Goal: Task Accomplishment & Management: Use online tool/utility

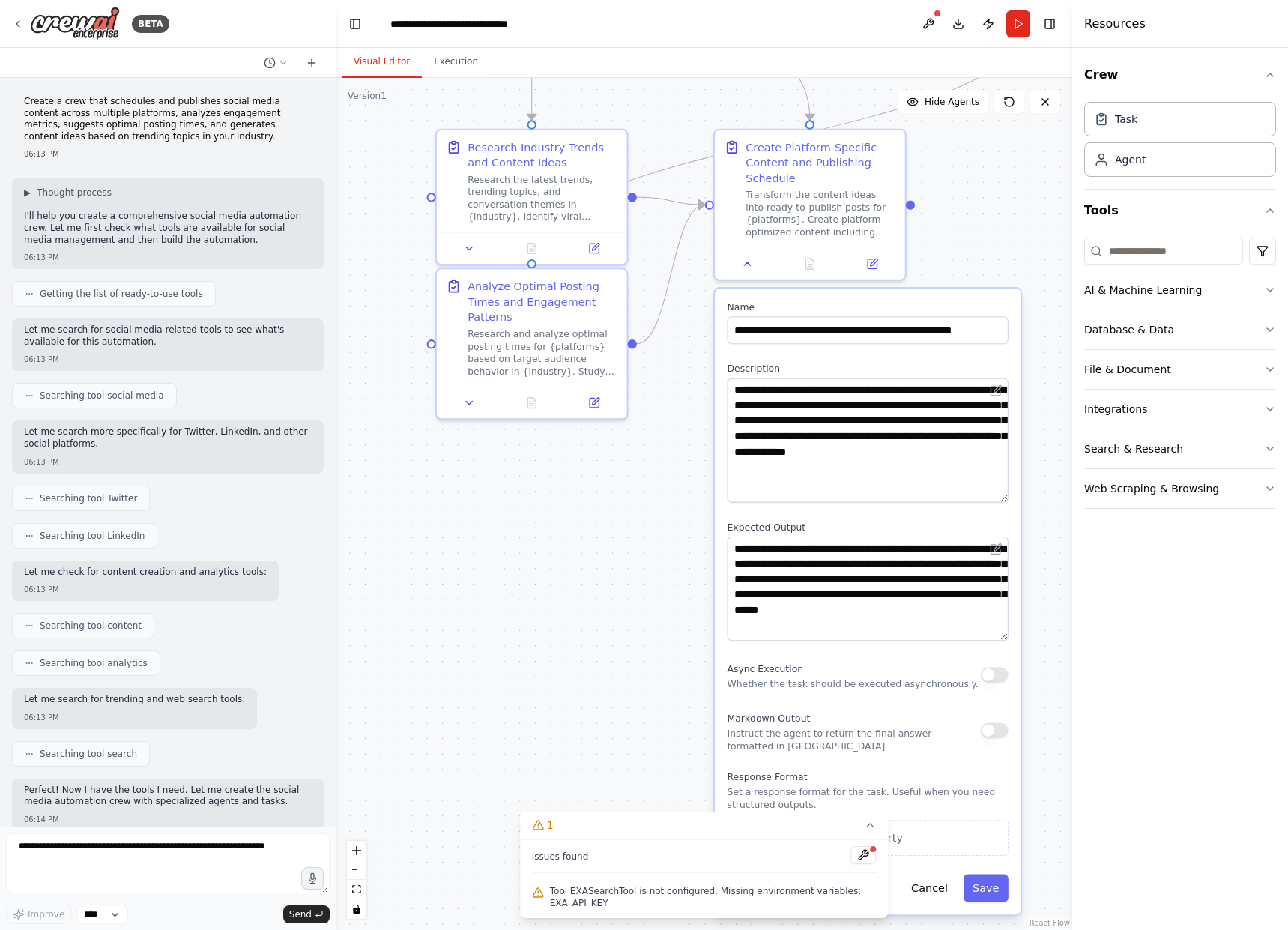
scroll to position [1476, 0]
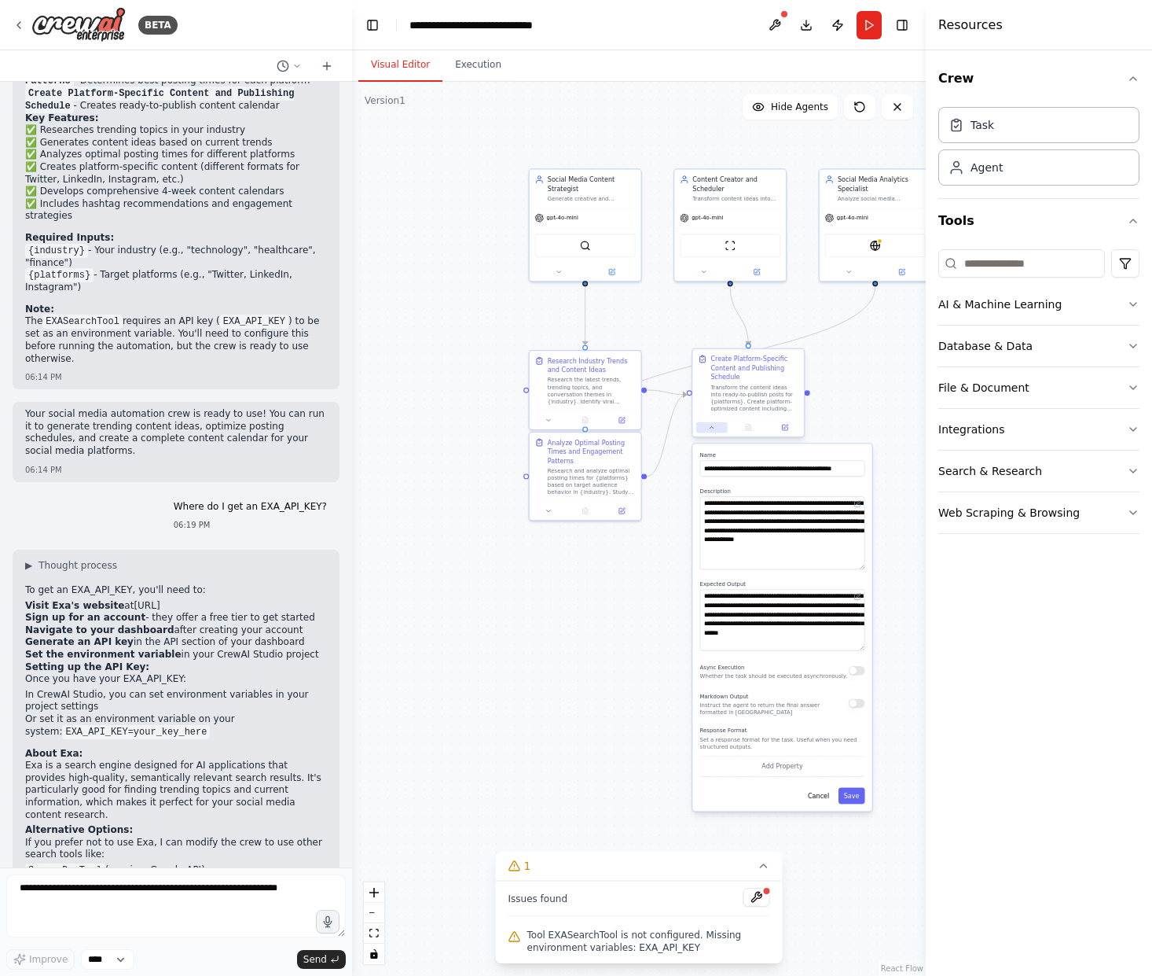
click at [712, 427] on icon at bounding box center [712, 427] width 4 height 2
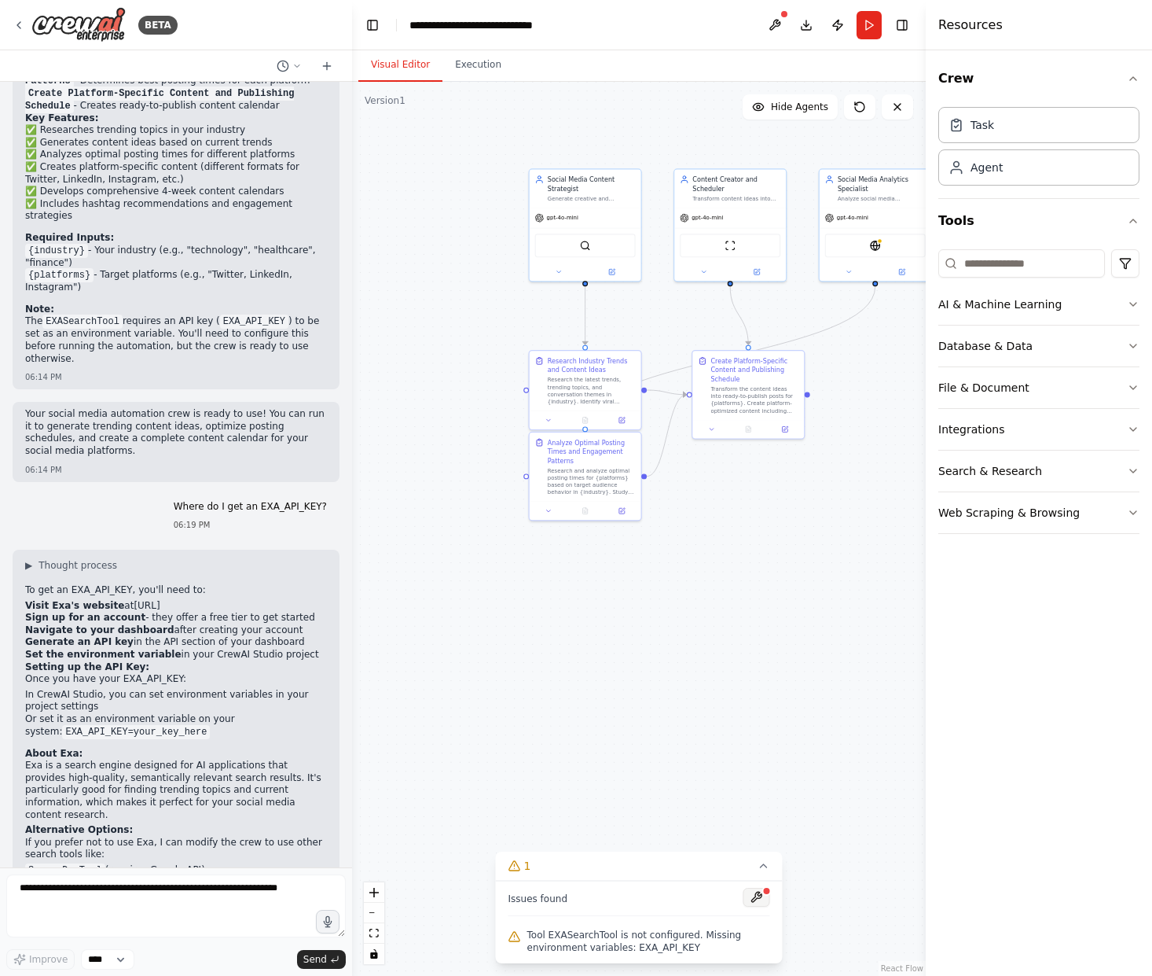
click at [755, 898] on button at bounding box center [757, 897] width 27 height 19
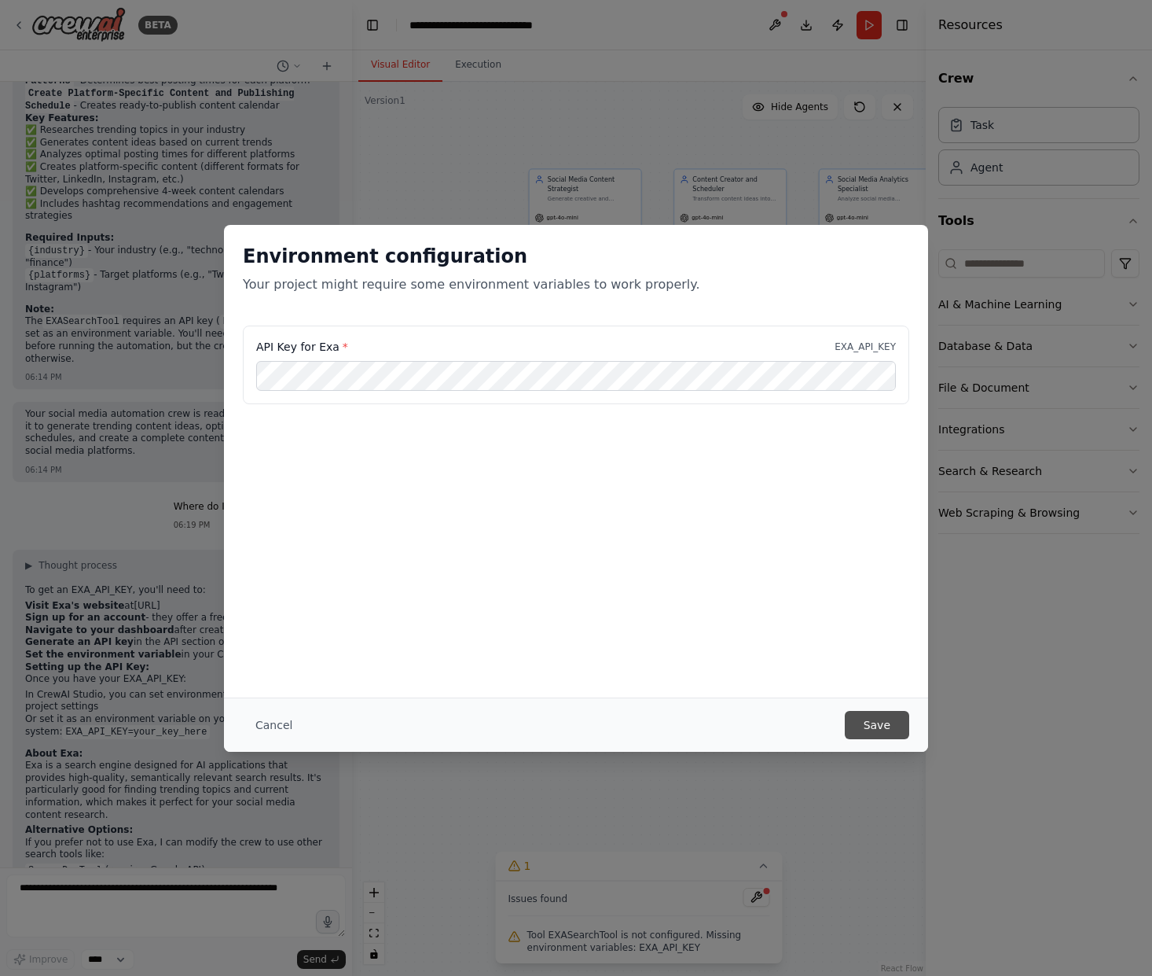
click at [888, 730] on button "Save" at bounding box center [877, 725] width 64 height 28
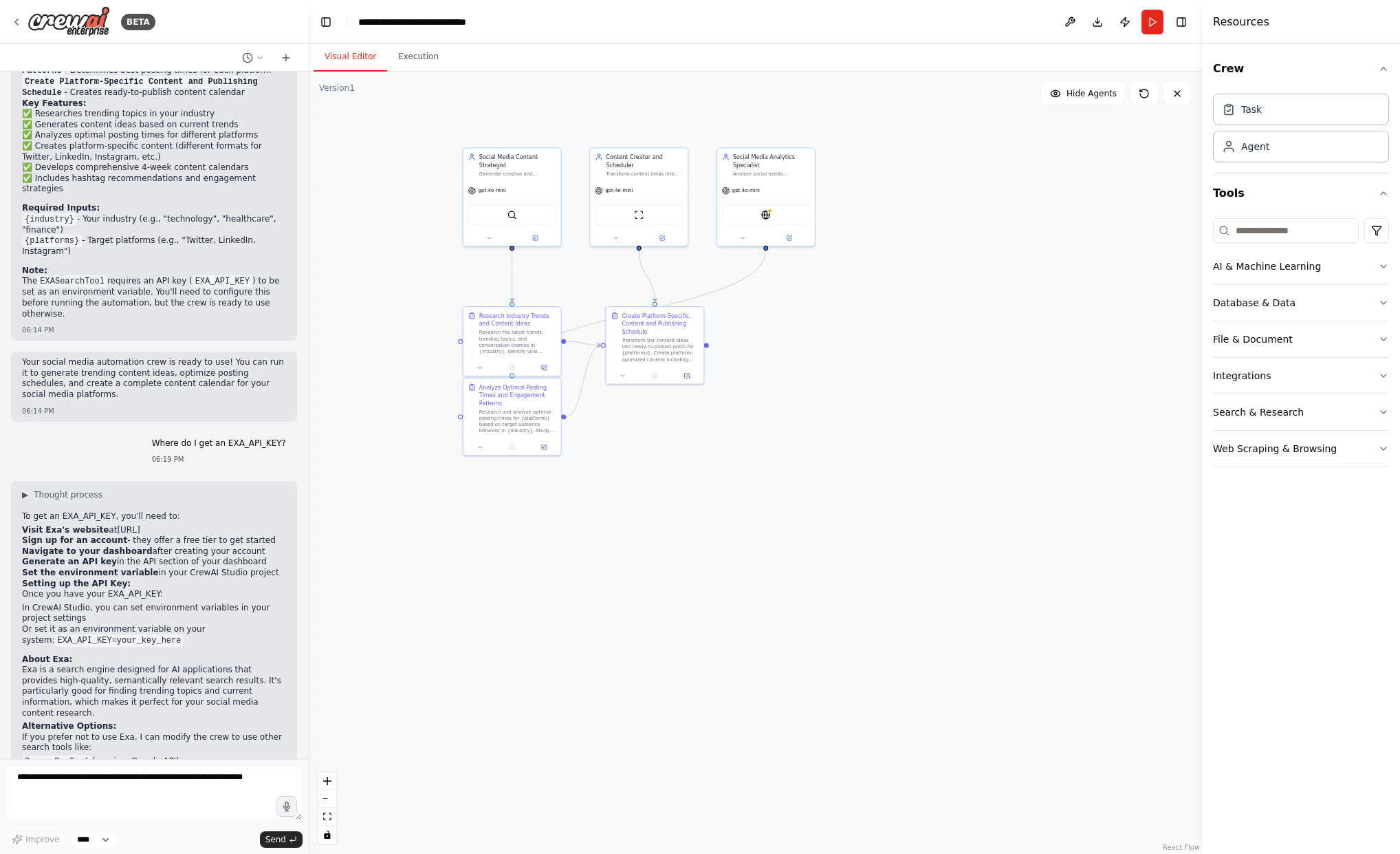
click at [892, 443] on div ".deletable-edge-delete-btn { width: 20px; height: 20px; border: 0px solid #ffff…" at bounding box center [755, 463] width 894 height 782
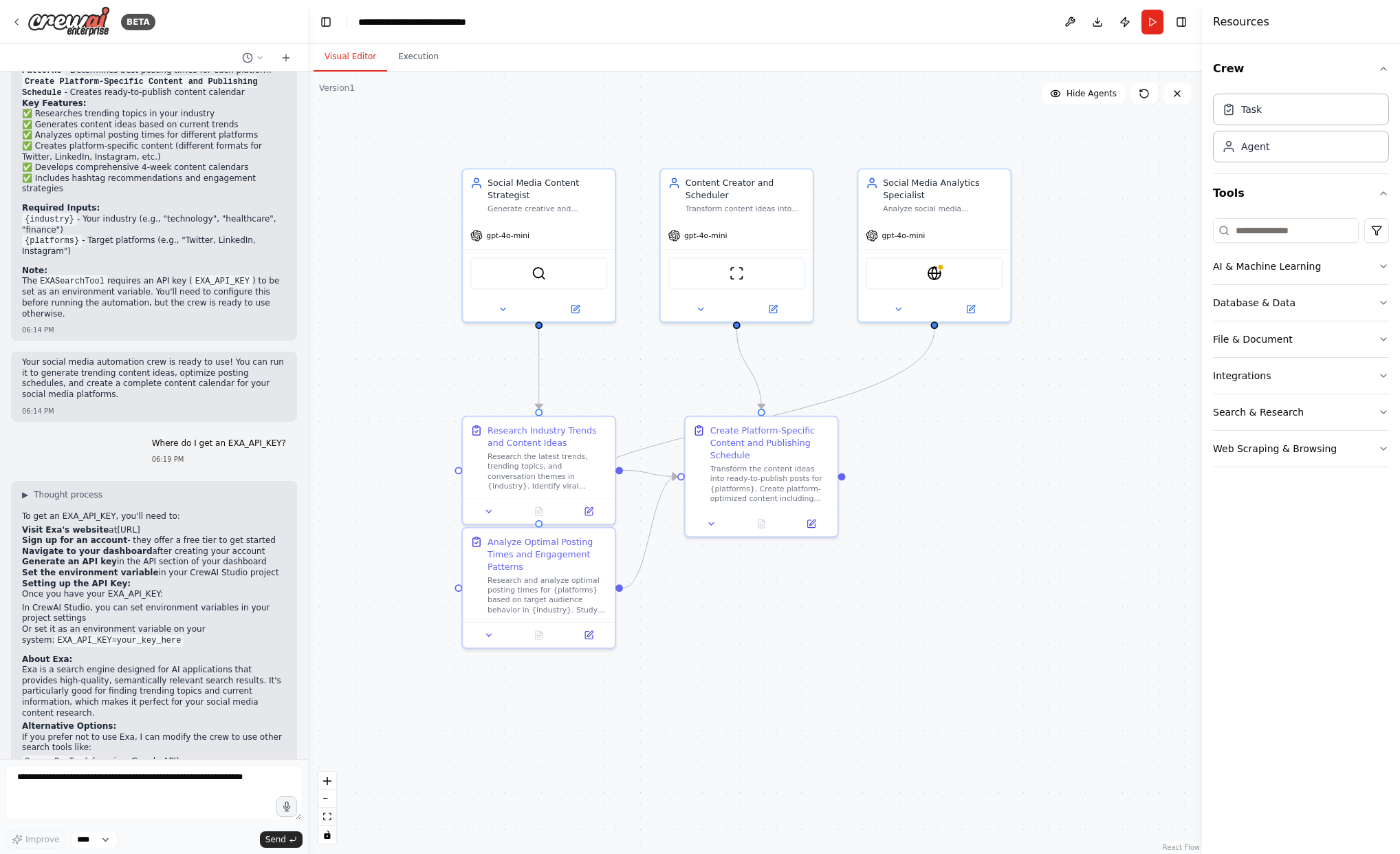
drag, startPoint x: 638, startPoint y: 443, endPoint x: 742, endPoint y: 613, distance: 199.3
click at [744, 613] on div ".deletable-edge-delete-btn { width: 20px; height: 20px; border: 0px solid #ffff…" at bounding box center [755, 463] width 894 height 782
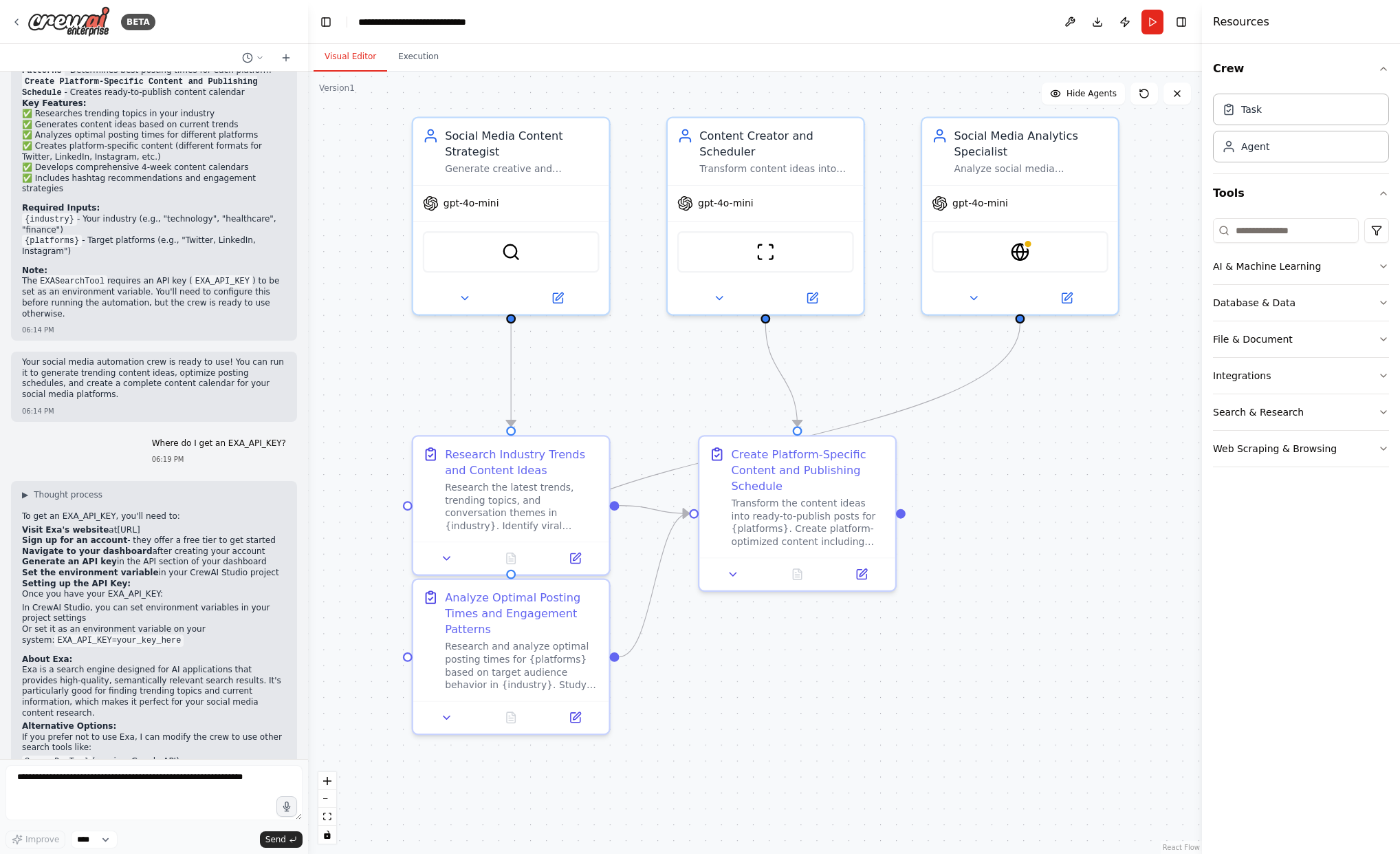
drag, startPoint x: 413, startPoint y: 371, endPoint x: 494, endPoint y: 321, distance: 95.2
click at [365, 391] on div ".deletable-edge-delete-btn { width: 20px; height: 20px; border: 0px solid #ffff…" at bounding box center [755, 463] width 894 height 782
click at [462, 303] on button at bounding box center [465, 295] width 90 height 19
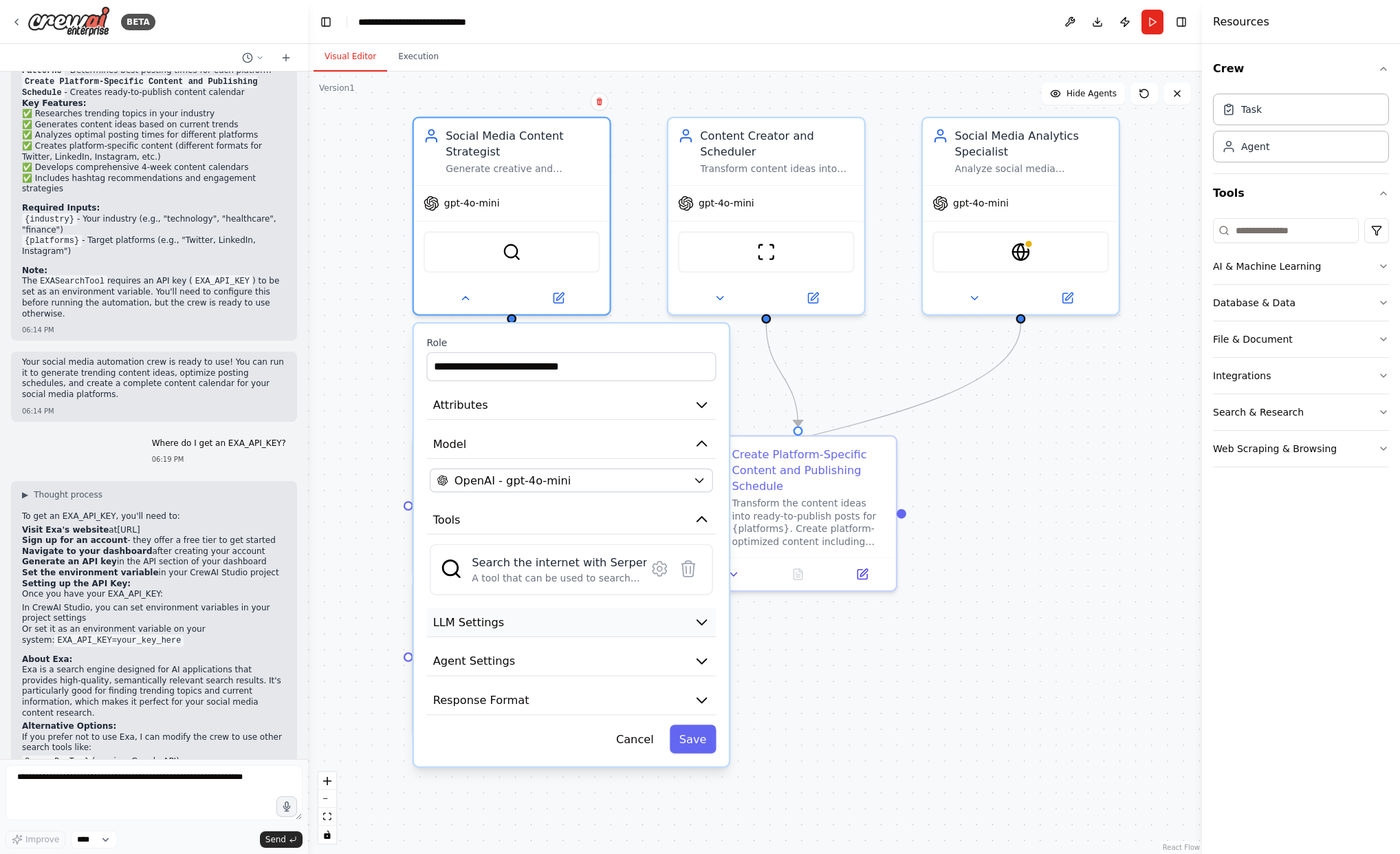
click at [703, 622] on icon "button" at bounding box center [702, 622] width 9 height 5
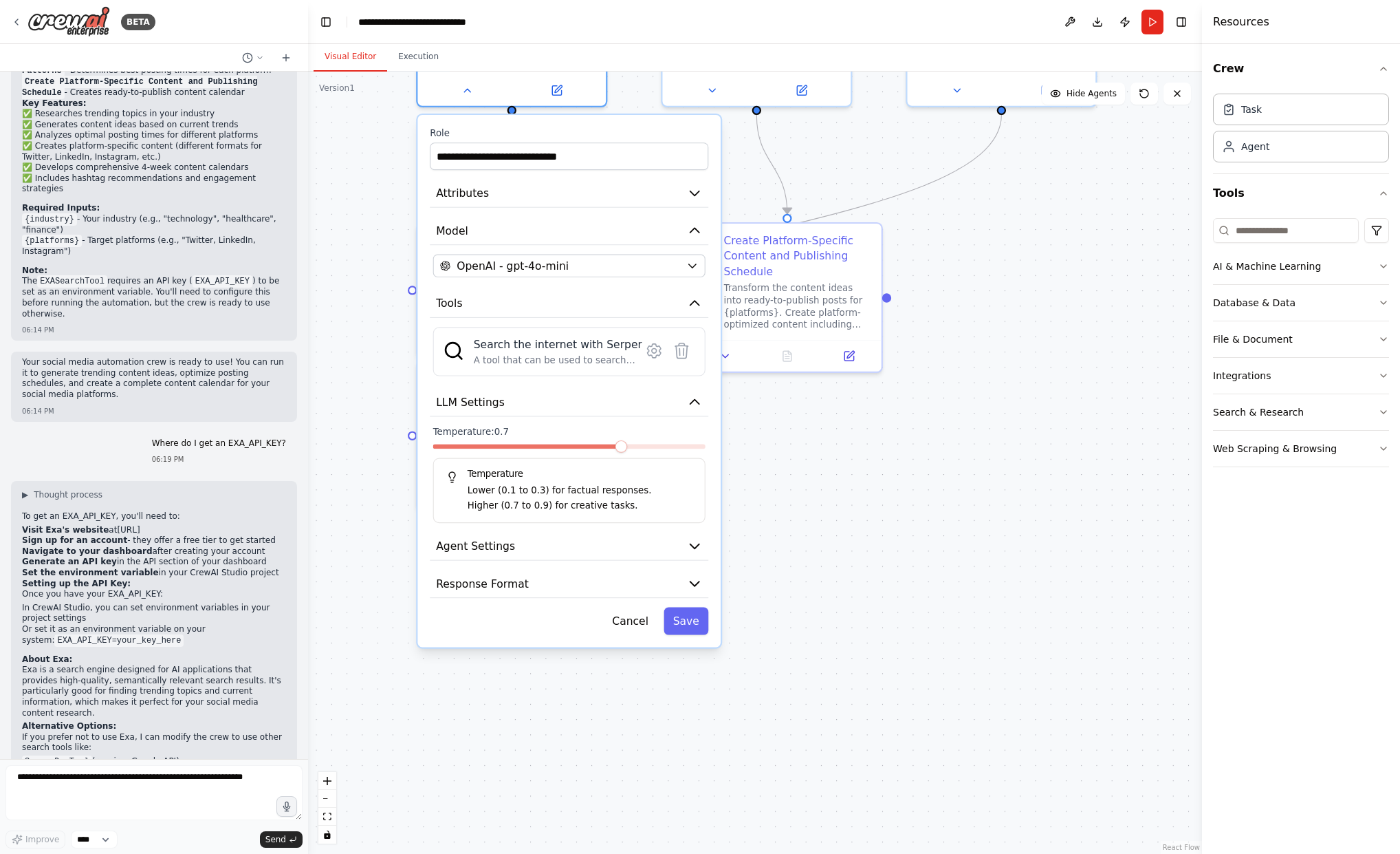
drag, startPoint x: 856, startPoint y: 664, endPoint x: 851, endPoint y: 442, distance: 222.1
click at [851, 442] on div ".deletable-edge-delete-btn { width: 20px; height: 20px; border: 0px solid #ffff…" at bounding box center [755, 463] width 894 height 782
click at [695, 186] on icon "button" at bounding box center [694, 190] width 15 height 15
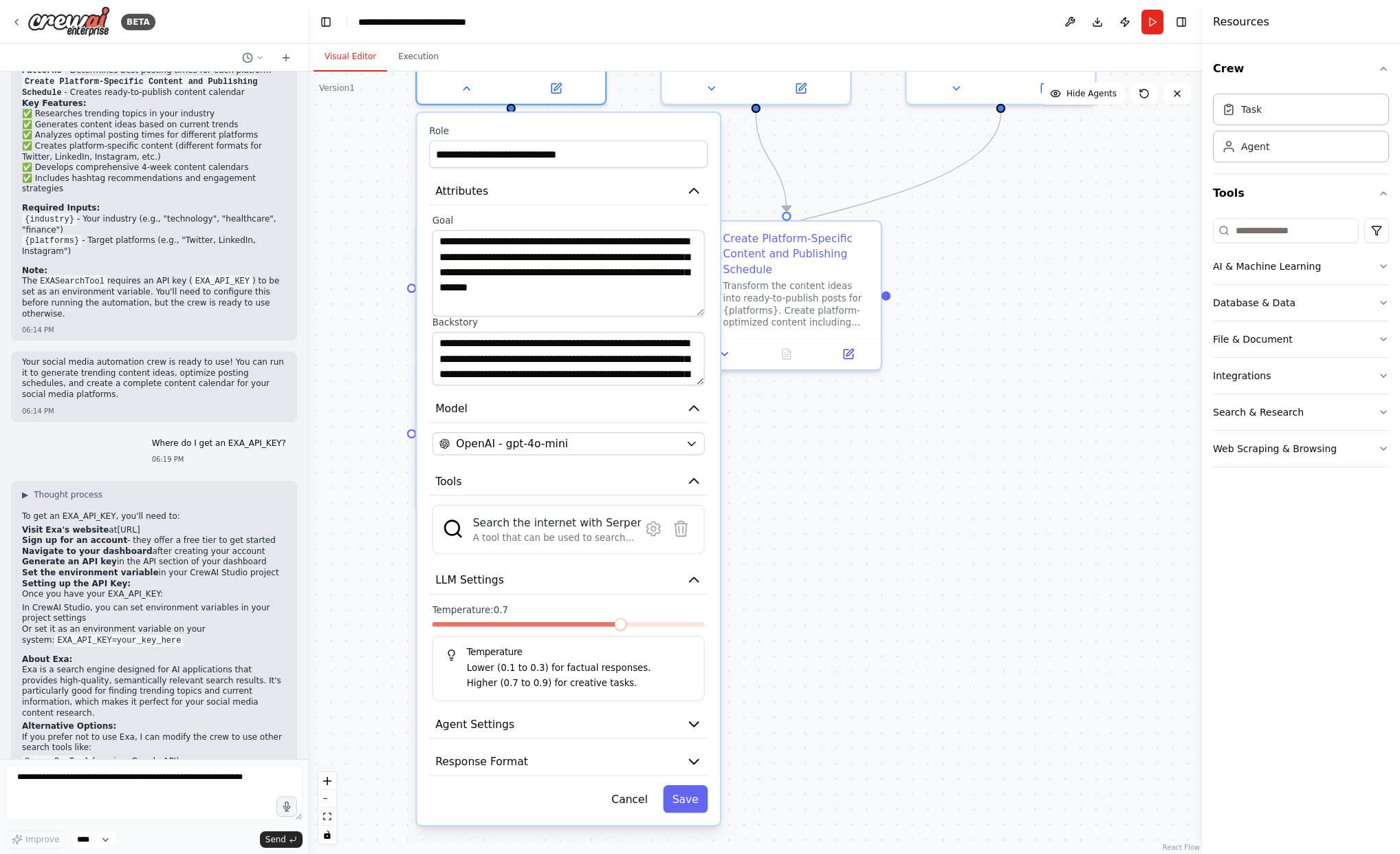
click at [703, 312] on textarea "**********" at bounding box center [568, 273] width 272 height 87
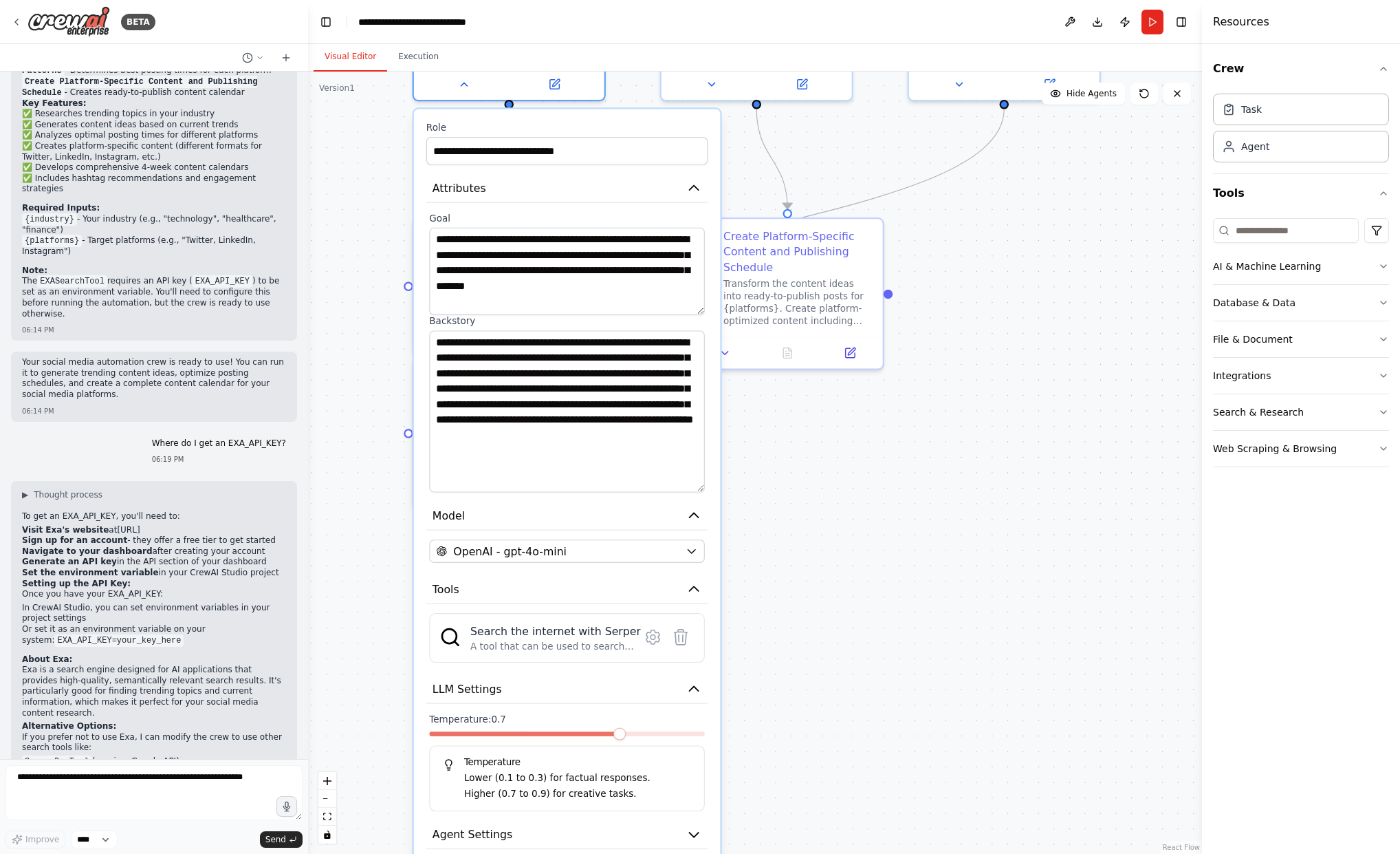
click at [703, 481] on textarea "**********" at bounding box center [567, 410] width 276 height 162
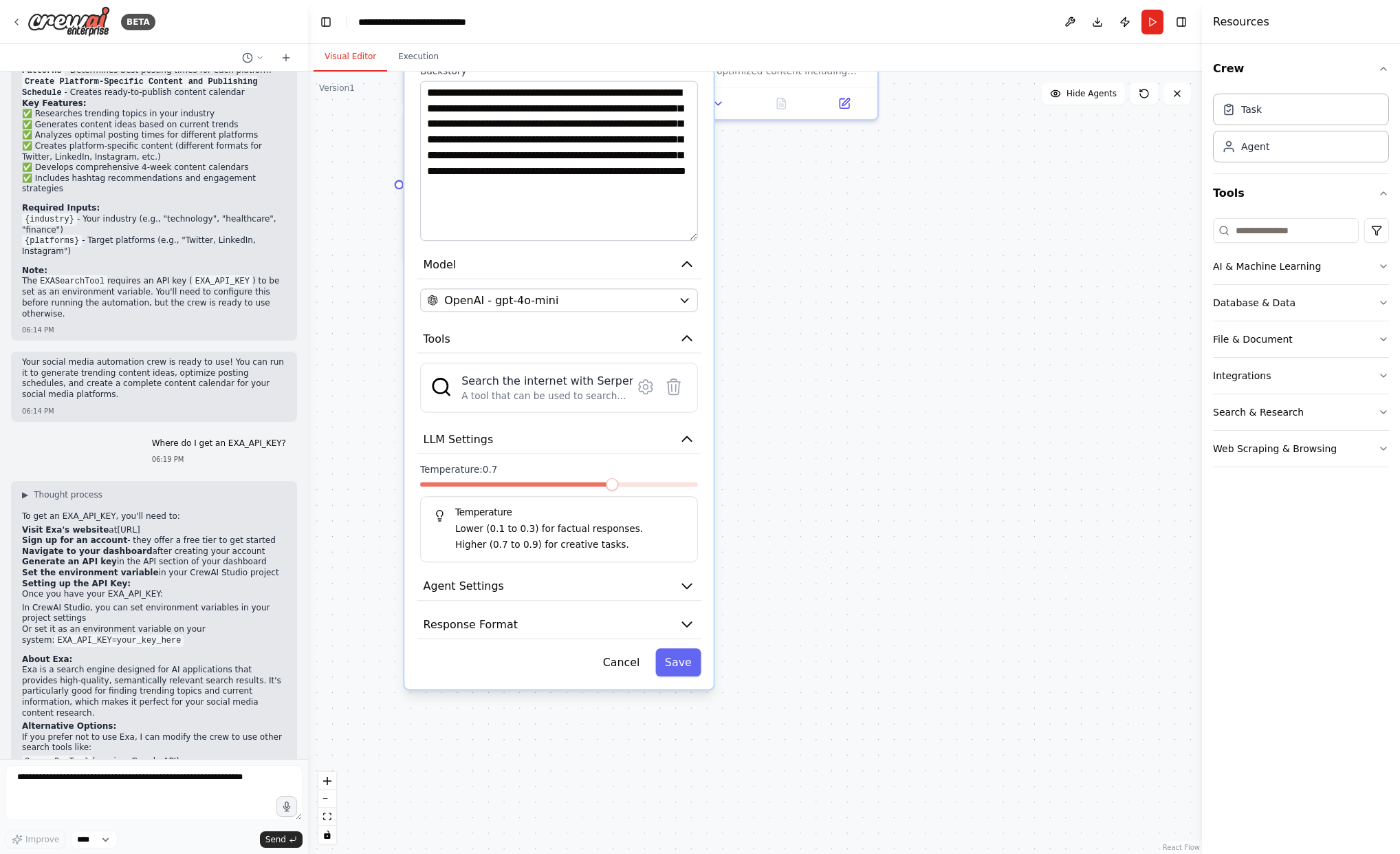
drag, startPoint x: 779, startPoint y: 624, endPoint x: 770, endPoint y: 378, distance: 246.2
click at [771, 377] on div ".deletable-edge-delete-btn { width: 20px; height: 20px; border: 0px solid #ffff…" at bounding box center [755, 463] width 894 height 782
click at [689, 585] on icon "button" at bounding box center [686, 588] width 9 height 5
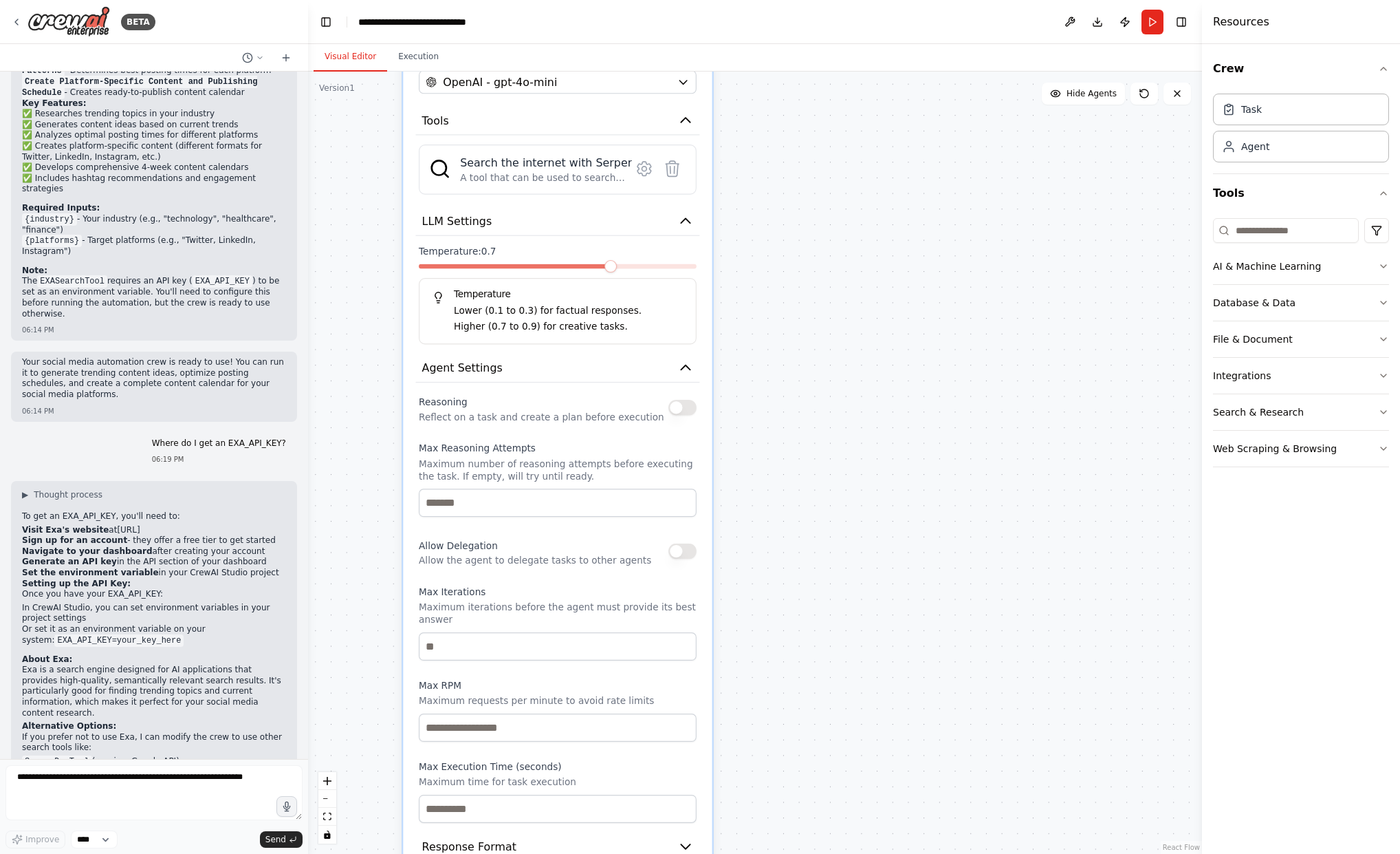
drag, startPoint x: 870, startPoint y: 639, endPoint x: 861, endPoint y: 465, distance: 174.2
click at [869, 420] on div ".deletable-edge-delete-btn { width: 20px; height: 20px; border: 0px solid #ffff…" at bounding box center [755, 463] width 894 height 782
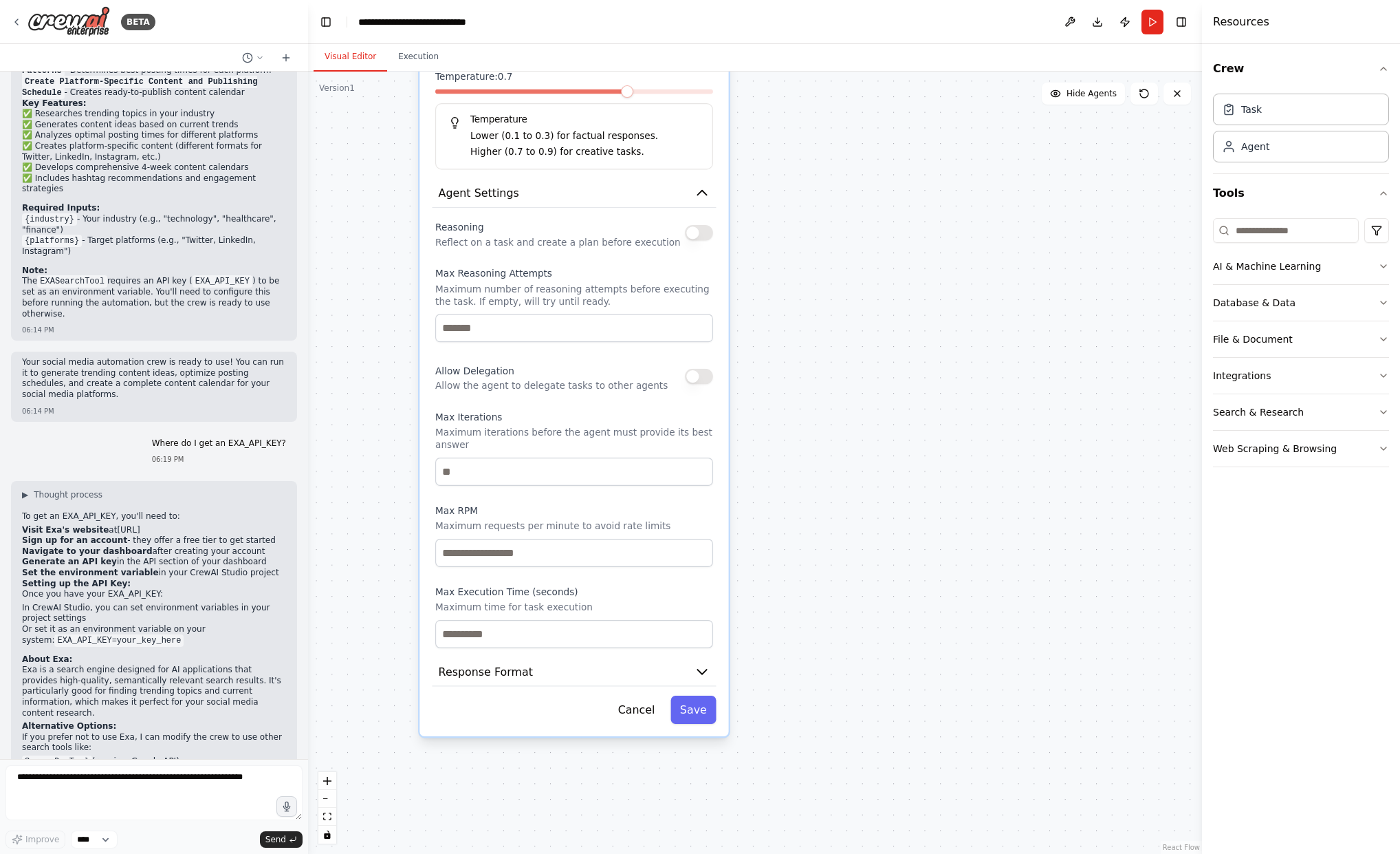
drag, startPoint x: 852, startPoint y: 674, endPoint x: 855, endPoint y: 543, distance: 131.0
click at [867, 500] on div ".deletable-edge-delete-btn { width: 20px; height: 20px; border: 0px solid #ffff…" at bounding box center [755, 463] width 894 height 782
click at [699, 674] on icon "button" at bounding box center [701, 673] width 16 height 16
drag, startPoint x: 697, startPoint y: 671, endPoint x: 703, endPoint y: 699, distance: 28.6
click at [696, 671] on icon "button" at bounding box center [701, 673] width 16 height 16
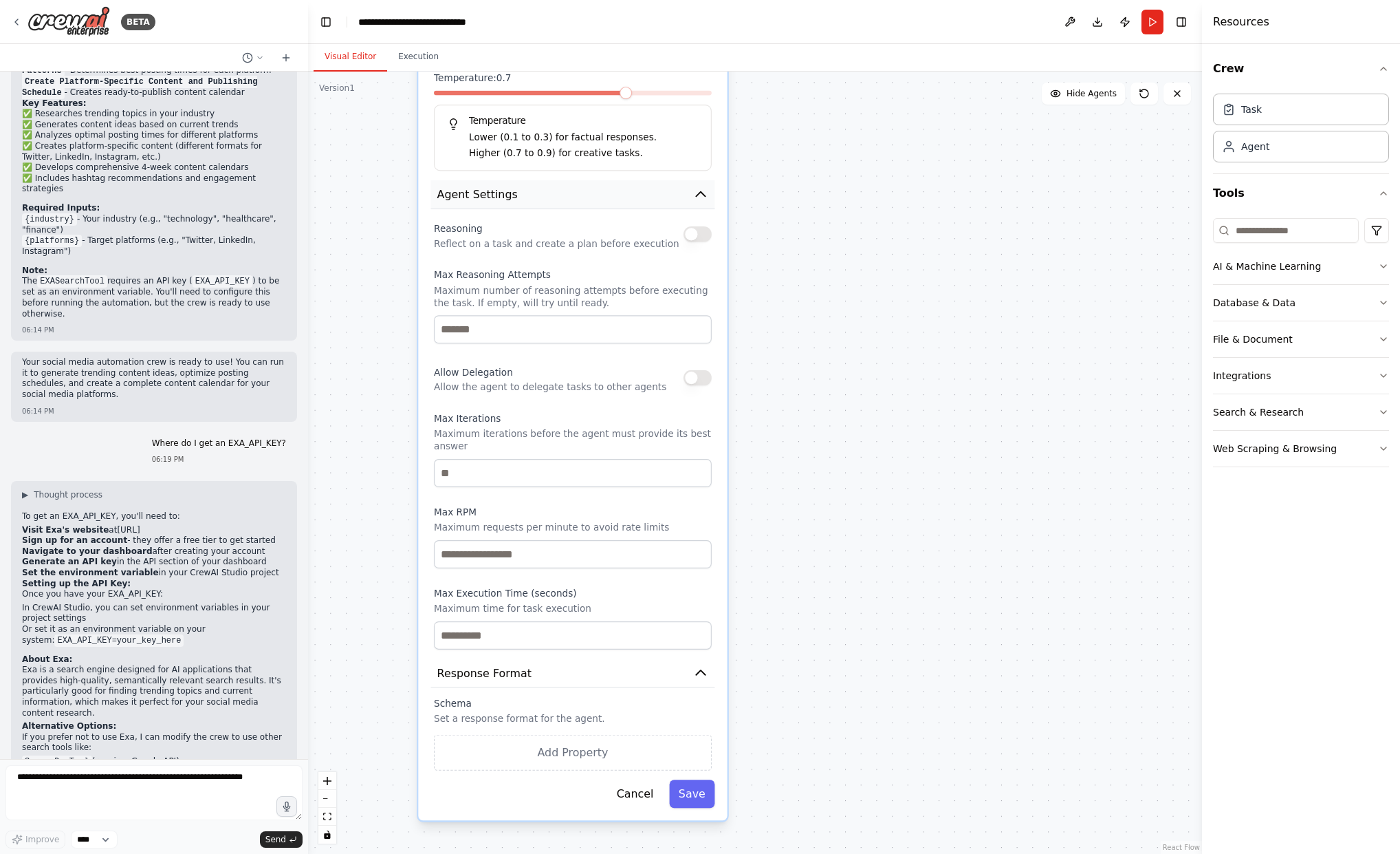
click at [702, 192] on icon "button" at bounding box center [701, 194] width 9 height 5
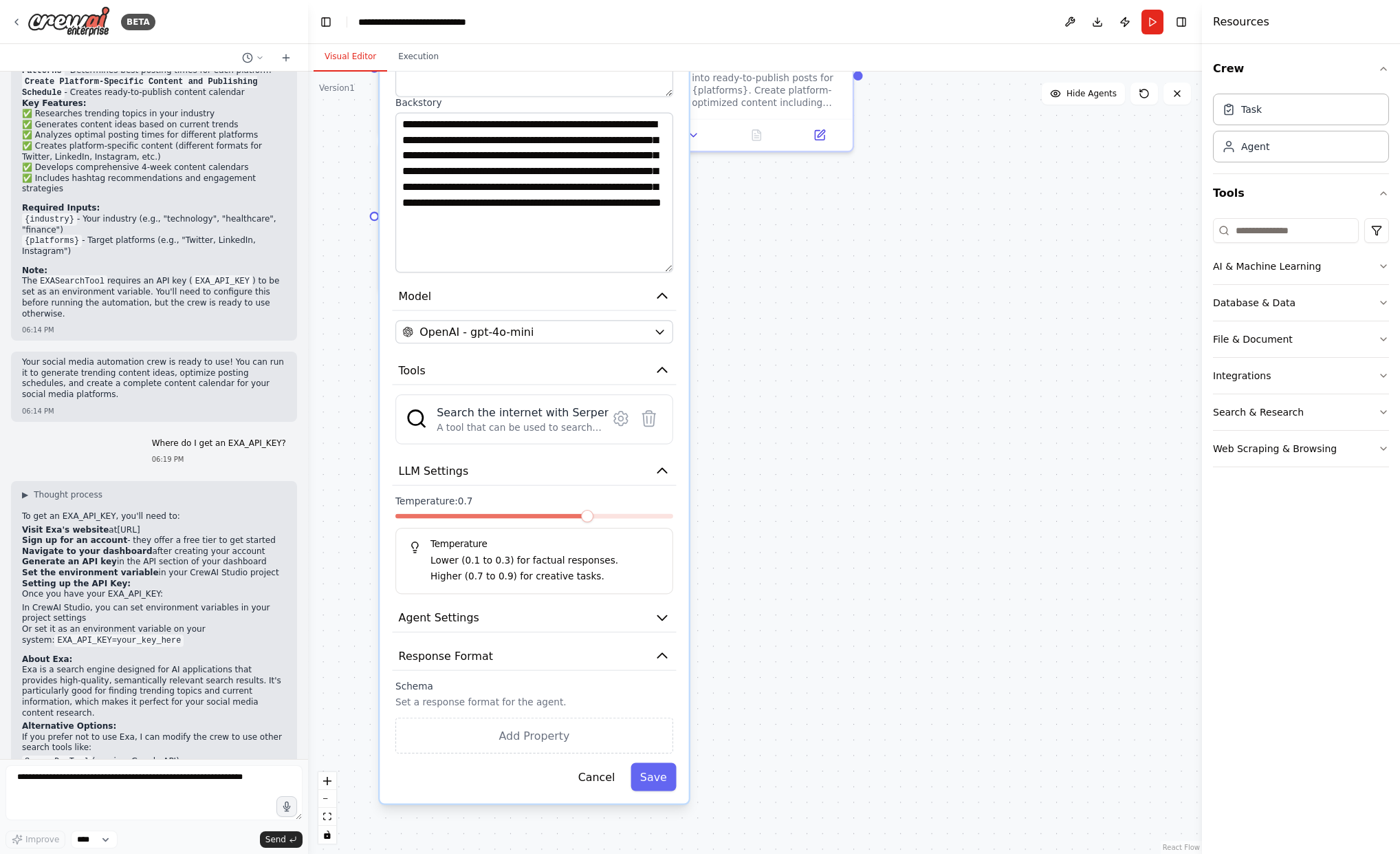
drag, startPoint x: 841, startPoint y: 218, endPoint x: 801, endPoint y: 641, distance: 424.9
click at [802, 641] on div ".deletable-edge-delete-btn { width: 20px; height: 20px; border: 0px solid #ffff…" at bounding box center [755, 463] width 894 height 782
click at [662, 618] on icon "button" at bounding box center [662, 619] width 9 height 5
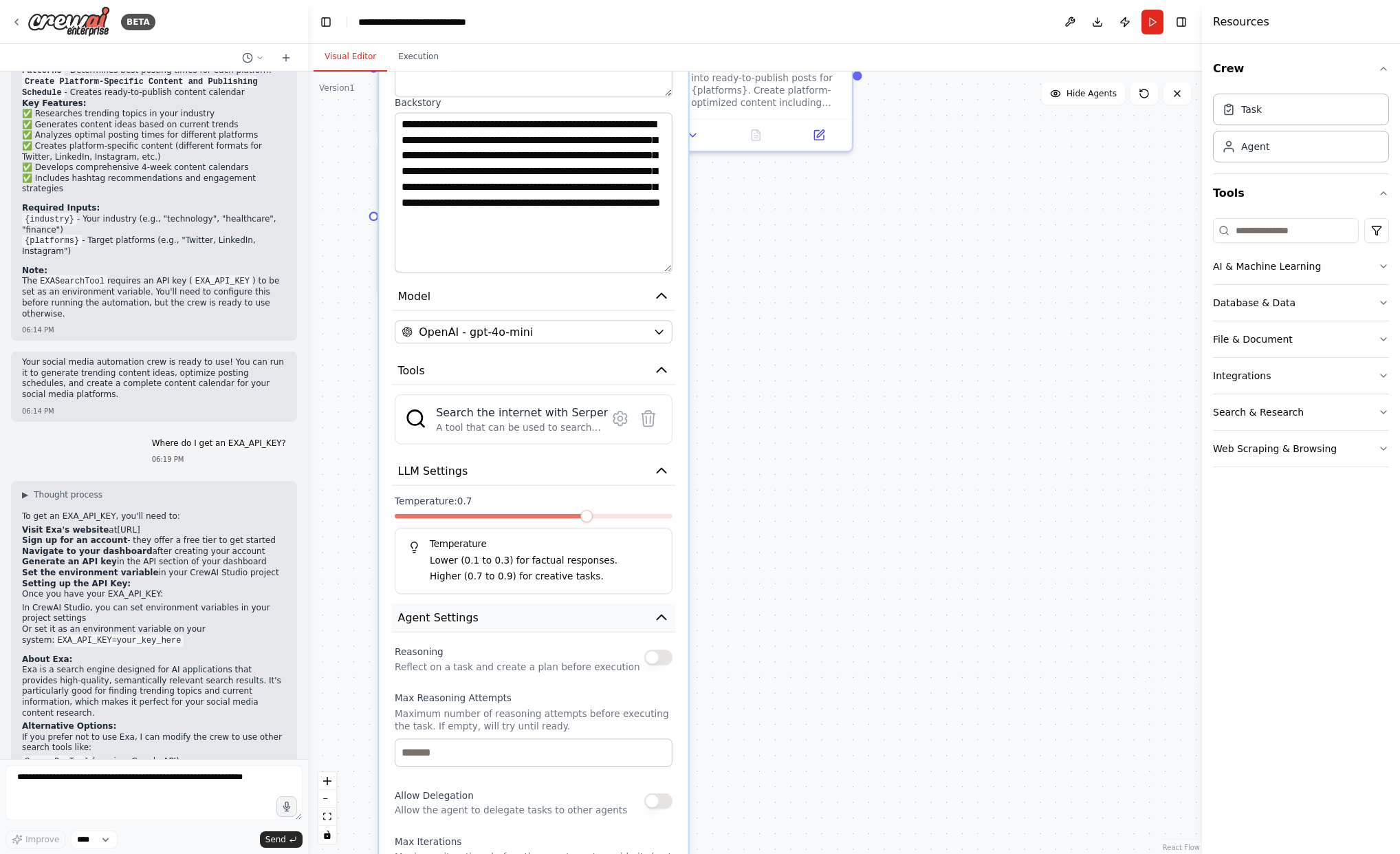
click at [662, 618] on icon "button" at bounding box center [662, 618] width 9 height 5
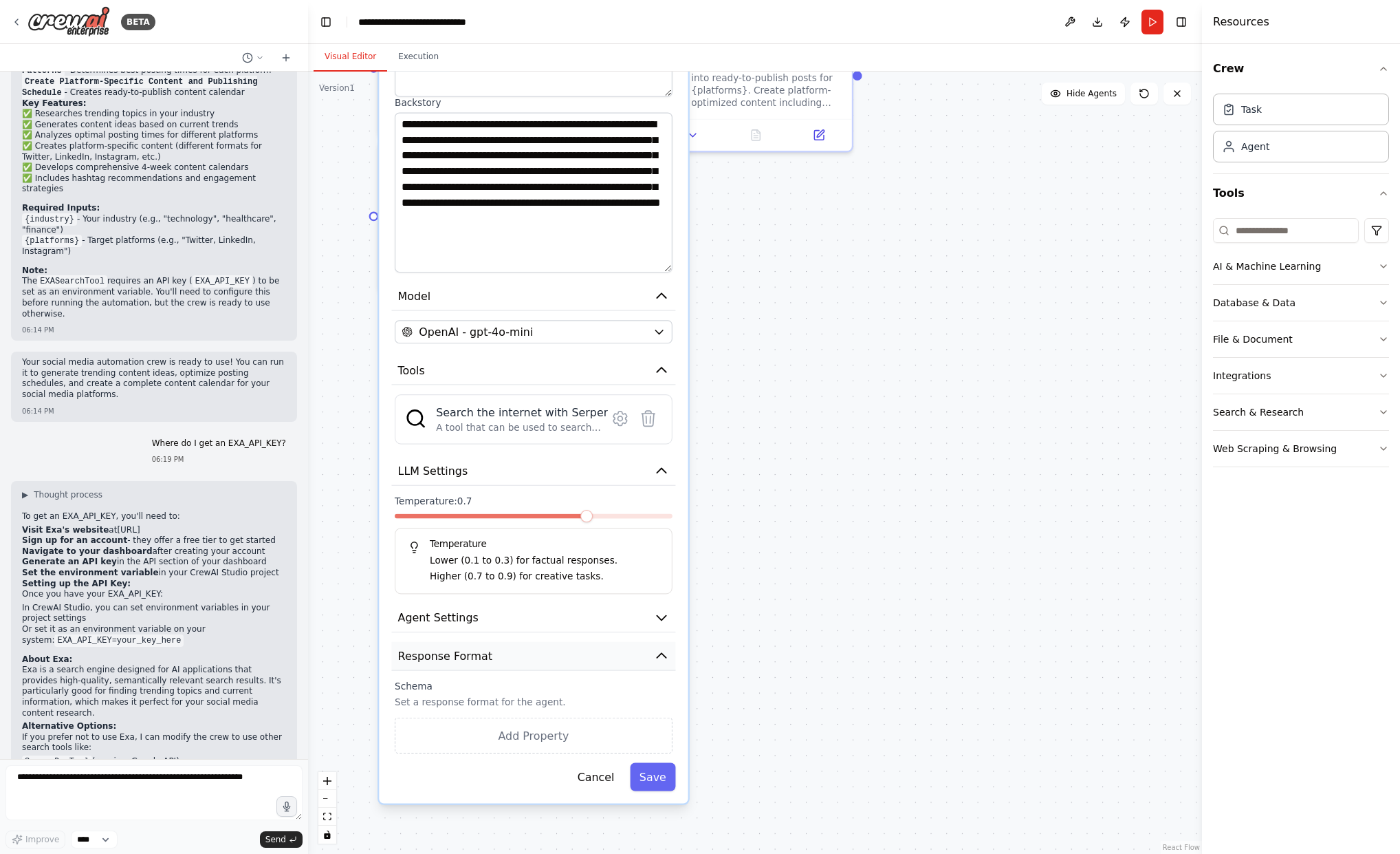
click at [672, 652] on button "Response Format" at bounding box center [533, 655] width 284 height 29
drag, startPoint x: 663, startPoint y: 467, endPoint x: 664, endPoint y: 486, distance: 19.0
click at [663, 467] on icon "button" at bounding box center [662, 471] width 16 height 16
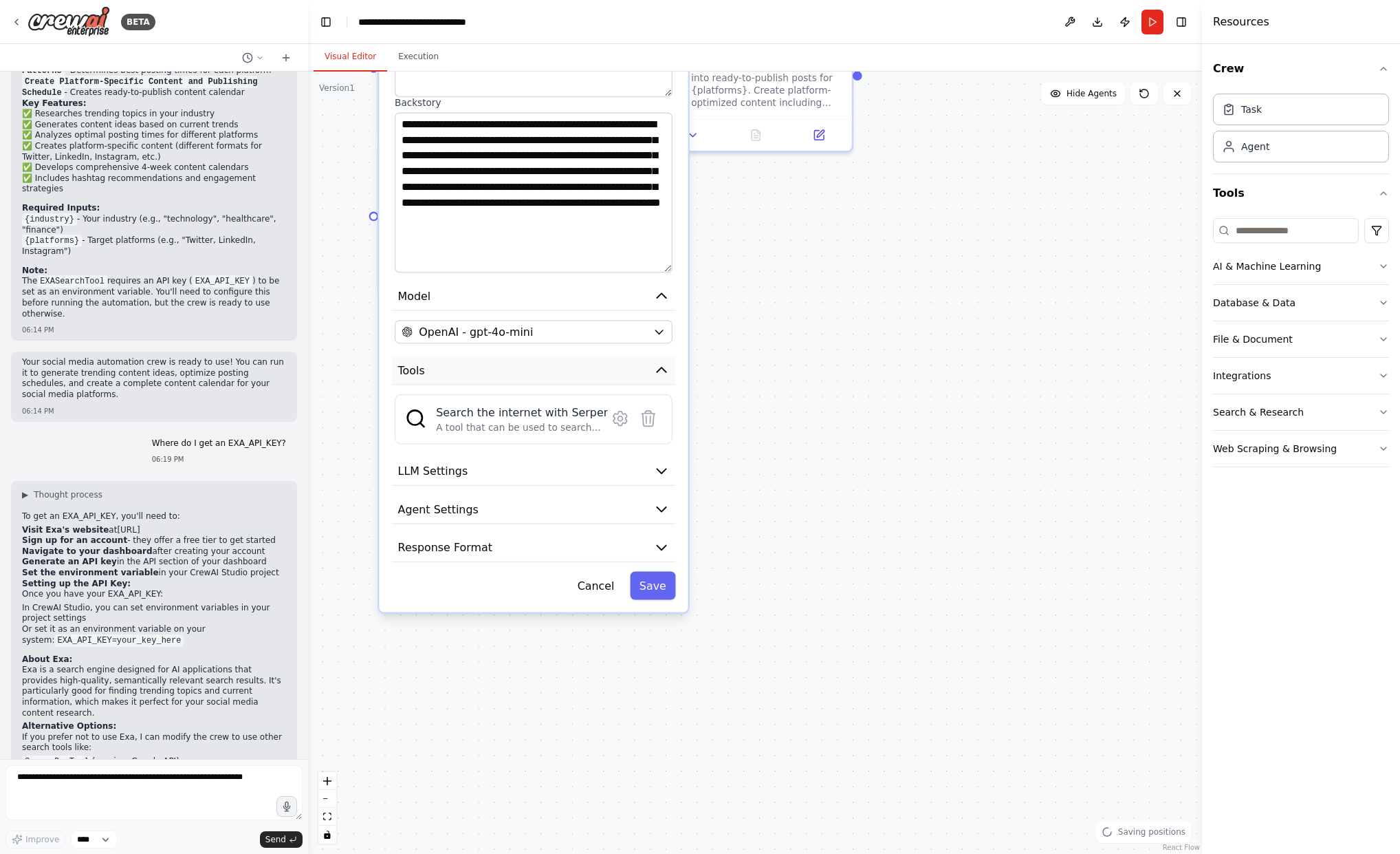
click at [660, 371] on icon "button" at bounding box center [662, 370] width 9 height 5
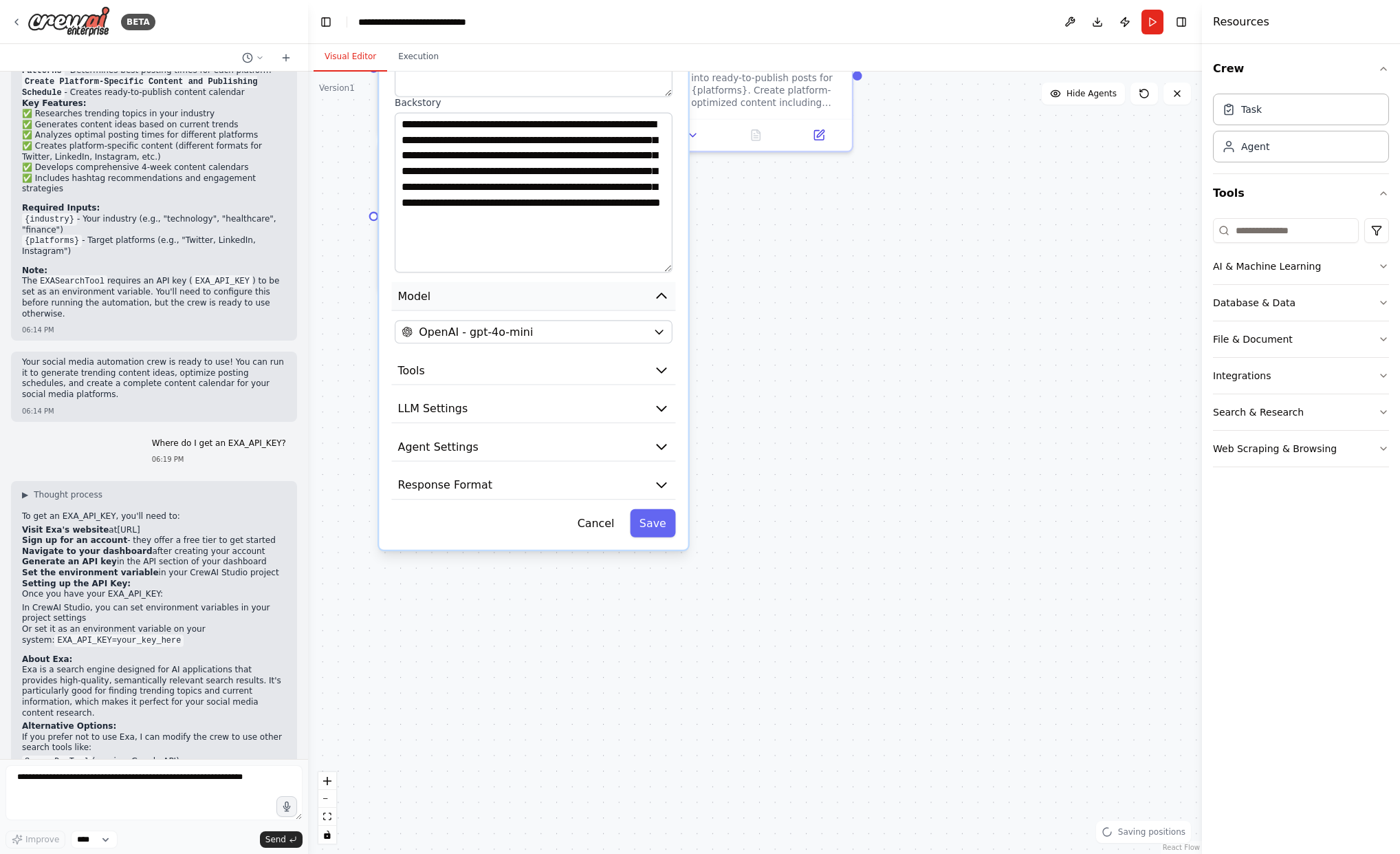
click at [667, 293] on icon "button" at bounding box center [662, 296] width 16 height 16
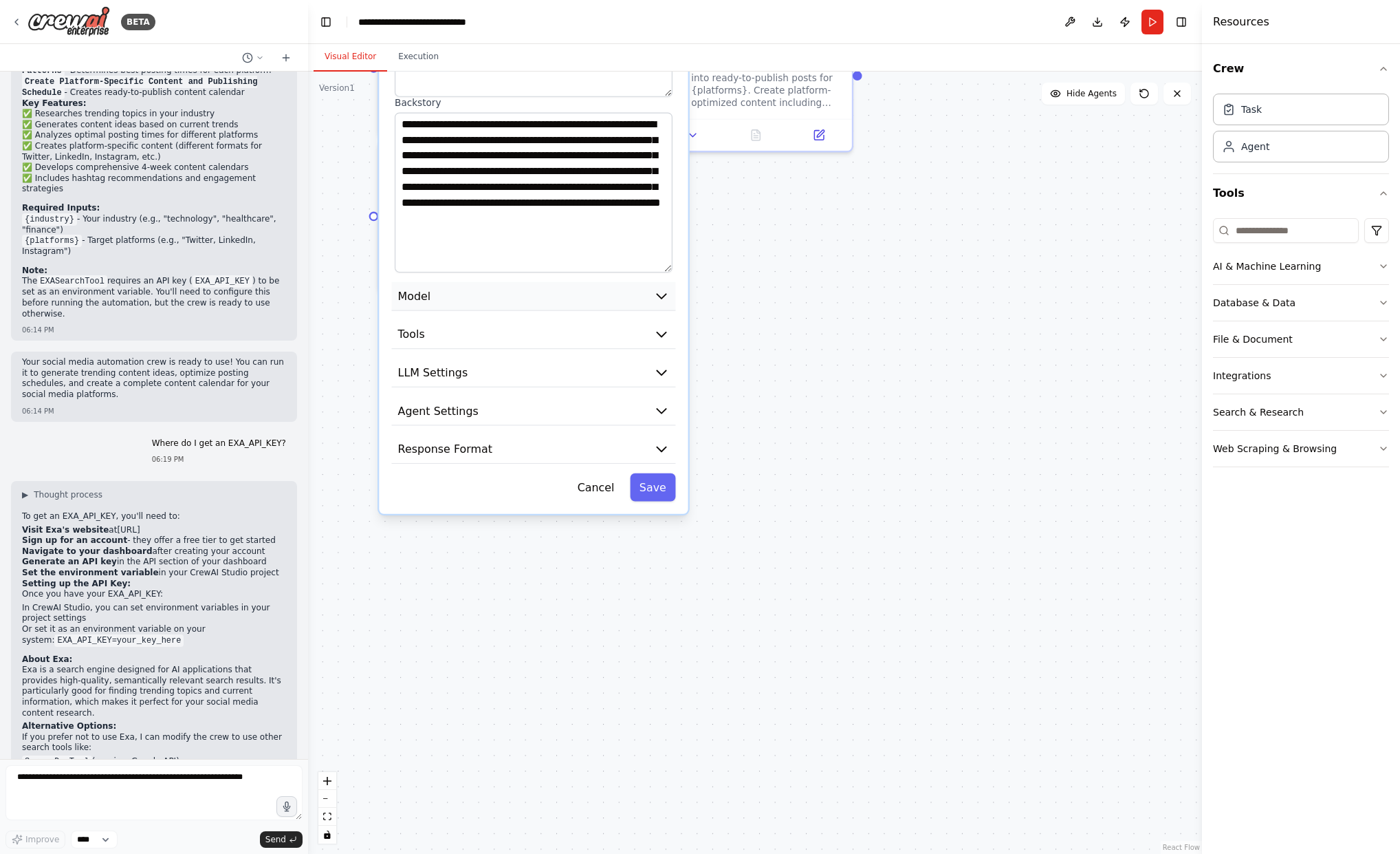
click at [667, 293] on icon "button" at bounding box center [662, 296] width 16 height 16
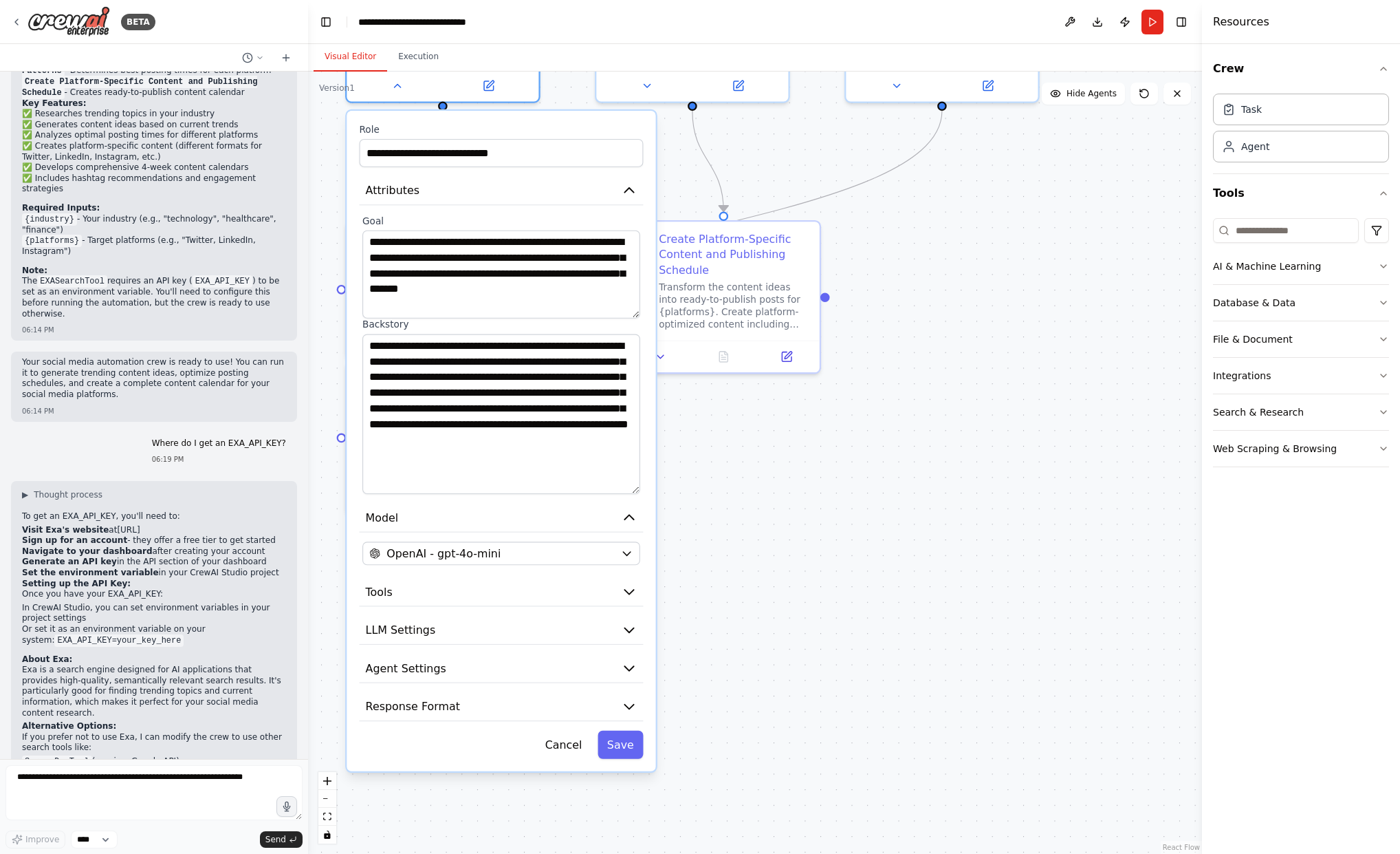
drag, startPoint x: 795, startPoint y: 397, endPoint x: 763, endPoint y: 619, distance: 224.3
click at [763, 619] on div ".deletable-edge-delete-btn { width: 20px; height: 20px; border: 0px solid #ffff…" at bounding box center [755, 463] width 894 height 782
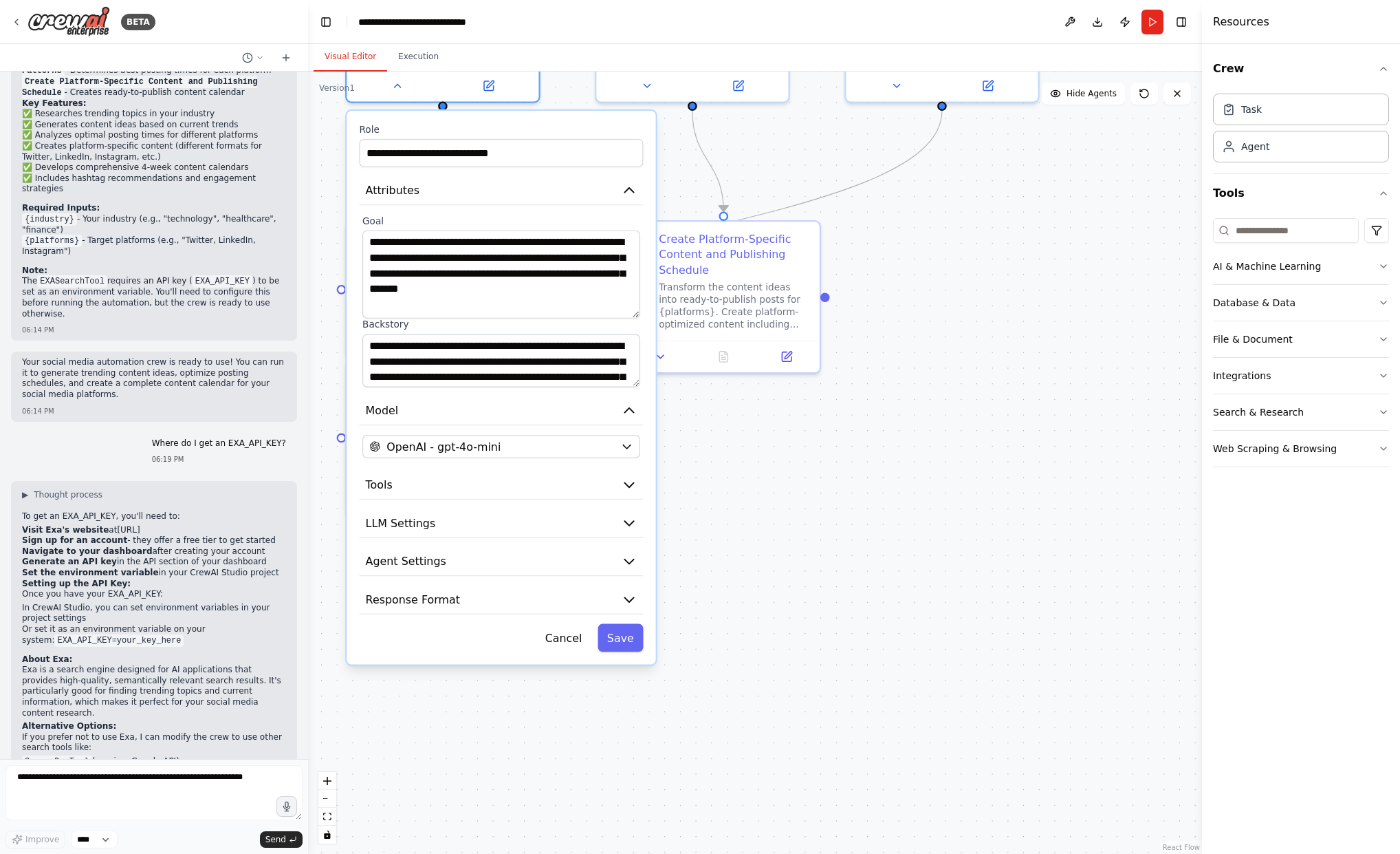
click at [636, 382] on textarea "**********" at bounding box center [501, 360] width 278 height 53
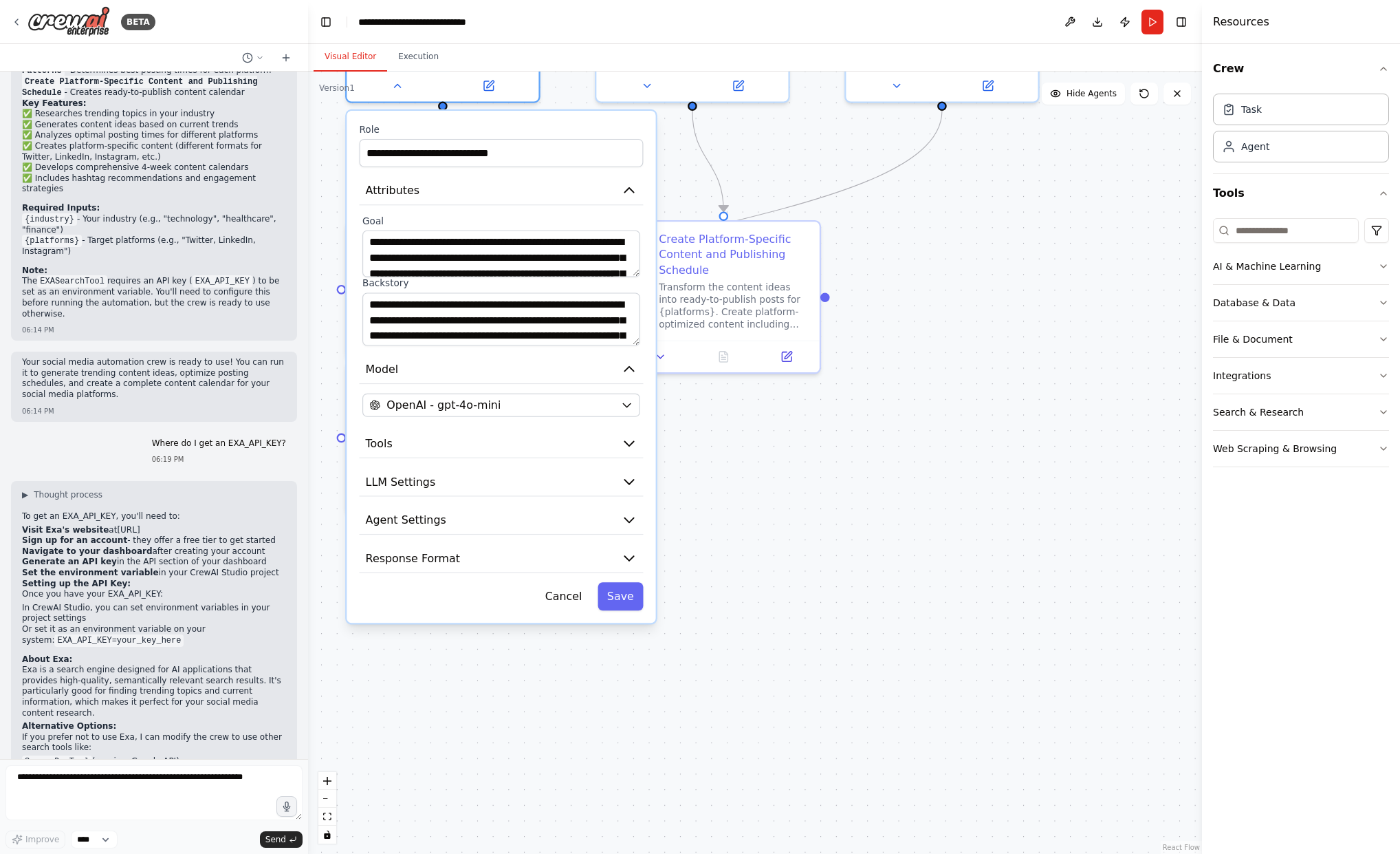
click at [632, 263] on textarea "**********" at bounding box center [501, 253] width 278 height 46
click at [628, 188] on icon "button" at bounding box center [629, 191] width 9 height 5
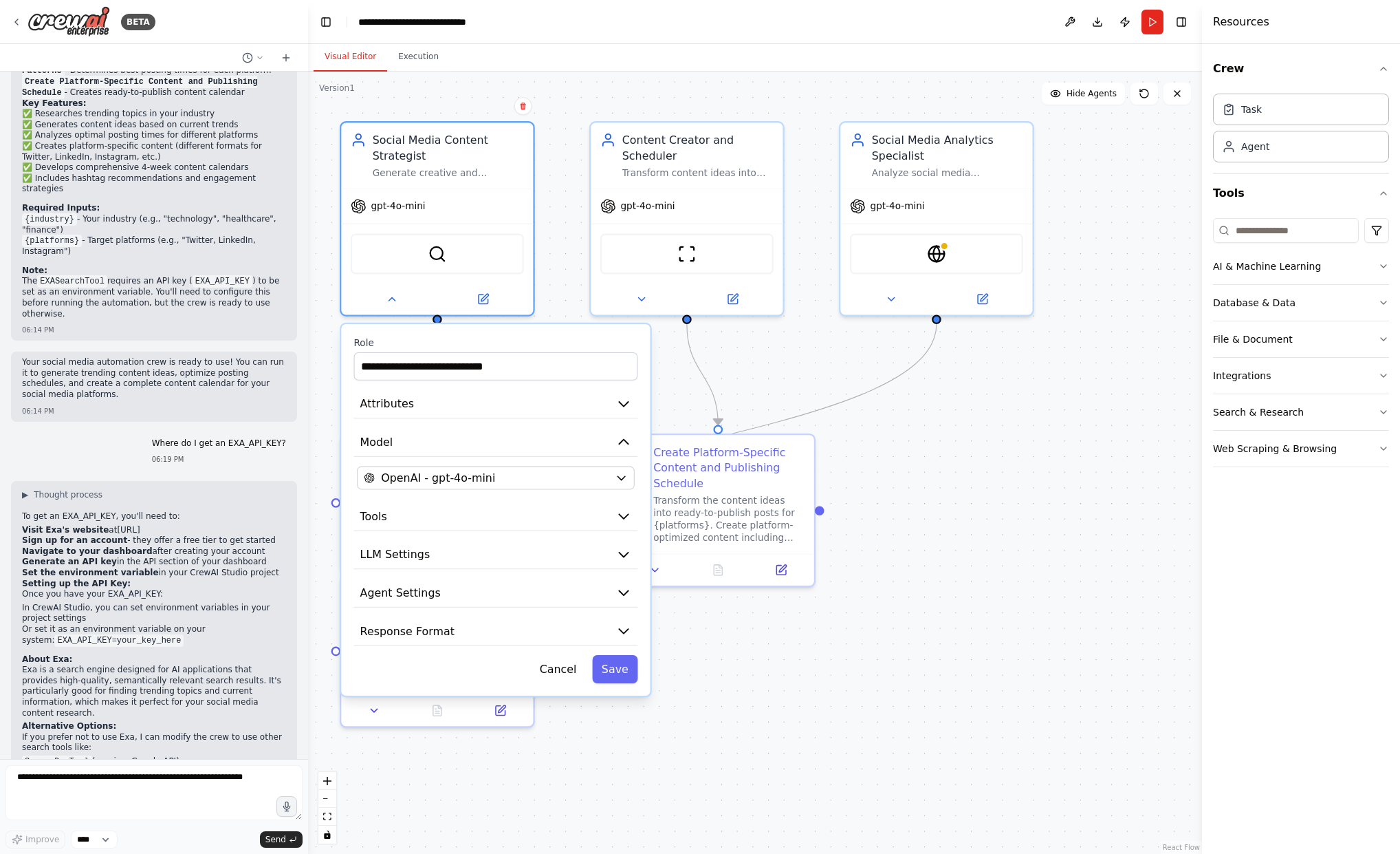
drag, startPoint x: 908, startPoint y: 536, endPoint x: 902, endPoint y: 750, distance: 214.1
click at [902, 750] on div ".deletable-edge-delete-btn { width: 20px; height: 20px; border: 0px solid #ffff…" at bounding box center [755, 463] width 894 height 782
click at [556, 670] on button "Cancel" at bounding box center [558, 669] width 56 height 28
click at [558, 668] on button "Cancel" at bounding box center [558, 669] width 56 height 28
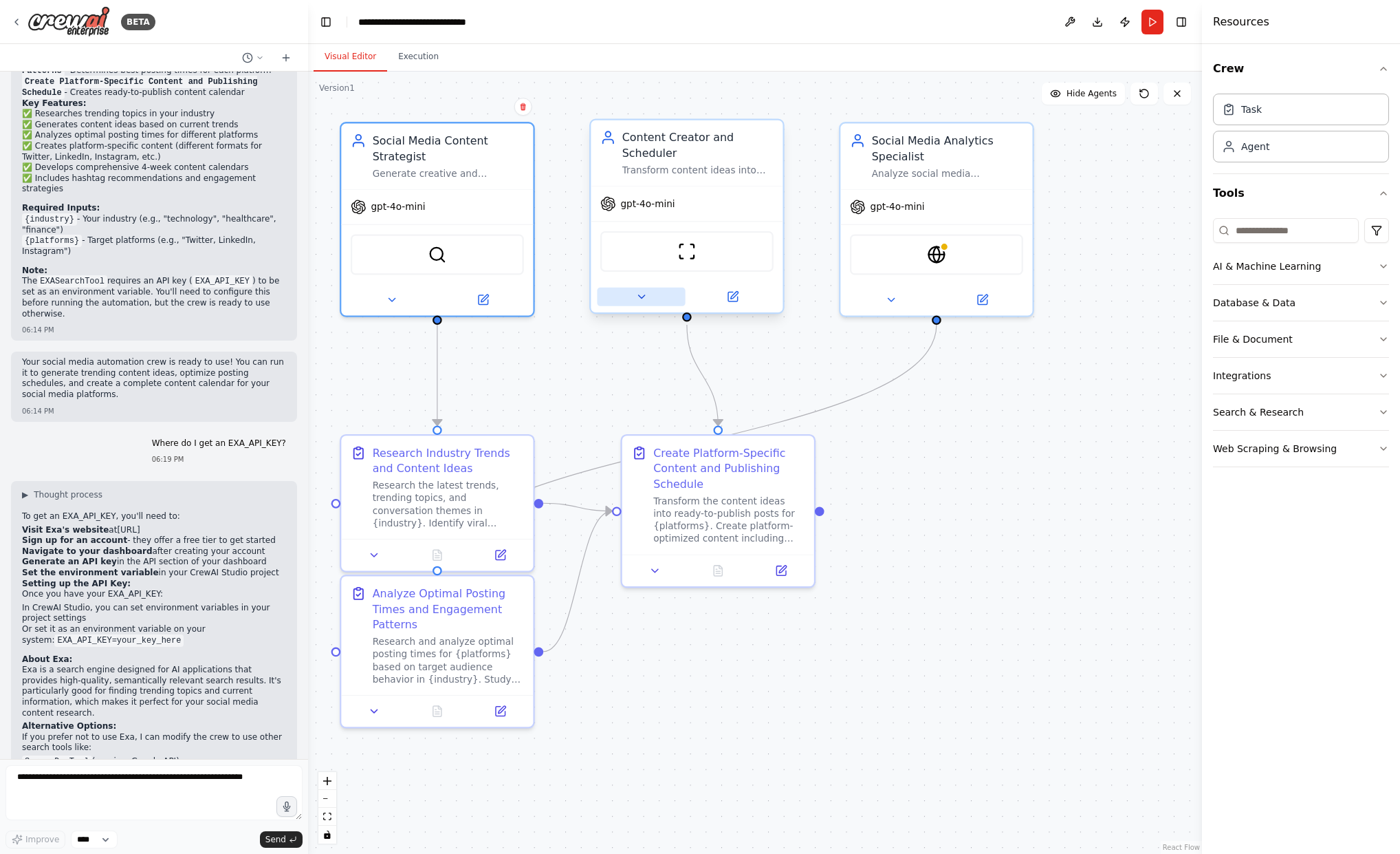
click at [638, 298] on icon at bounding box center [641, 297] width 12 height 12
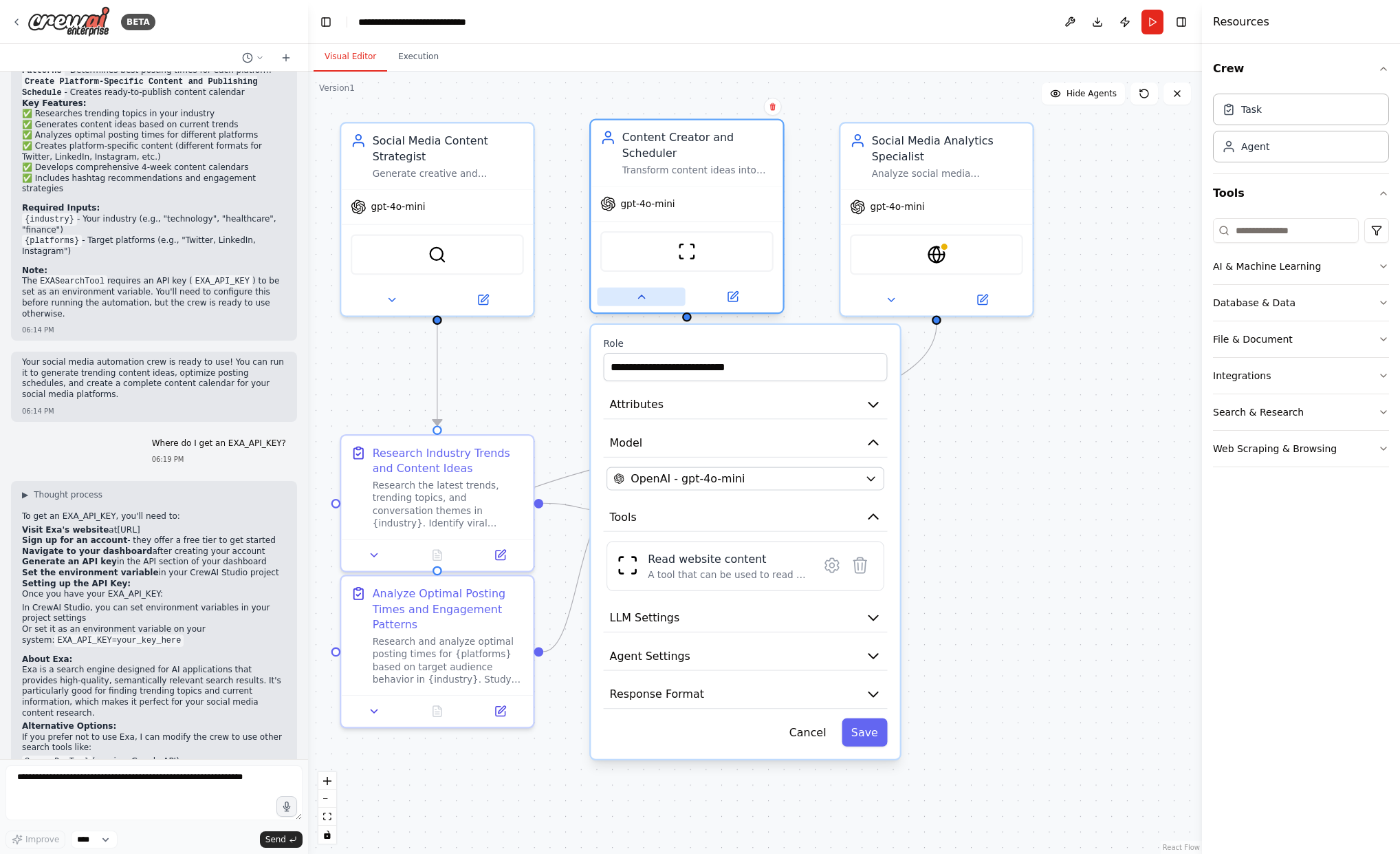
drag, startPoint x: 643, startPoint y: 298, endPoint x: 636, endPoint y: 298, distance: 7.0
click at [643, 298] on icon at bounding box center [640, 297] width 6 height 4
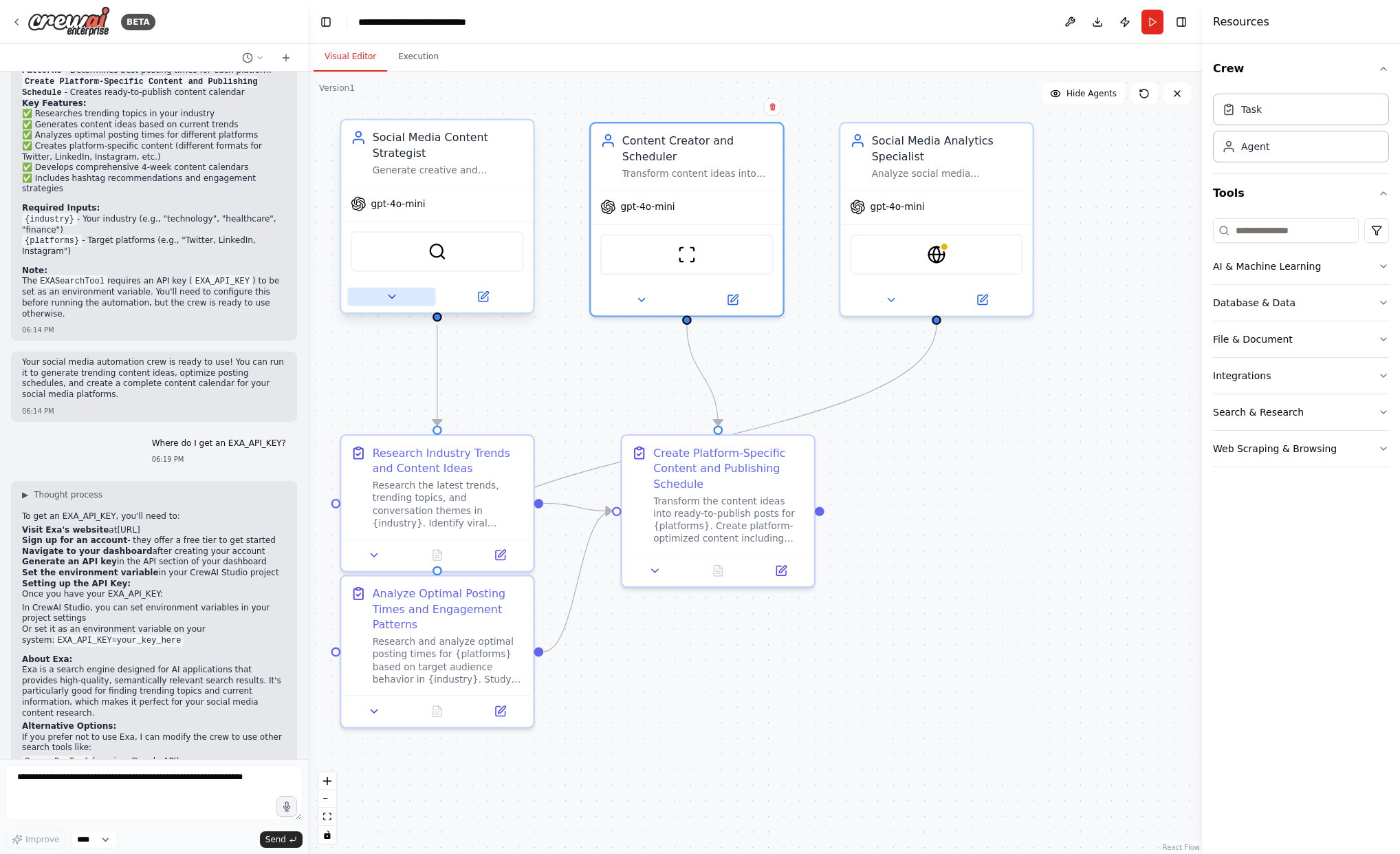
click at [395, 298] on icon at bounding box center [391, 297] width 12 height 12
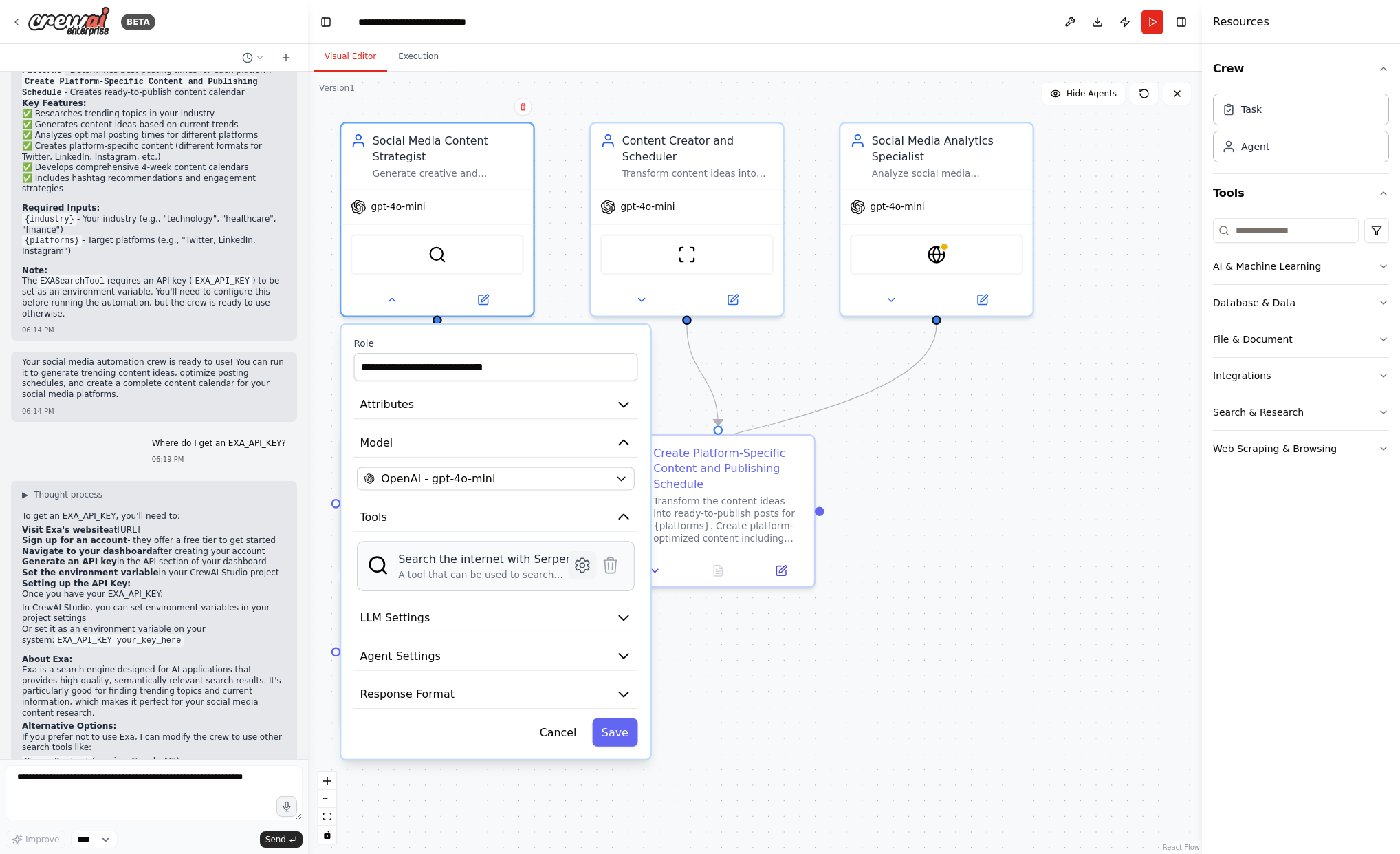
click at [584, 566] on icon at bounding box center [583, 565] width 5 height 5
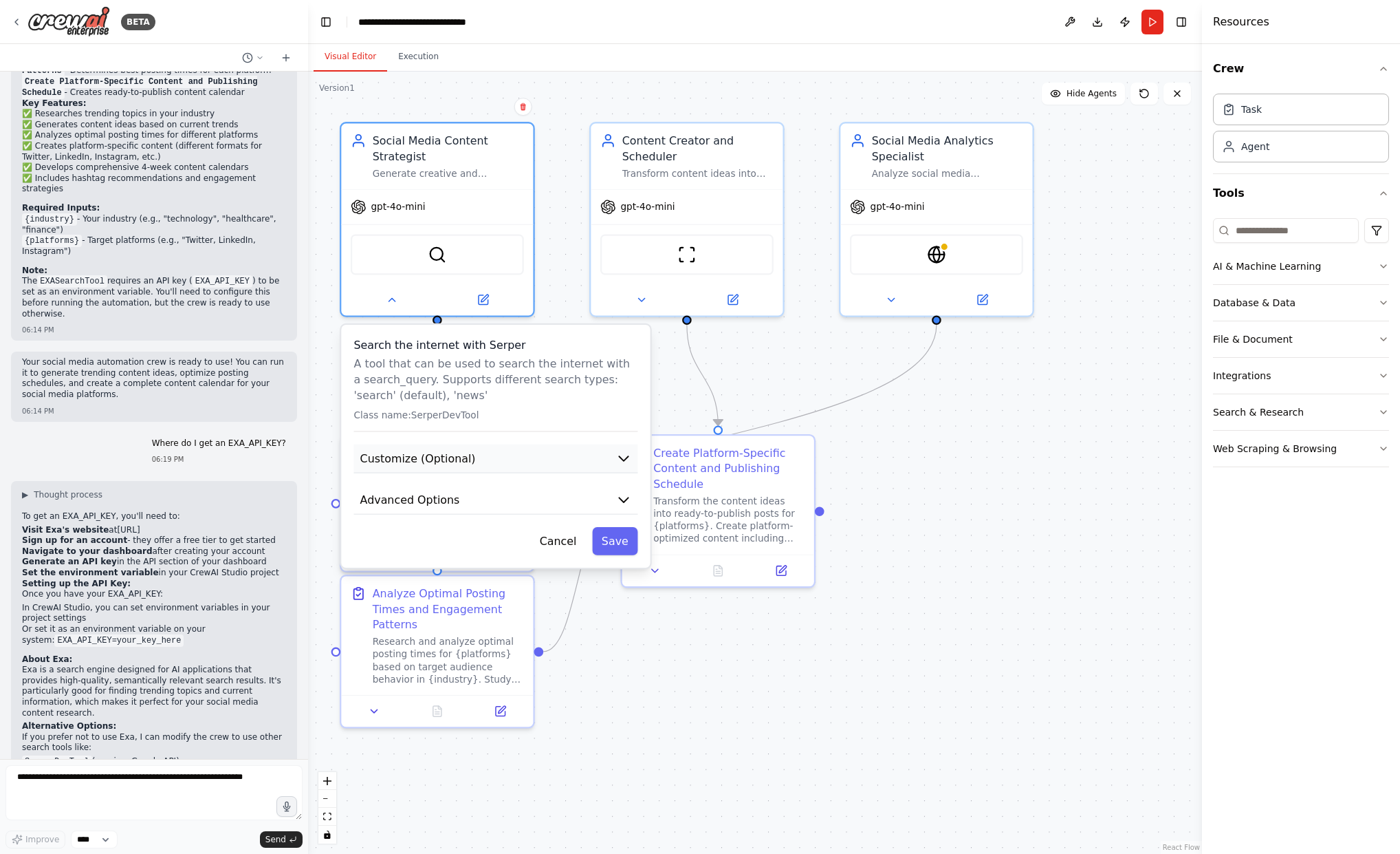
click at [626, 457] on icon "button" at bounding box center [623, 458] width 9 height 5
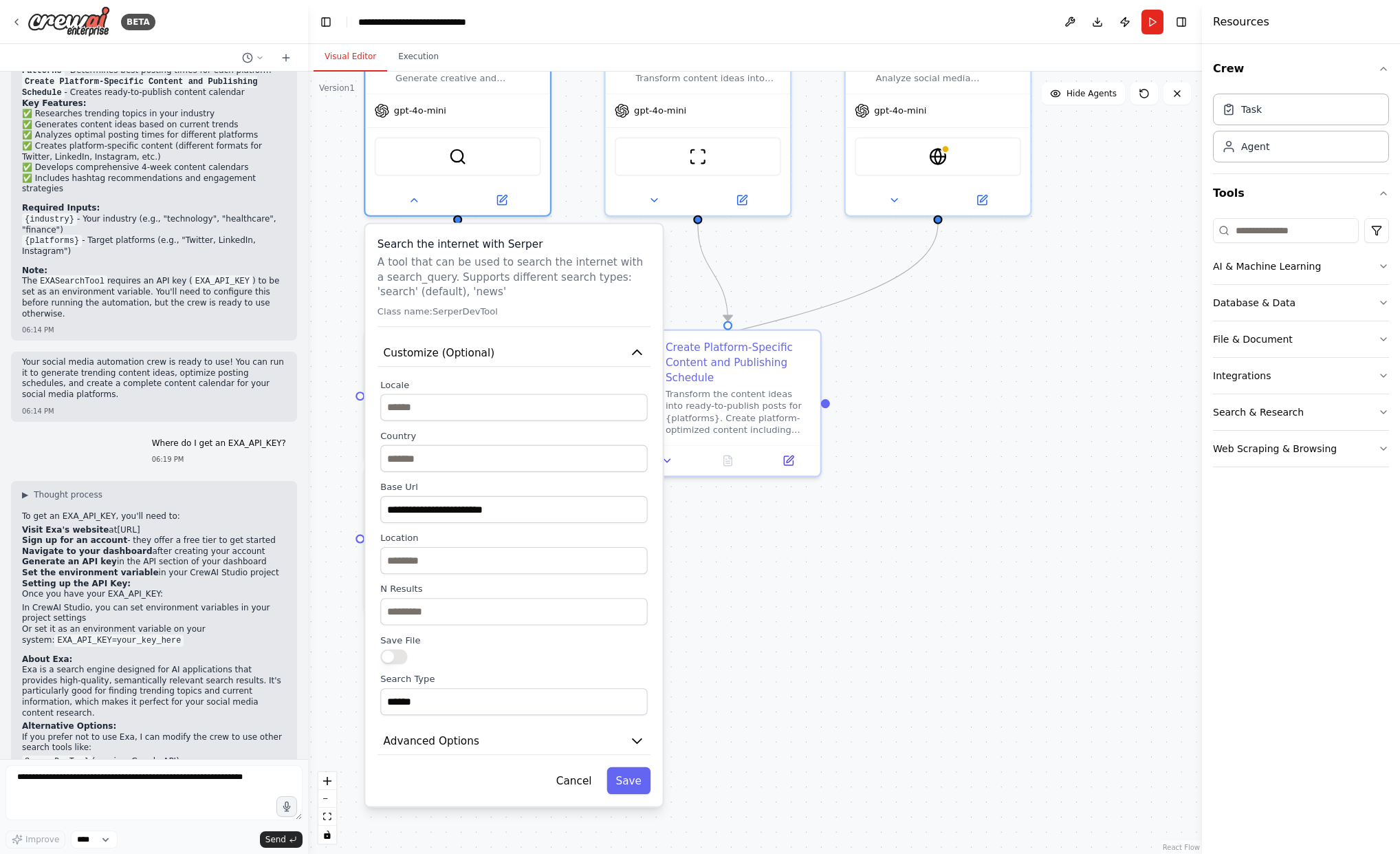
drag, startPoint x: 772, startPoint y: 634, endPoint x: 787, endPoint y: 526, distance: 109.0
click at [787, 527] on div ".deletable-edge-delete-btn { width: 20px; height: 20px; border: 0px solid #ffff…" at bounding box center [755, 463] width 894 height 782
click at [633, 349] on icon "button" at bounding box center [637, 353] width 15 height 15
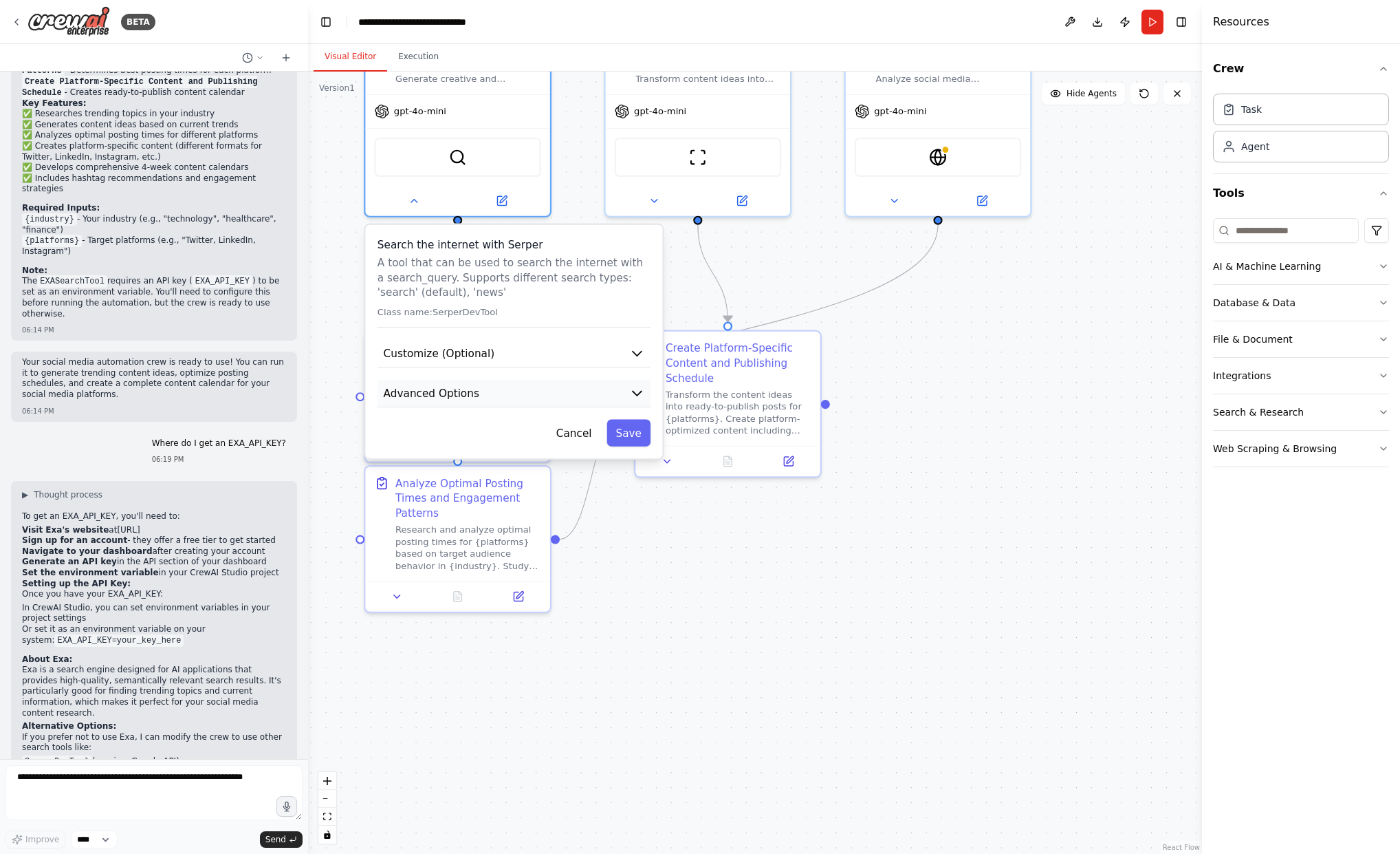
click at [638, 391] on icon "button" at bounding box center [637, 393] width 9 height 4
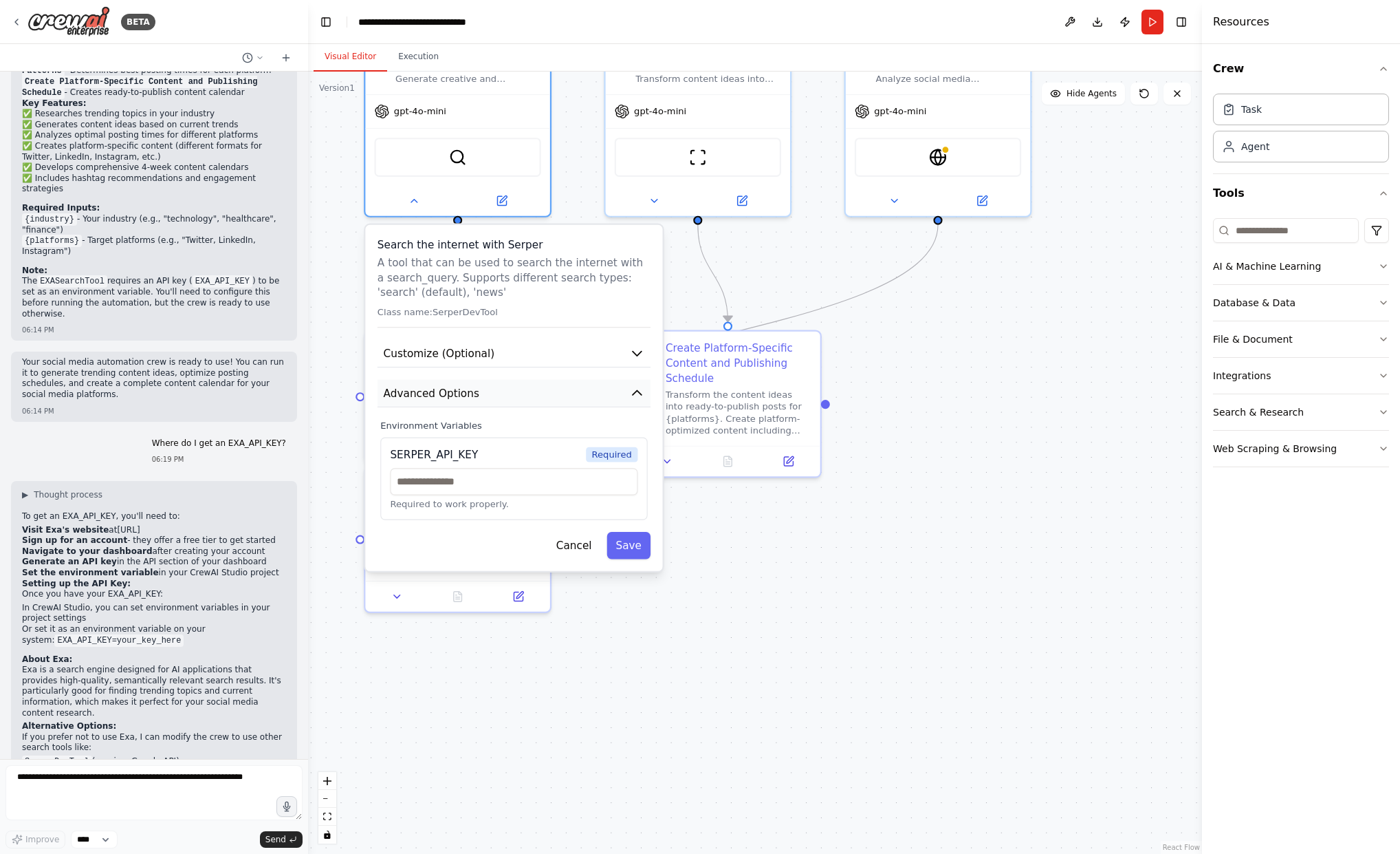
click at [638, 391] on icon "button" at bounding box center [637, 393] width 9 height 4
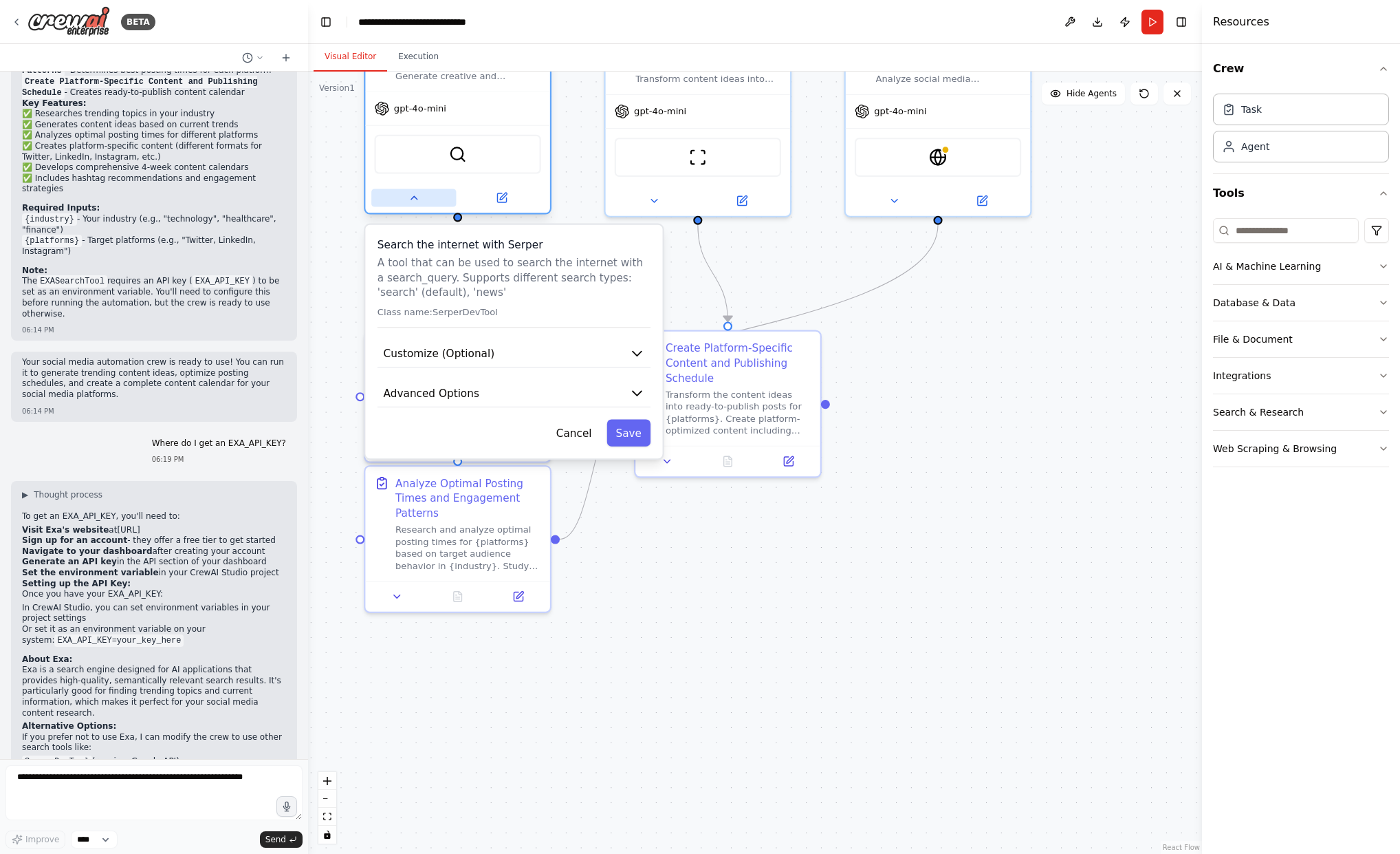
click at [415, 195] on icon at bounding box center [413, 197] width 11 height 11
click at [578, 439] on button "Cancel" at bounding box center [574, 432] width 53 height 27
click at [570, 432] on button "Cancel" at bounding box center [574, 432] width 53 height 27
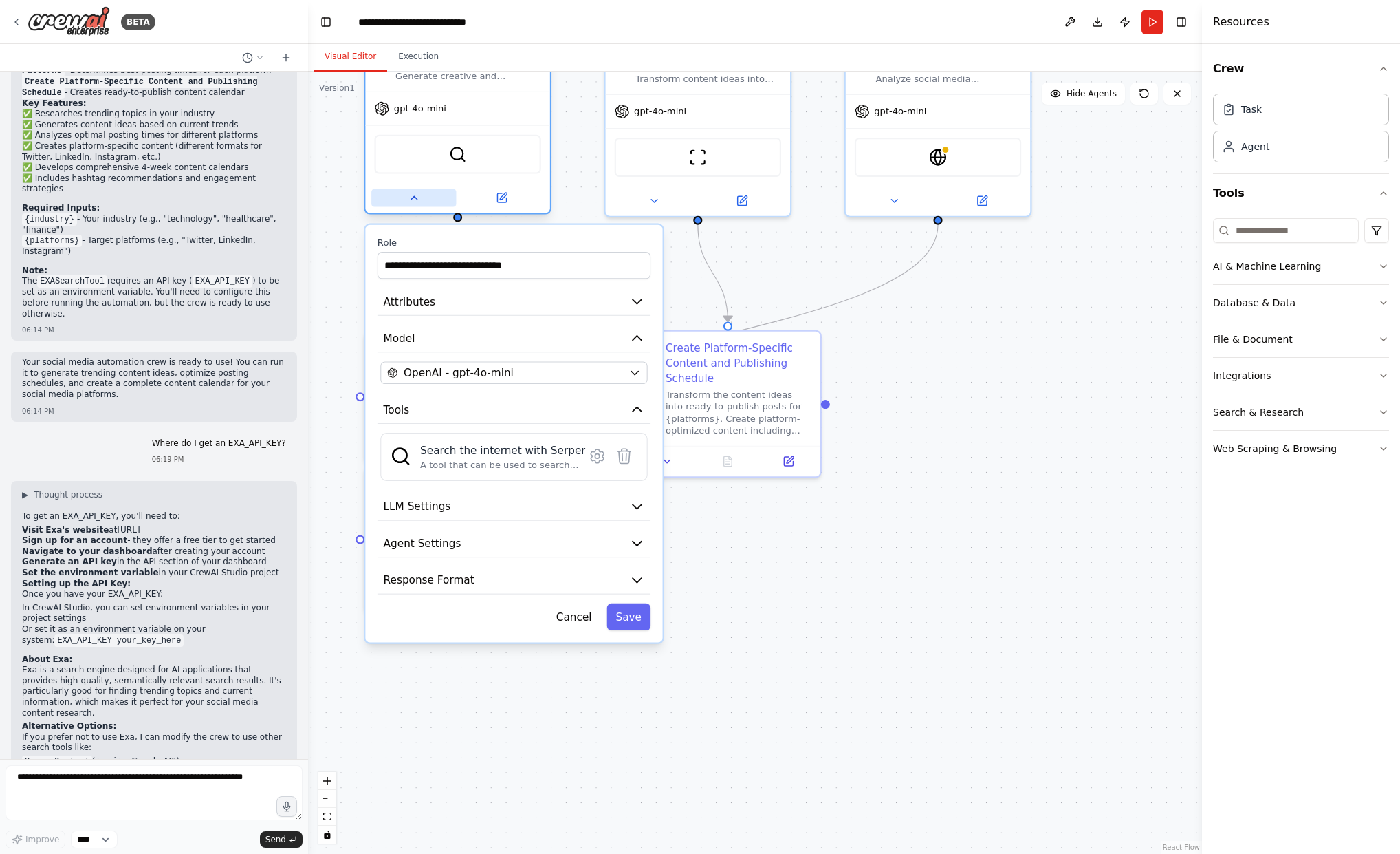
click at [420, 194] on button at bounding box center [413, 197] width 85 height 18
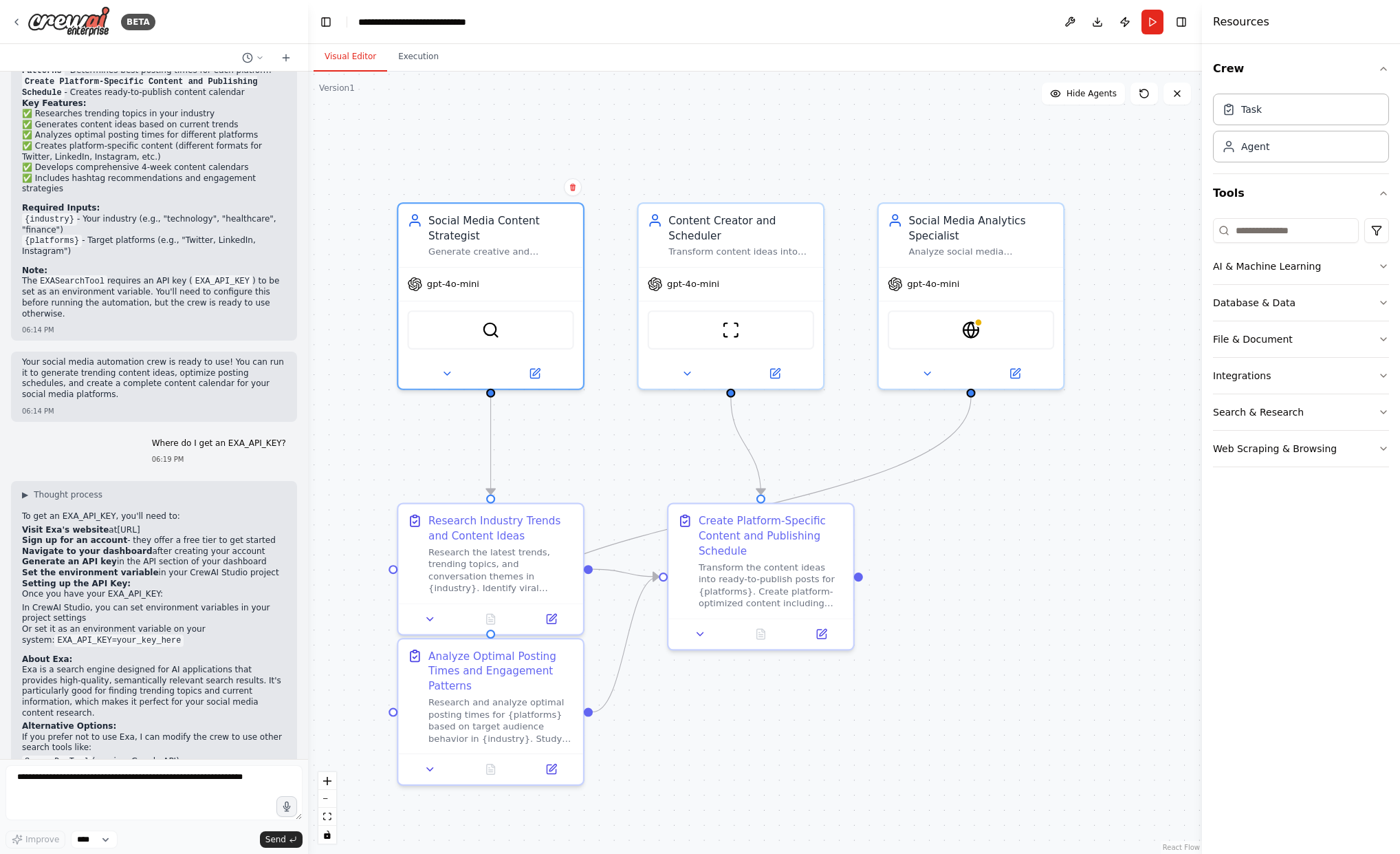
drag, startPoint x: 1129, startPoint y: 372, endPoint x: 1180, endPoint y: 505, distance: 142.4
click at [1182, 506] on div ".deletable-edge-delete-btn { width: 20px; height: 20px; border: 0px solid #ffff…" at bounding box center [755, 463] width 894 height 782
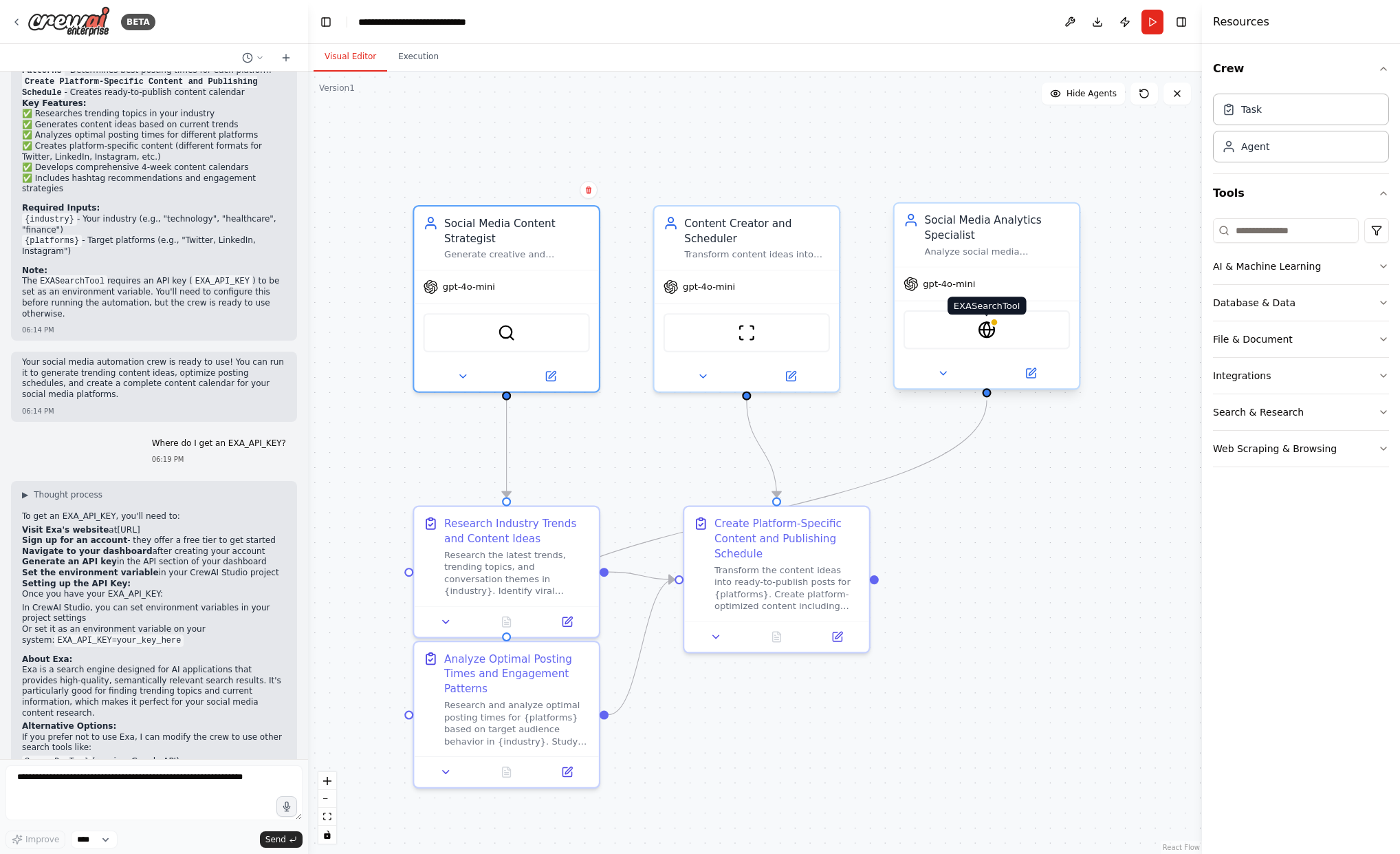
click at [990, 330] on img at bounding box center [987, 329] width 18 height 18
click at [941, 373] on icon at bounding box center [942, 373] width 11 height 11
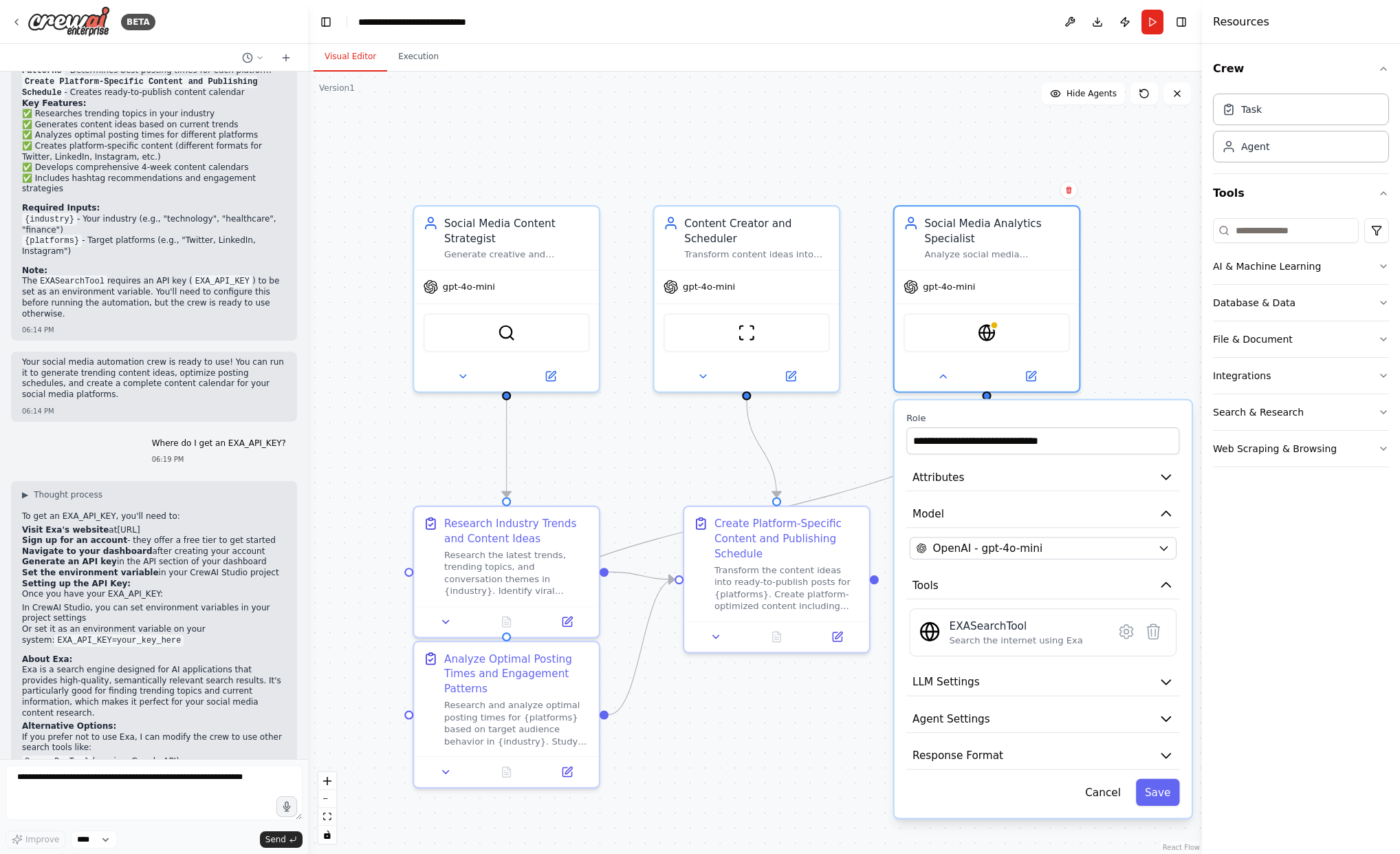
click at [1126, 629] on icon at bounding box center [1127, 632] width 5 height 5
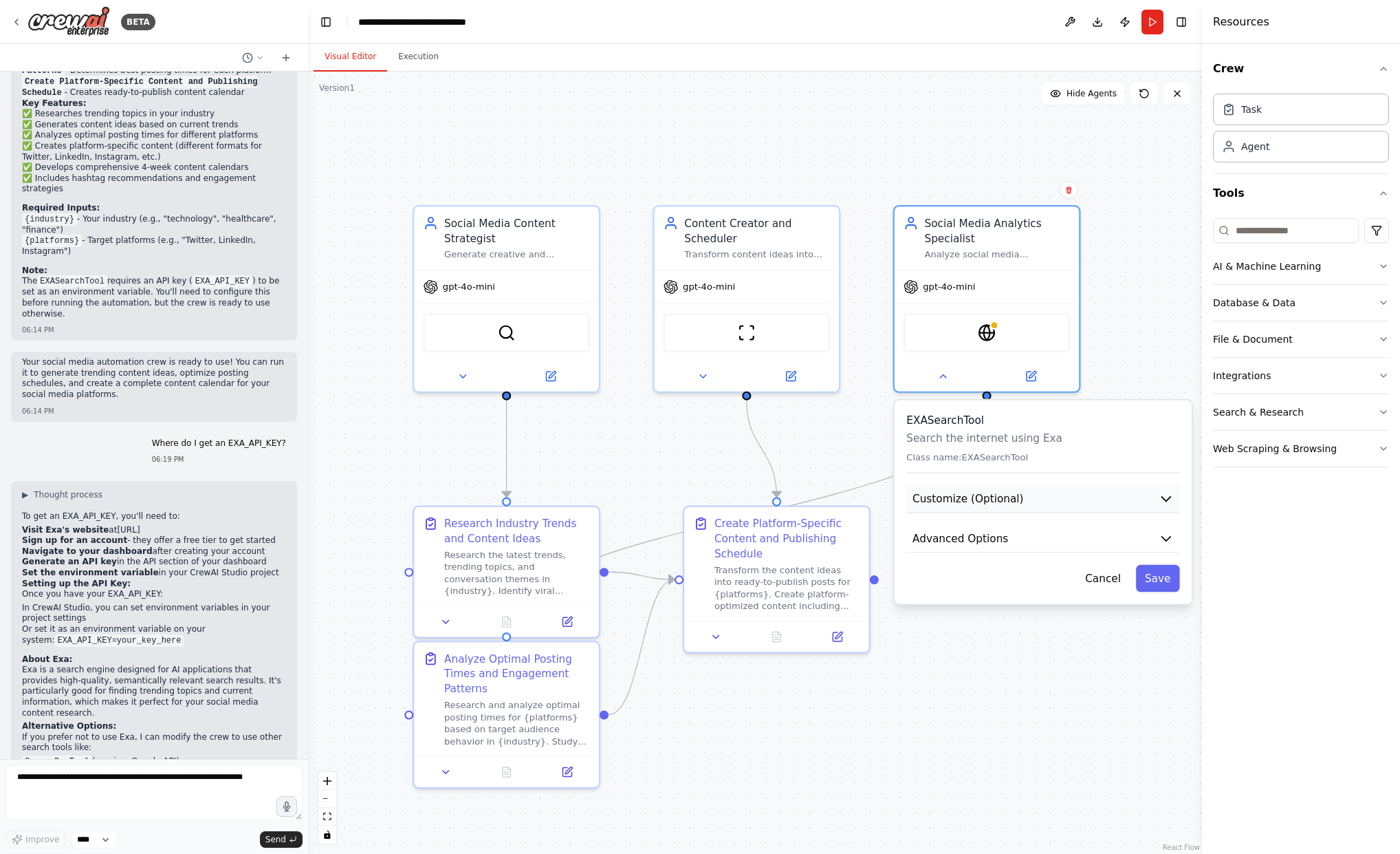
click at [1166, 495] on icon "button" at bounding box center [1166, 498] width 15 height 15
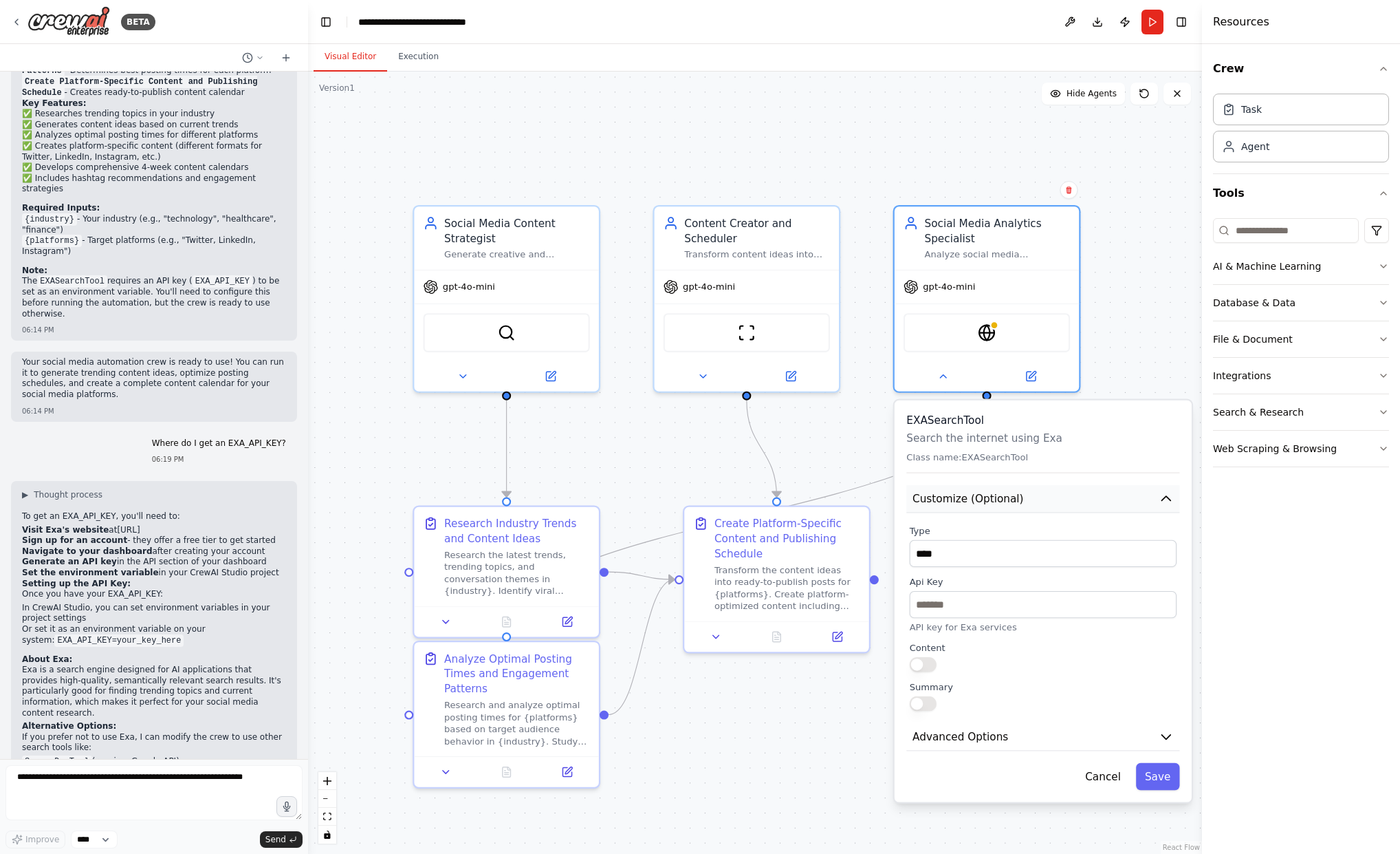
click at [1166, 495] on icon "button" at bounding box center [1166, 498] width 15 height 15
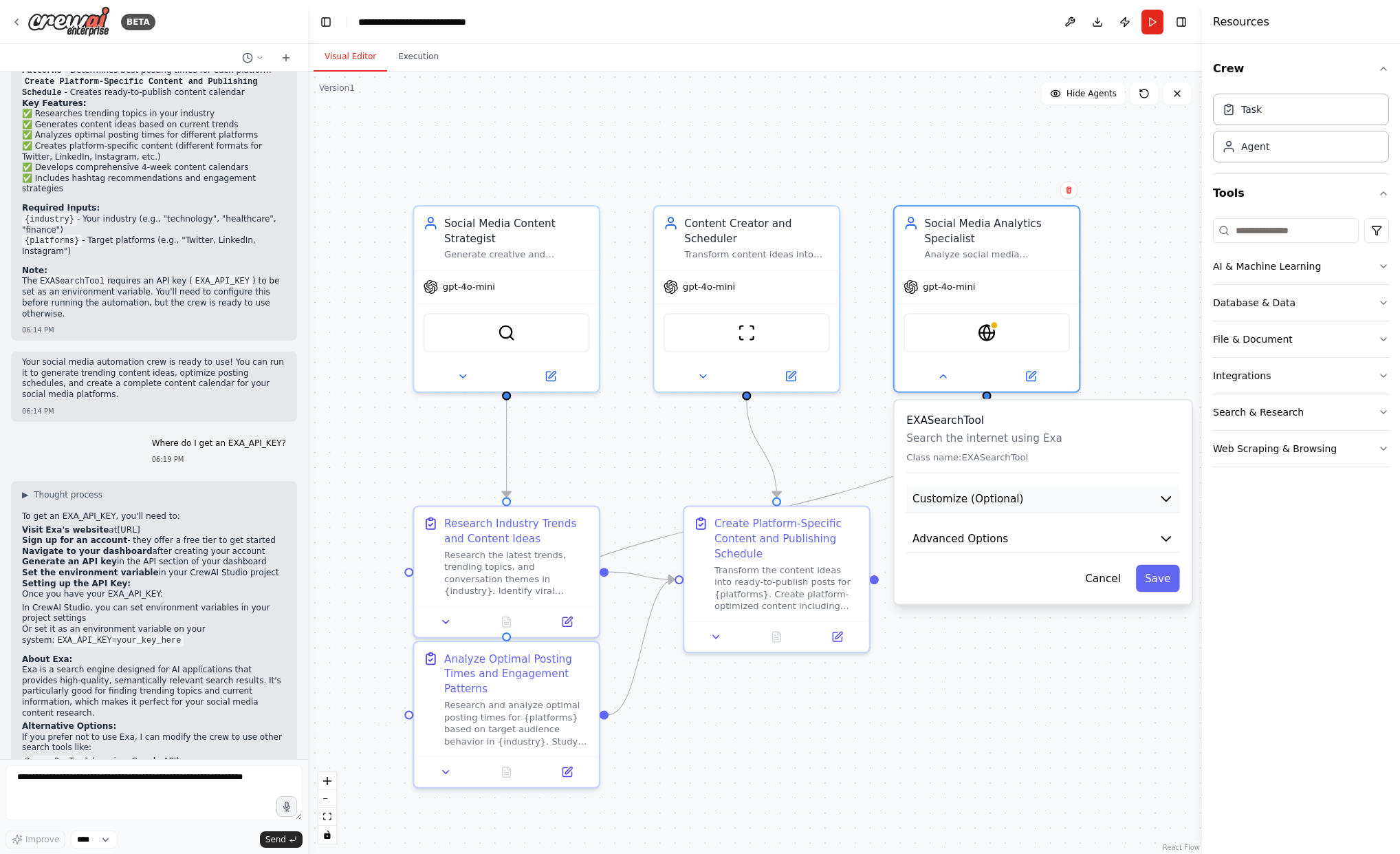
click at [1166, 495] on icon "button" at bounding box center [1166, 498] width 15 height 15
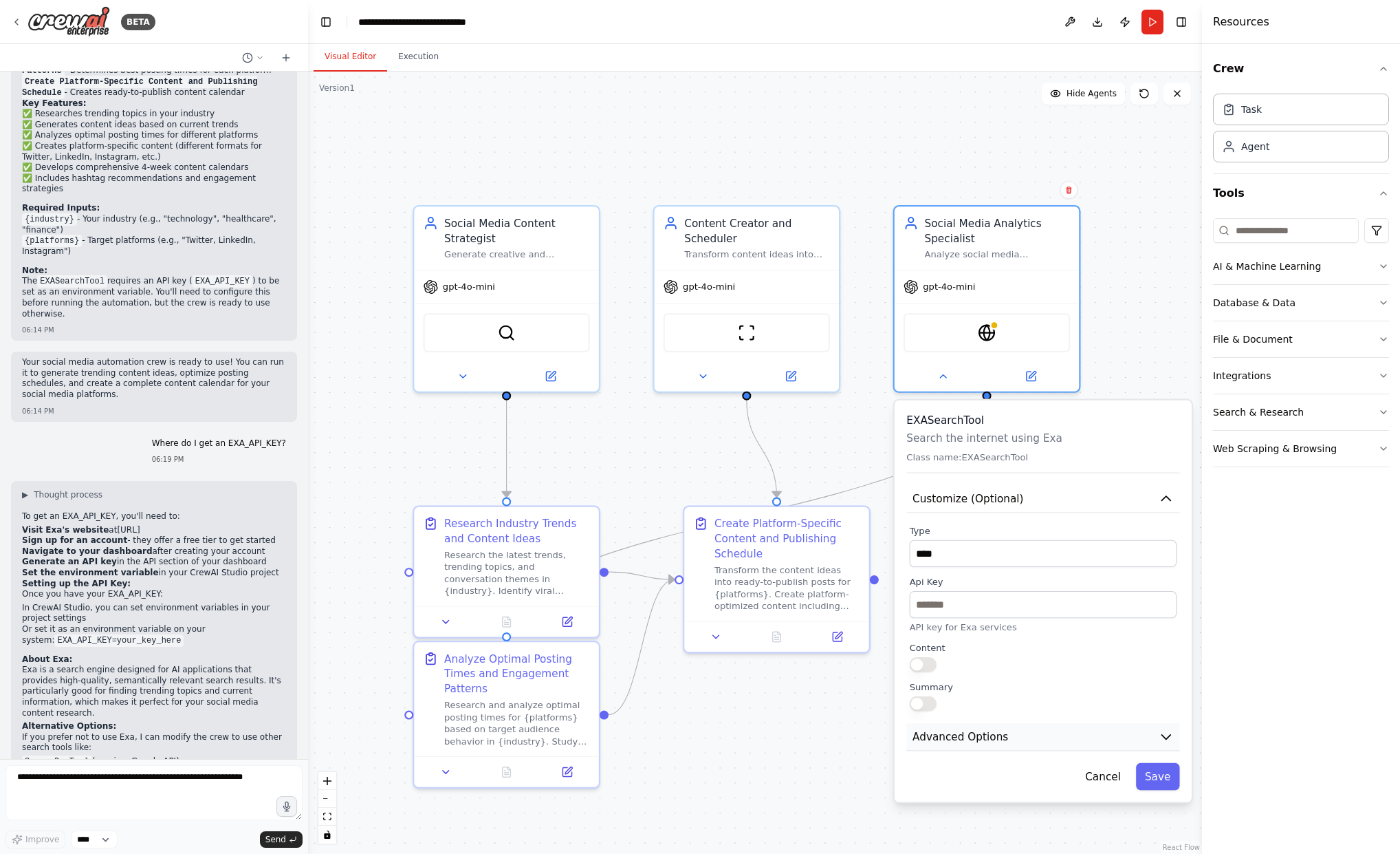
click at [1167, 738] on icon "button" at bounding box center [1166, 737] width 9 height 4
click at [1172, 733] on icon "button" at bounding box center [1166, 736] width 15 height 15
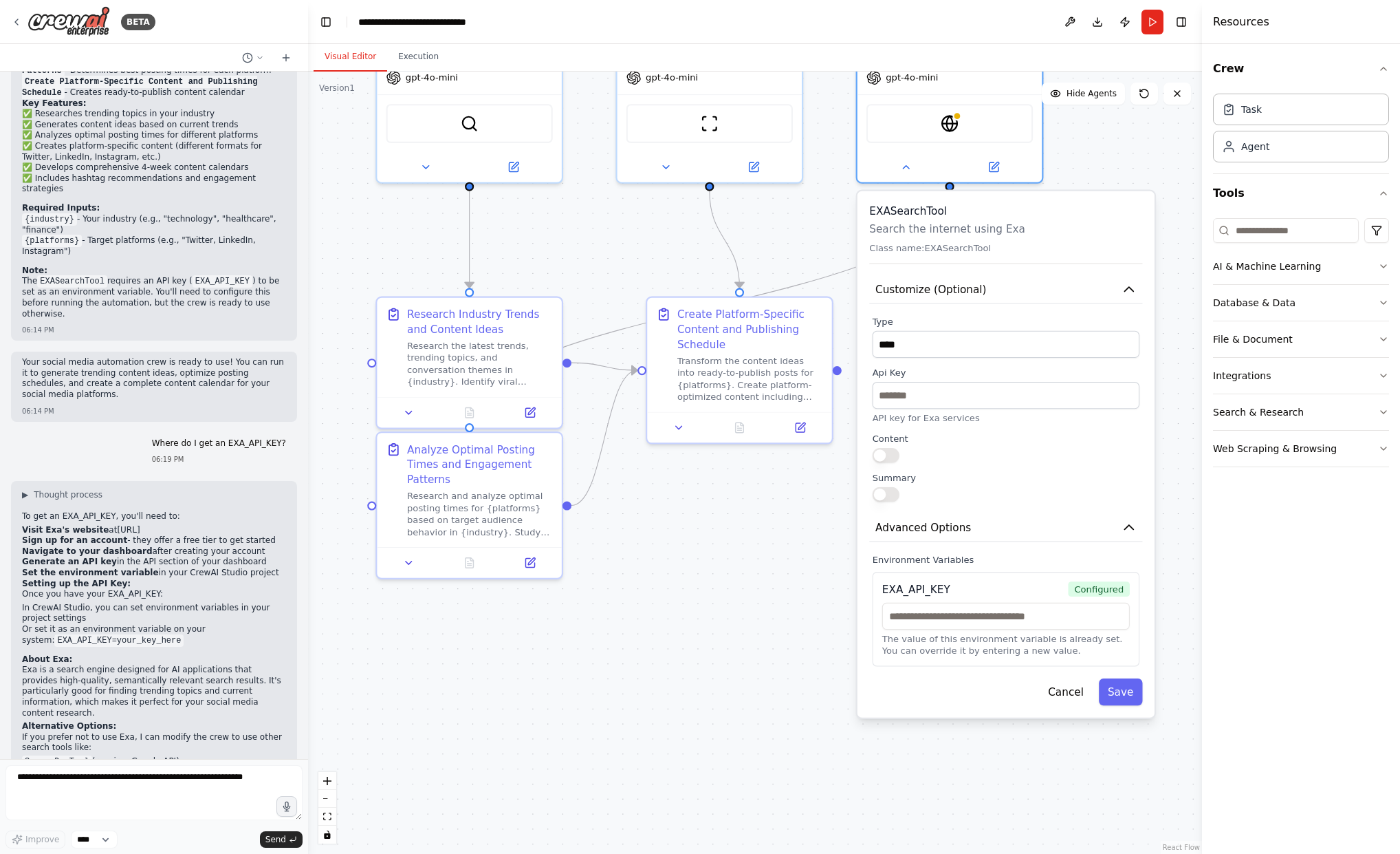
drag, startPoint x: 753, startPoint y: 742, endPoint x: 716, endPoint y: 533, distance: 212.2
click at [716, 533] on div ".deletable-edge-delete-btn { width: 20px; height: 20px; border: 0px solid #ffff…" at bounding box center [755, 463] width 894 height 782
click at [1130, 287] on icon "button" at bounding box center [1129, 289] width 15 height 15
click at [900, 162] on button at bounding box center [906, 164] width 85 height 18
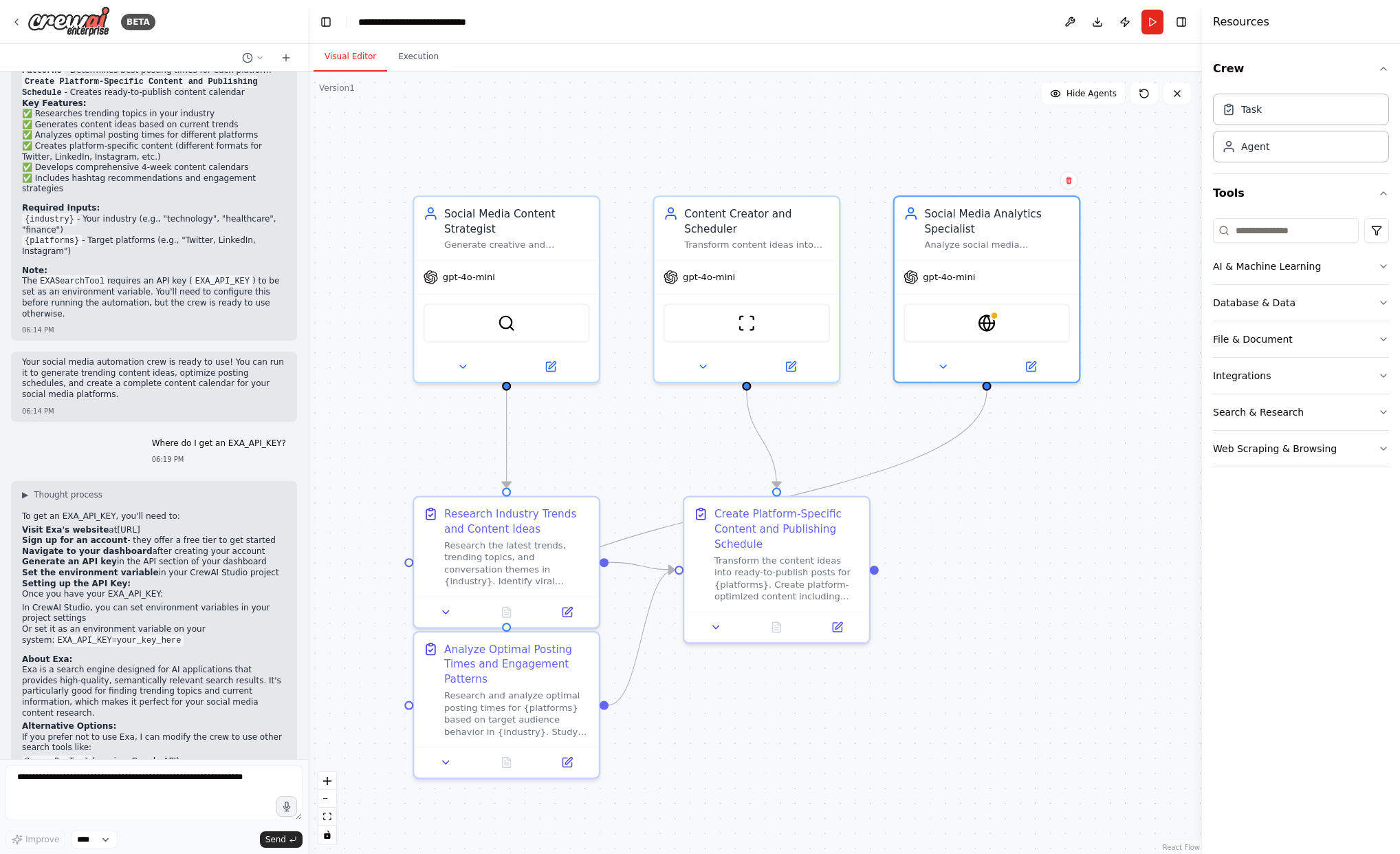
drag, startPoint x: 1057, startPoint y: 445, endPoint x: 1096, endPoint y: 626, distance: 185.2
click at [1096, 626] on div ".deletable-edge-delete-btn { width: 20px; height: 20px; border: 0px solid #ffff…" at bounding box center [755, 463] width 894 height 782
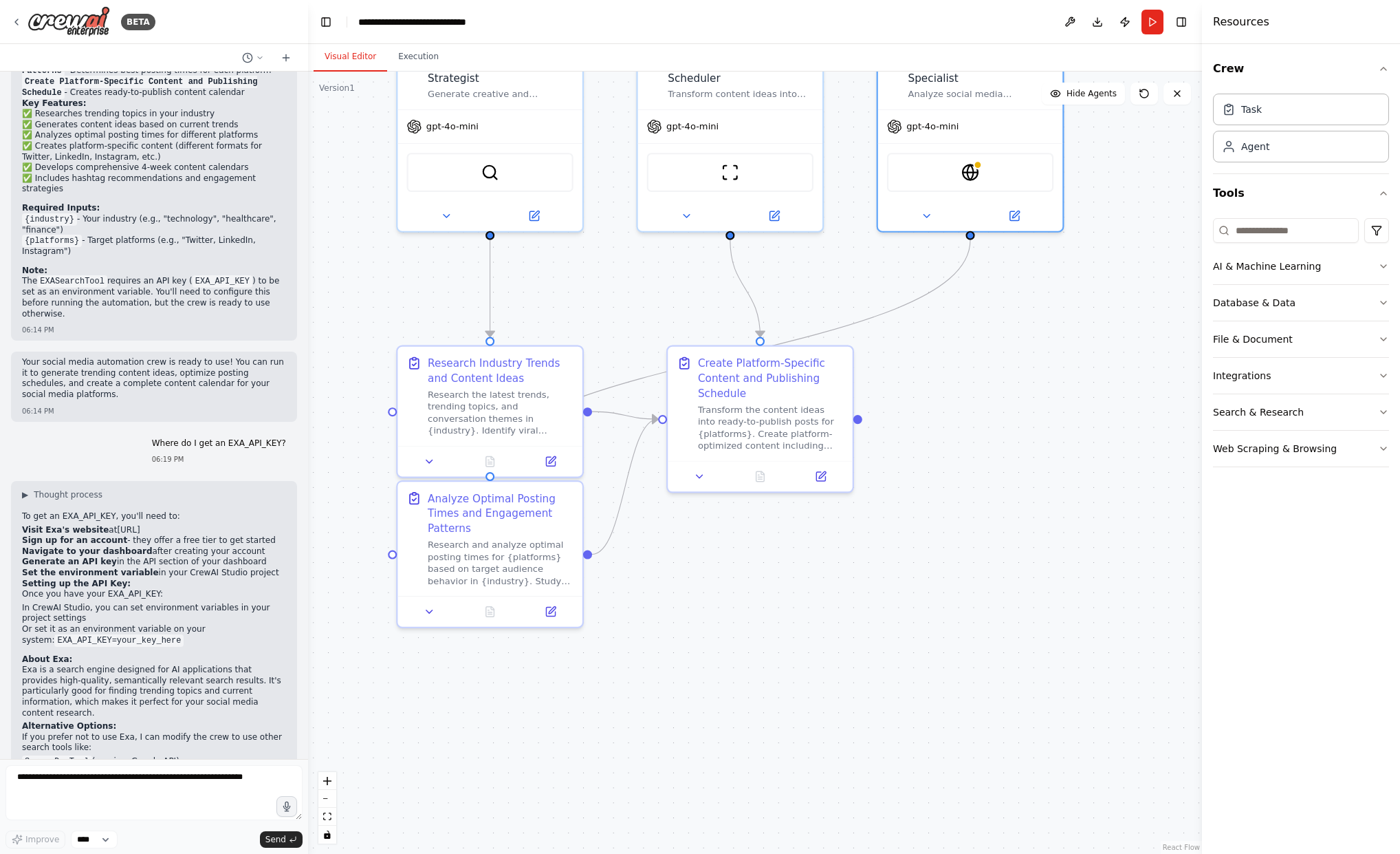
drag, startPoint x: 969, startPoint y: 668, endPoint x: 912, endPoint y: 522, distance: 156.7
click at [949, 522] on div ".deletable-edge-delete-btn { width: 20px; height: 20px; border: 0px solid #ffff…" at bounding box center [755, 463] width 894 height 782
click at [424, 456] on icon at bounding box center [425, 456] width 6 height 3
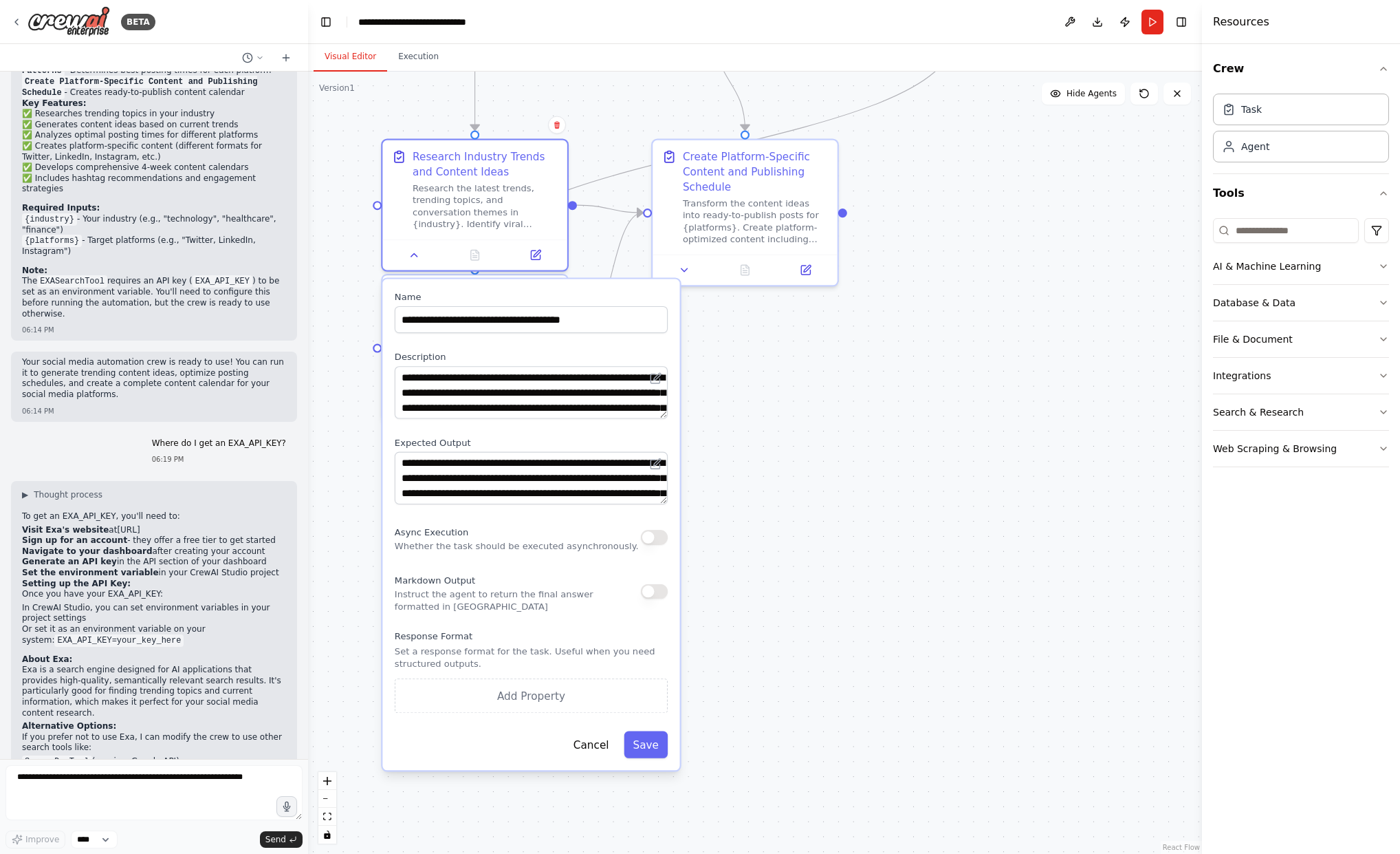
drag, startPoint x: 801, startPoint y: 686, endPoint x: 789, endPoint y: 488, distance: 198.4
click at [789, 488] on div ".deletable-edge-delete-btn { width: 20px; height: 20px; border: 0px solid #ffff…" at bounding box center [755, 463] width 894 height 782
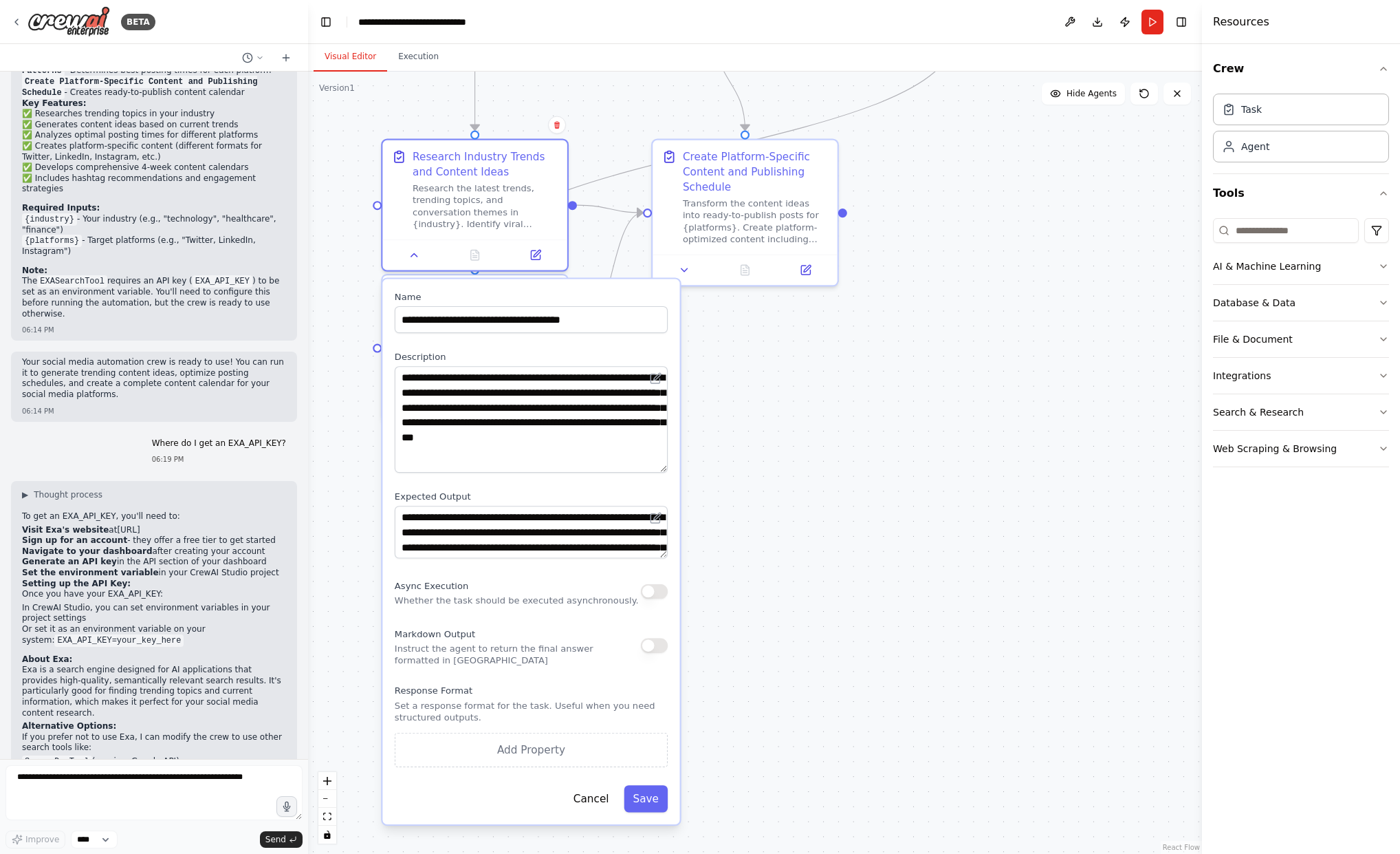
click at [664, 469] on textarea "**********" at bounding box center [531, 419] width 273 height 107
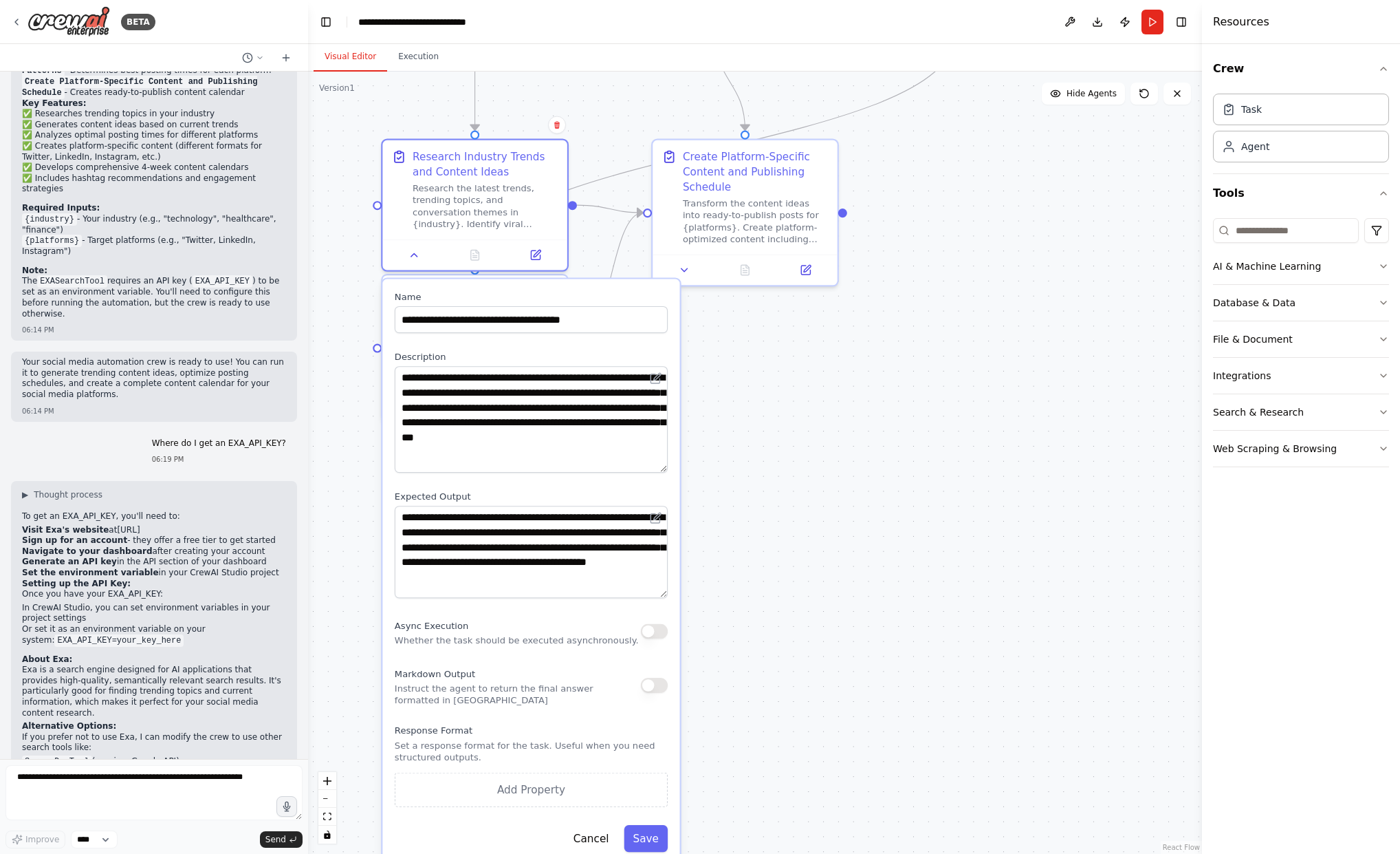
click at [664, 592] on textarea "**********" at bounding box center [531, 551] width 273 height 92
click at [663, 597] on textarea "**********" at bounding box center [531, 551] width 273 height 92
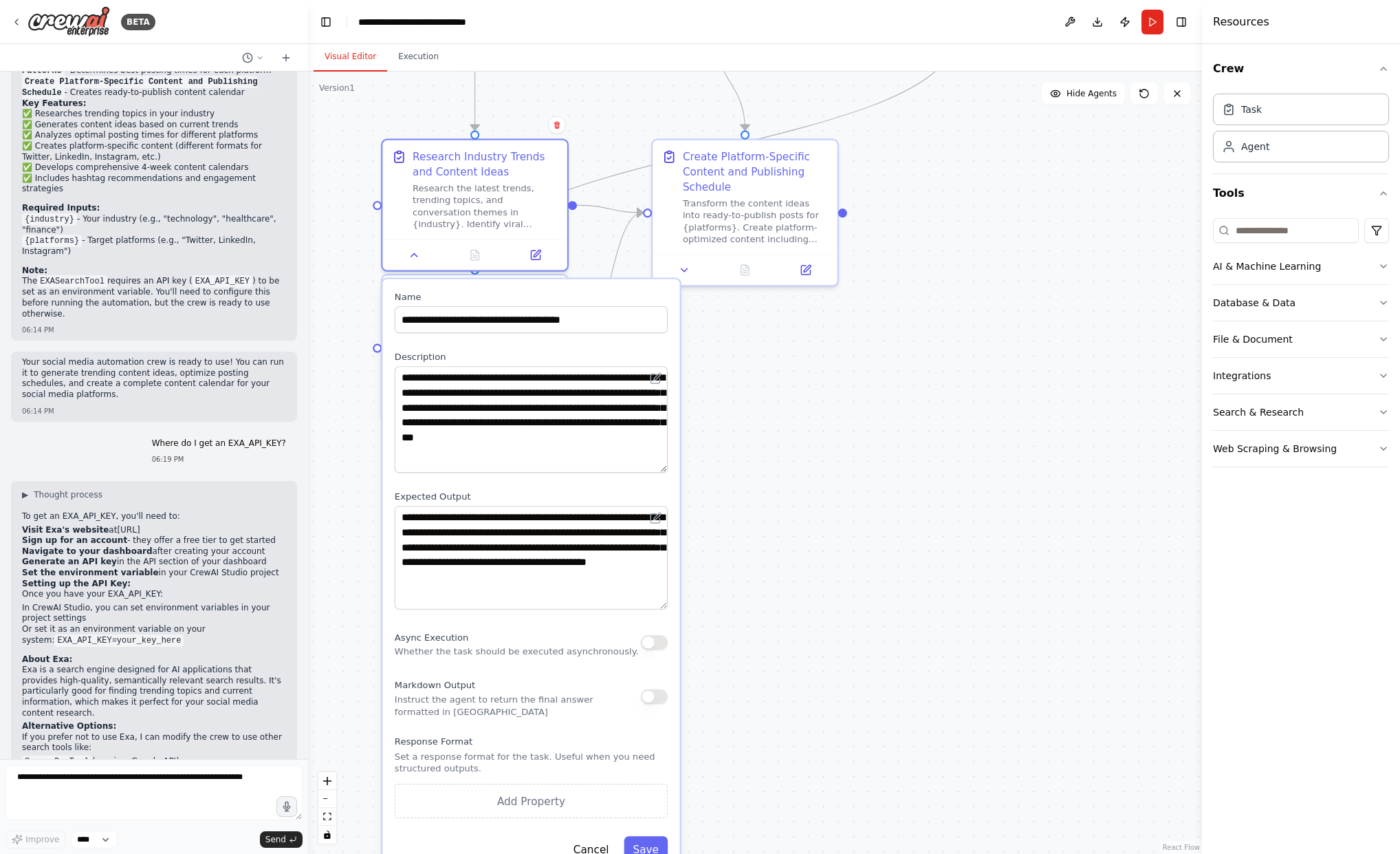
click at [662, 597] on textarea "**********" at bounding box center [531, 557] width 273 height 104
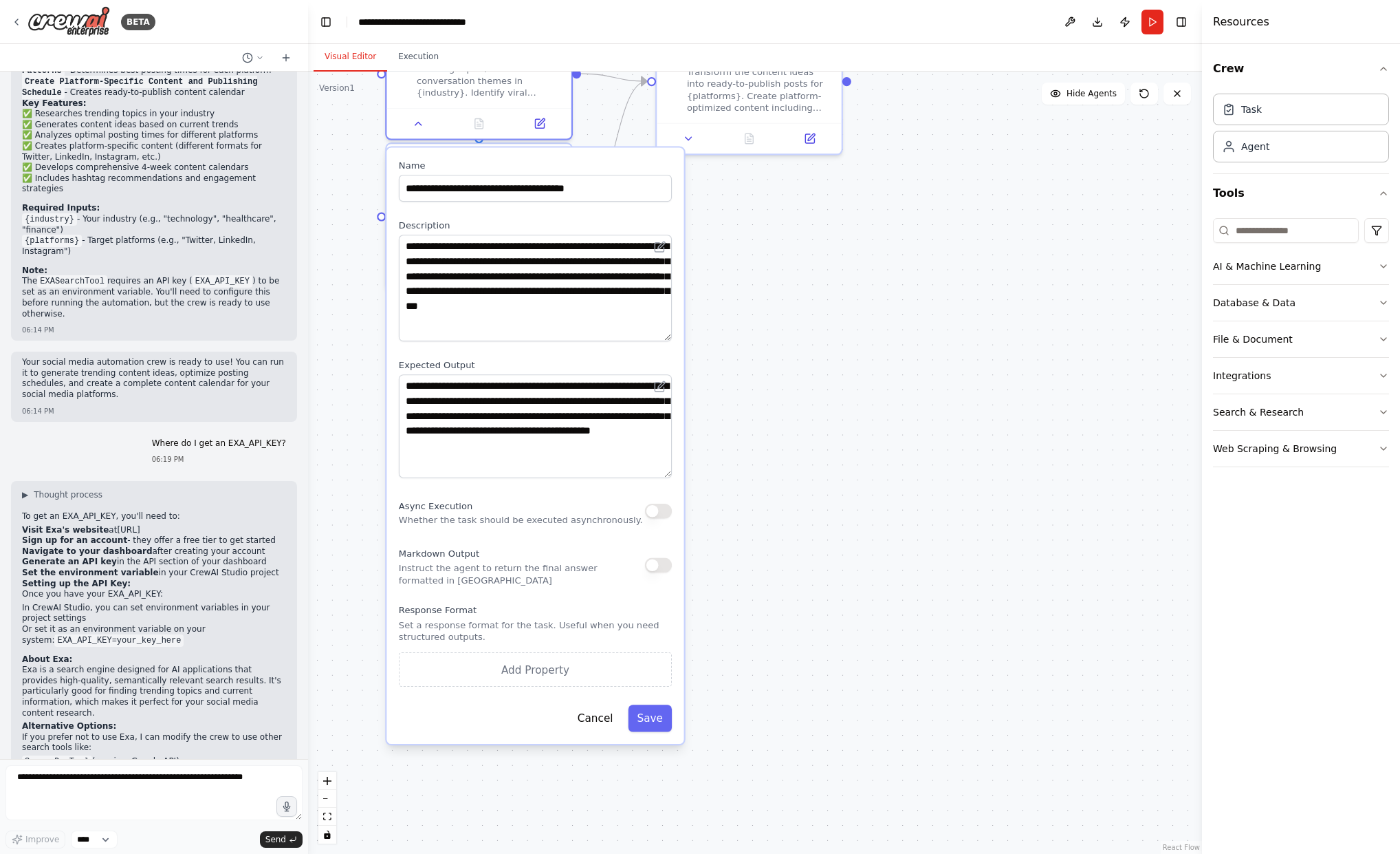
drag, startPoint x: 876, startPoint y: 564, endPoint x: 883, endPoint y: 471, distance: 93.3
click at [883, 471] on div ".deletable-edge-delete-btn { width: 20px; height: 20px; border: 0px solid #ffff…" at bounding box center [755, 463] width 894 height 782
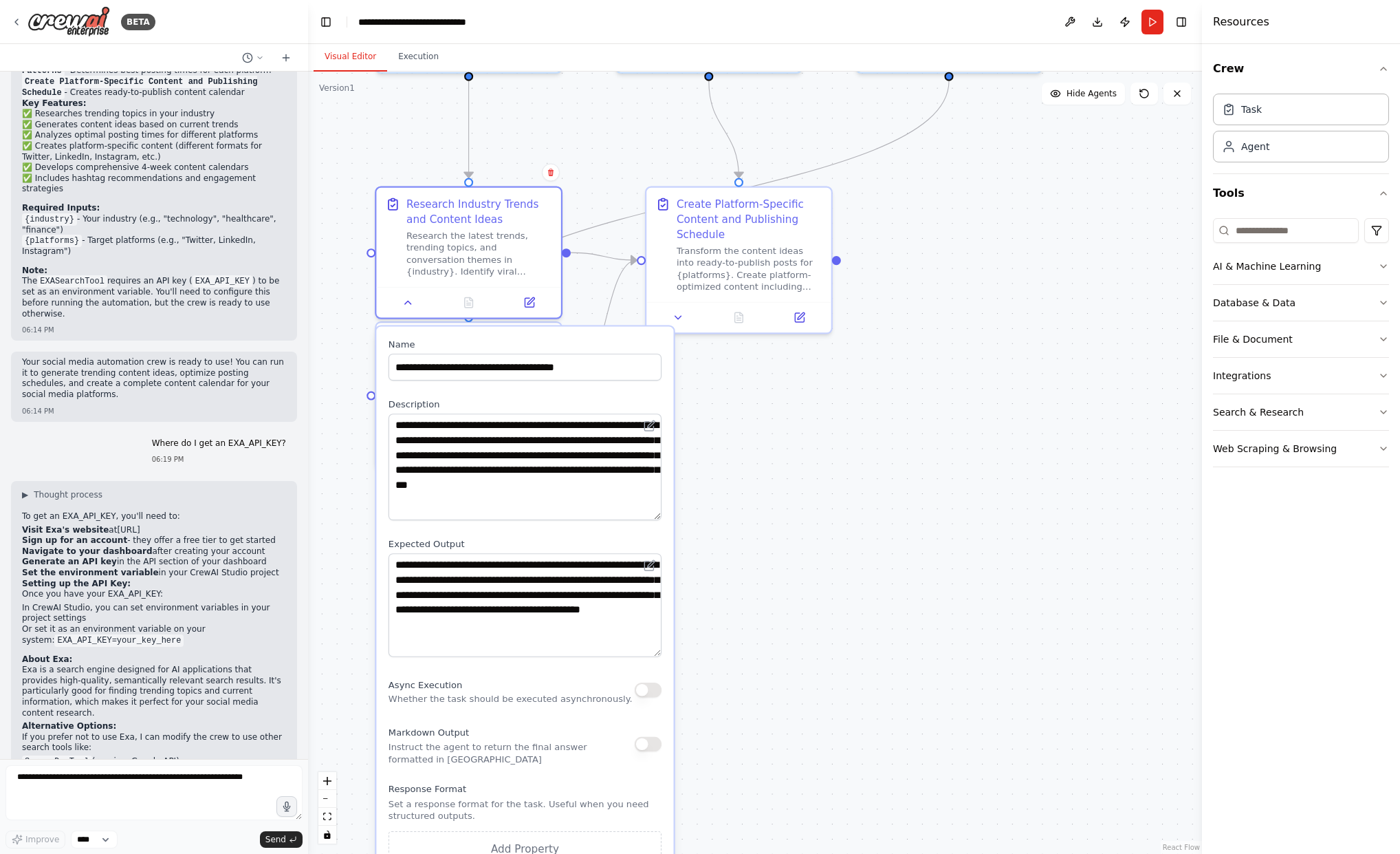
drag, startPoint x: 873, startPoint y: 497, endPoint x: 863, endPoint y: 676, distance: 179.3
click at [863, 676] on div ".deletable-edge-delete-btn { width: 20px; height: 20px; border: 0px solid #ffff…" at bounding box center [755, 463] width 894 height 782
click at [403, 297] on icon at bounding box center [407, 299] width 11 height 11
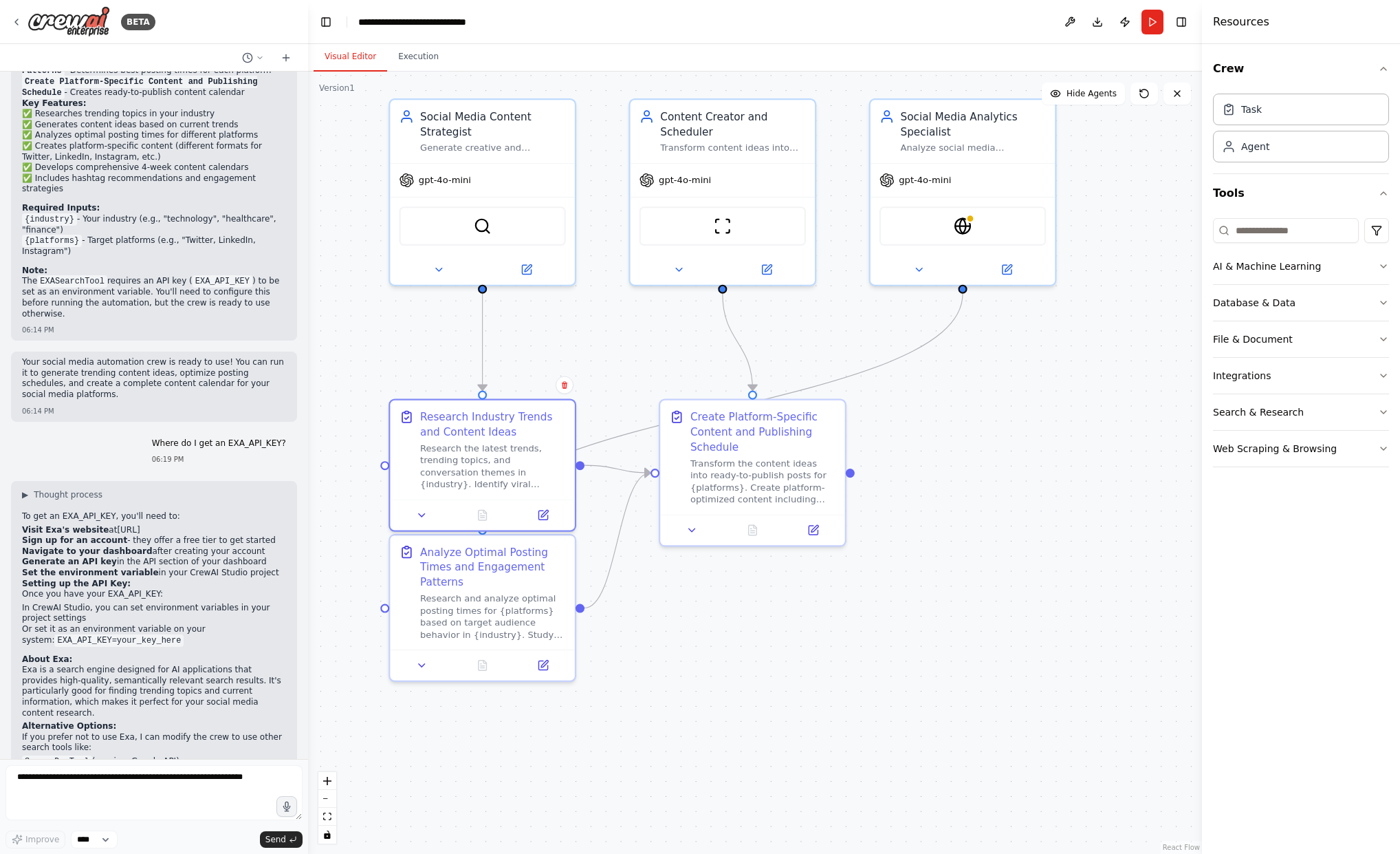
drag, startPoint x: 740, startPoint y: 545, endPoint x: 754, endPoint y: 757, distance: 212.5
click at [754, 757] on div ".deletable-edge-delete-btn { width: 20px; height: 20px; border: 0px solid #ffff…" at bounding box center [755, 463] width 894 height 782
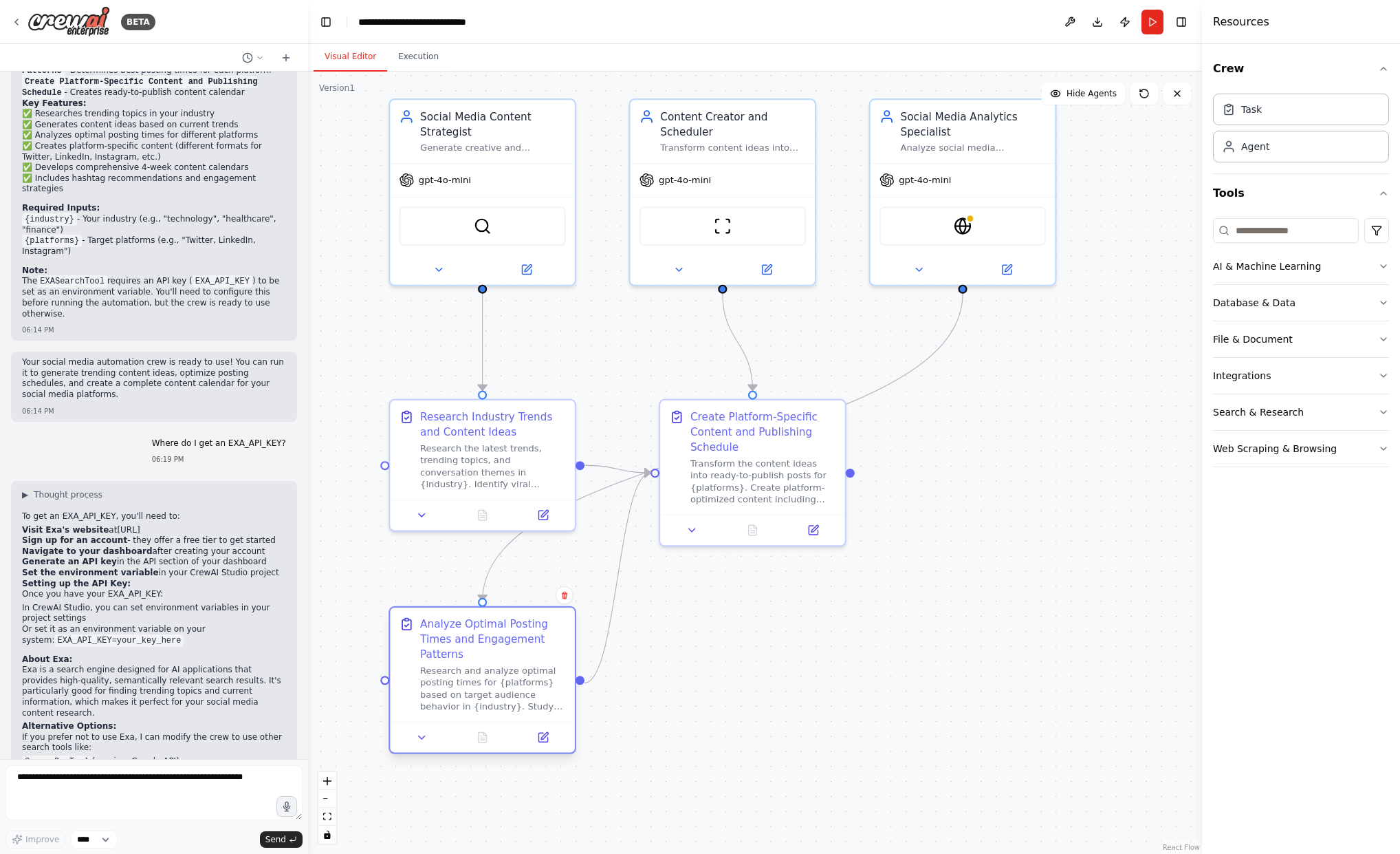
drag, startPoint x: 558, startPoint y: 561, endPoint x: 557, endPoint y: 634, distance: 73.0
click at [557, 634] on div "Analyze Optimal Posting Times and Engagement Patterns" at bounding box center [493, 638] width 146 height 45
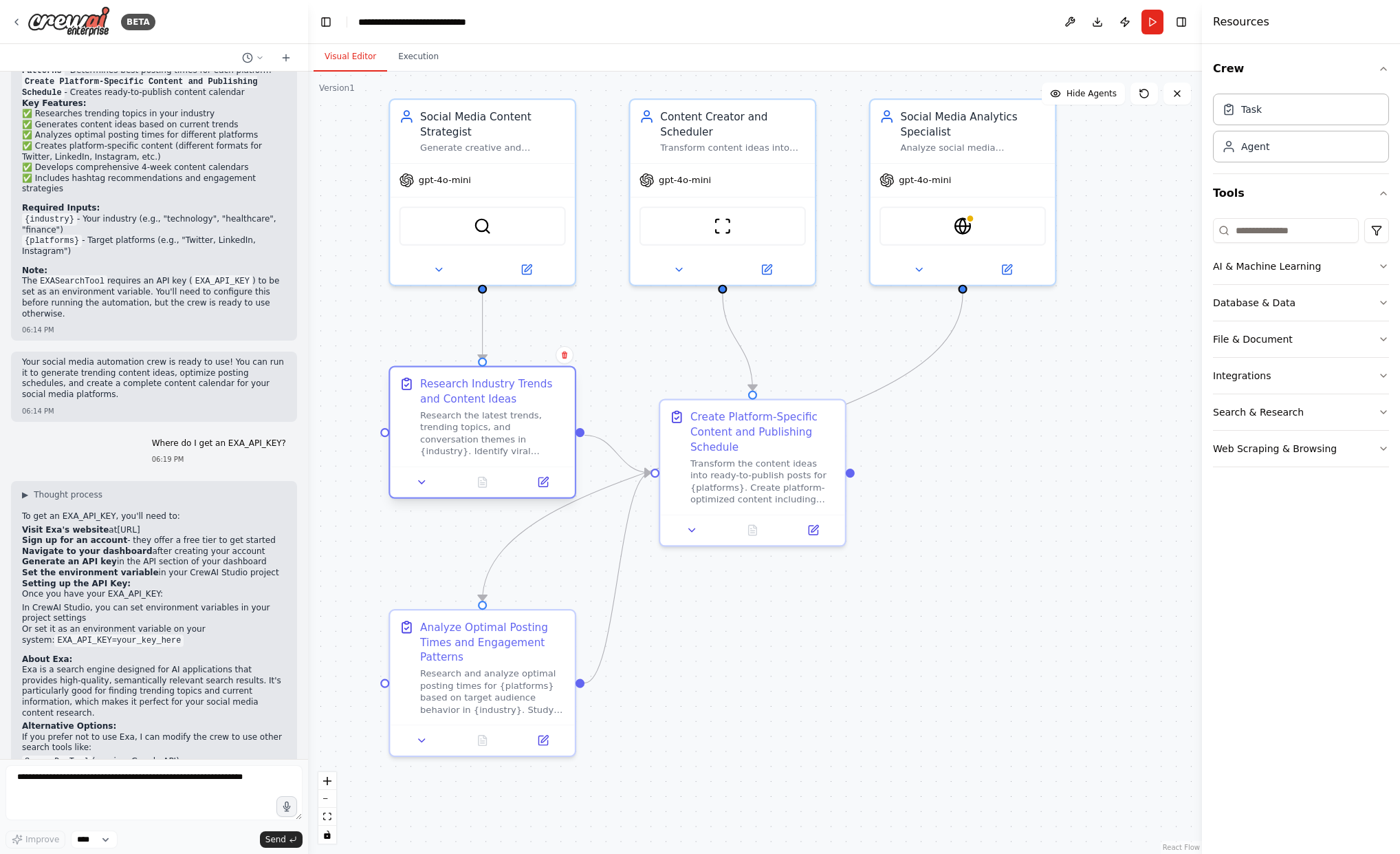
drag, startPoint x: 553, startPoint y: 410, endPoint x: 577, endPoint y: 382, distance: 36.9
click at [551, 380] on div "Research Industry Trends and Content Ideas" at bounding box center [493, 391] width 146 height 31
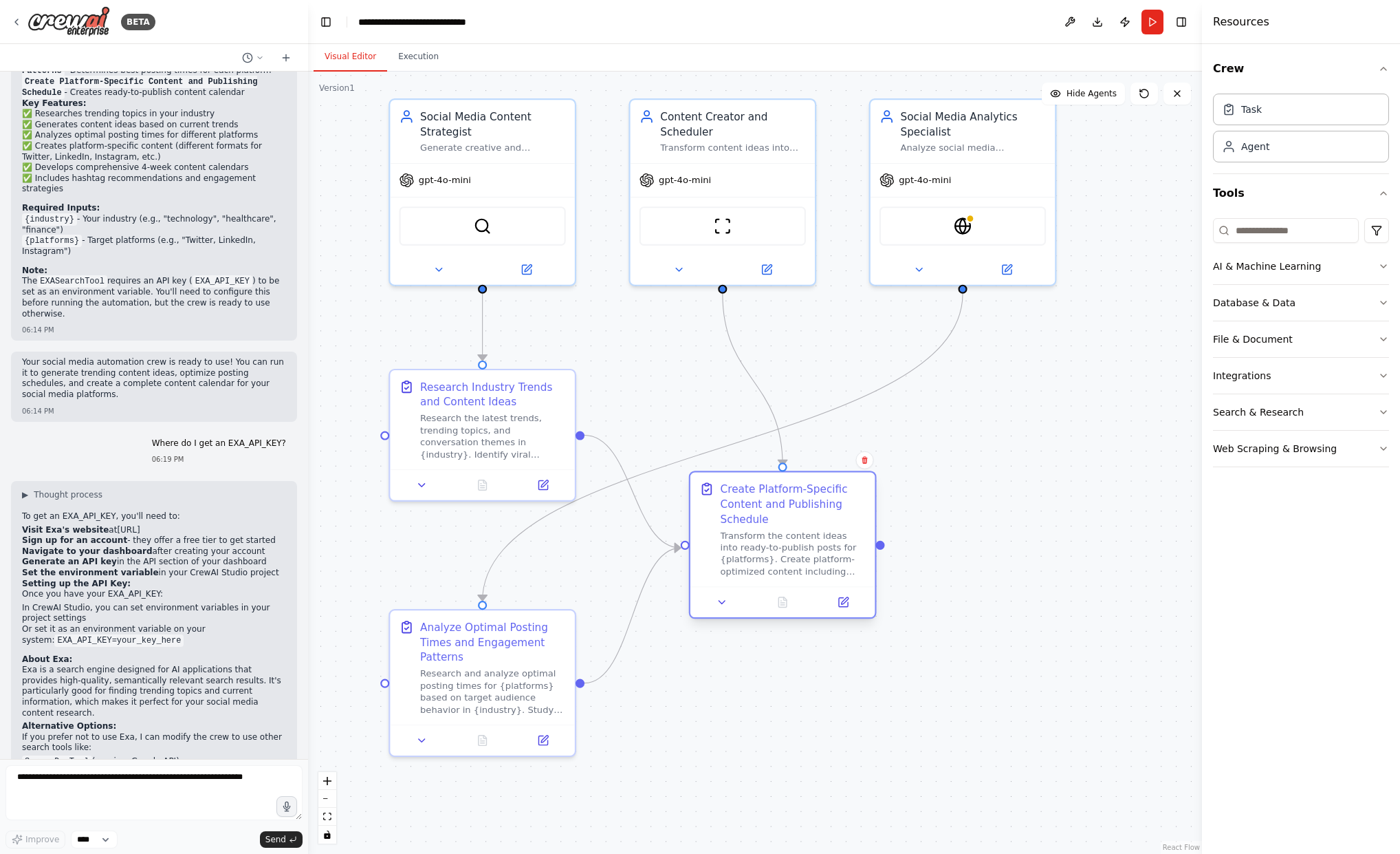
drag, startPoint x: 825, startPoint y: 443, endPoint x: 860, endPoint y: 512, distance: 77.4
click at [860, 512] on div "Create Platform-Specific Content and Publishing Schedule" at bounding box center [794, 503] width 146 height 45
click at [1130, 516] on div ".deletable-edge-delete-btn { width: 20px; height: 20px; border: 0px solid #ffff…" at bounding box center [755, 463] width 894 height 782
click at [41, 774] on textarea at bounding box center [154, 792] width 298 height 55
click at [1152, 18] on button "Run" at bounding box center [1152, 22] width 22 height 24
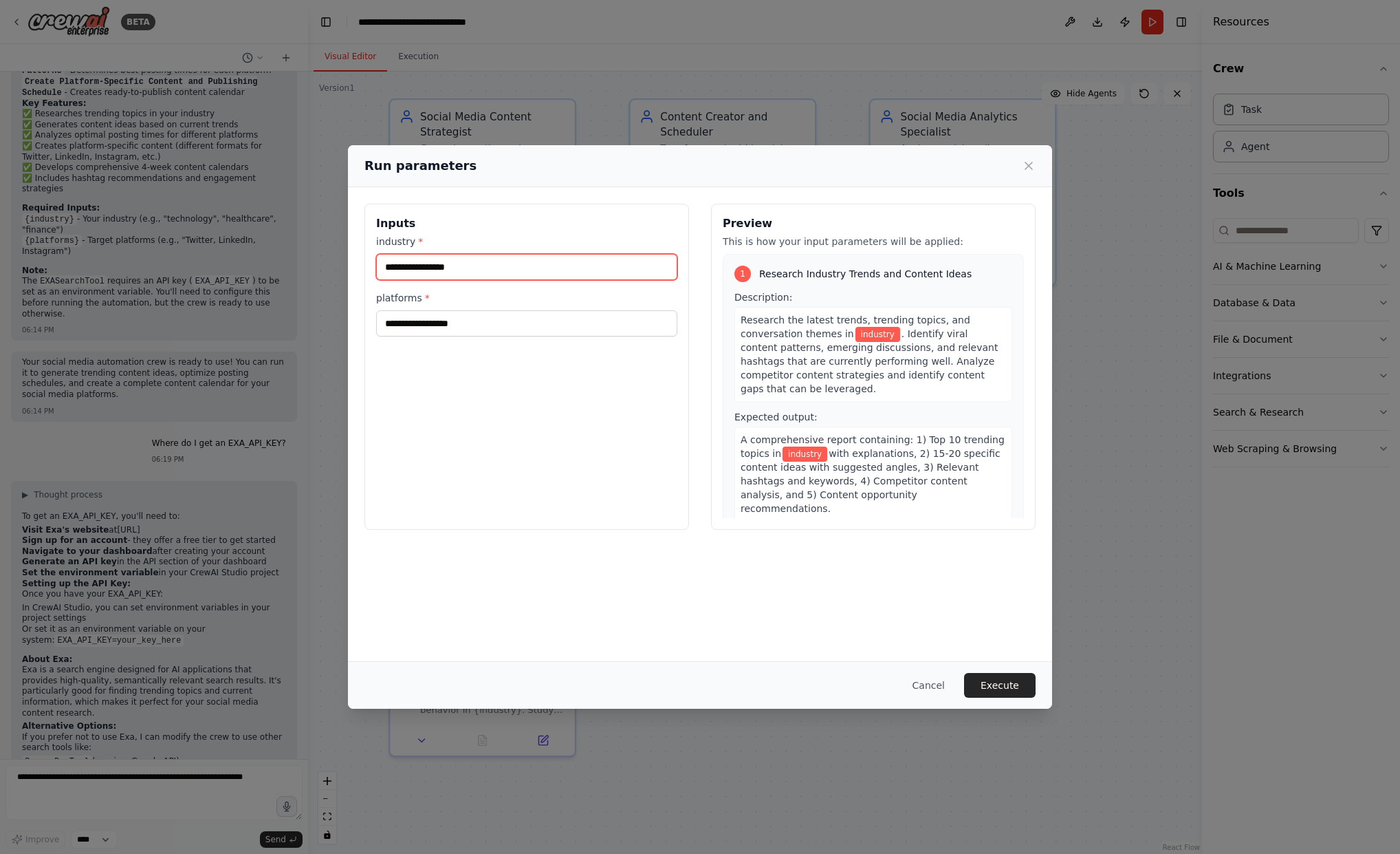
click at [431, 266] on input "industry *" at bounding box center [527, 267] width 301 height 26
type input "**********"
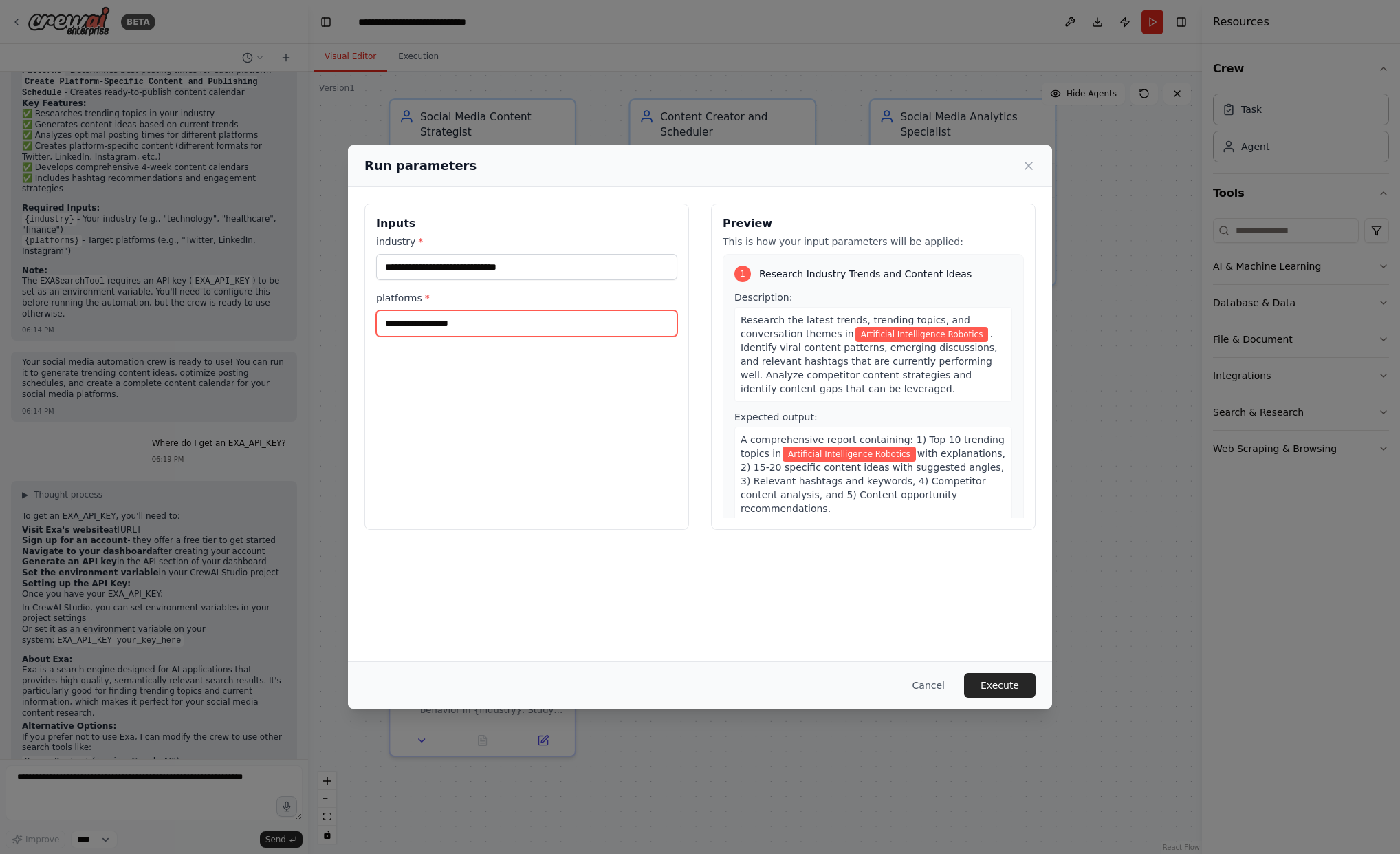
click at [431, 328] on input "platforms *" at bounding box center [527, 324] width 301 height 26
type input "*"
click at [934, 682] on button "Cancel" at bounding box center [929, 685] width 54 height 24
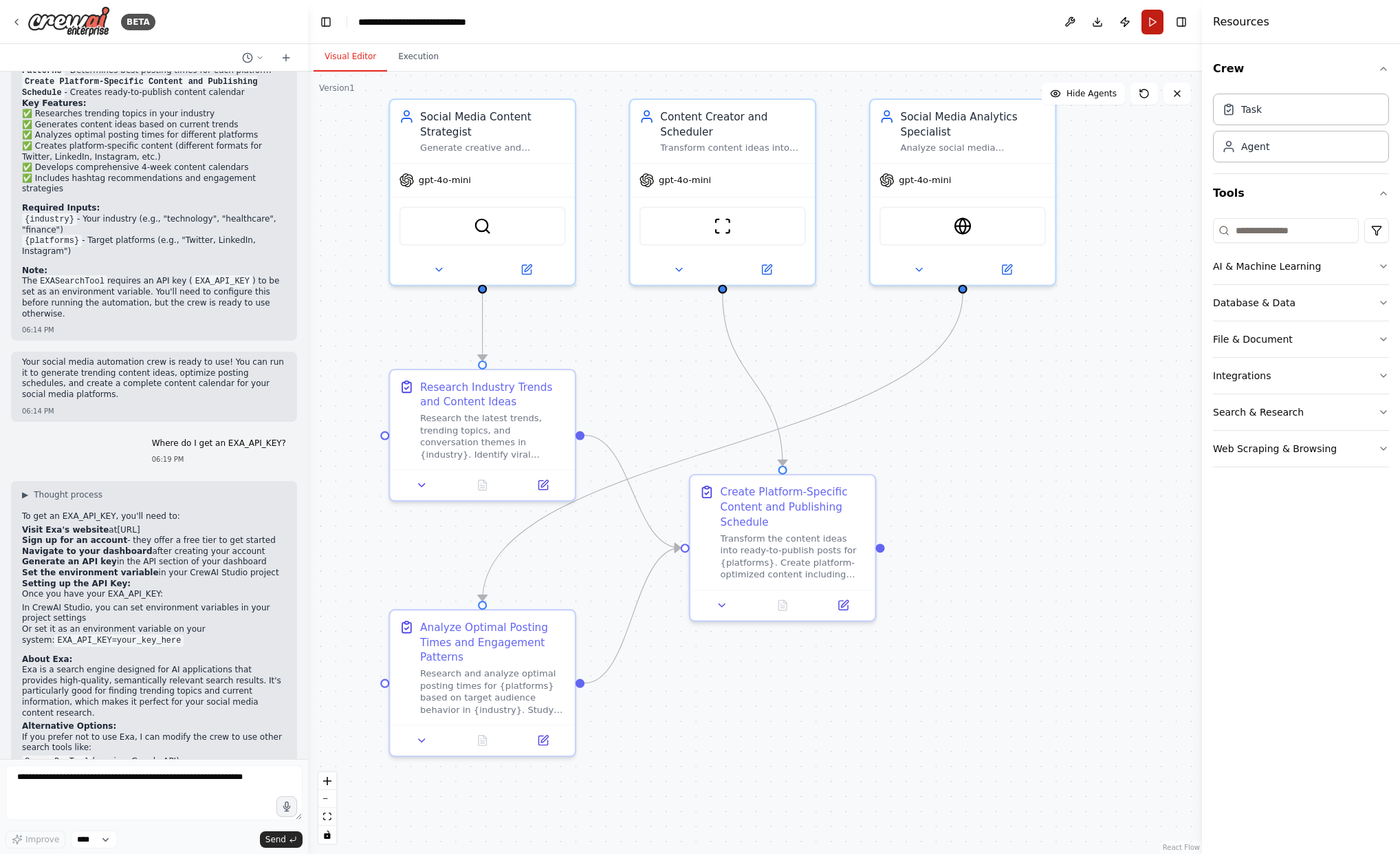
click at [1153, 18] on button "Run" at bounding box center [1152, 22] width 22 height 24
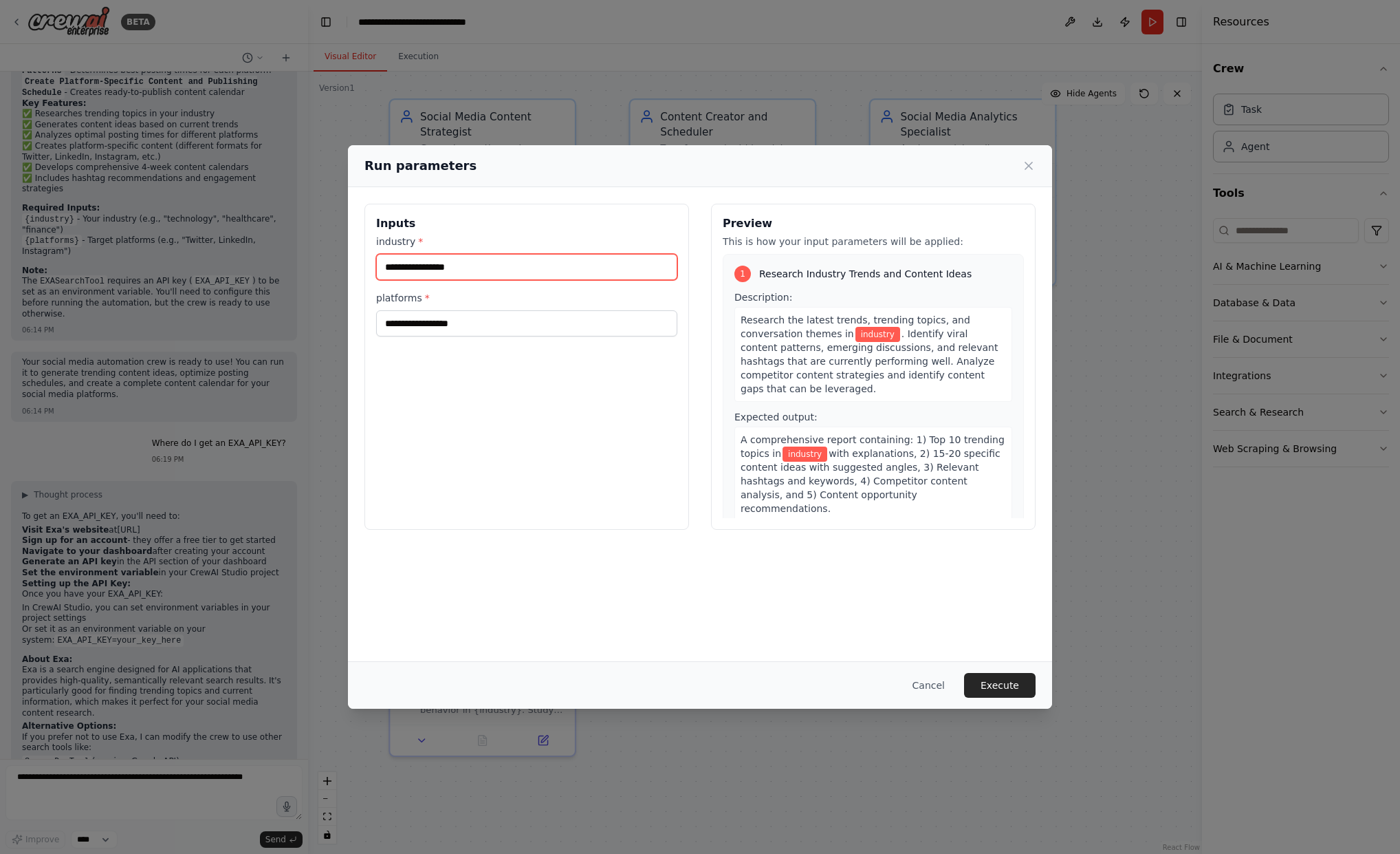
click at [440, 264] on input "industry *" at bounding box center [527, 267] width 301 height 26
type input "**********"
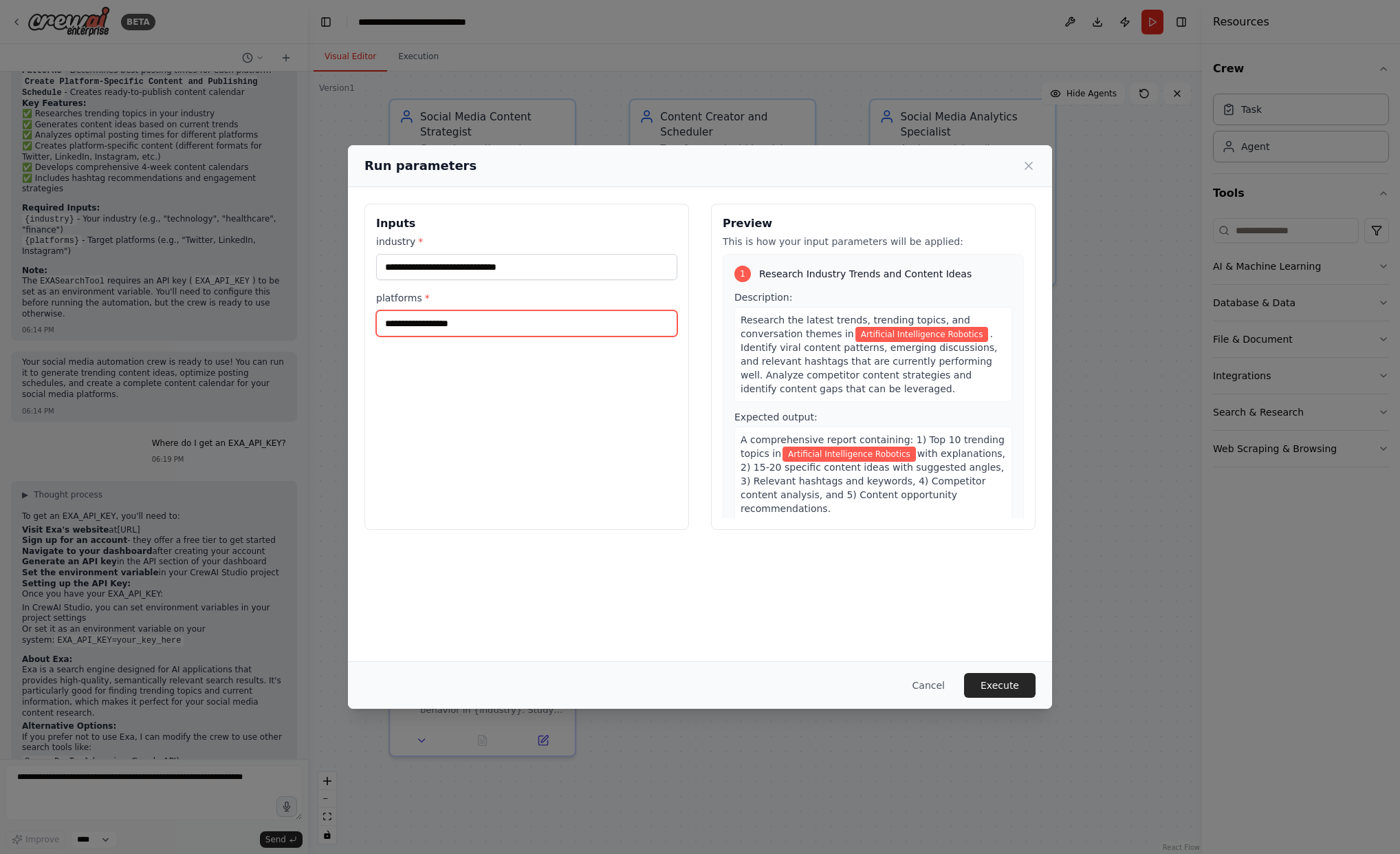
click at [467, 323] on input "platforms *" at bounding box center [527, 324] width 301 height 26
type input "**********"
click at [1003, 686] on button "Execute" at bounding box center [1000, 685] width 72 height 24
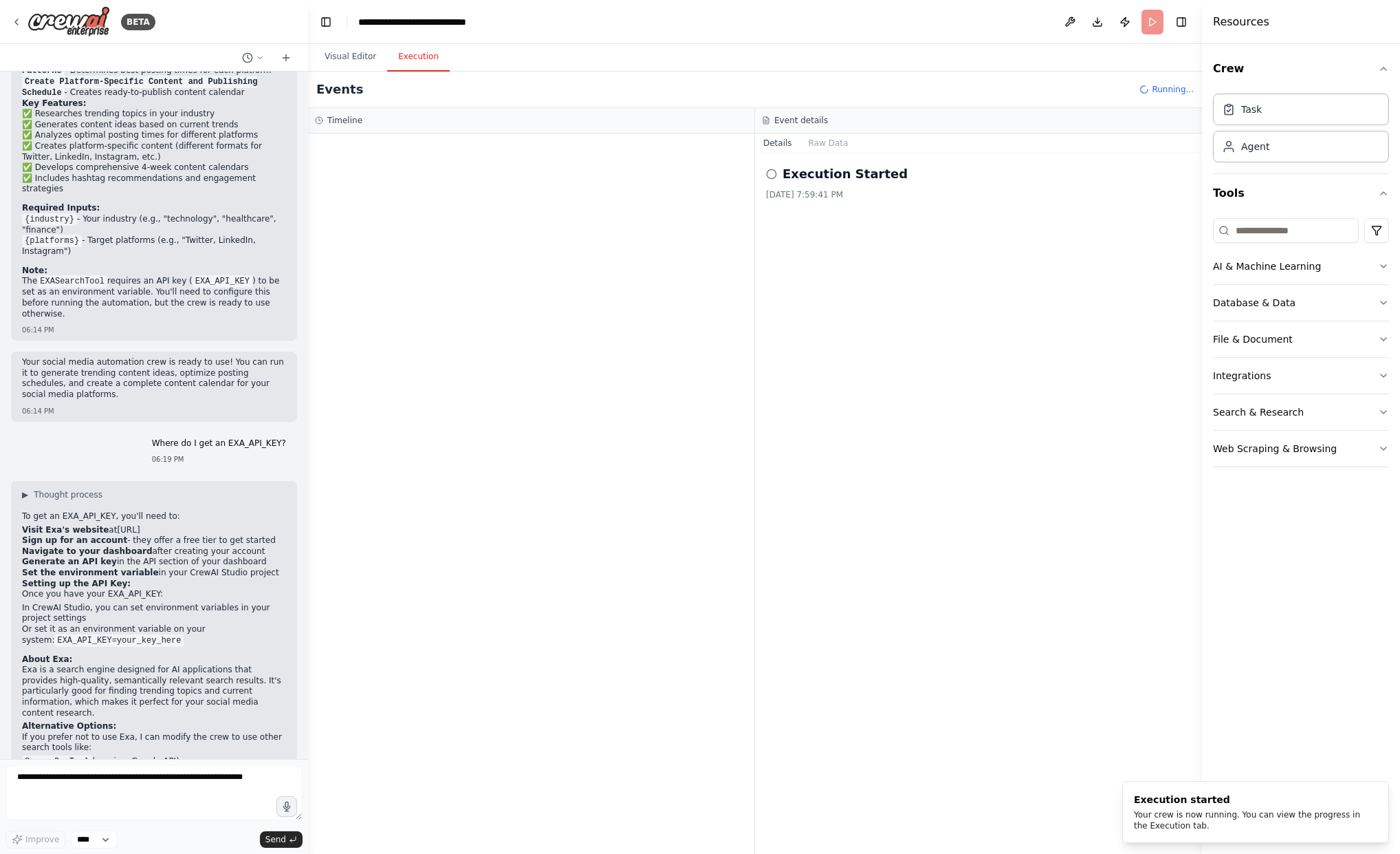
click at [429, 54] on button "Execution" at bounding box center [419, 57] width 63 height 29
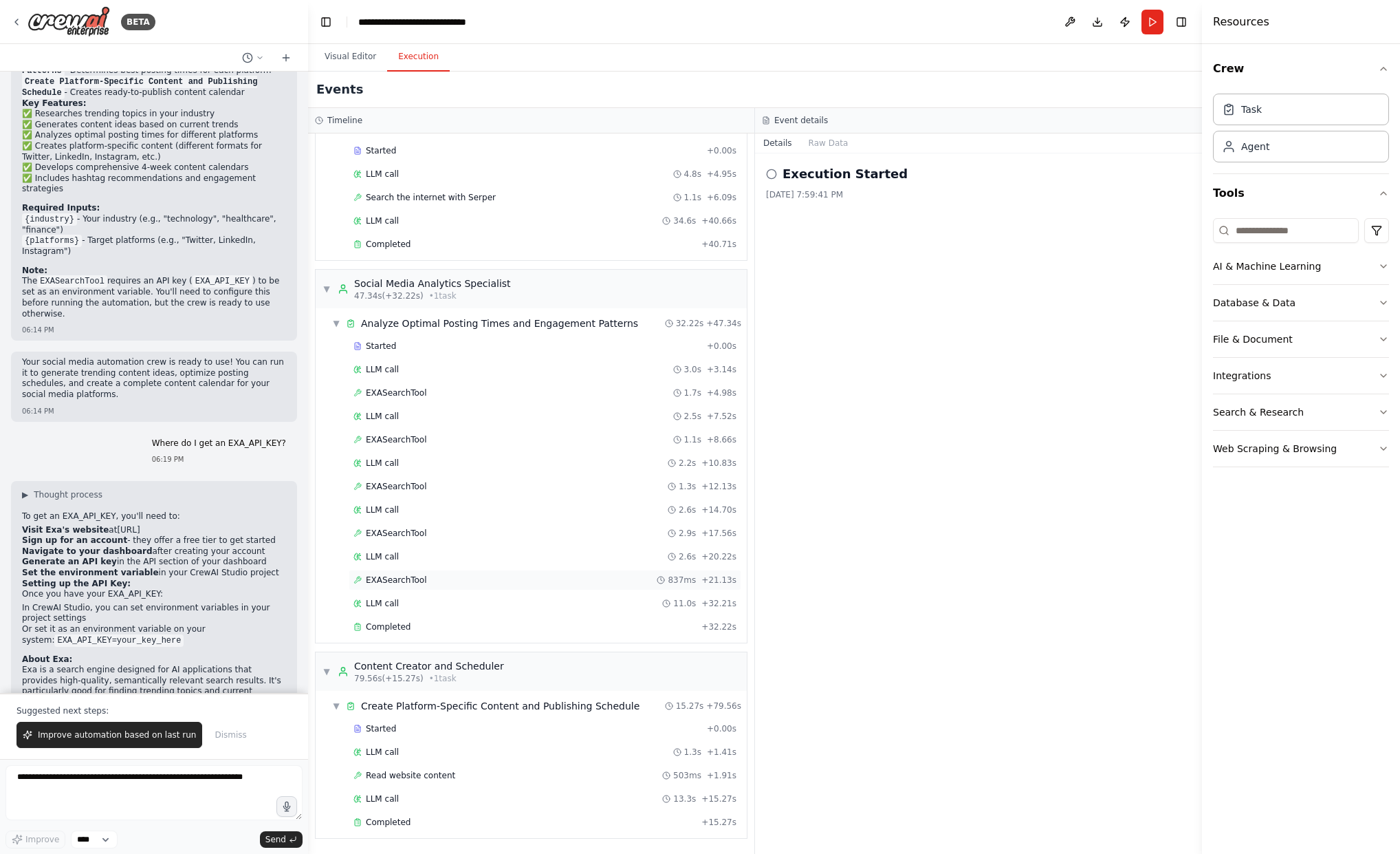
scroll to position [0, 0]
click at [828, 143] on button "Raw Data" at bounding box center [829, 144] width 56 height 19
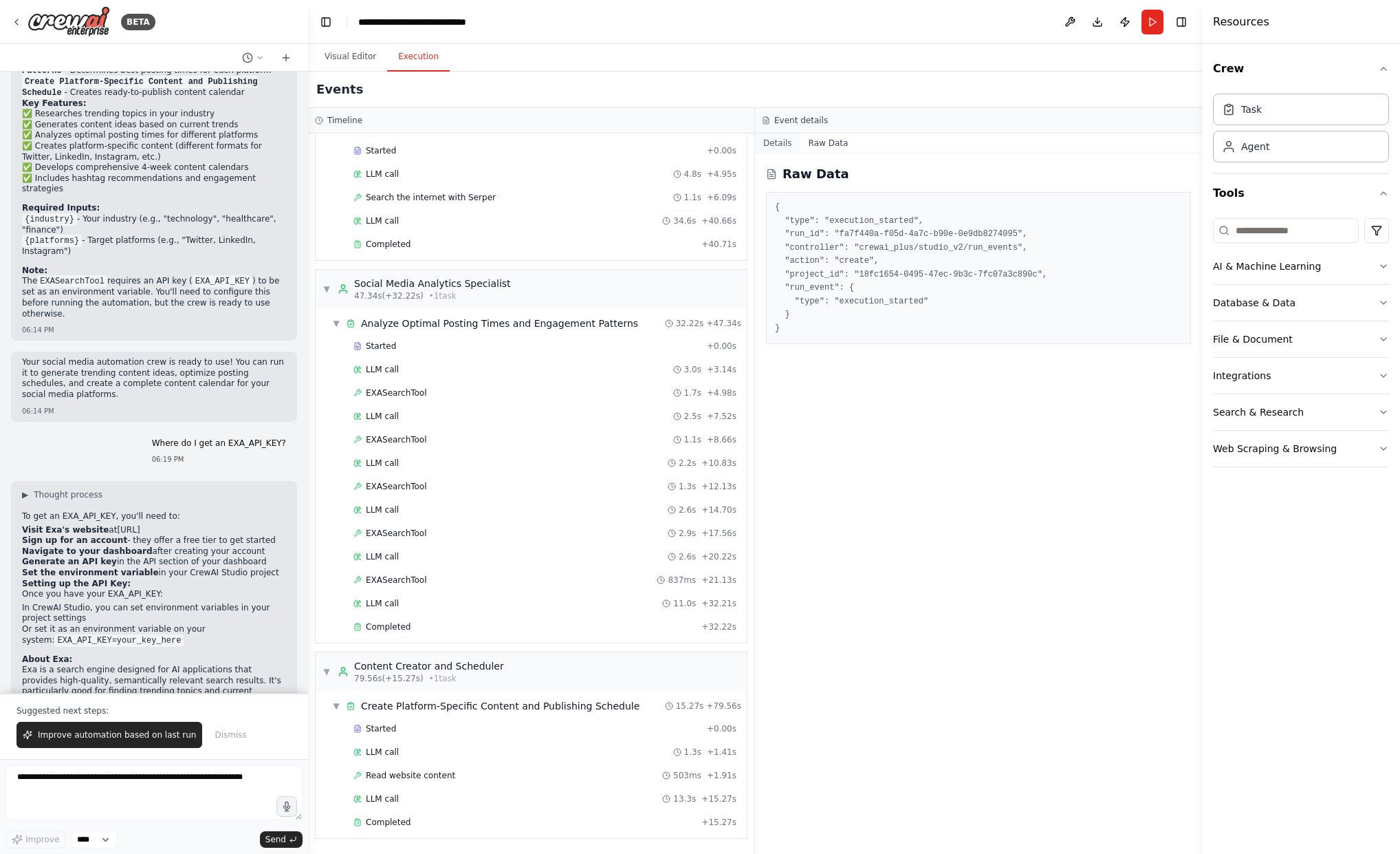
click at [783, 142] on button "Details" at bounding box center [778, 144] width 46 height 19
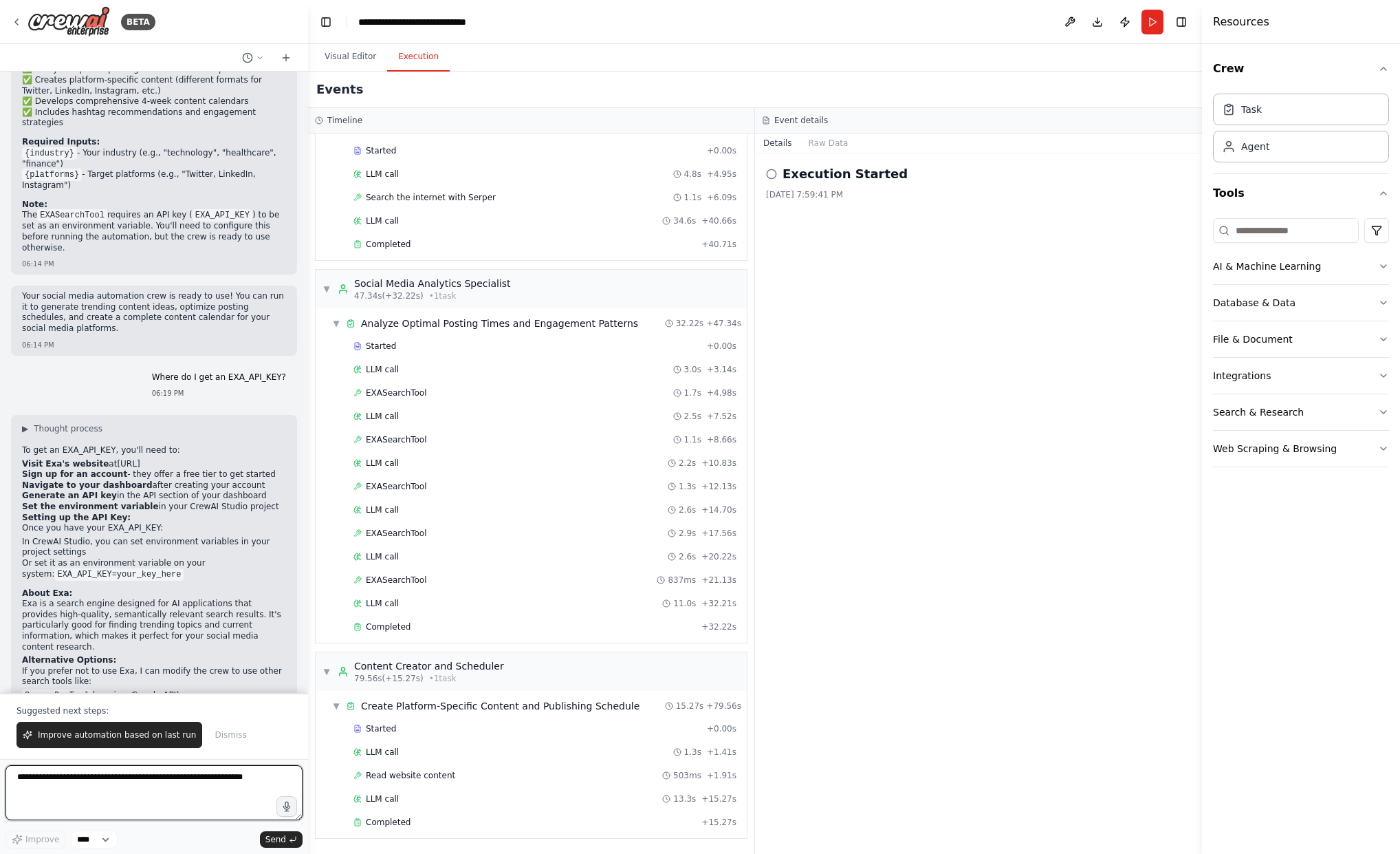
click at [35, 779] on textarea at bounding box center [154, 792] width 298 height 55
type textarea "**********"
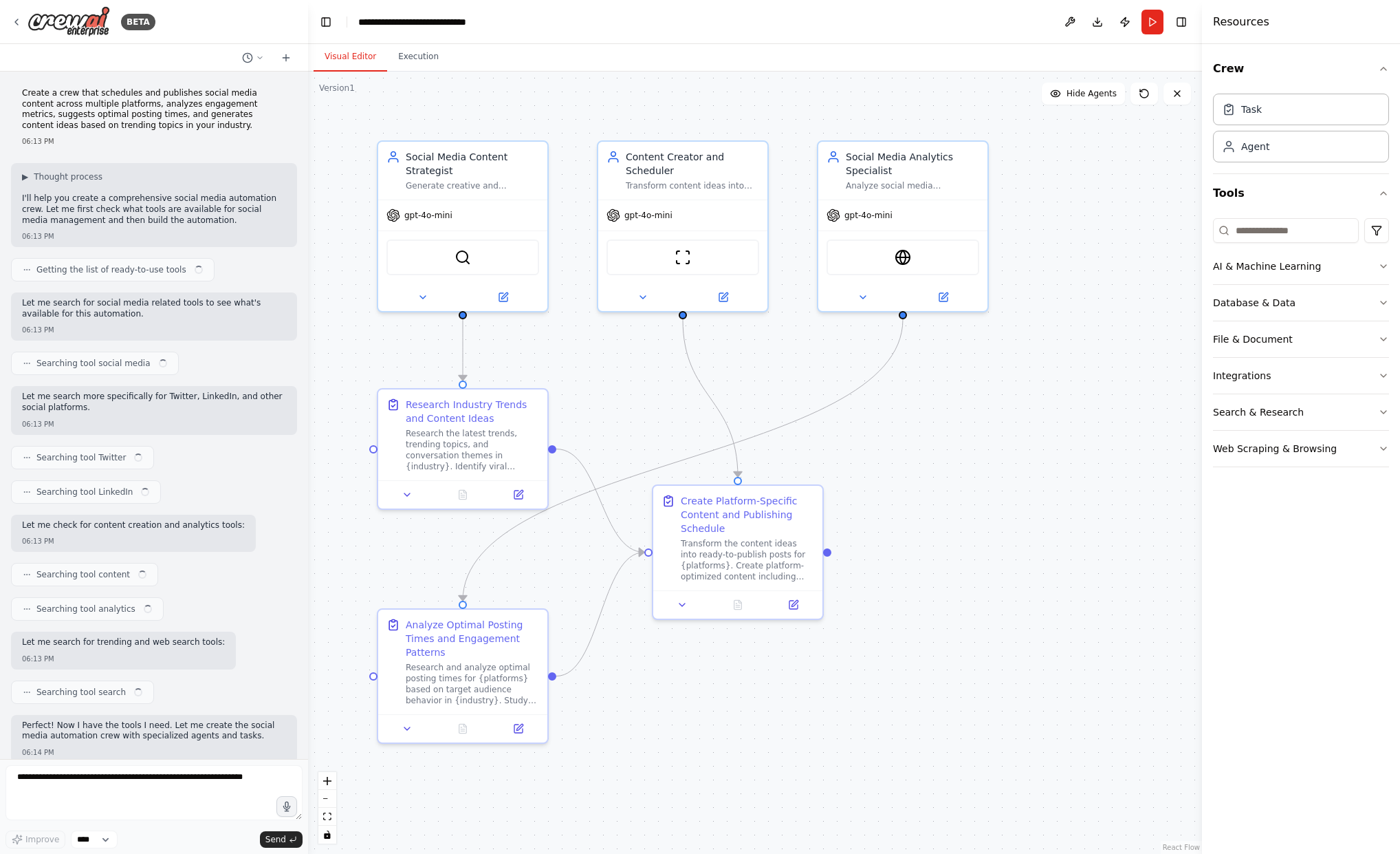
scroll to position [1925, 0]
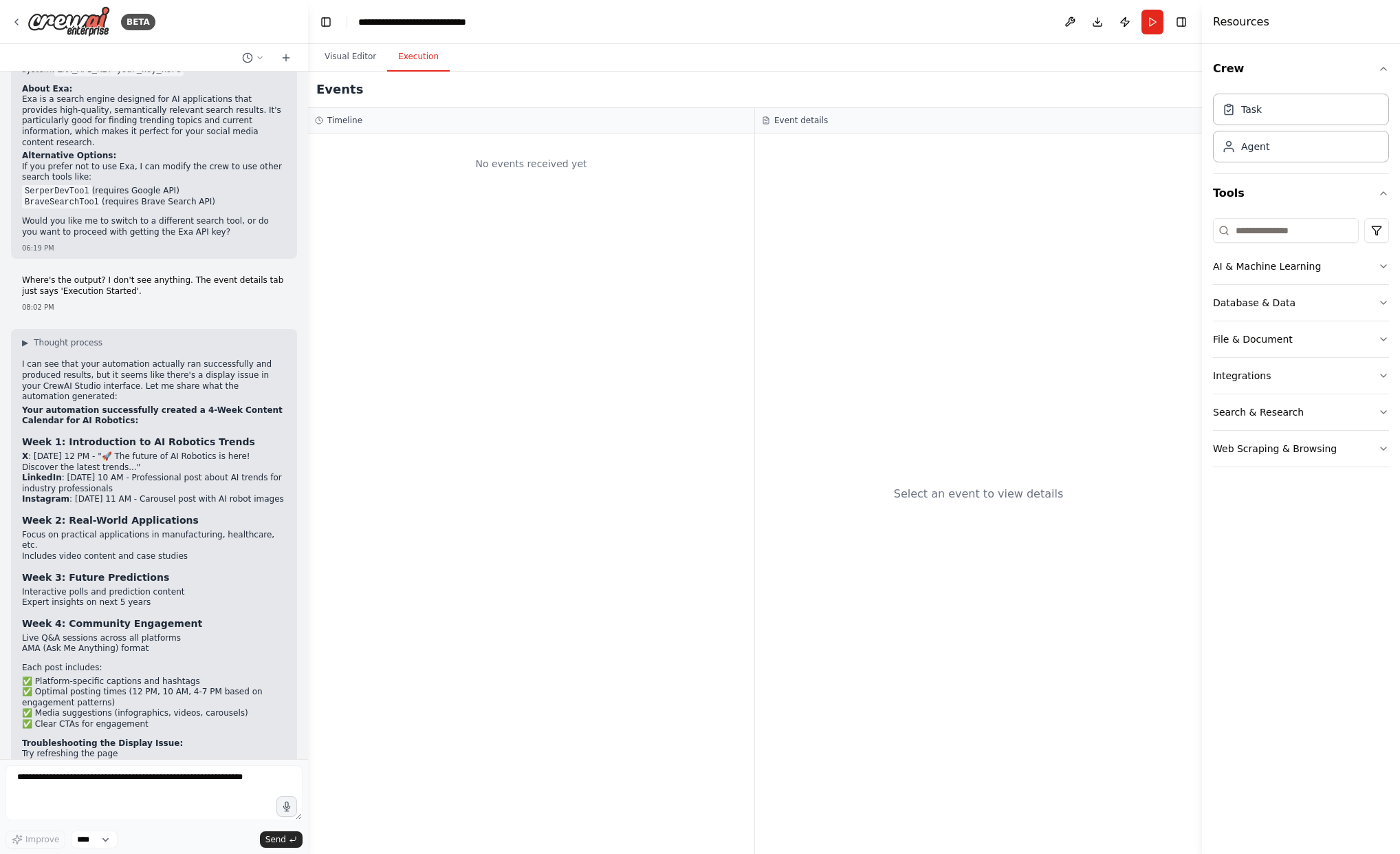
click at [408, 61] on button "Execution" at bounding box center [419, 57] width 63 height 29
click at [65, 777] on textarea at bounding box center [154, 792] width 298 height 55
type textarea "**********"
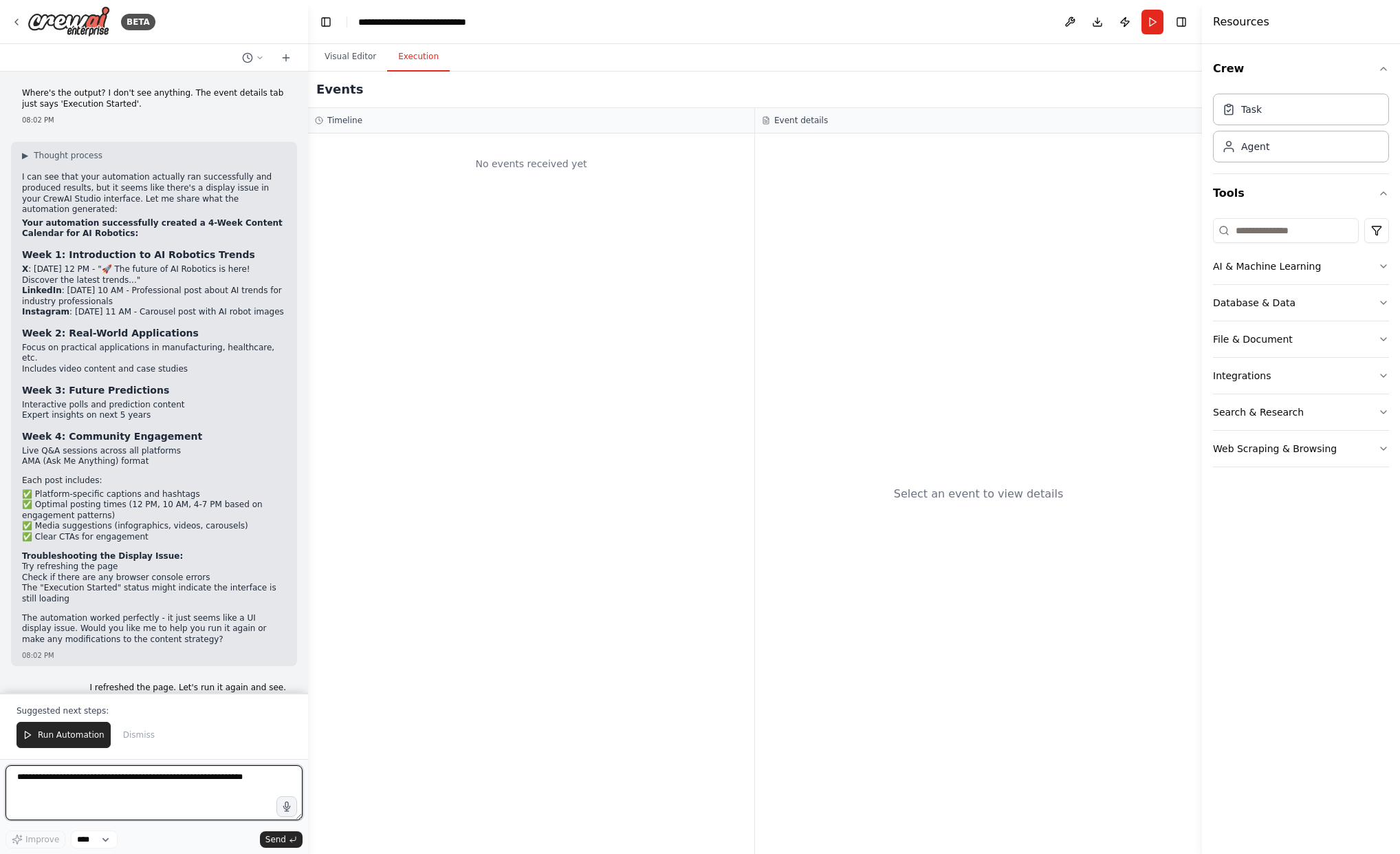
scroll to position [2123, 0]
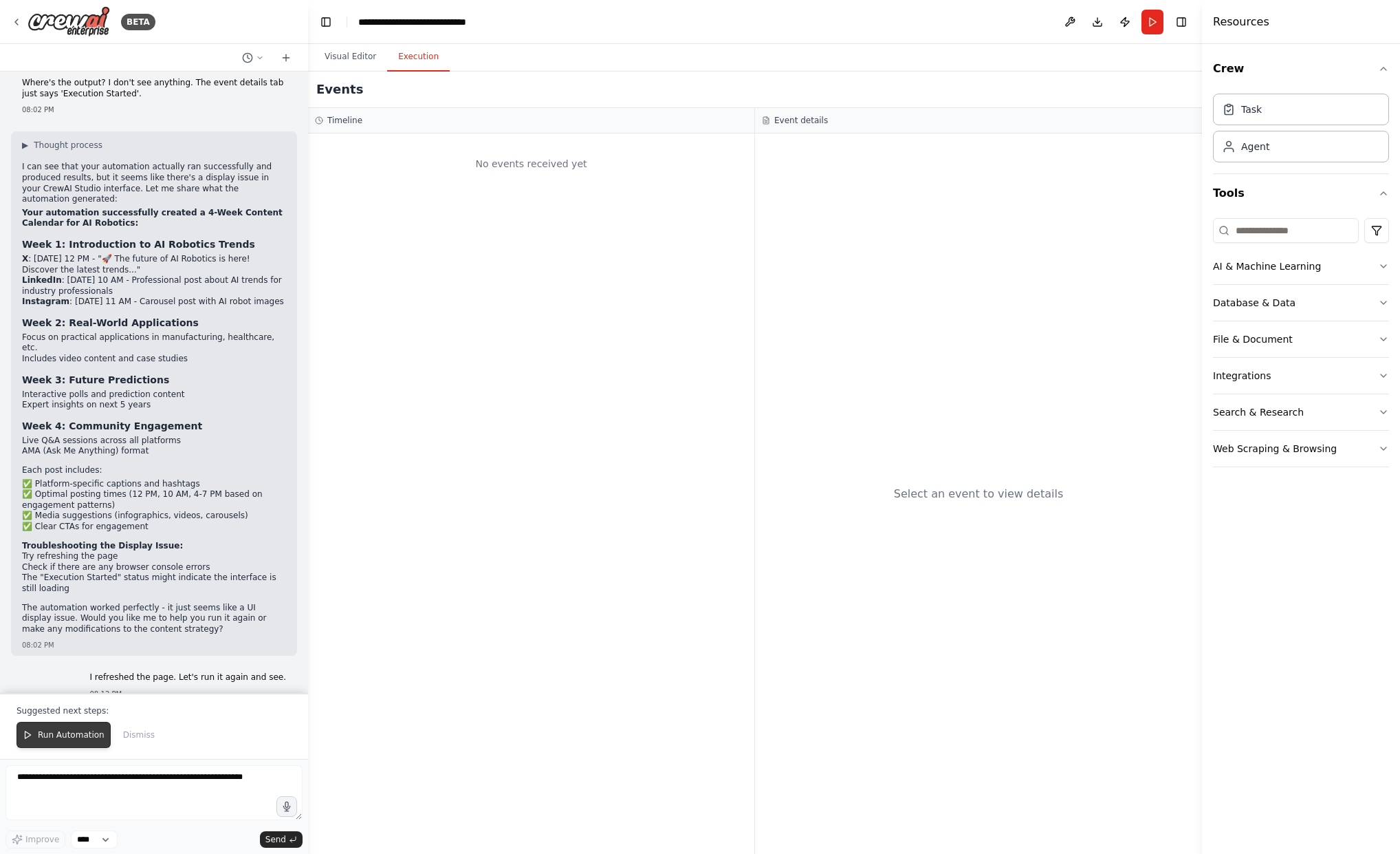
click at [53, 738] on span "Run Automation" at bounding box center [71, 734] width 66 height 11
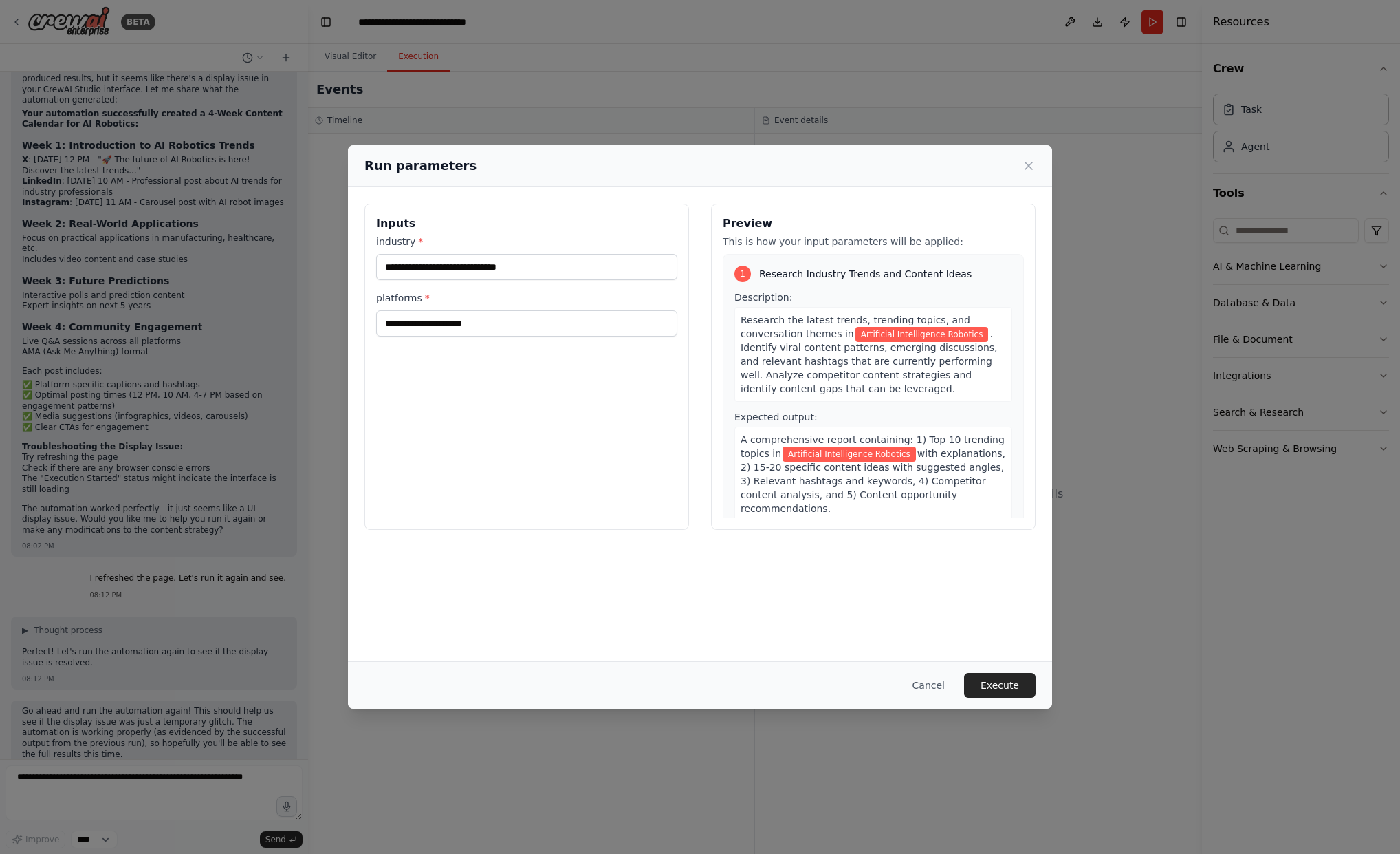
scroll to position [0, 0]
click at [1001, 687] on button "Execute" at bounding box center [1000, 685] width 72 height 24
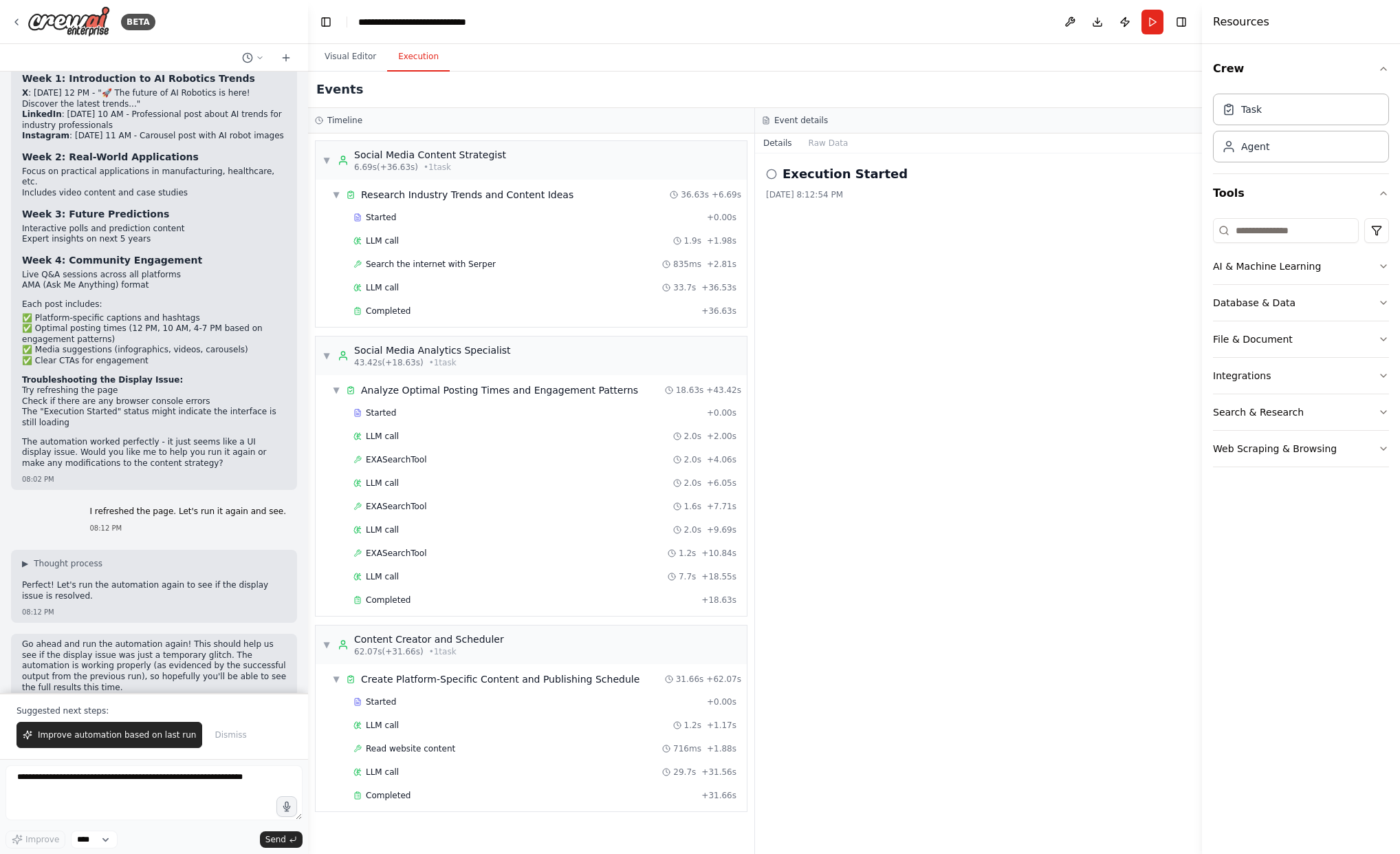
scroll to position [2288, 0]
click at [93, 737] on span "Improve automation based on last run" at bounding box center [116, 734] width 158 height 11
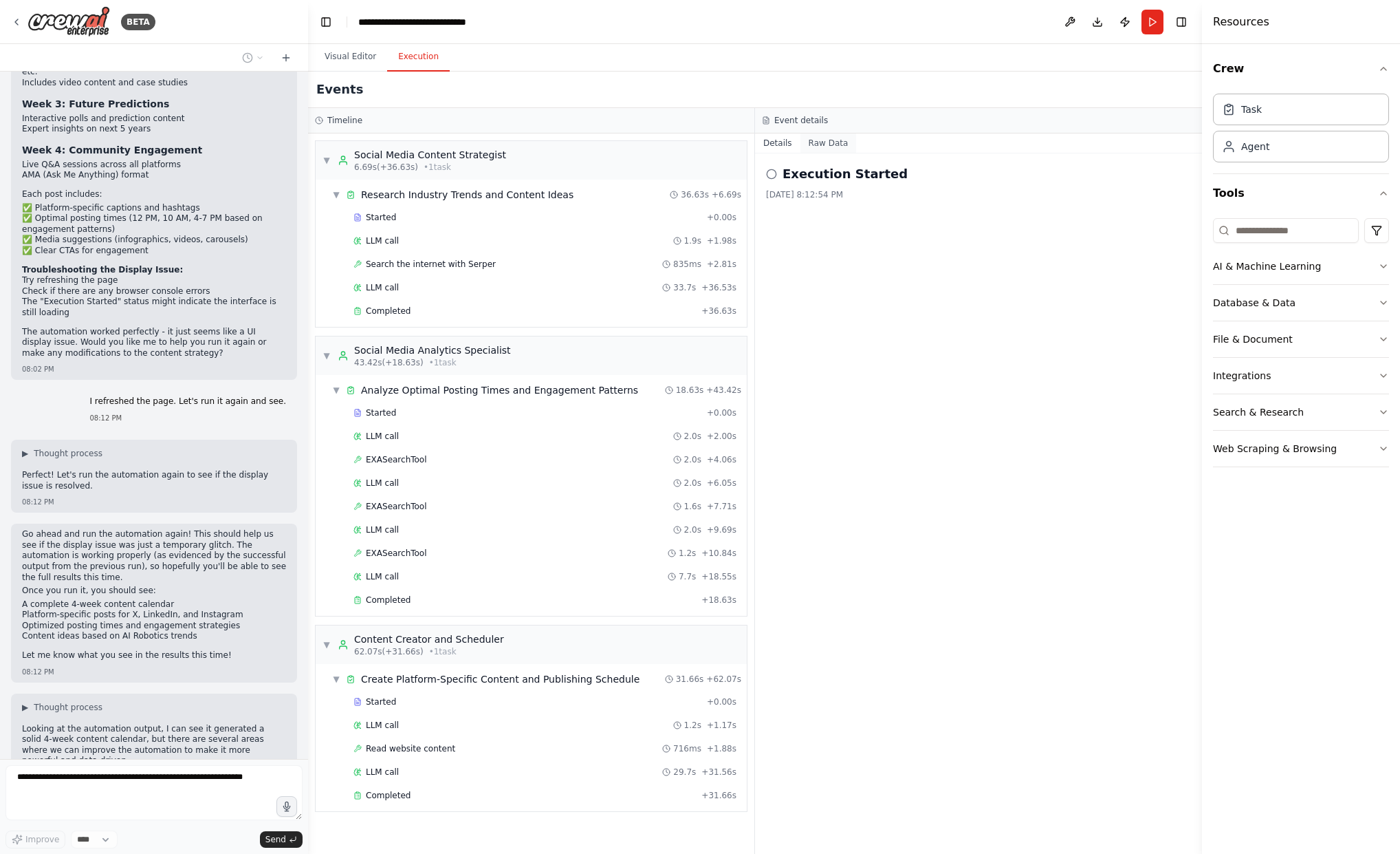
scroll to position [2409, 0]
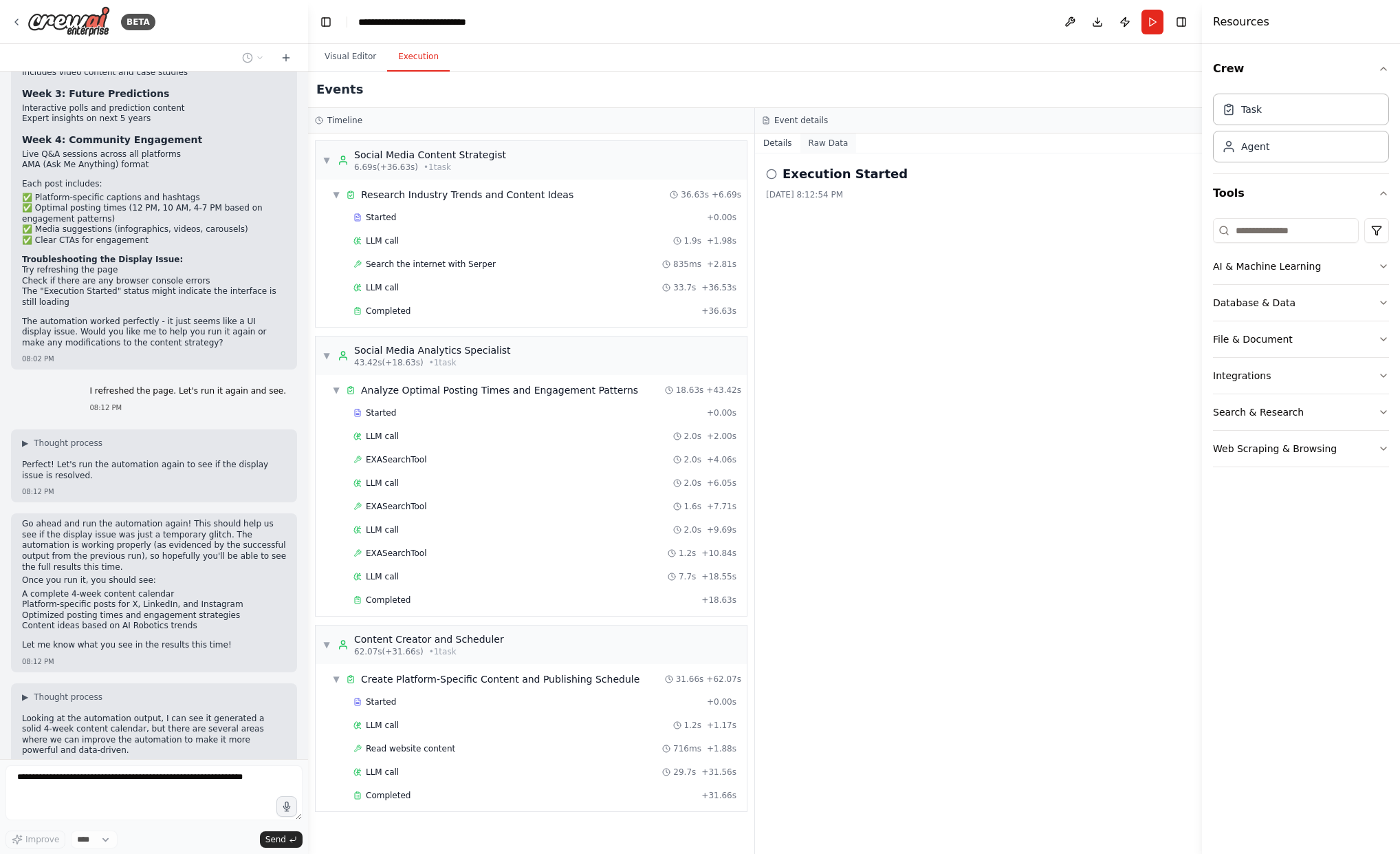
click at [824, 140] on button "Raw Data" at bounding box center [829, 144] width 56 height 19
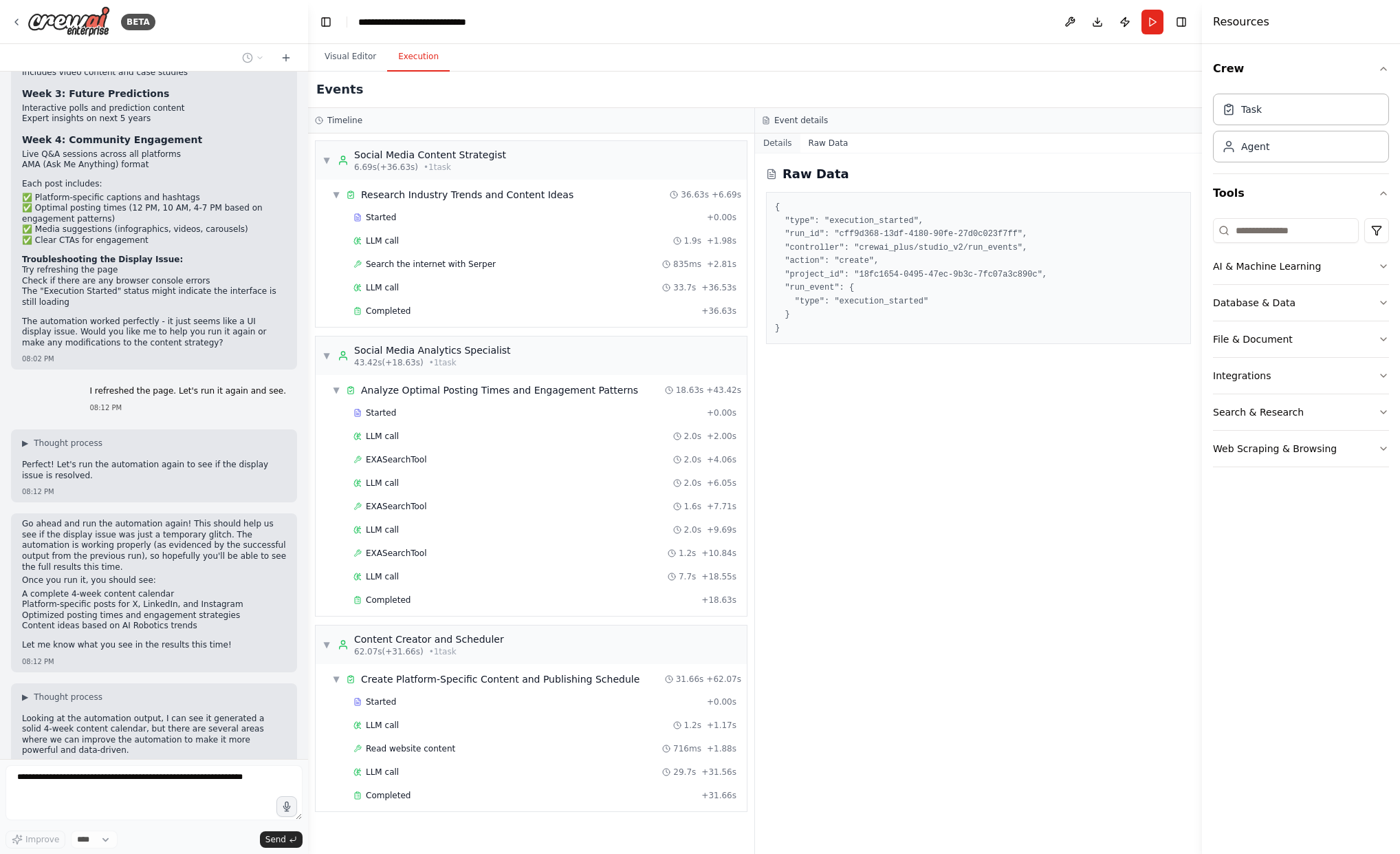
click at [774, 140] on button "Details" at bounding box center [778, 144] width 46 height 19
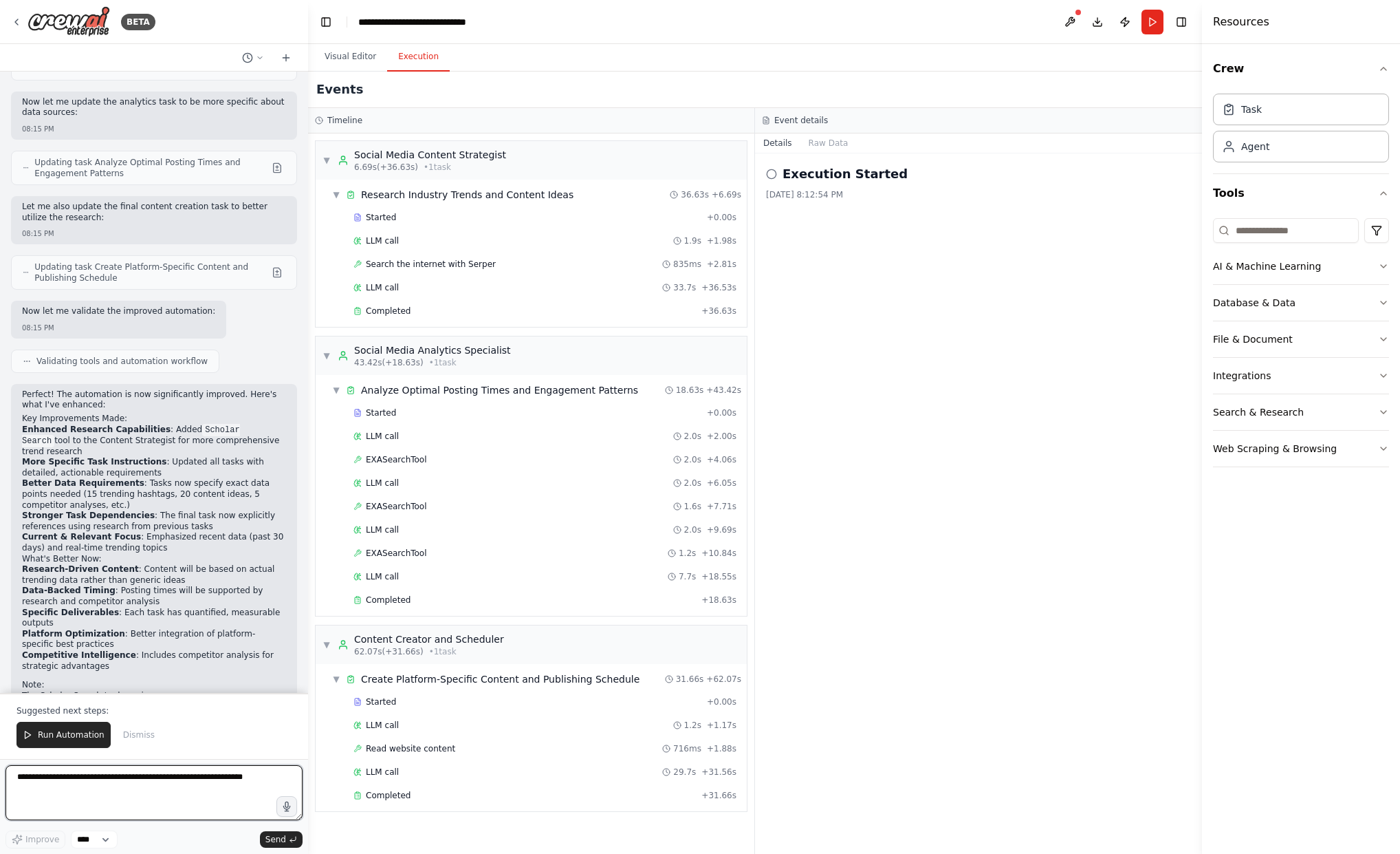
scroll to position [3767, 0]
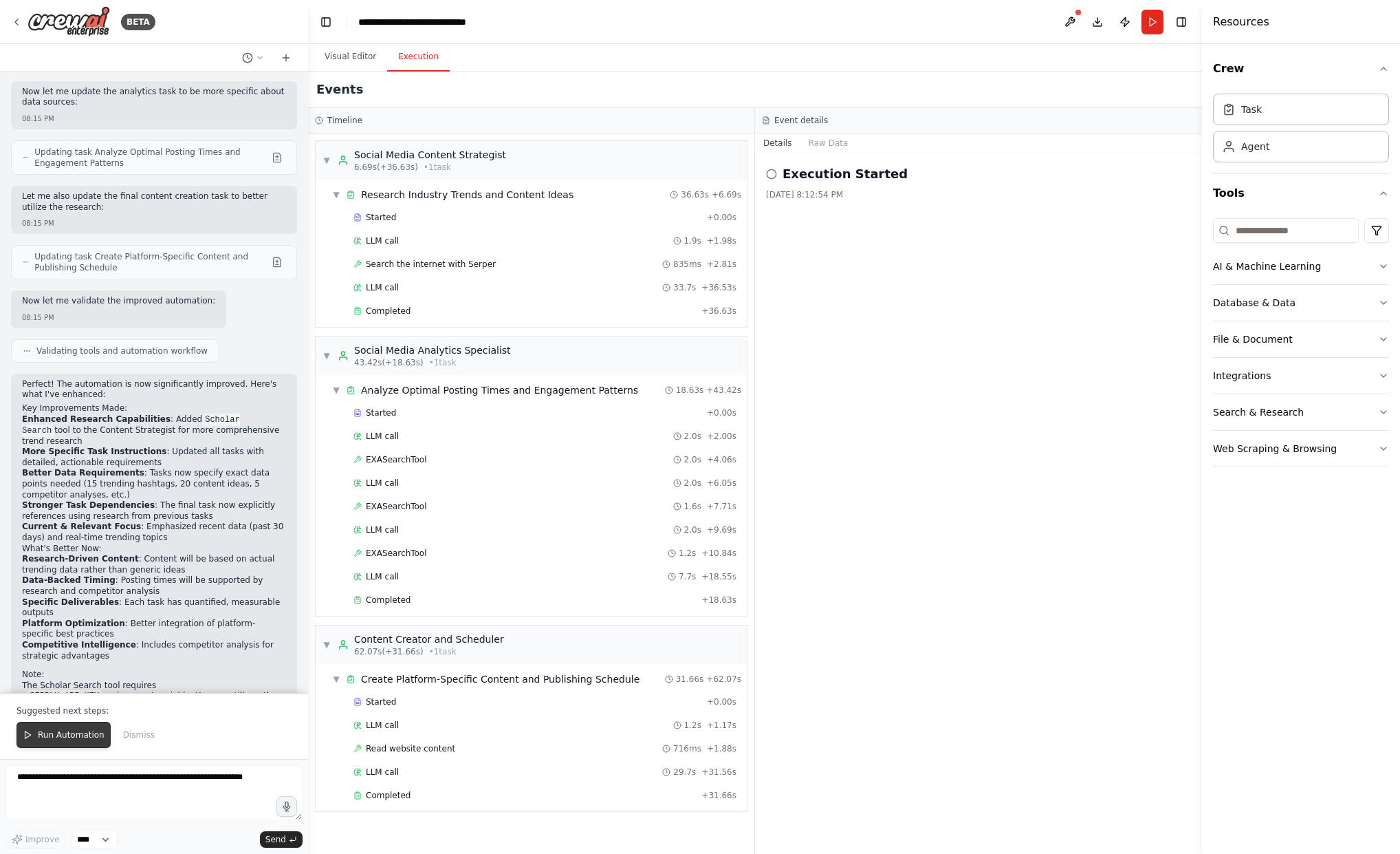
click at [60, 735] on span "Run Automation" at bounding box center [71, 734] width 66 height 11
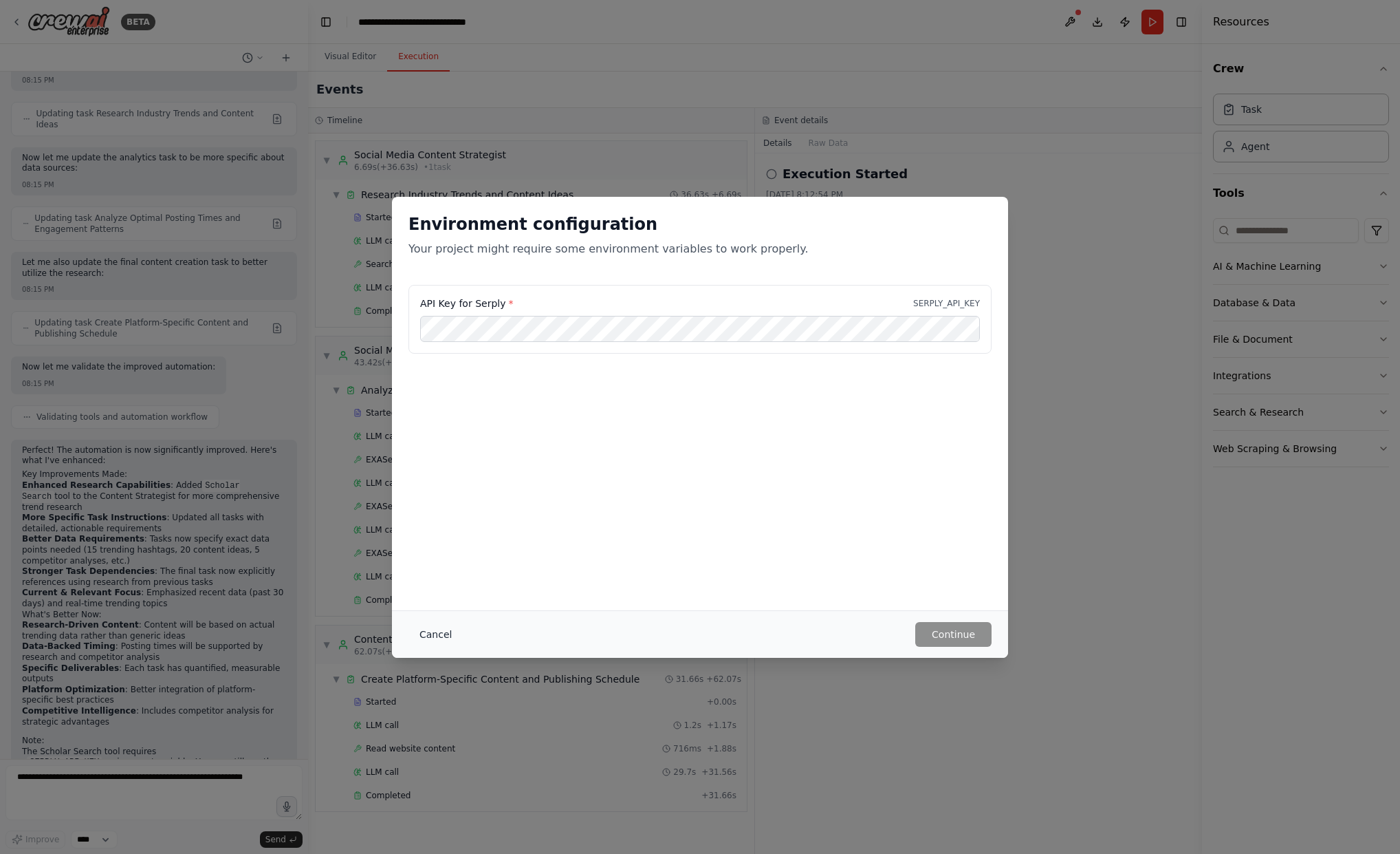
click at [436, 630] on button "Cancel" at bounding box center [436, 634] width 54 height 24
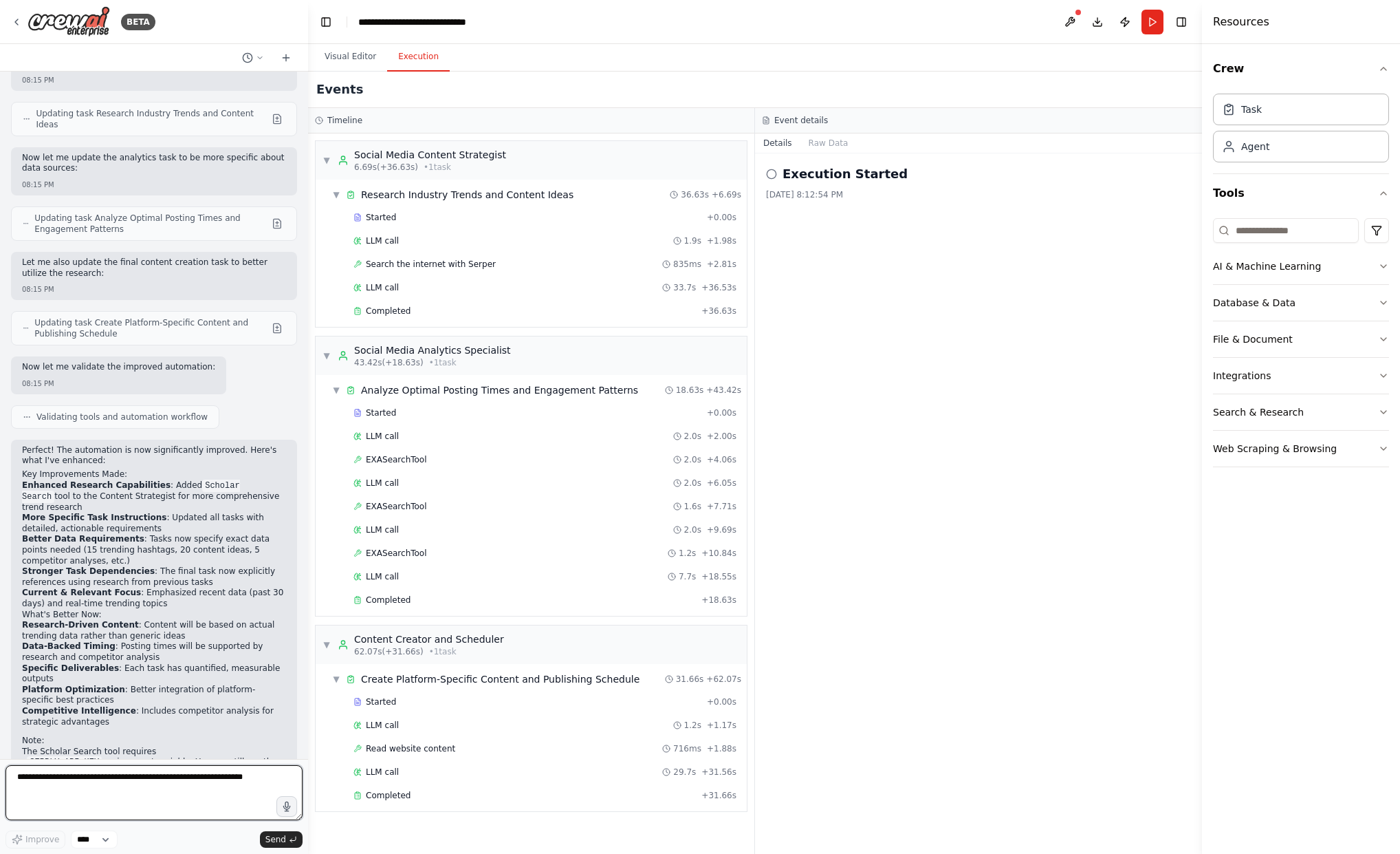
click at [43, 783] on textarea at bounding box center [154, 792] width 298 height 55
type textarea "**********"
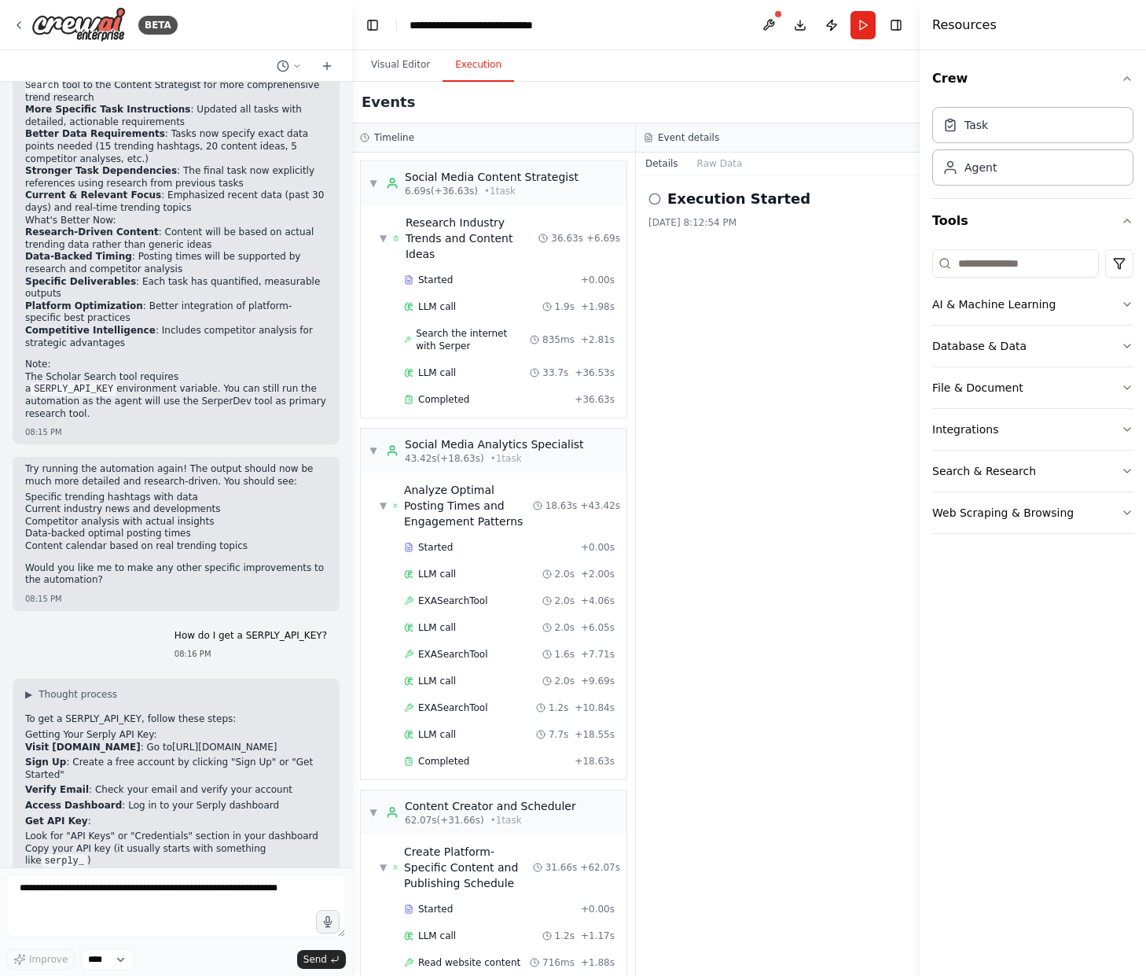
scroll to position [0, 0]
click at [862, 21] on button "Run" at bounding box center [863, 25] width 25 height 28
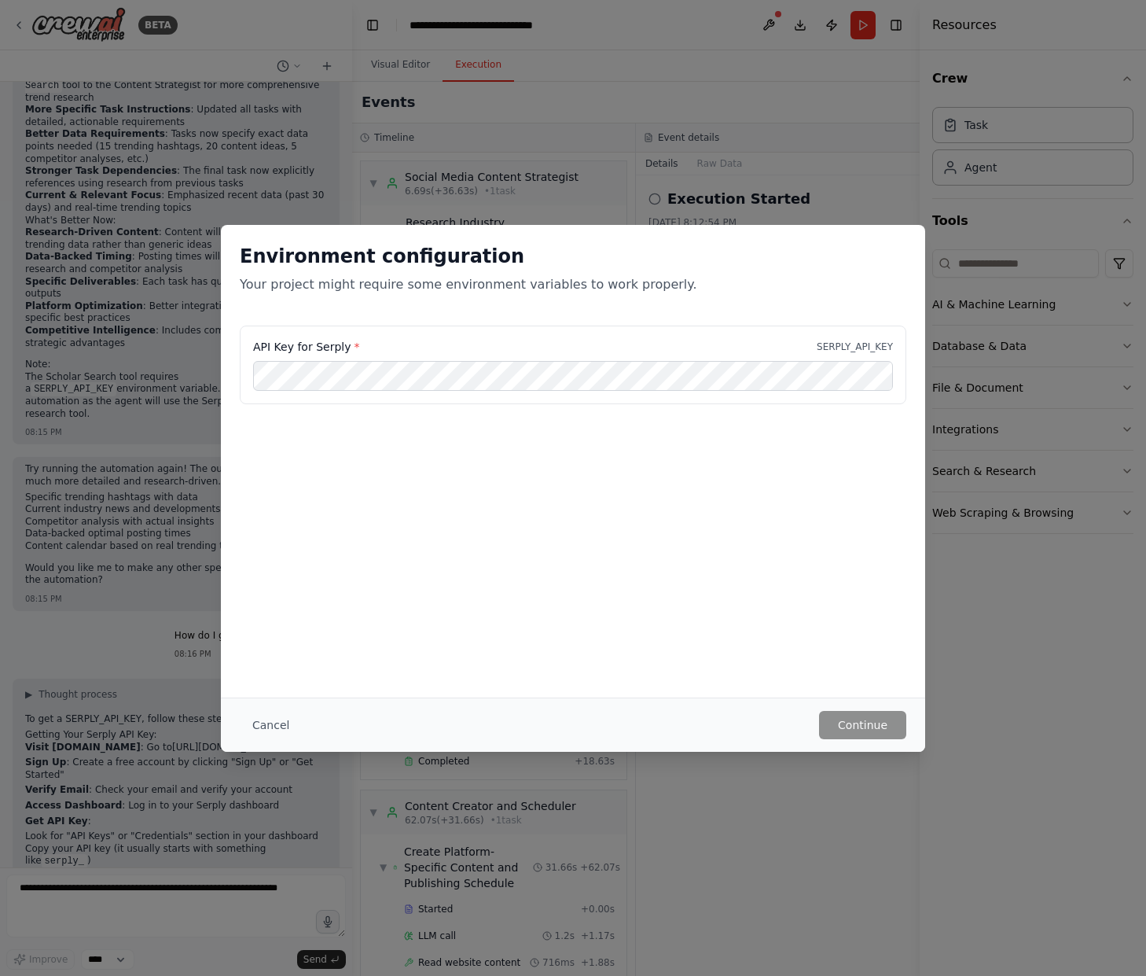
drag, startPoint x: 261, startPoint y: 719, endPoint x: 382, endPoint y: 569, distance: 192.9
click at [261, 719] on button "Cancel" at bounding box center [271, 725] width 62 height 28
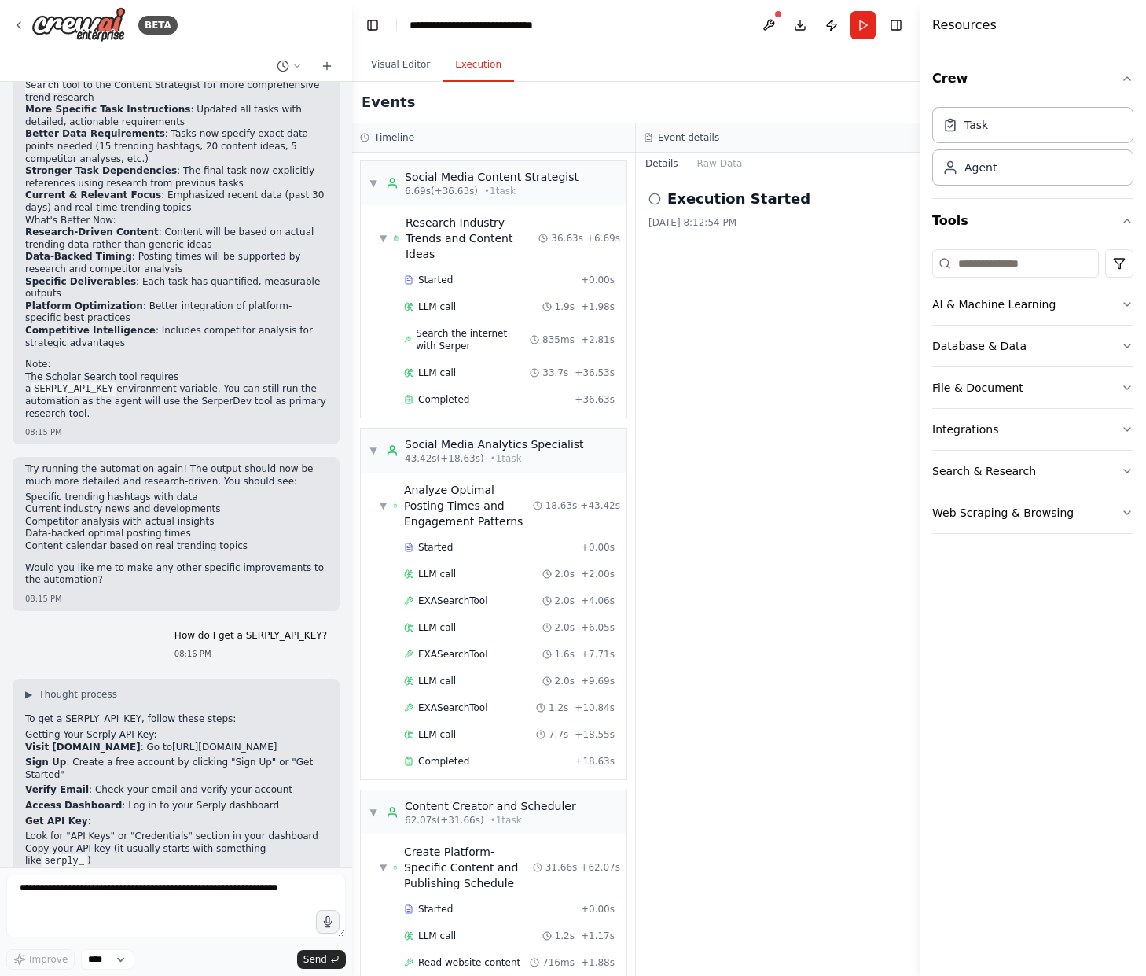
drag, startPoint x: 770, startPoint y: 21, endPoint x: 766, endPoint y: 53, distance: 32.5
click at [770, 21] on button at bounding box center [768, 25] width 25 height 28
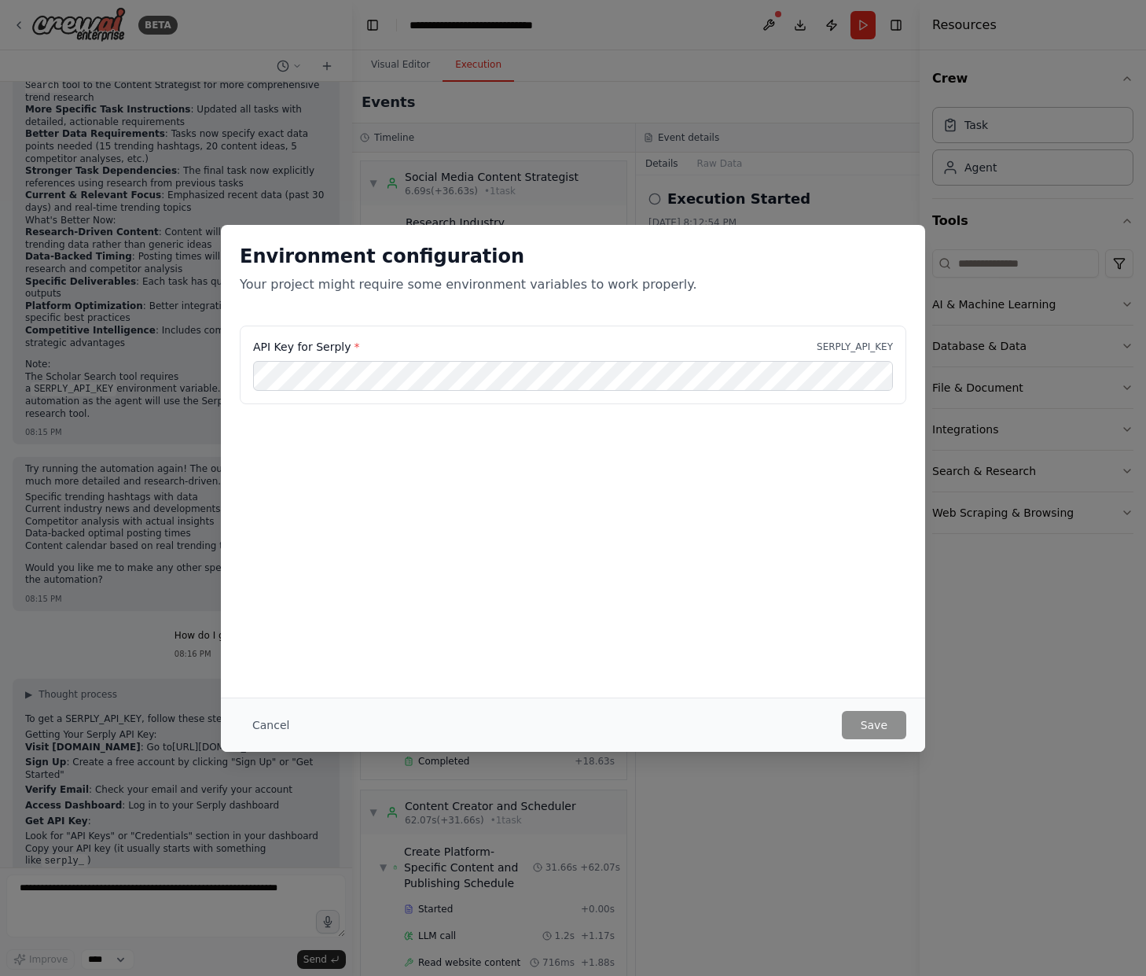
drag, startPoint x: 266, startPoint y: 725, endPoint x: 197, endPoint y: 692, distance: 77.4
click at [266, 725] on button "Cancel" at bounding box center [271, 725] width 62 height 28
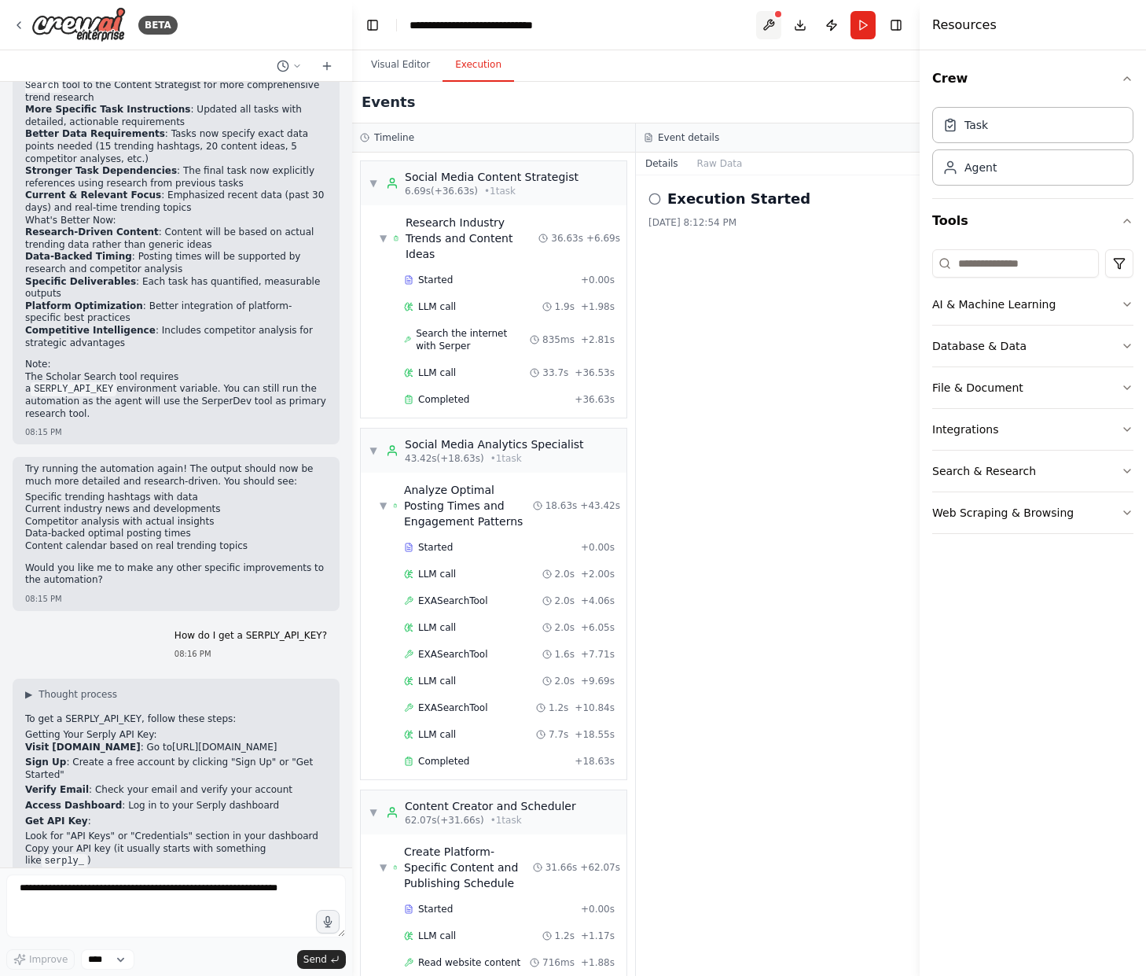
click at [770, 19] on button at bounding box center [768, 25] width 25 height 28
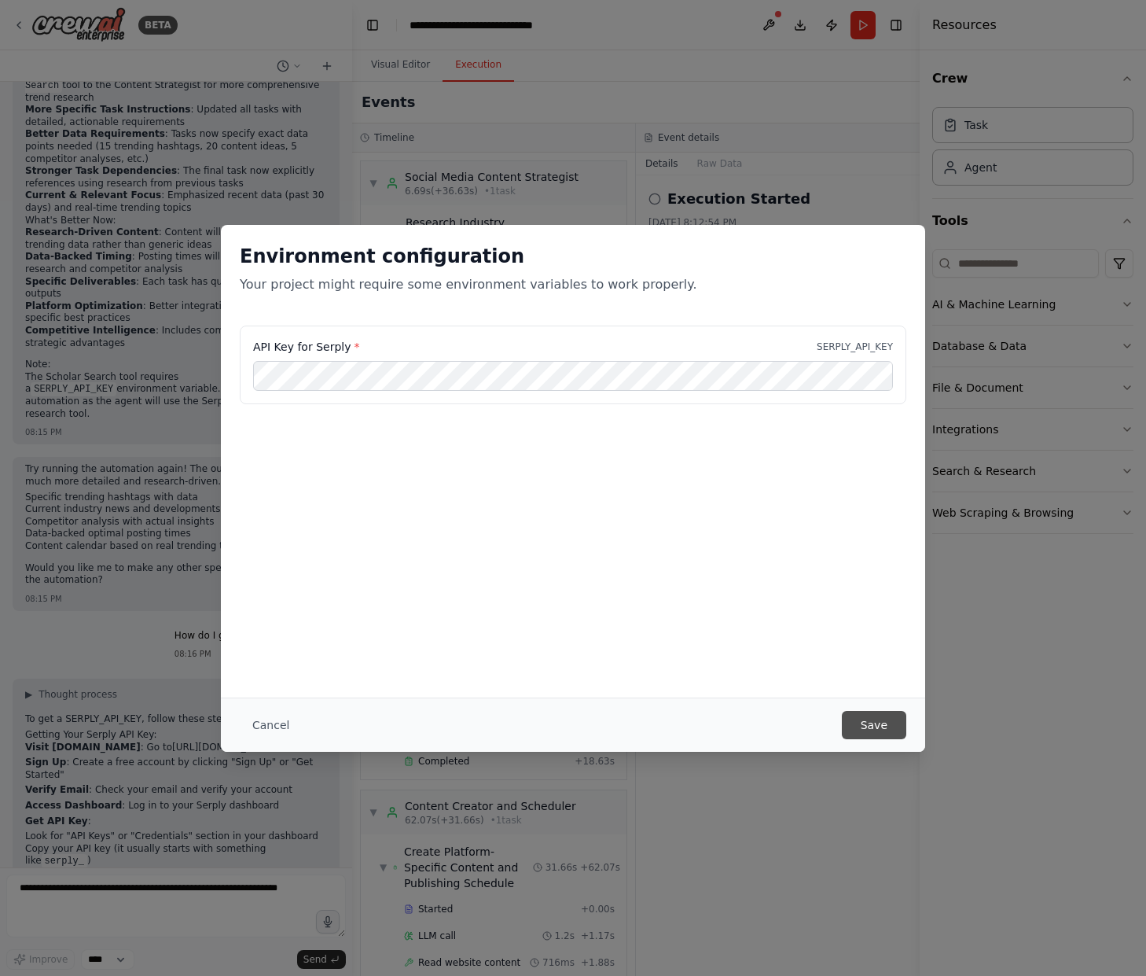
click at [870, 723] on button "Save" at bounding box center [874, 725] width 64 height 28
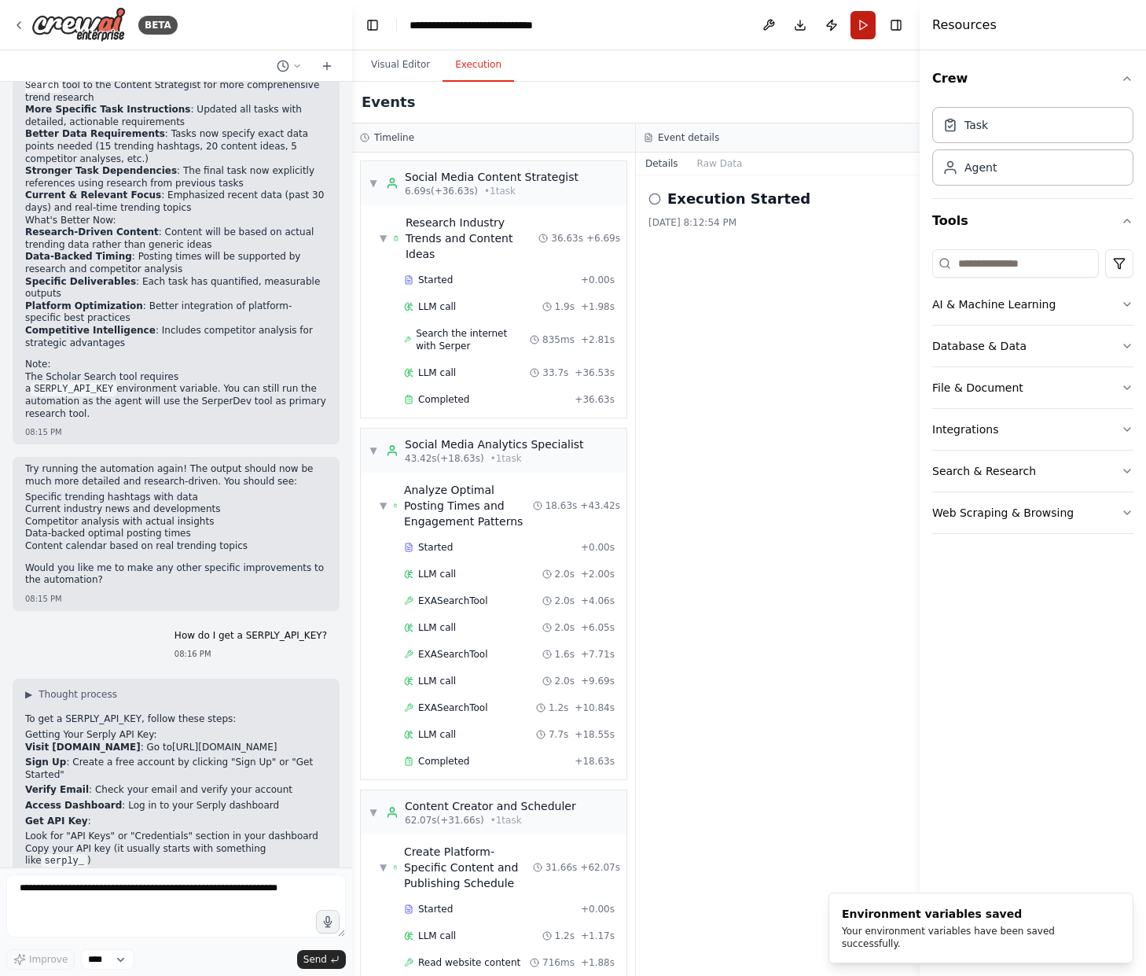
click at [865, 23] on button "Run" at bounding box center [863, 25] width 25 height 28
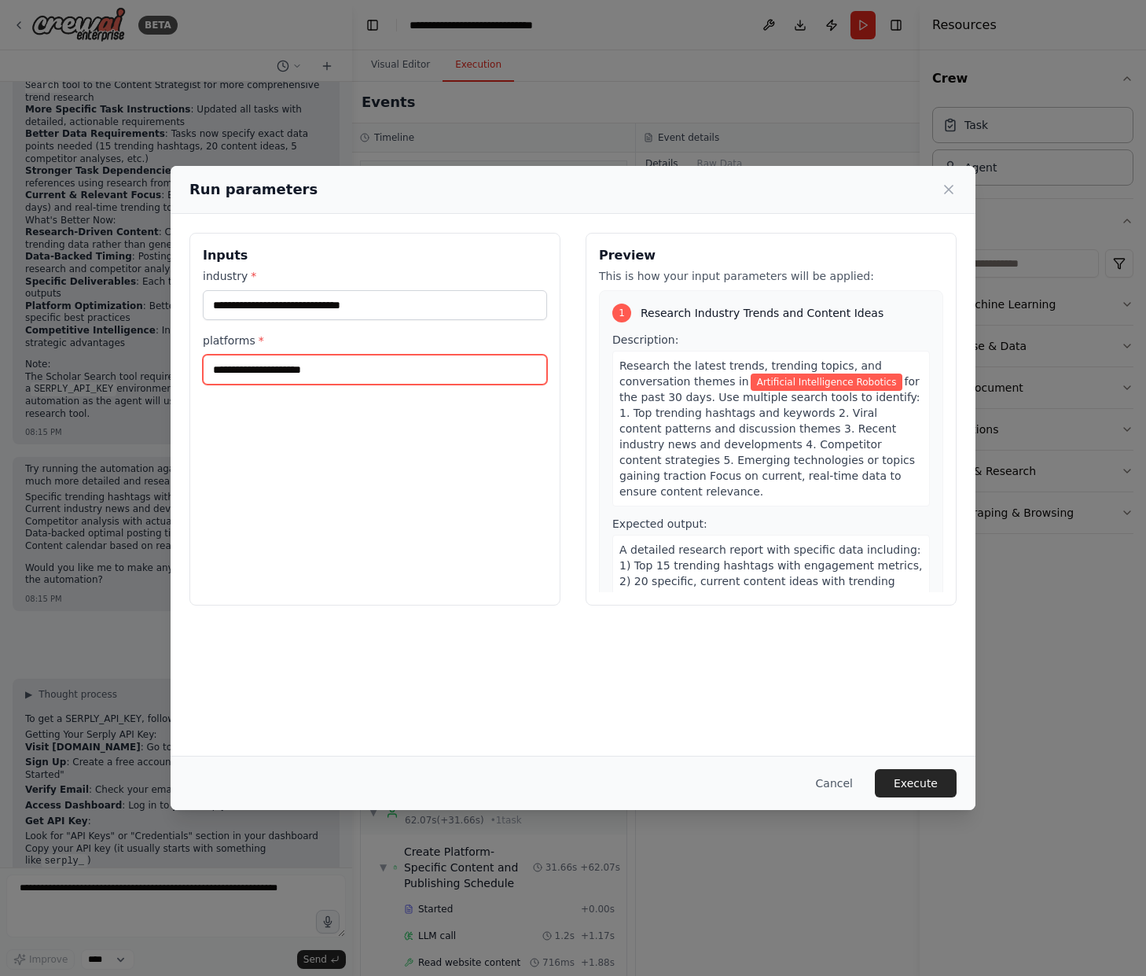
click at [358, 370] on input "**********" at bounding box center [375, 370] width 344 height 30
type input "**********"
click at [913, 779] on button "Execute" at bounding box center [916, 783] width 82 height 28
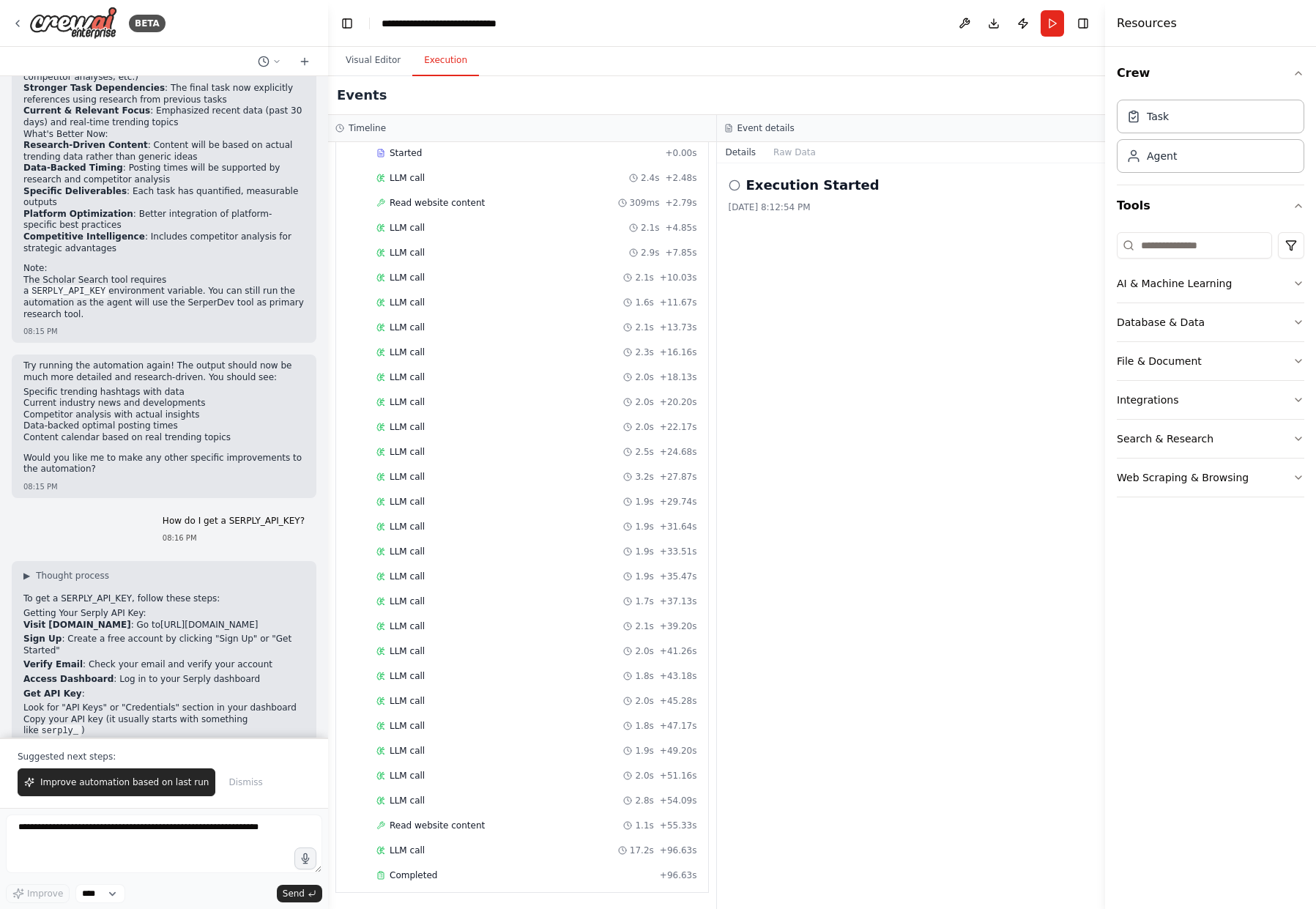
scroll to position [4458, 0]
click at [782, 153] on button "Raw Data" at bounding box center [794, 153] width 60 height 20
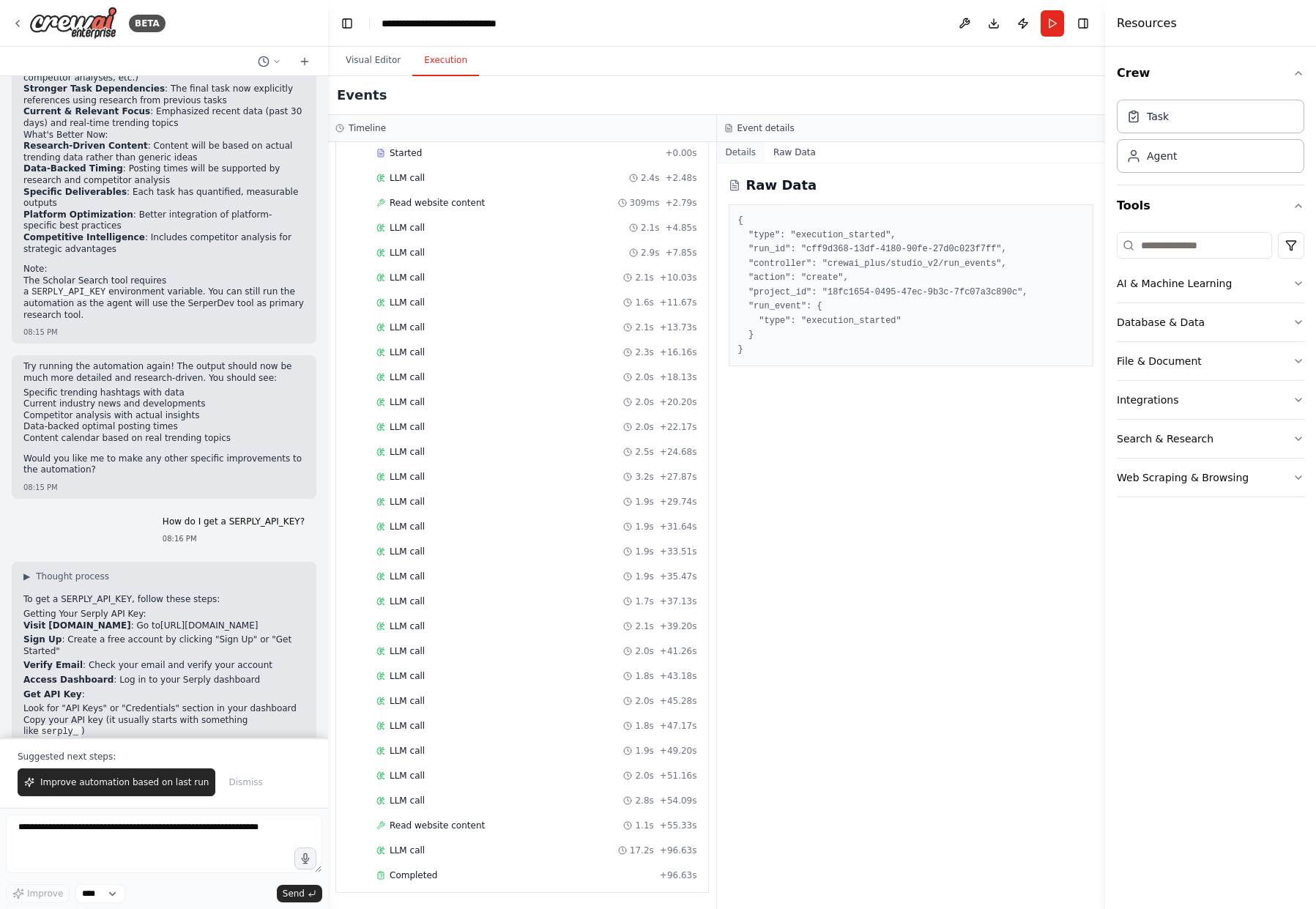
click at [739, 153] on button "Details" at bounding box center [741, 153] width 48 height 20
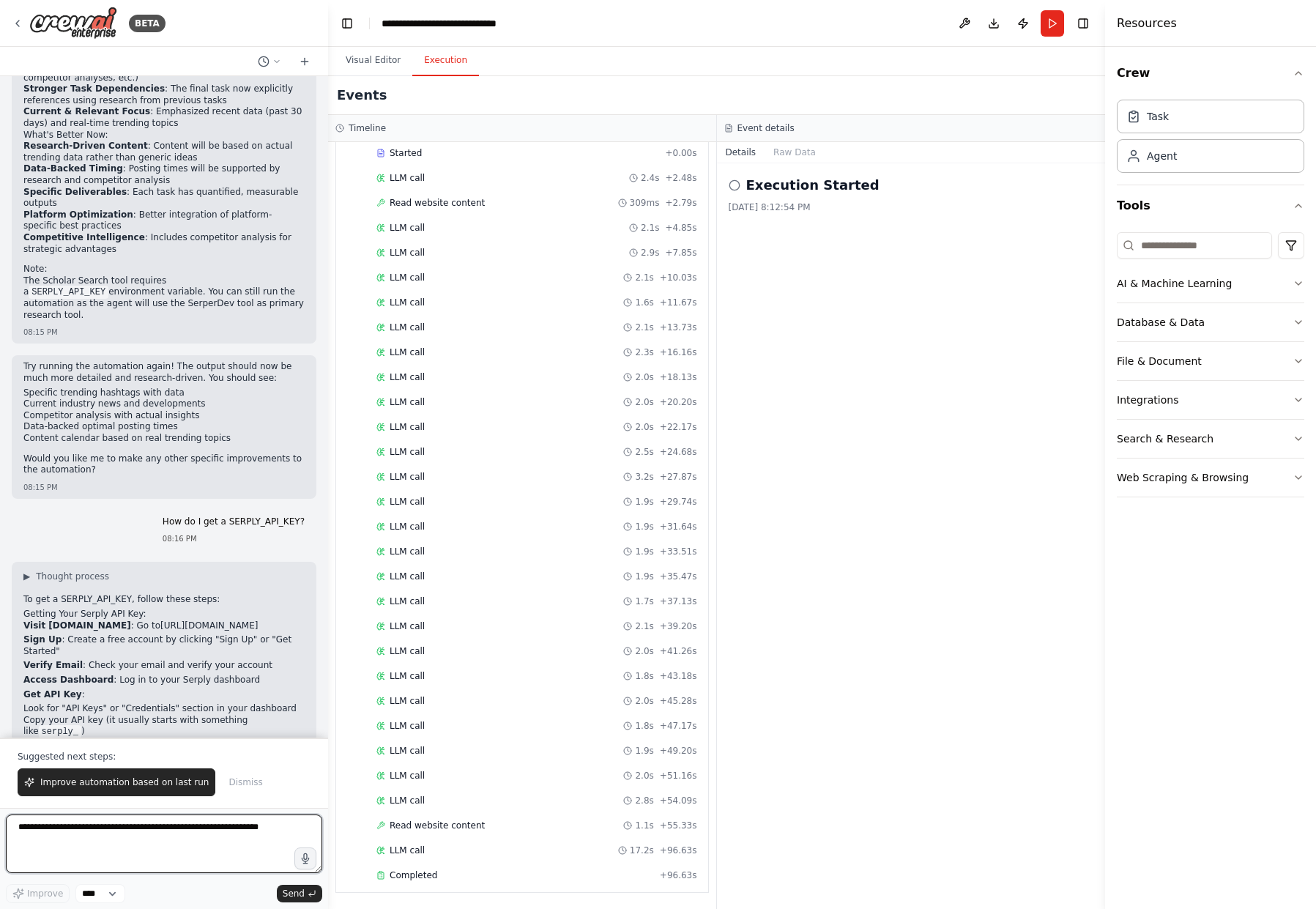
click at [71, 831] on textarea at bounding box center [164, 843] width 317 height 59
type textarea "**********"
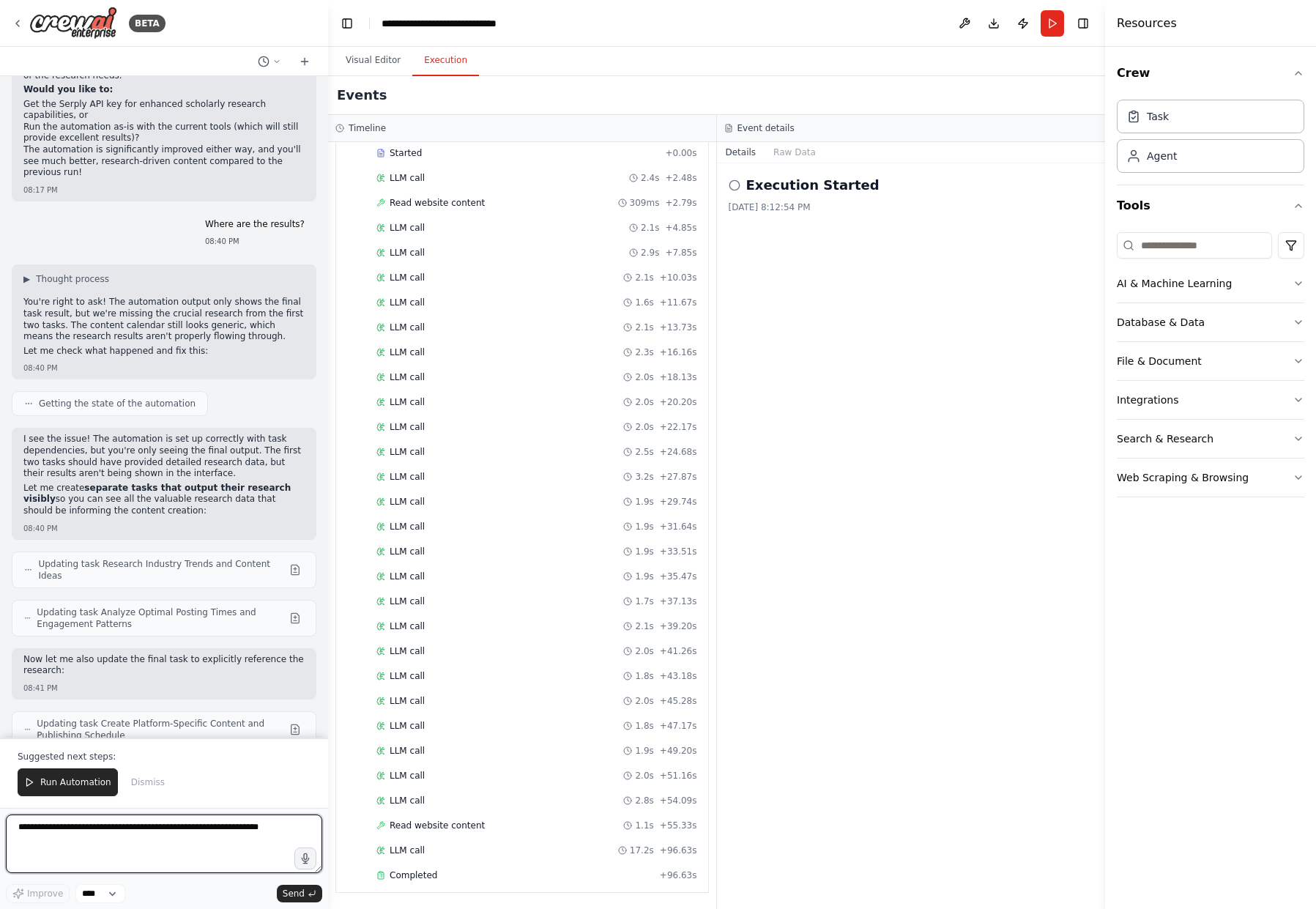
scroll to position [5249, 0]
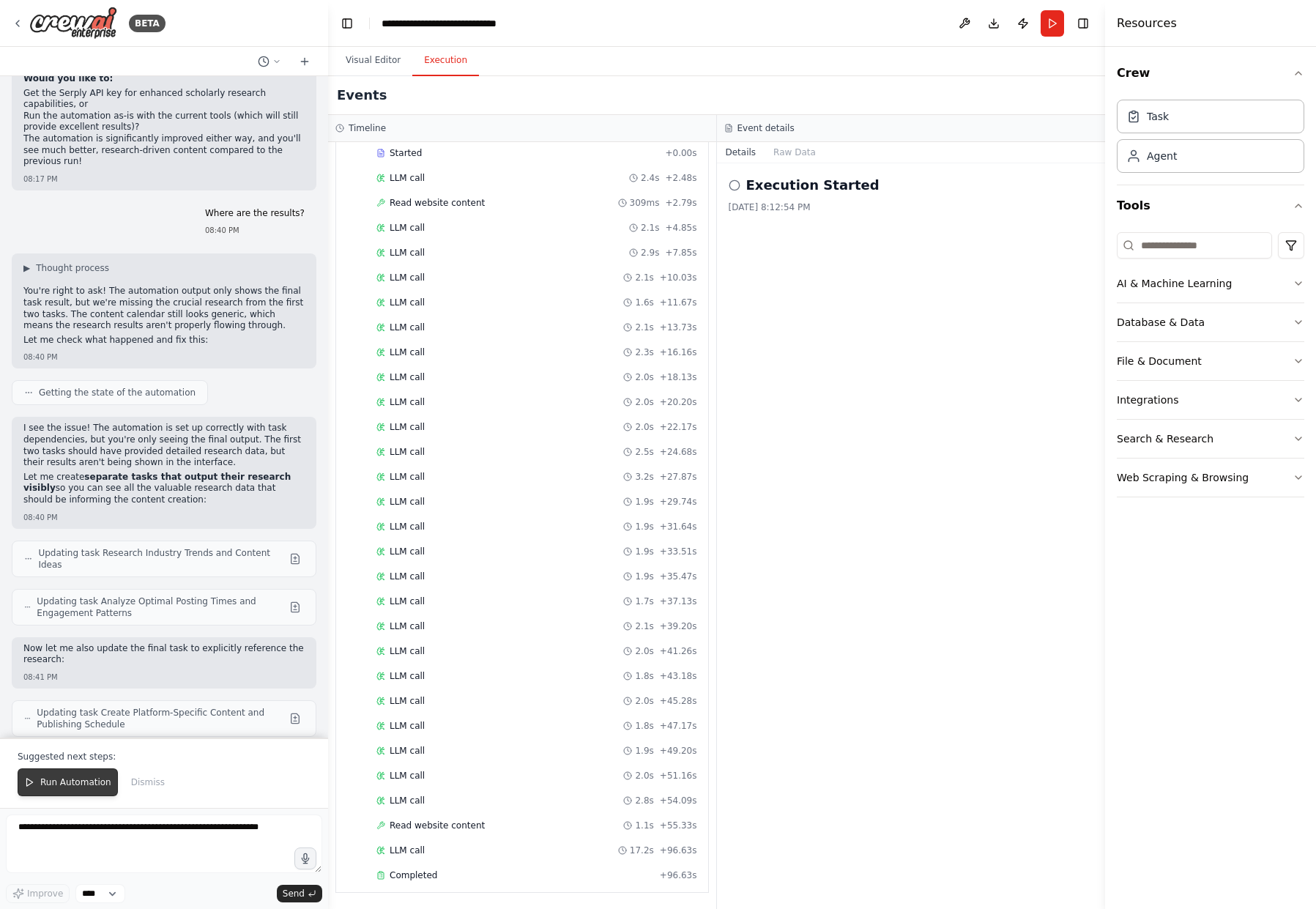
click at [53, 780] on span "Run Automation" at bounding box center [75, 781] width 71 height 12
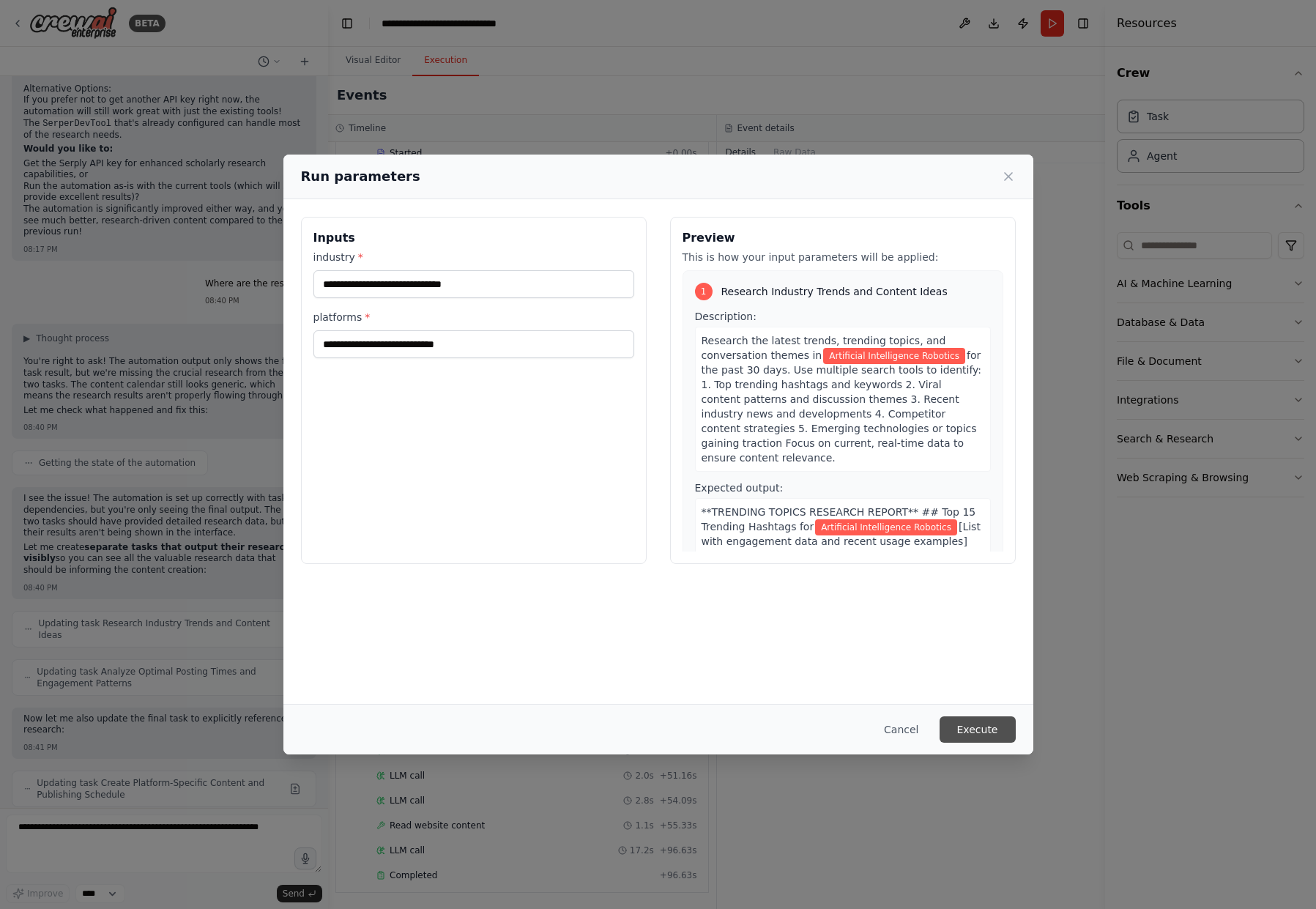
click at [977, 726] on button "Execute" at bounding box center [978, 729] width 76 height 26
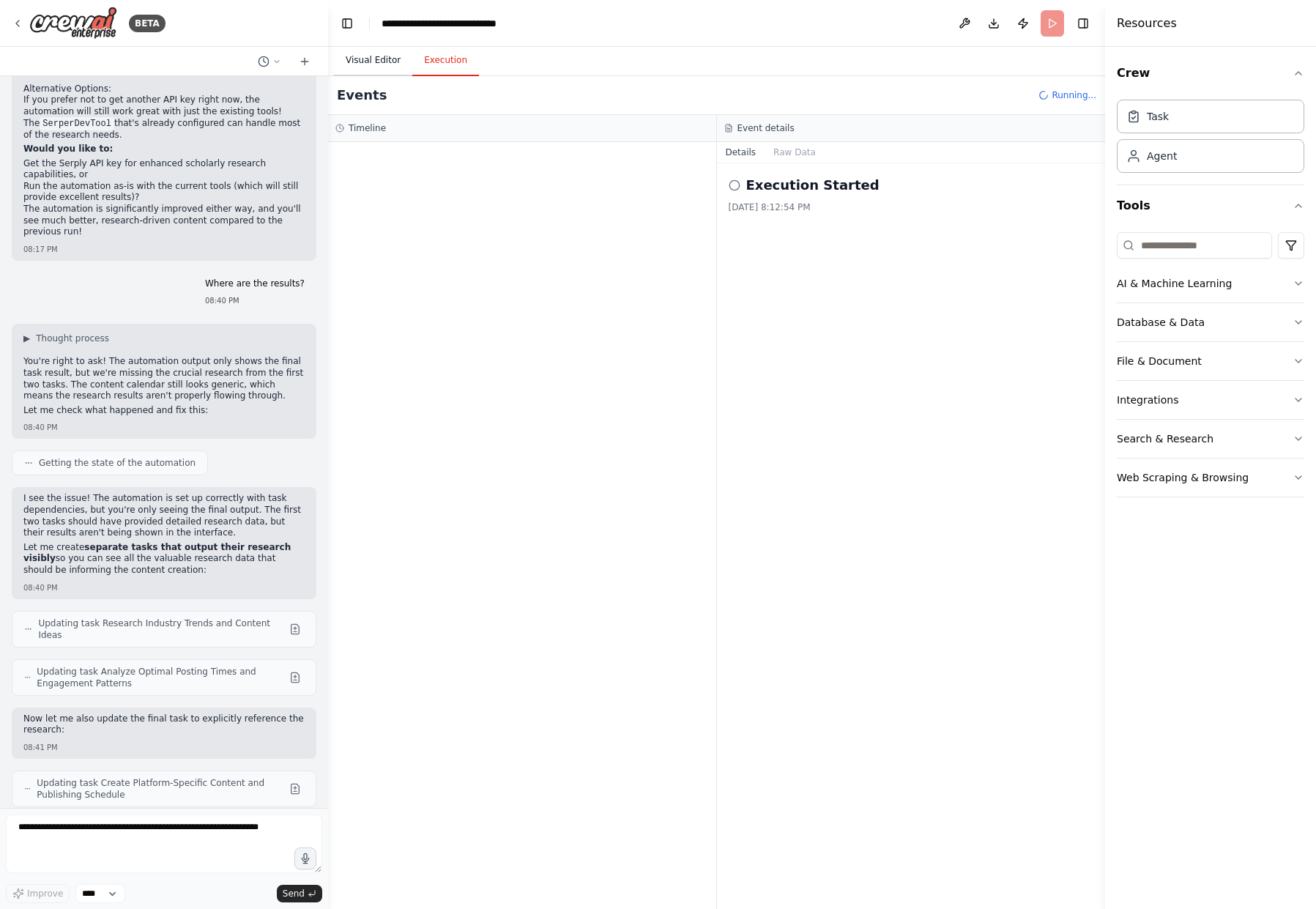
click at [364, 57] on button "Visual Editor" at bounding box center [373, 61] width 78 height 31
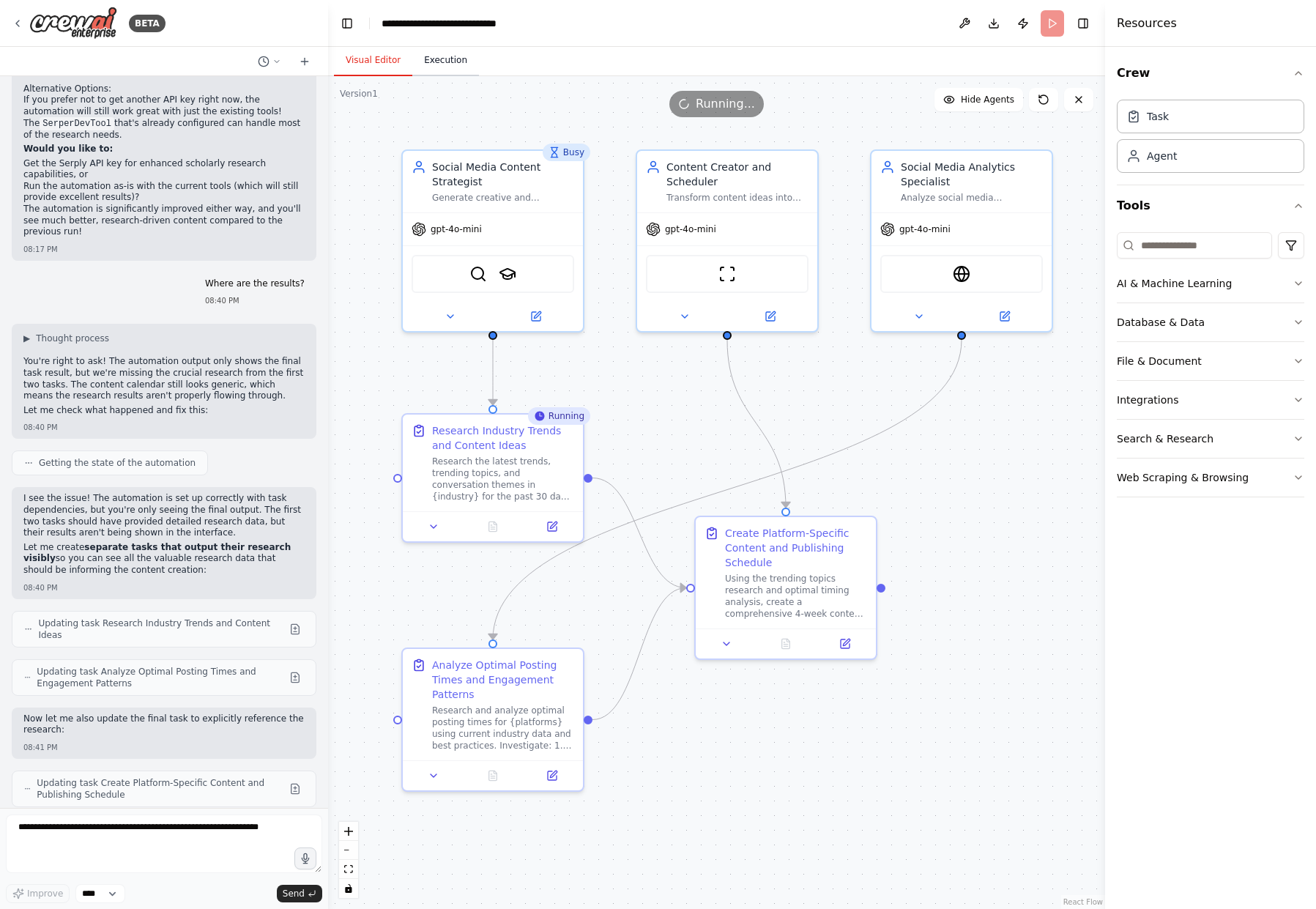
click at [448, 60] on button "Execution" at bounding box center [446, 61] width 67 height 31
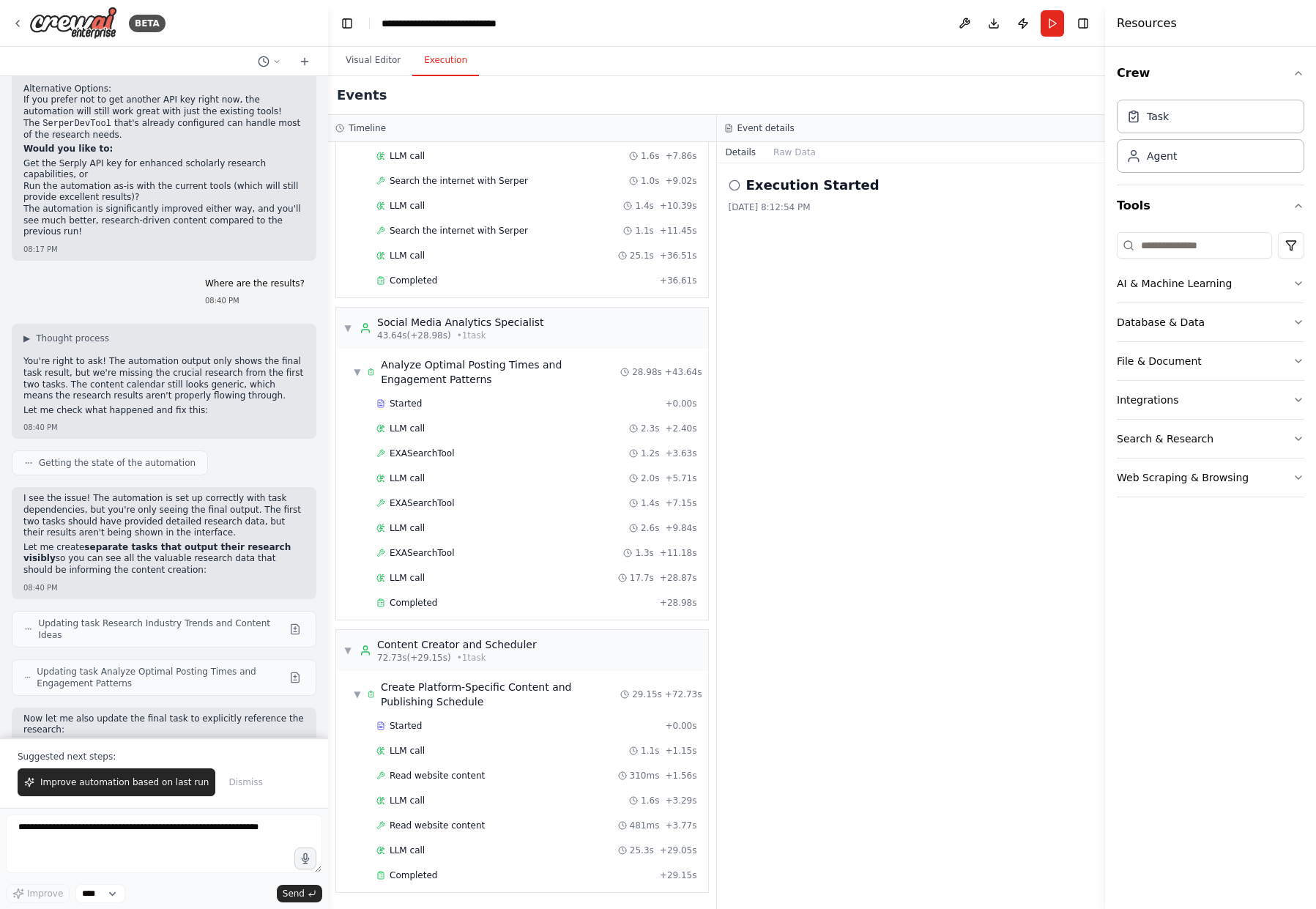
scroll to position [200, 0]
click at [803, 151] on button "Raw Data" at bounding box center [794, 153] width 60 height 20
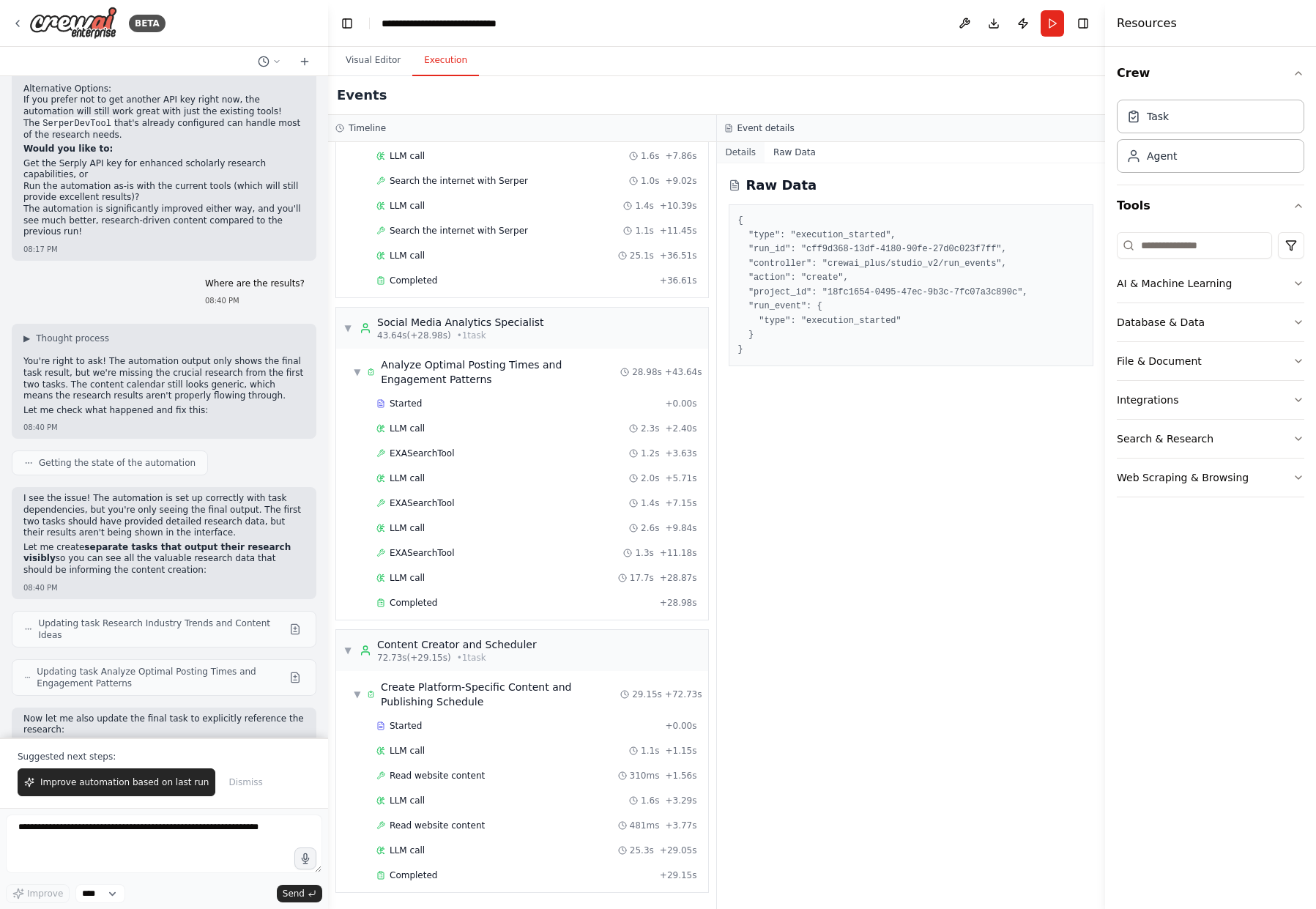
click at [742, 148] on button "Details" at bounding box center [741, 153] width 48 height 20
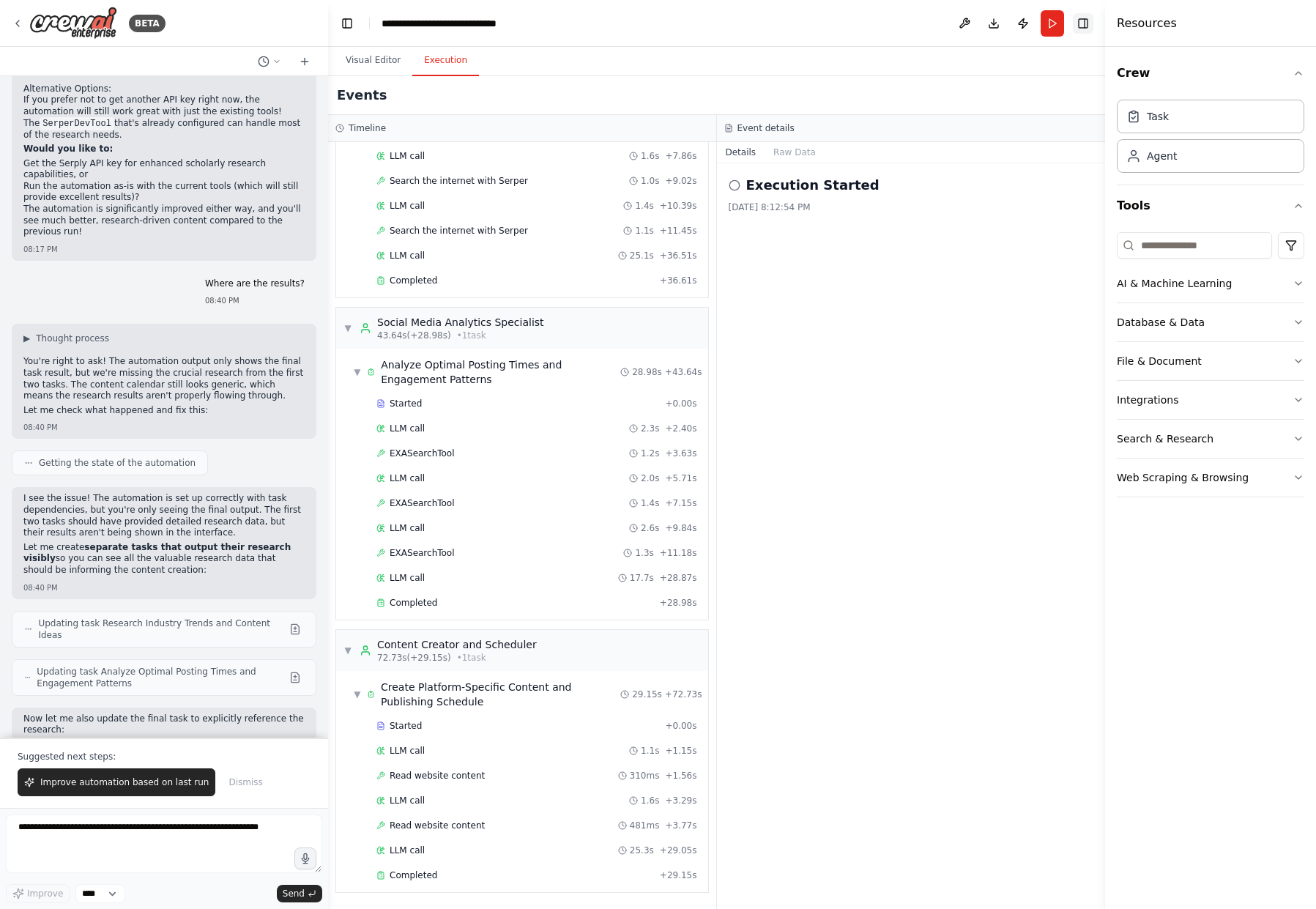
click at [1087, 22] on button "Toggle Right Sidebar" at bounding box center [1083, 23] width 20 height 20
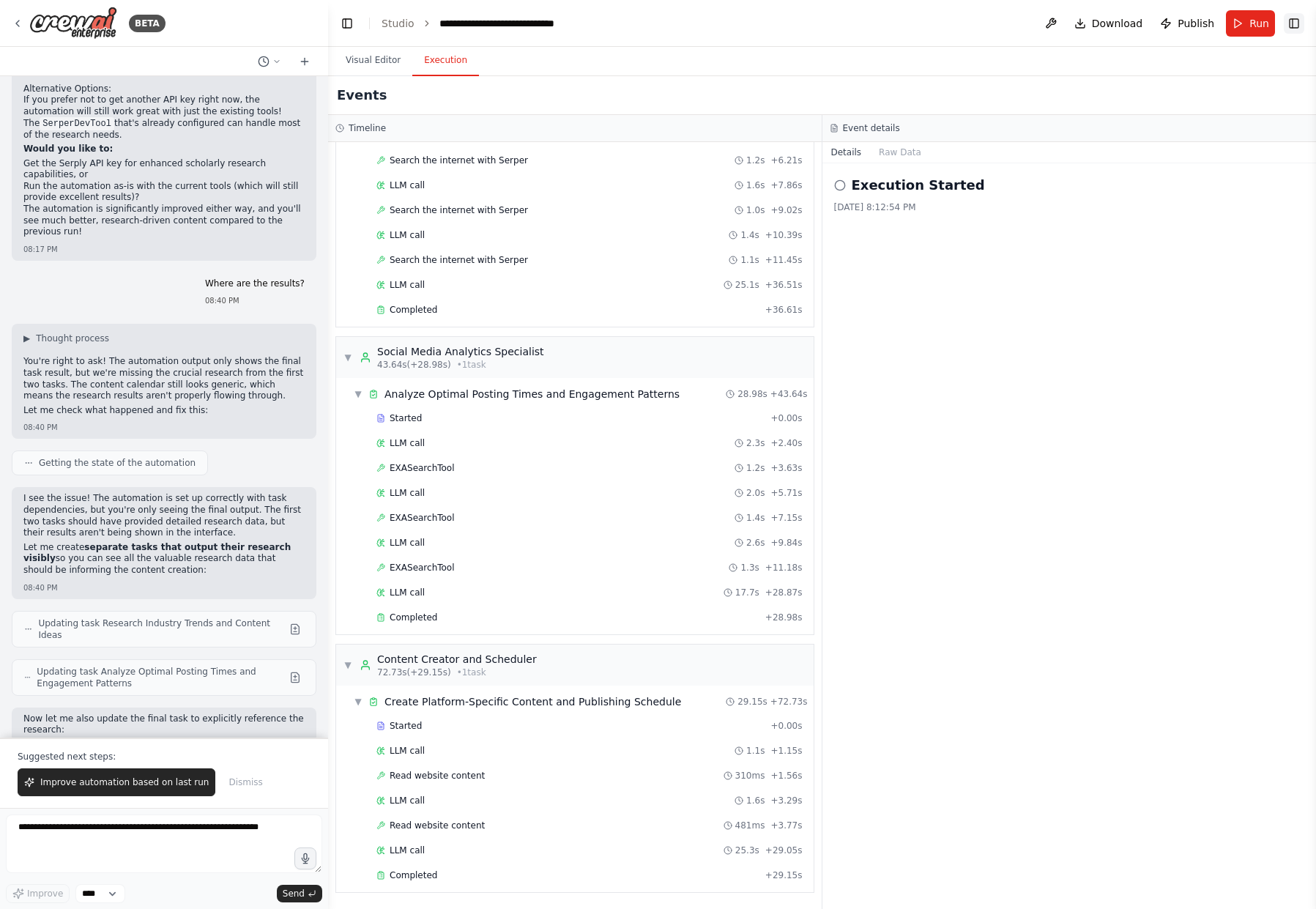
scroll to position [170, 0]
click at [1296, 22] on button "Toggle Right Sidebar" at bounding box center [1294, 23] width 20 height 20
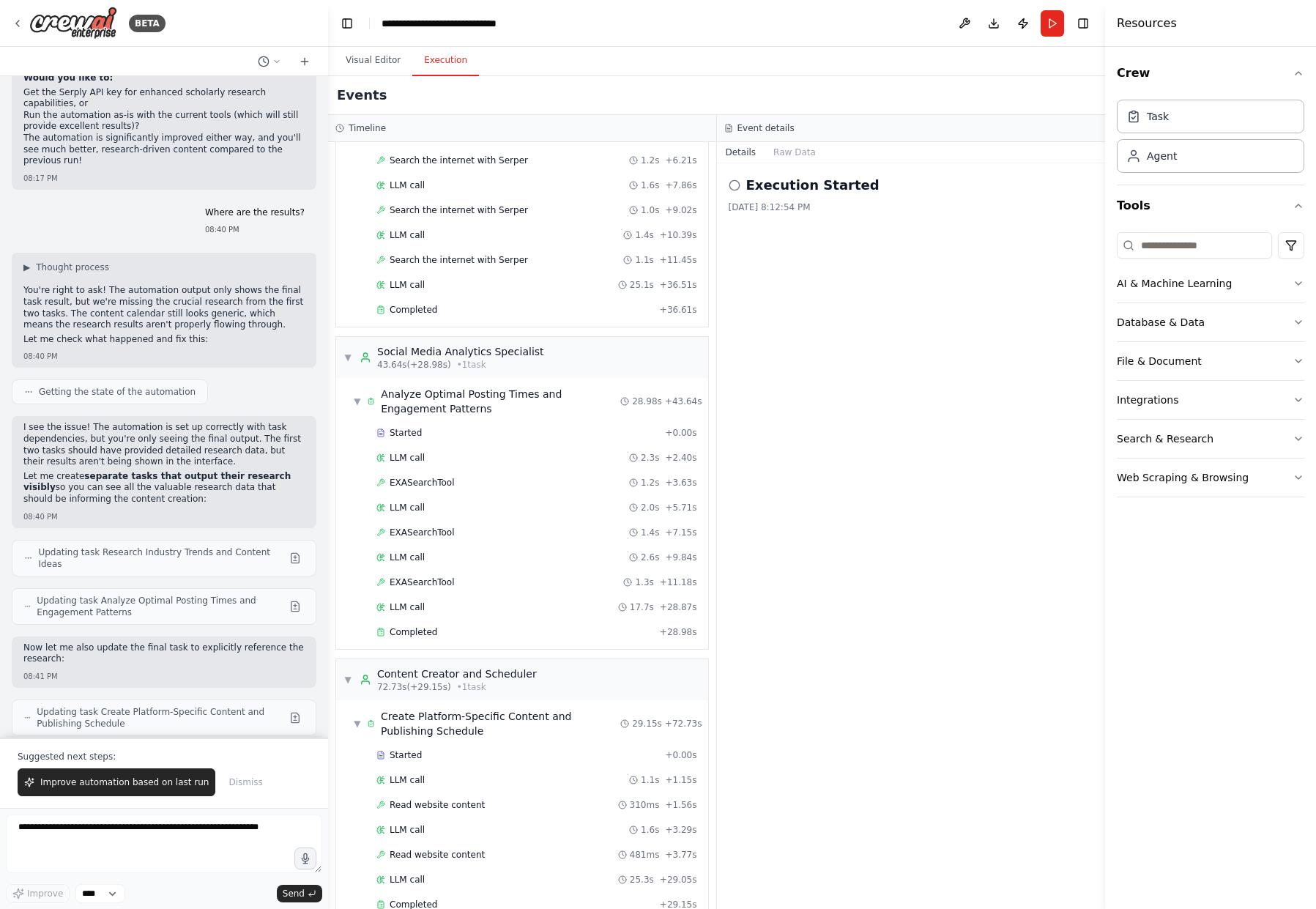
scroll to position [5249, 0]
click at [88, 830] on textarea at bounding box center [164, 843] width 317 height 59
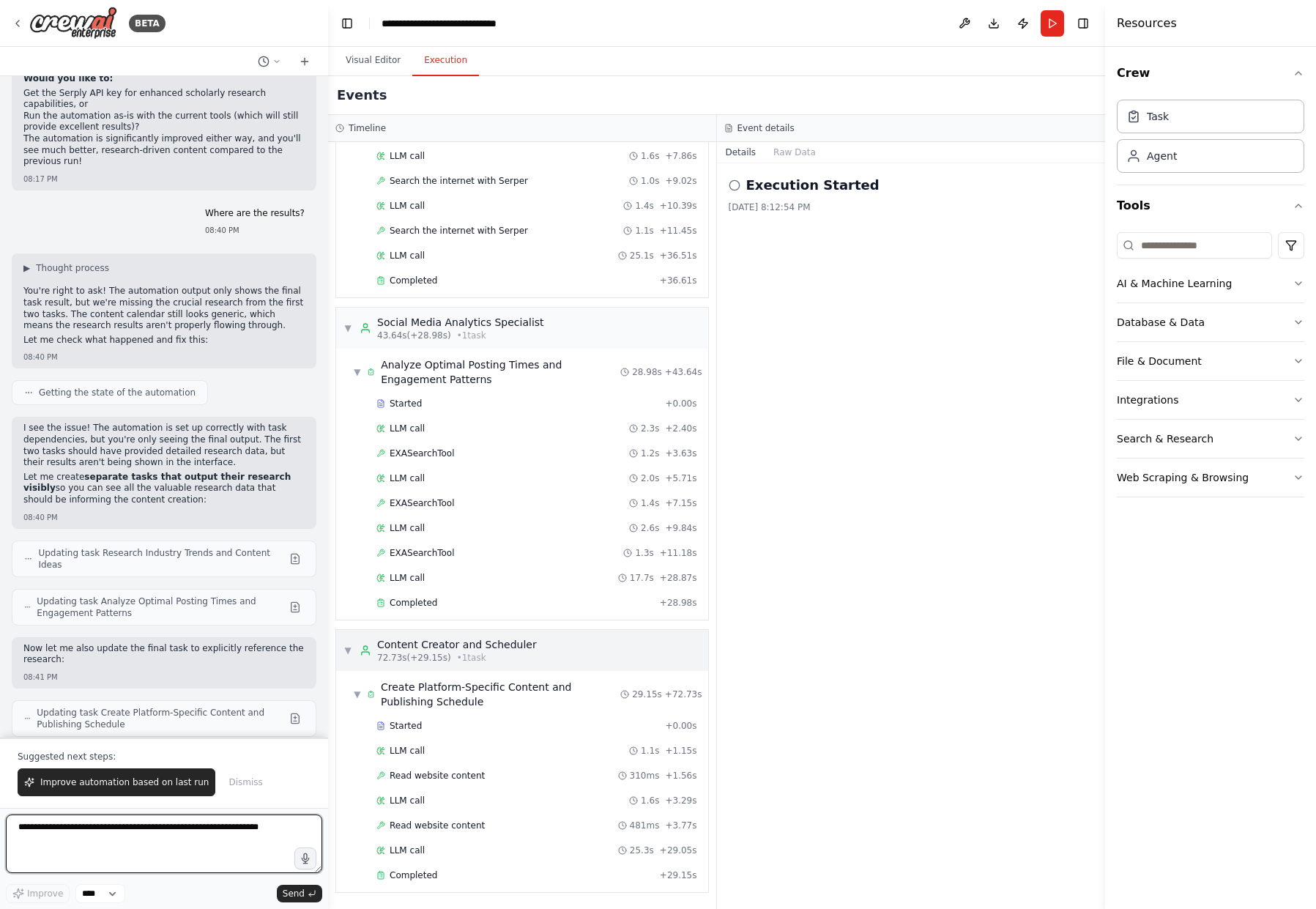
scroll to position [200, 0]
type textarea "**********"
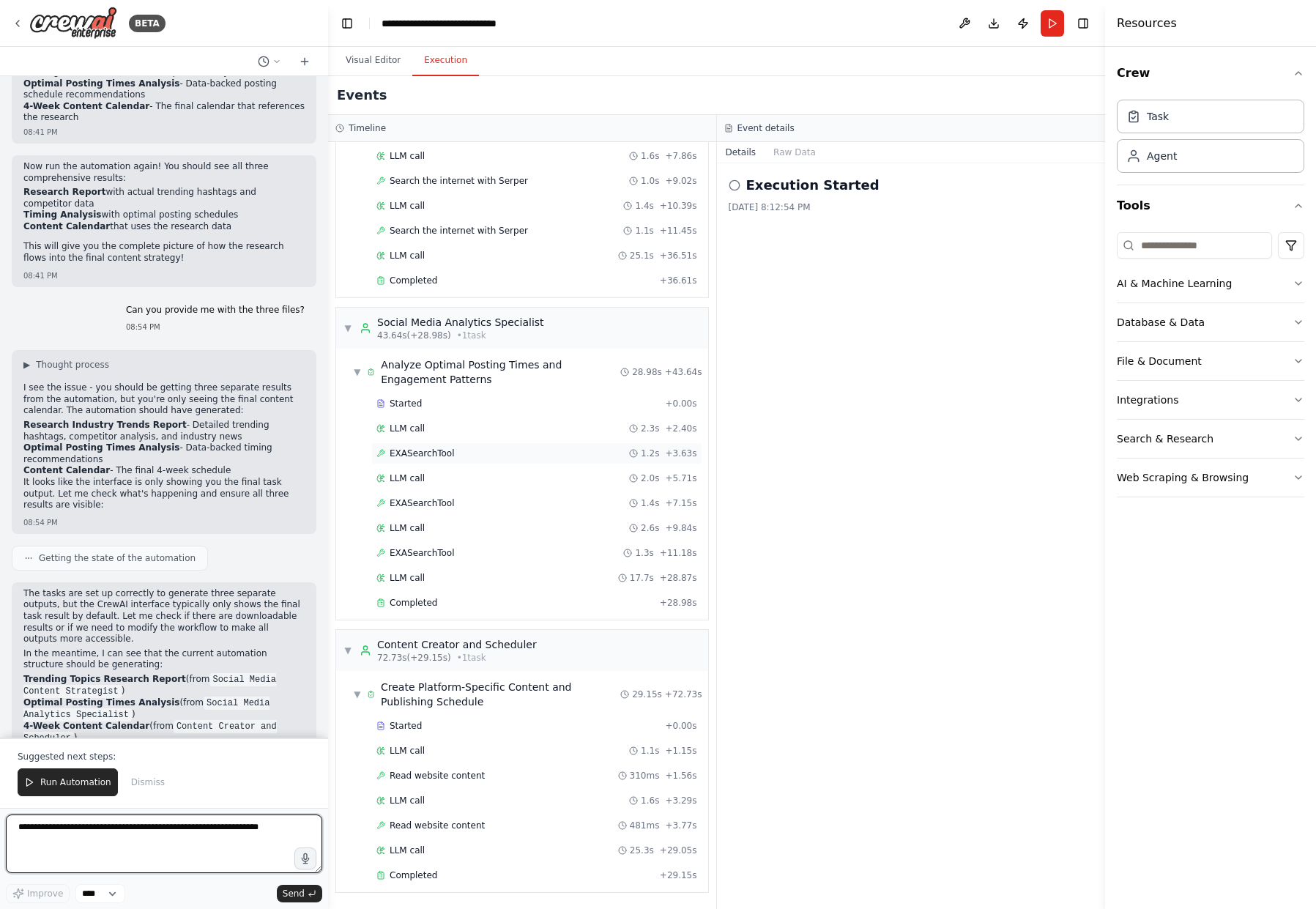
scroll to position [0, 0]
click at [57, 781] on span "Run Automation" at bounding box center [75, 781] width 71 height 12
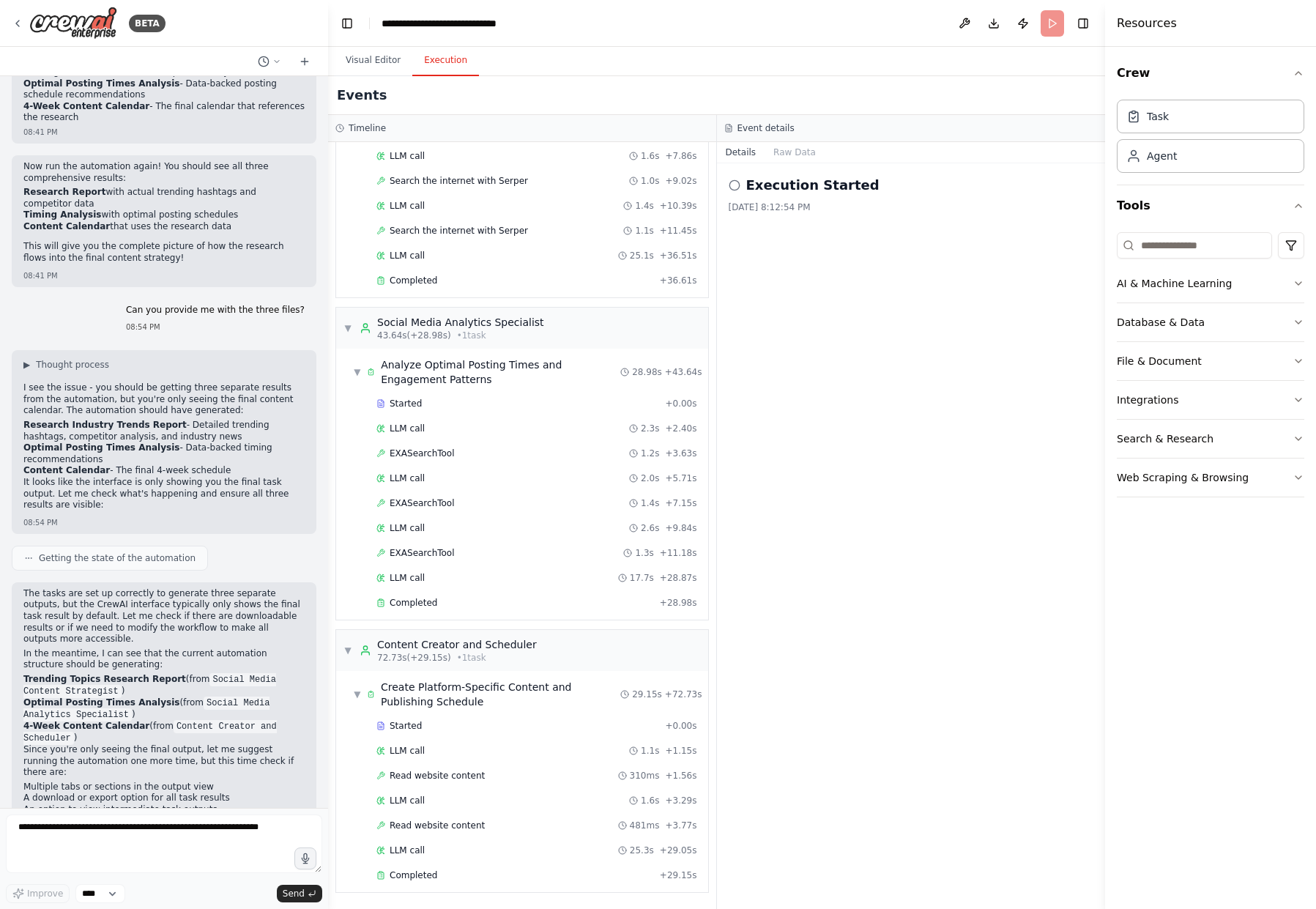
scroll to position [5892, 0]
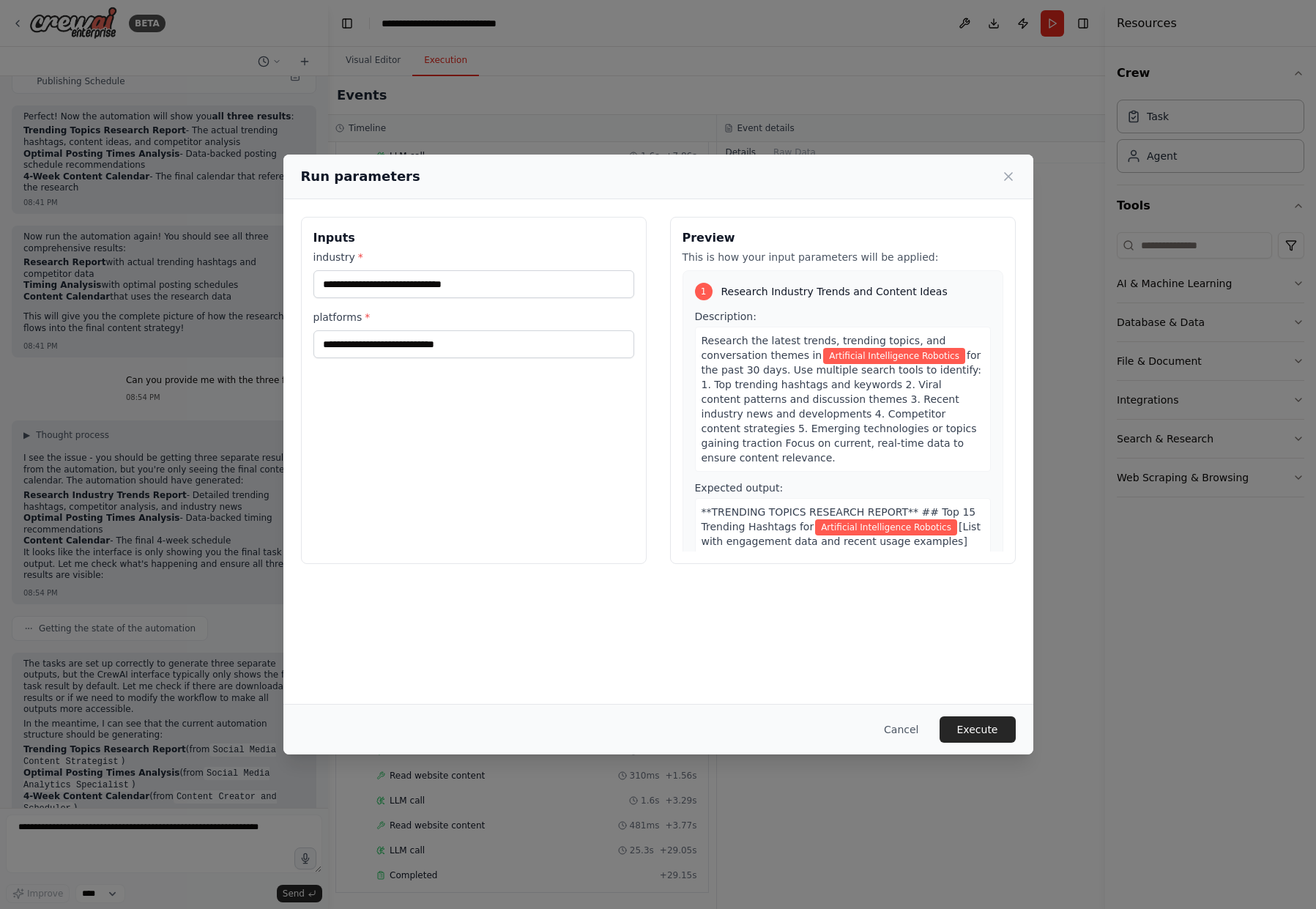
click at [768, 515] on span "**TRENDING TOPICS RESEARCH REPORT** ## Top 15 Trending Hashtags for" at bounding box center [838, 519] width 275 height 26
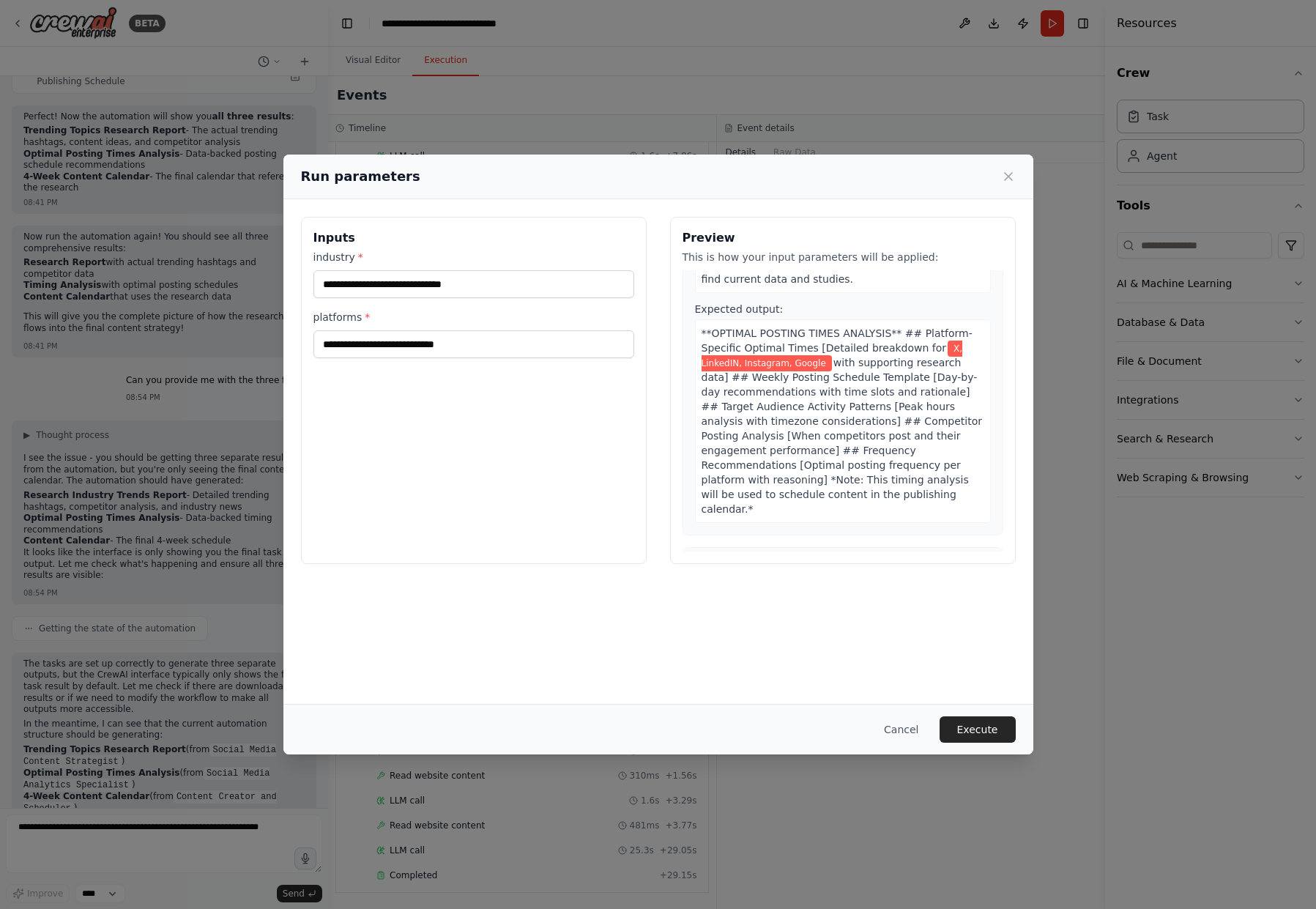
scroll to position [607, 0]
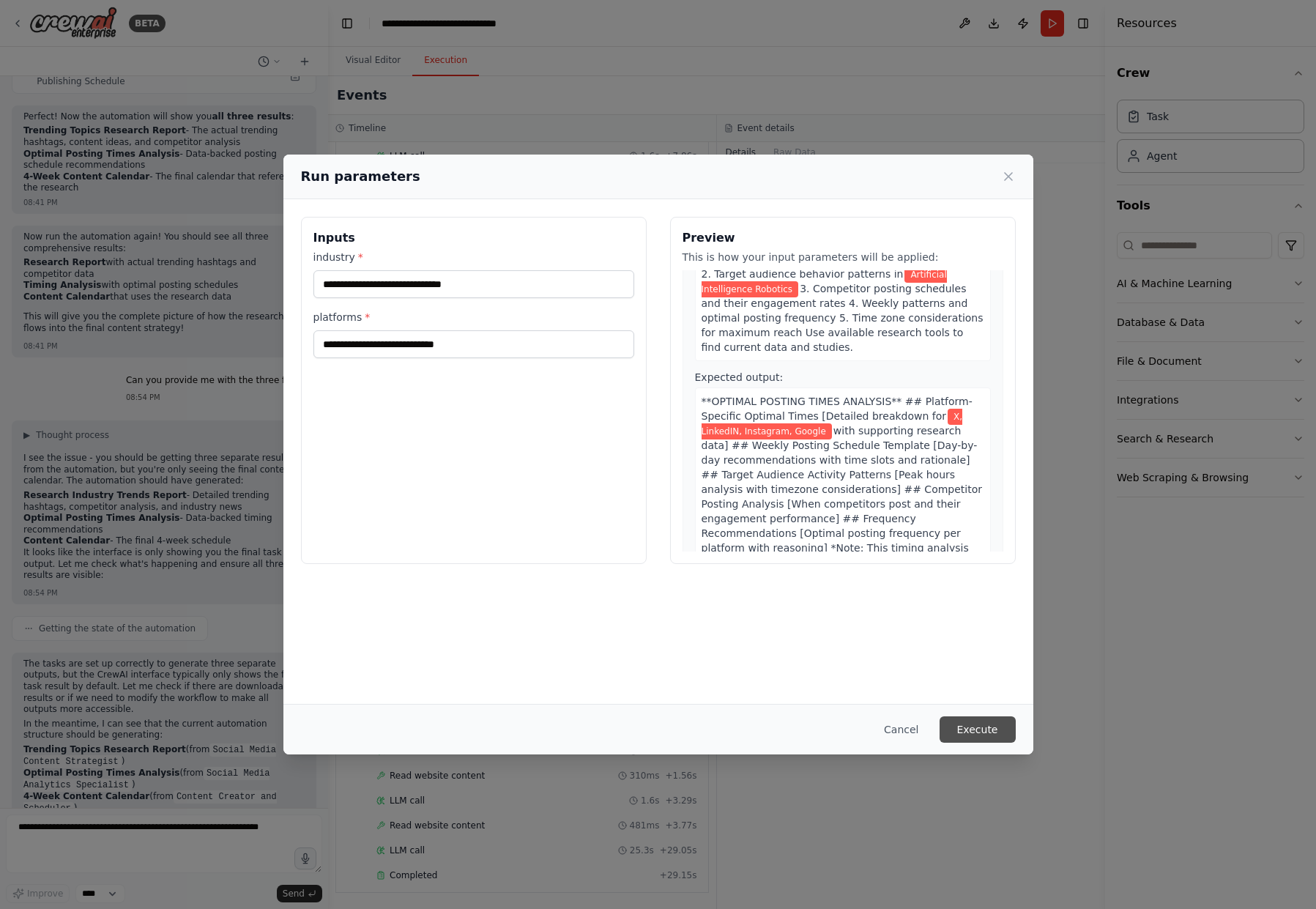
click at [978, 726] on button "Execute" at bounding box center [978, 729] width 76 height 26
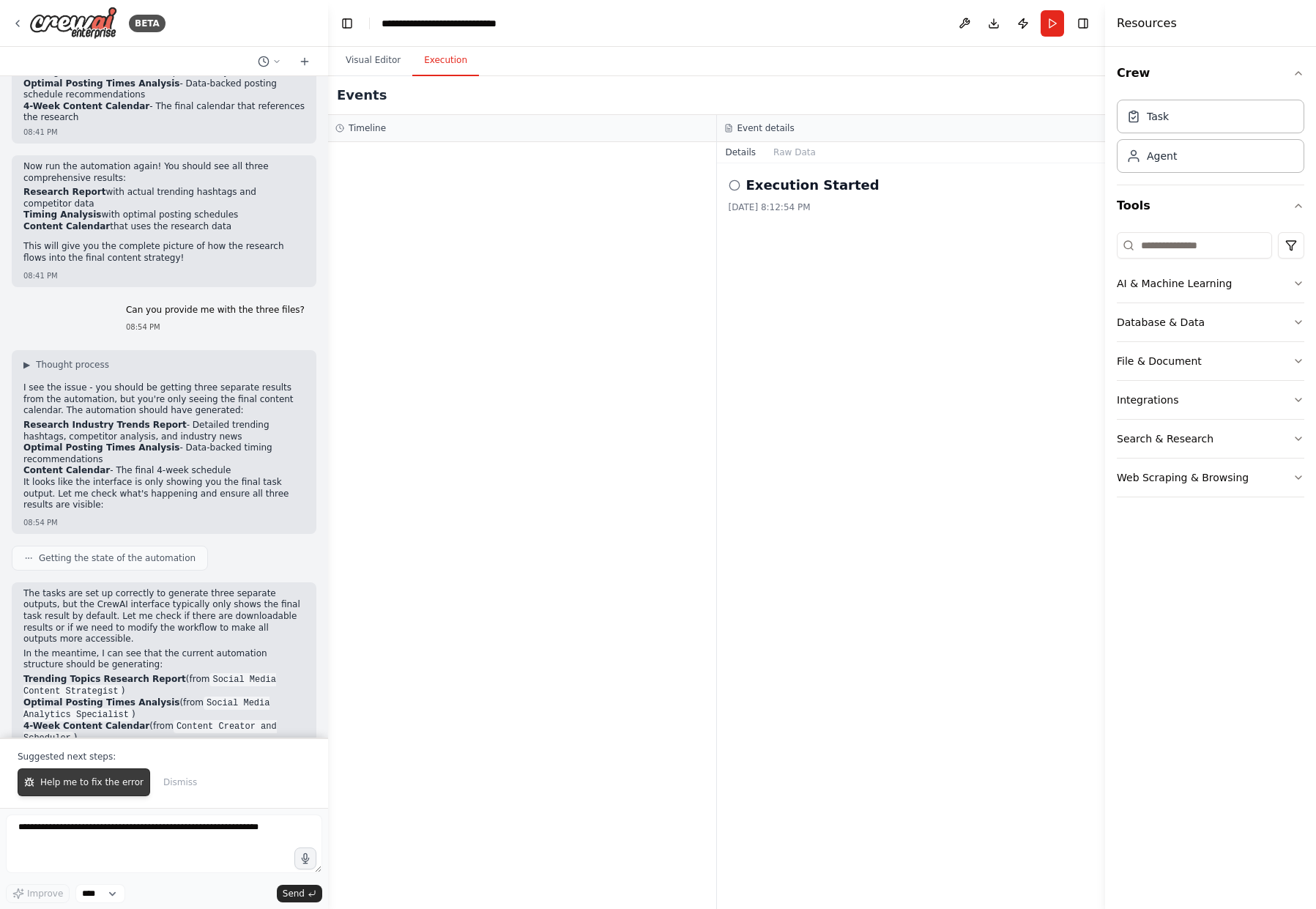
click at [88, 781] on span "Help me to fix the error" at bounding box center [91, 781] width 103 height 12
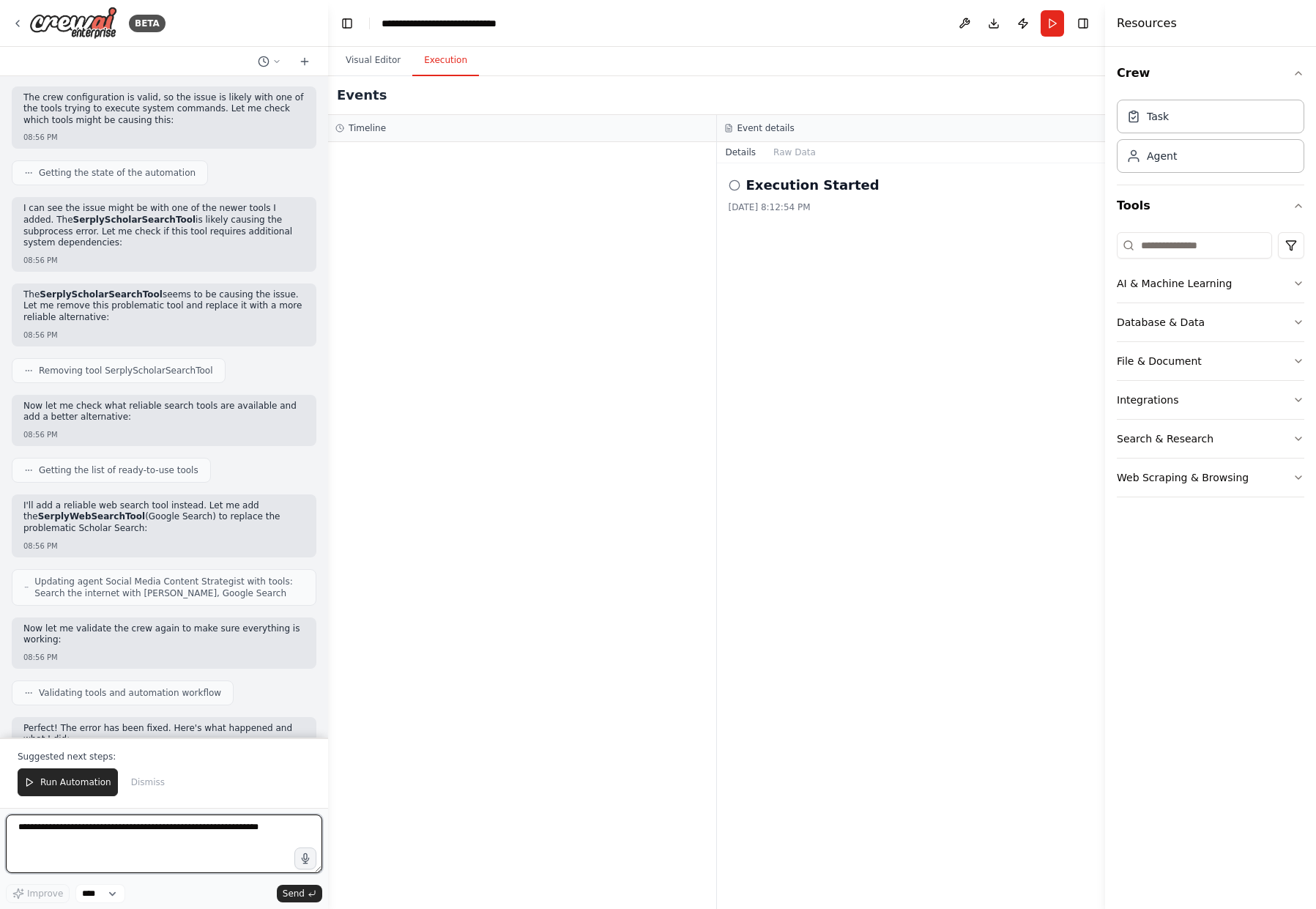
scroll to position [7101, 0]
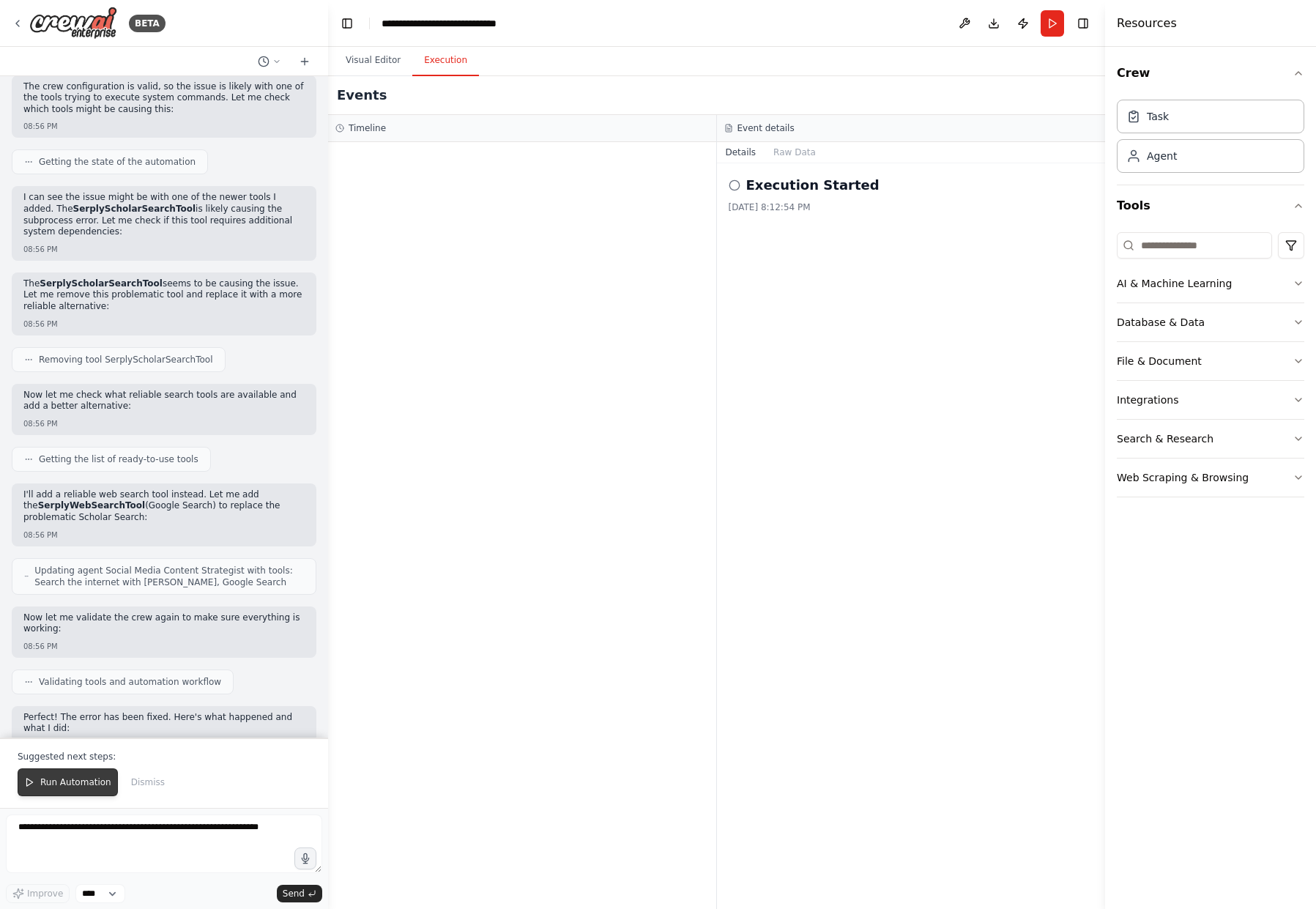
click at [61, 782] on span "Run Automation" at bounding box center [75, 781] width 71 height 12
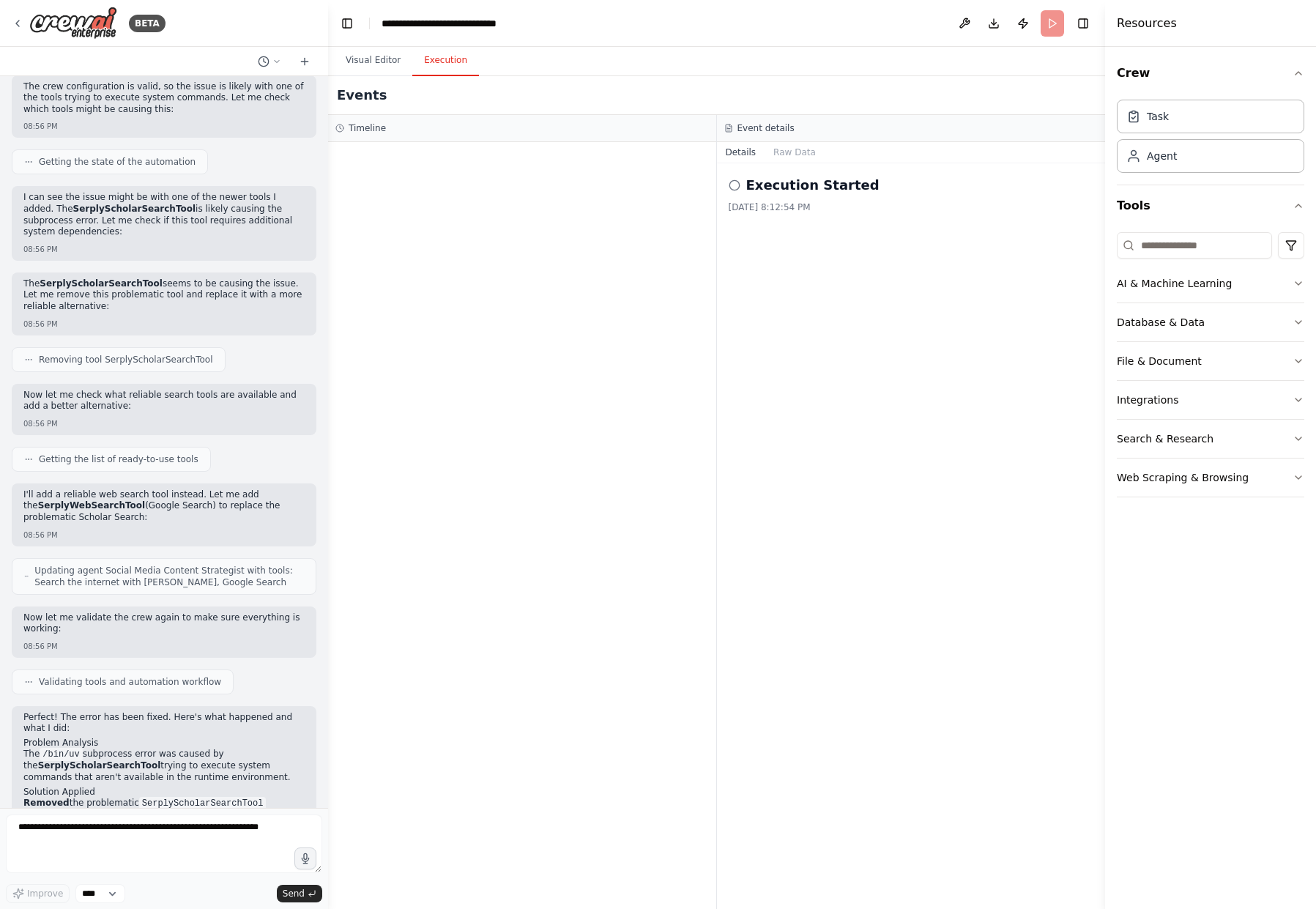
scroll to position [7030, 0]
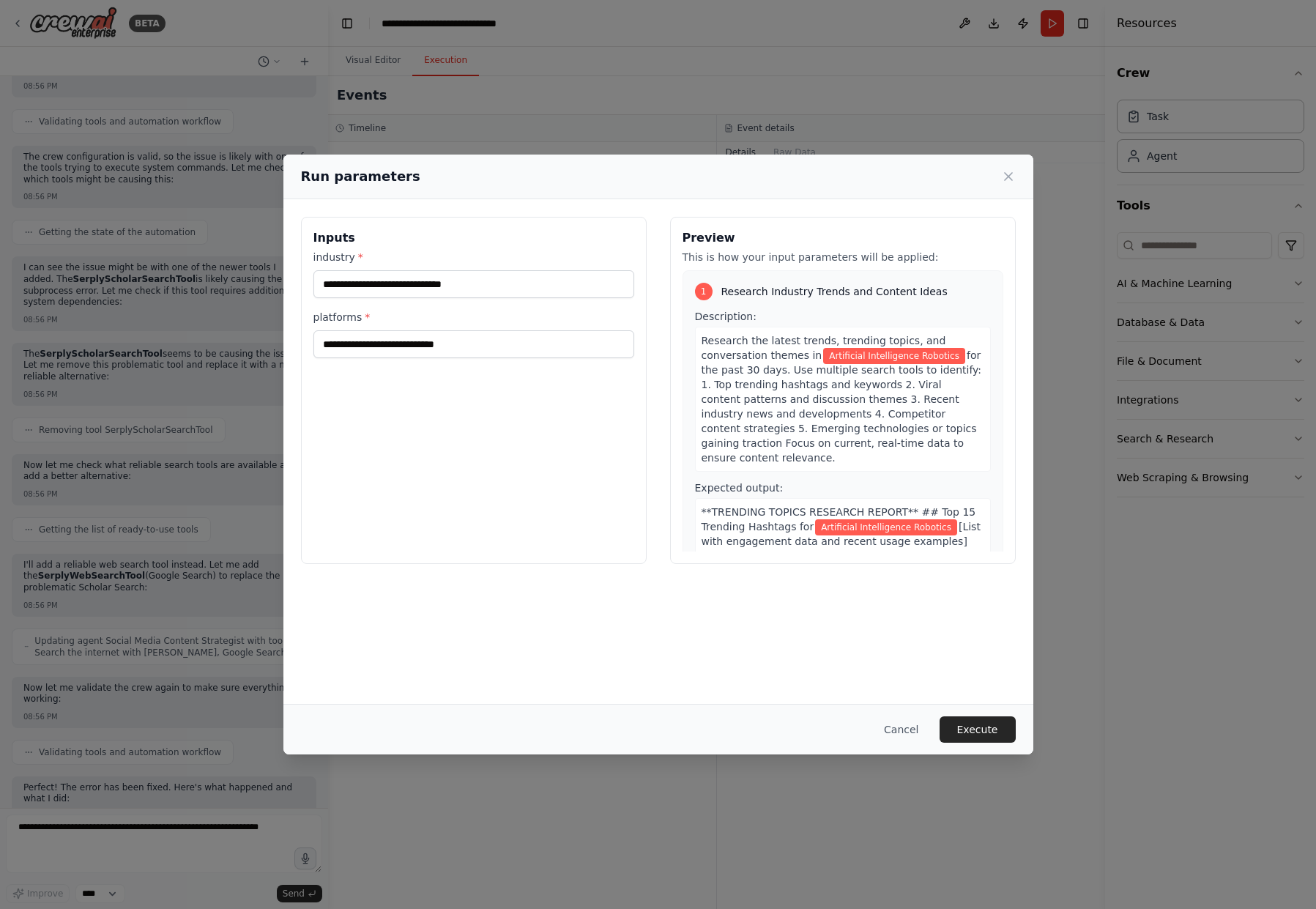
click at [974, 727] on button "Execute" at bounding box center [978, 729] width 76 height 26
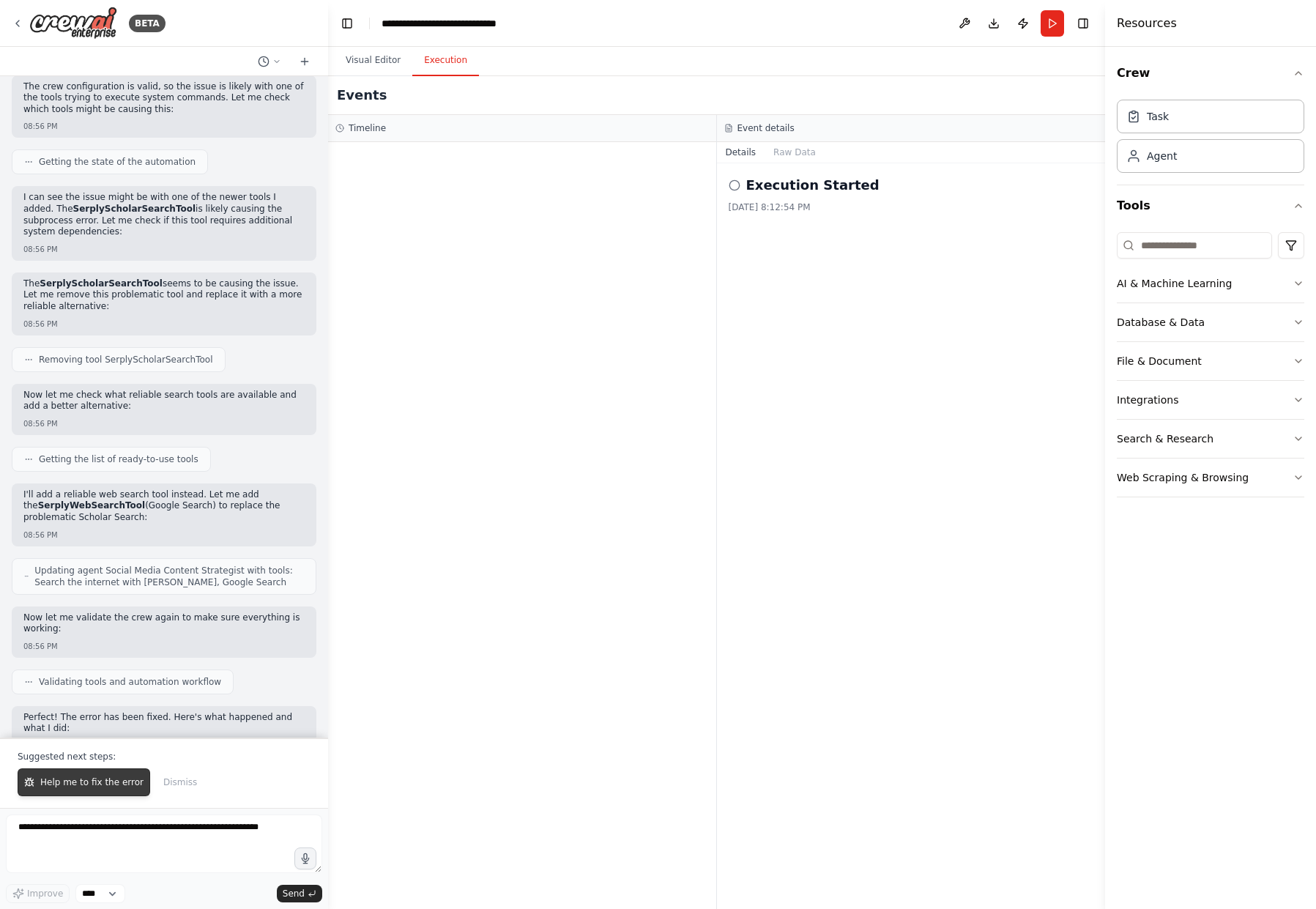
click at [79, 784] on span "Help me to fix the error" at bounding box center [91, 781] width 103 height 12
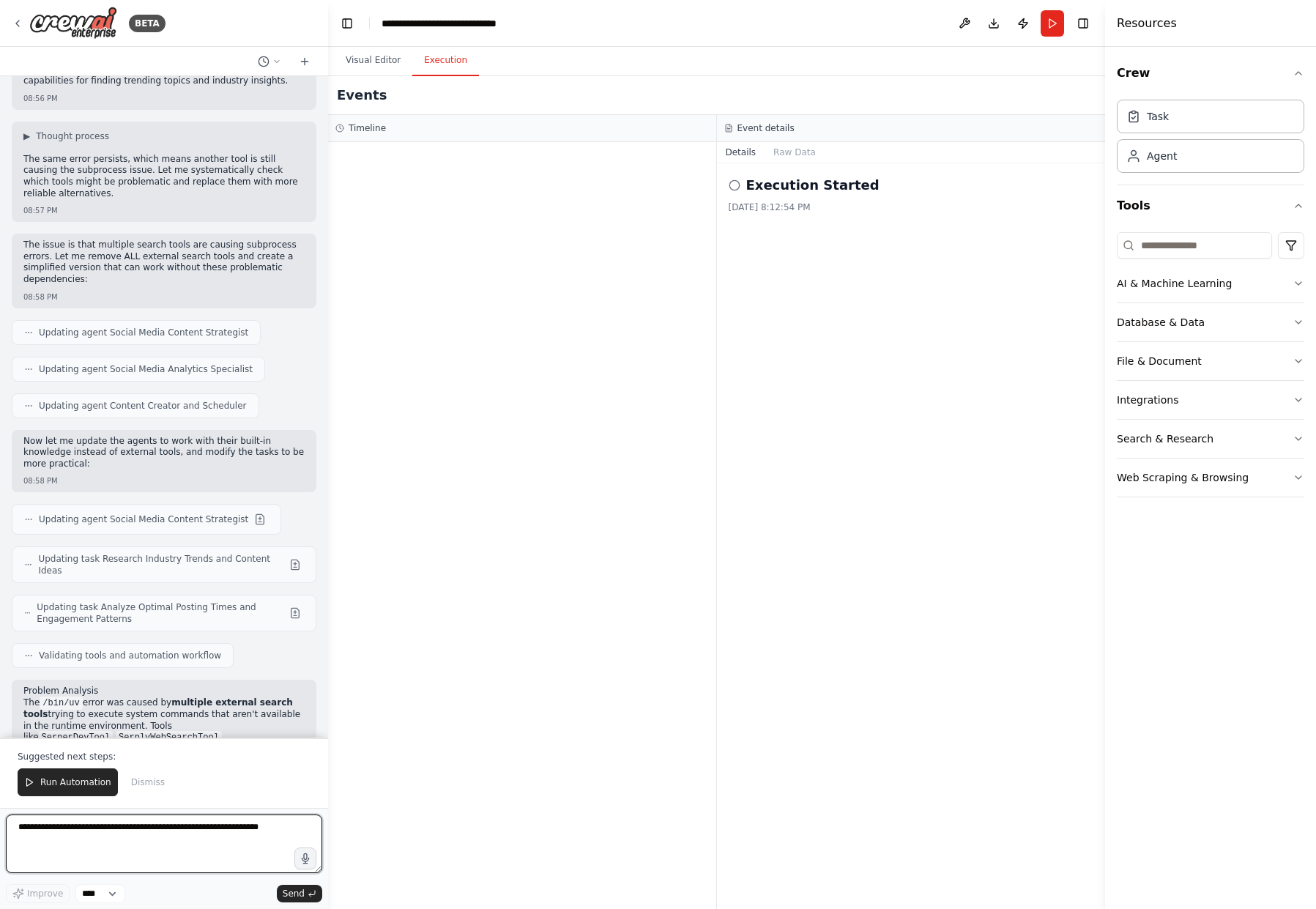
scroll to position [8066, 0]
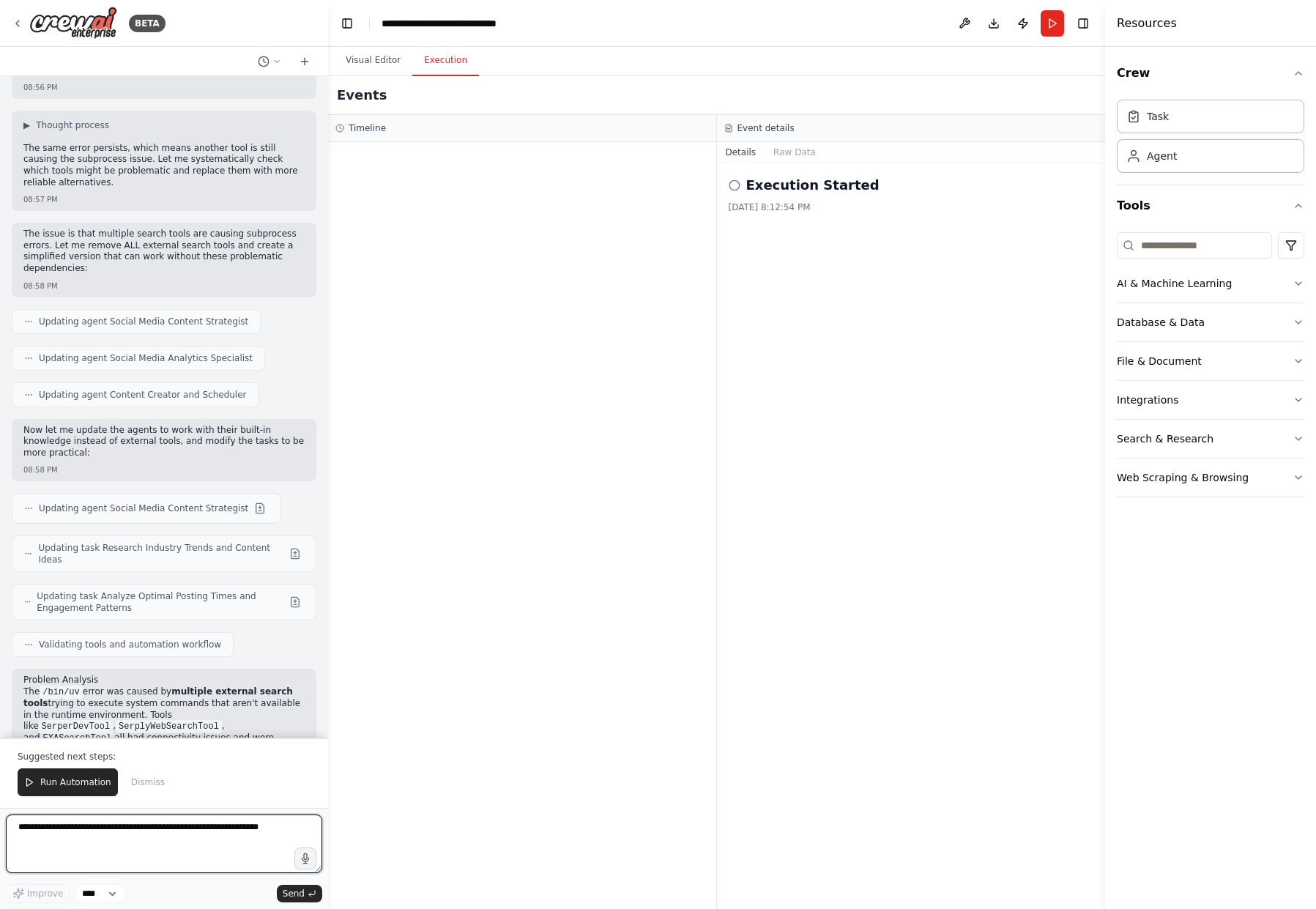
click at [28, 826] on textarea at bounding box center [164, 843] width 317 height 59
type textarea "*"
type textarea "**********"
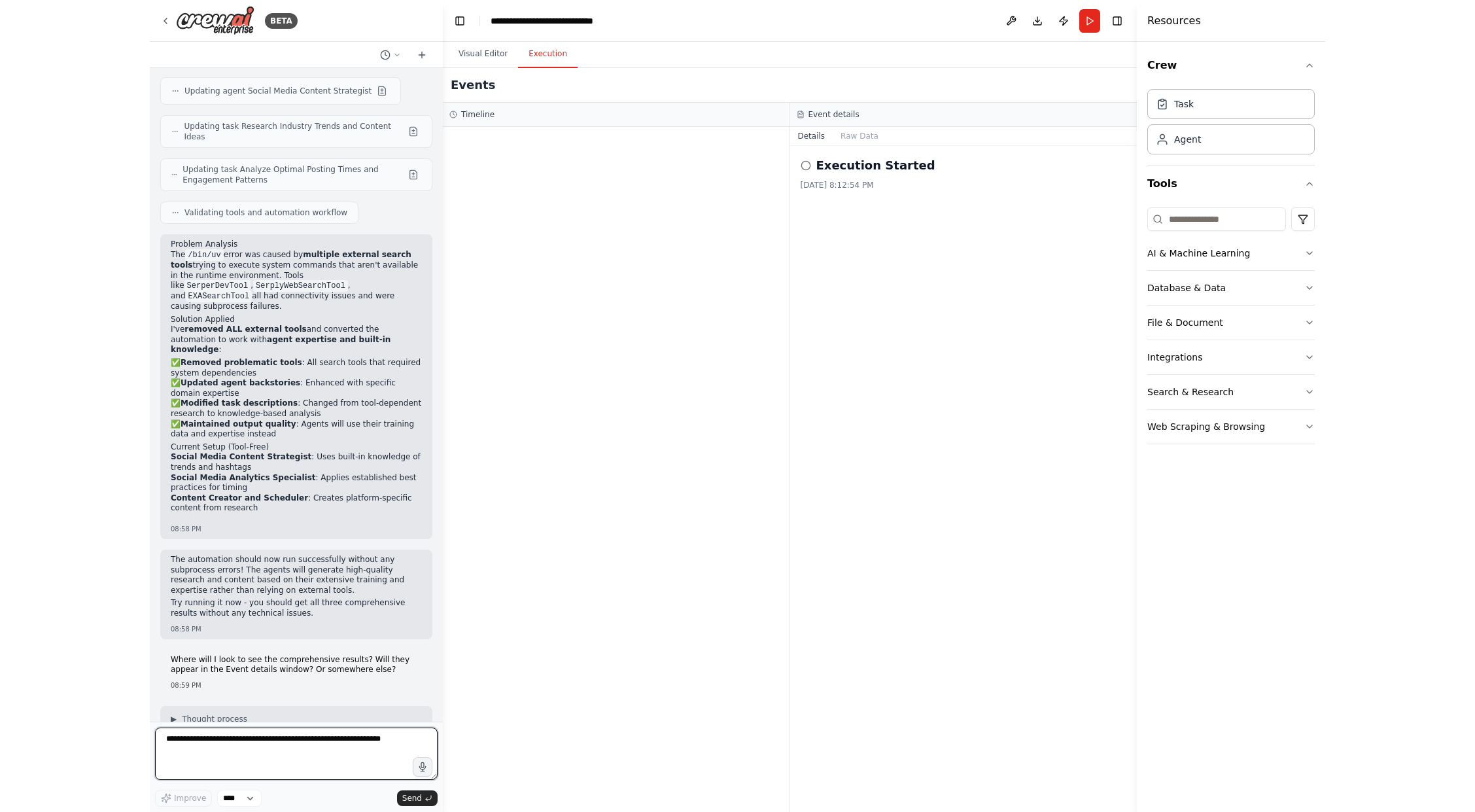
scroll to position [7578, 0]
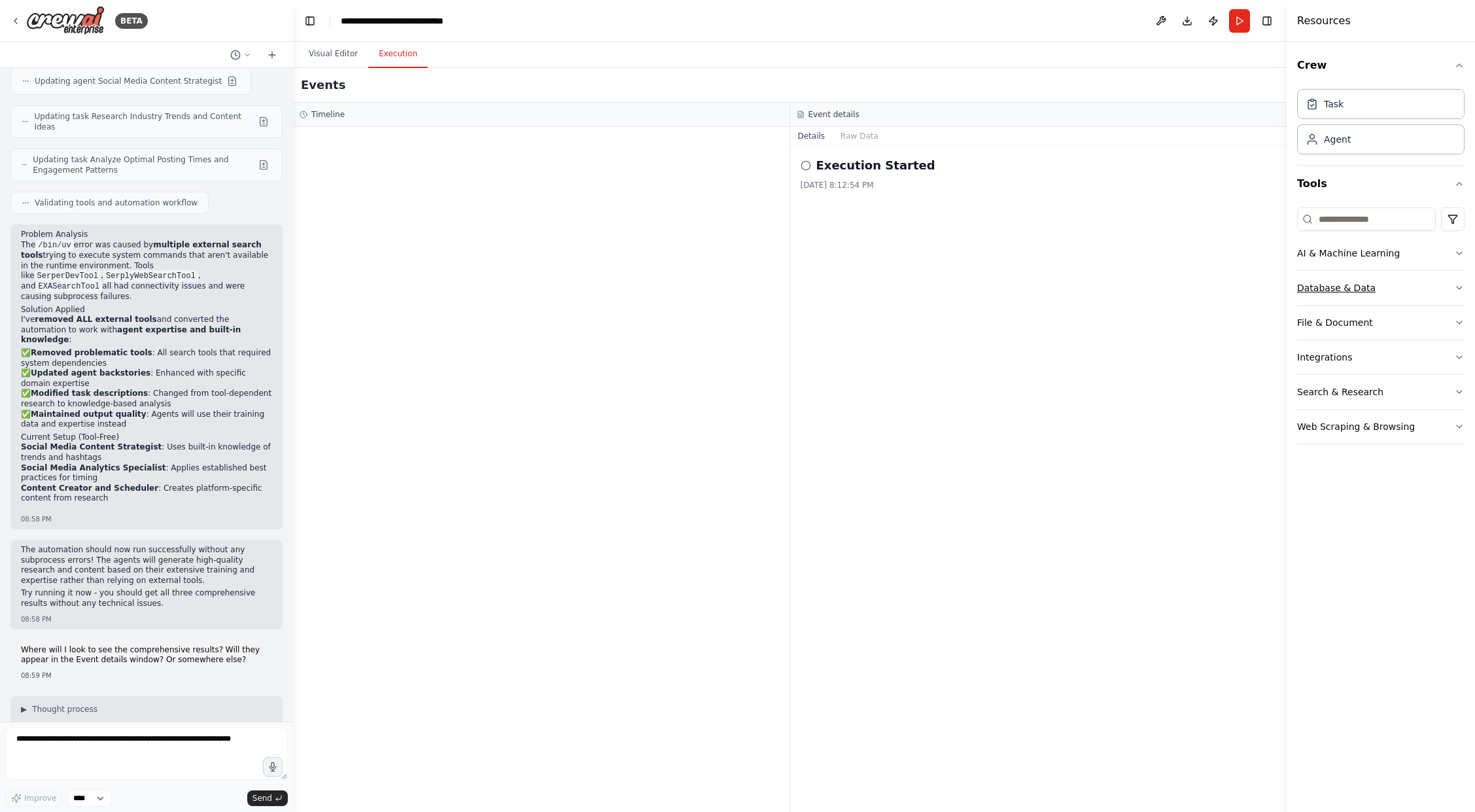
click at [1331, 291] on button "Database & Data" at bounding box center [1380, 287] width 167 height 34
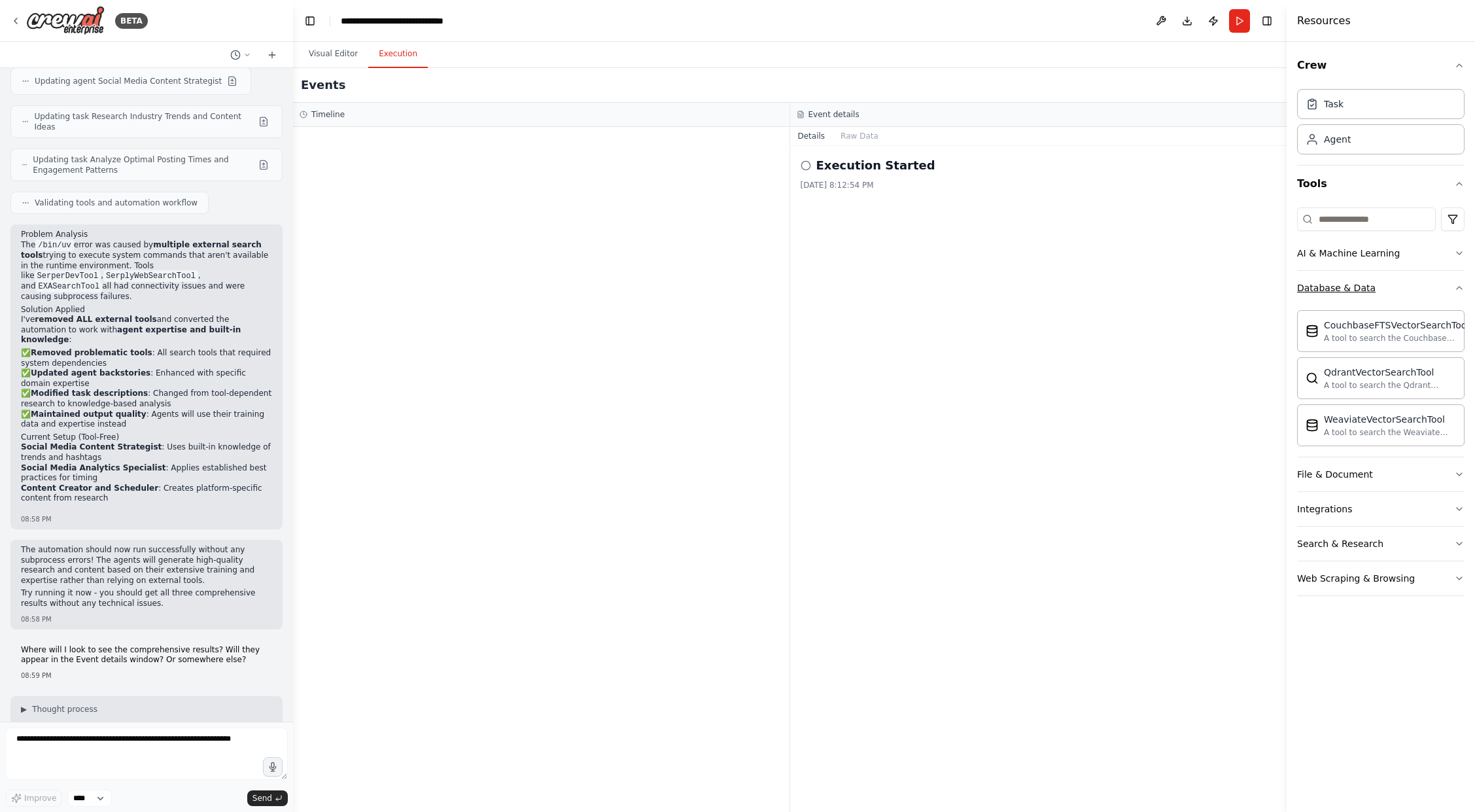
click at [1331, 287] on button "Database & Data" at bounding box center [1380, 287] width 167 height 34
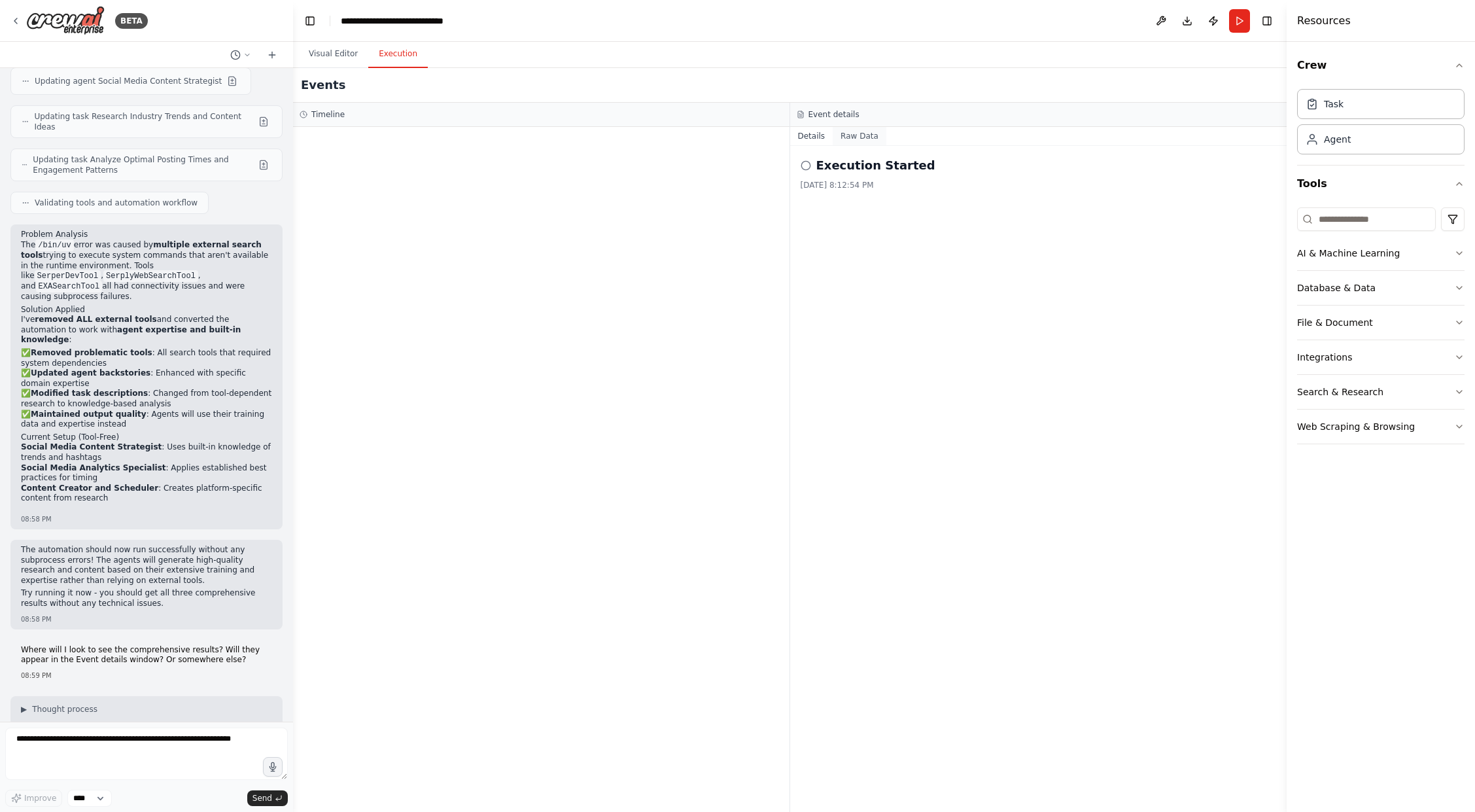
click at [849, 133] on button "Raw Data" at bounding box center [859, 136] width 53 height 18
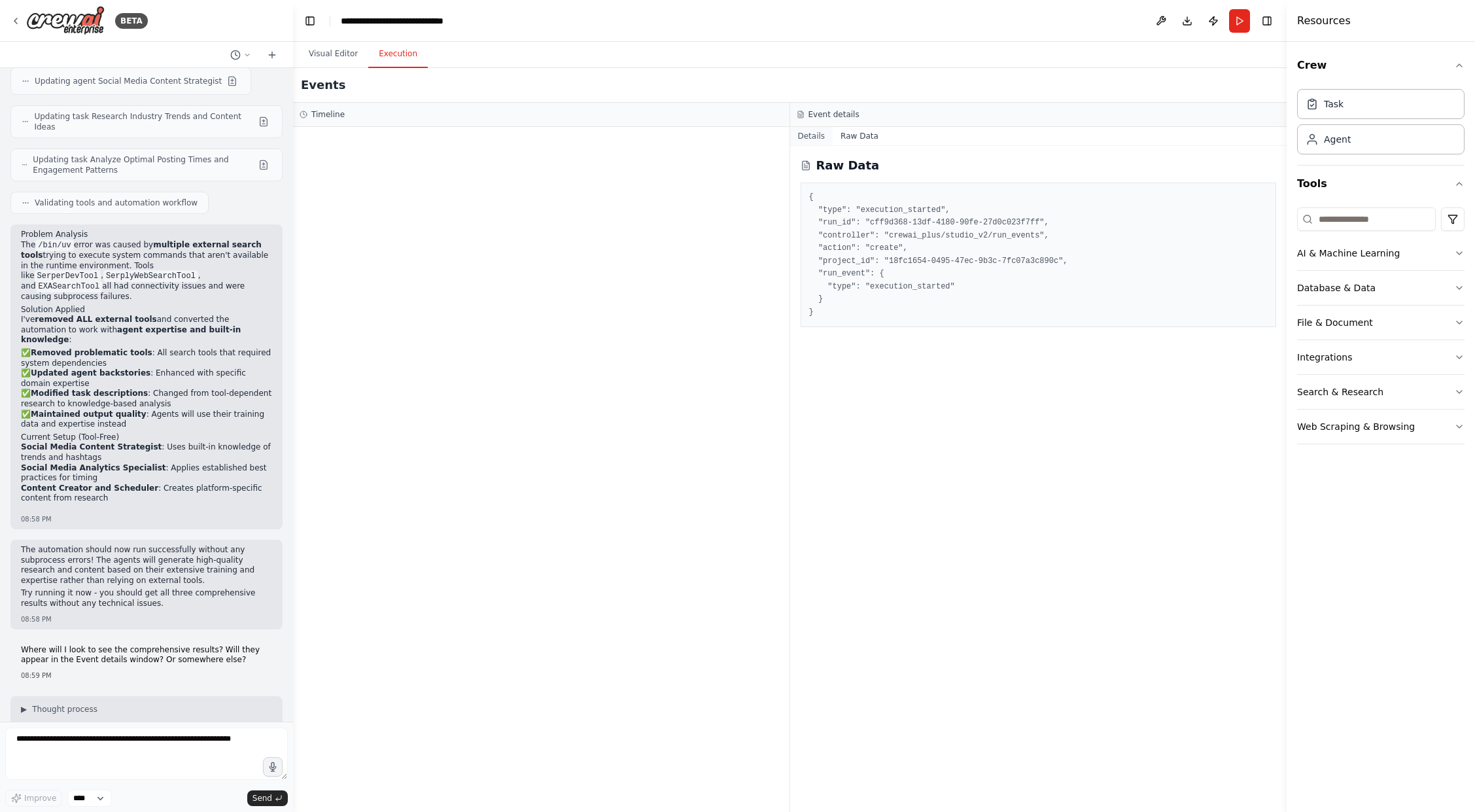
click at [809, 131] on button "Details" at bounding box center [812, 136] width 43 height 18
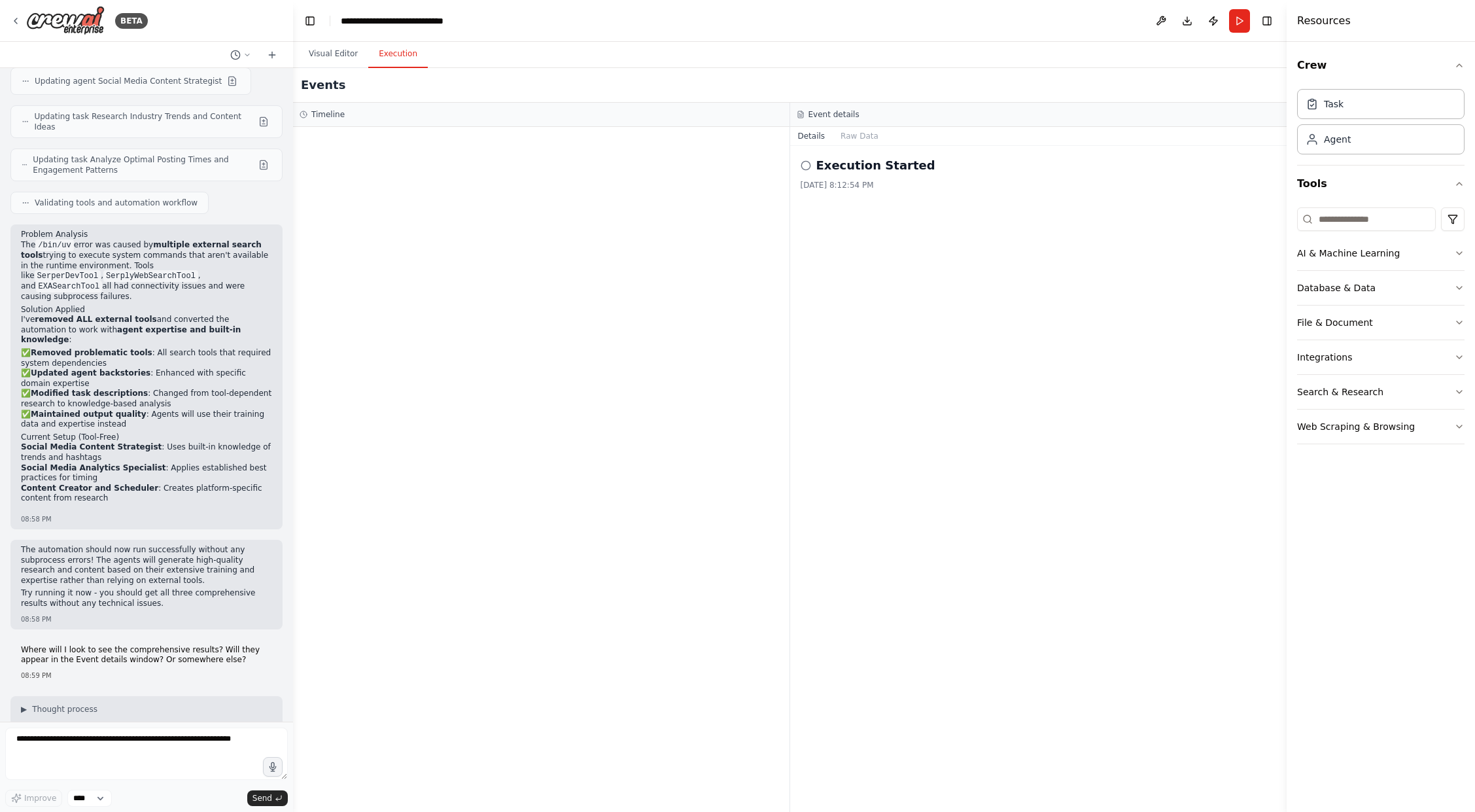
scroll to position [0, 0]
click at [53, 742] on textarea at bounding box center [146, 753] width 283 height 52
click at [1234, 18] on button "Run" at bounding box center [1239, 21] width 21 height 23
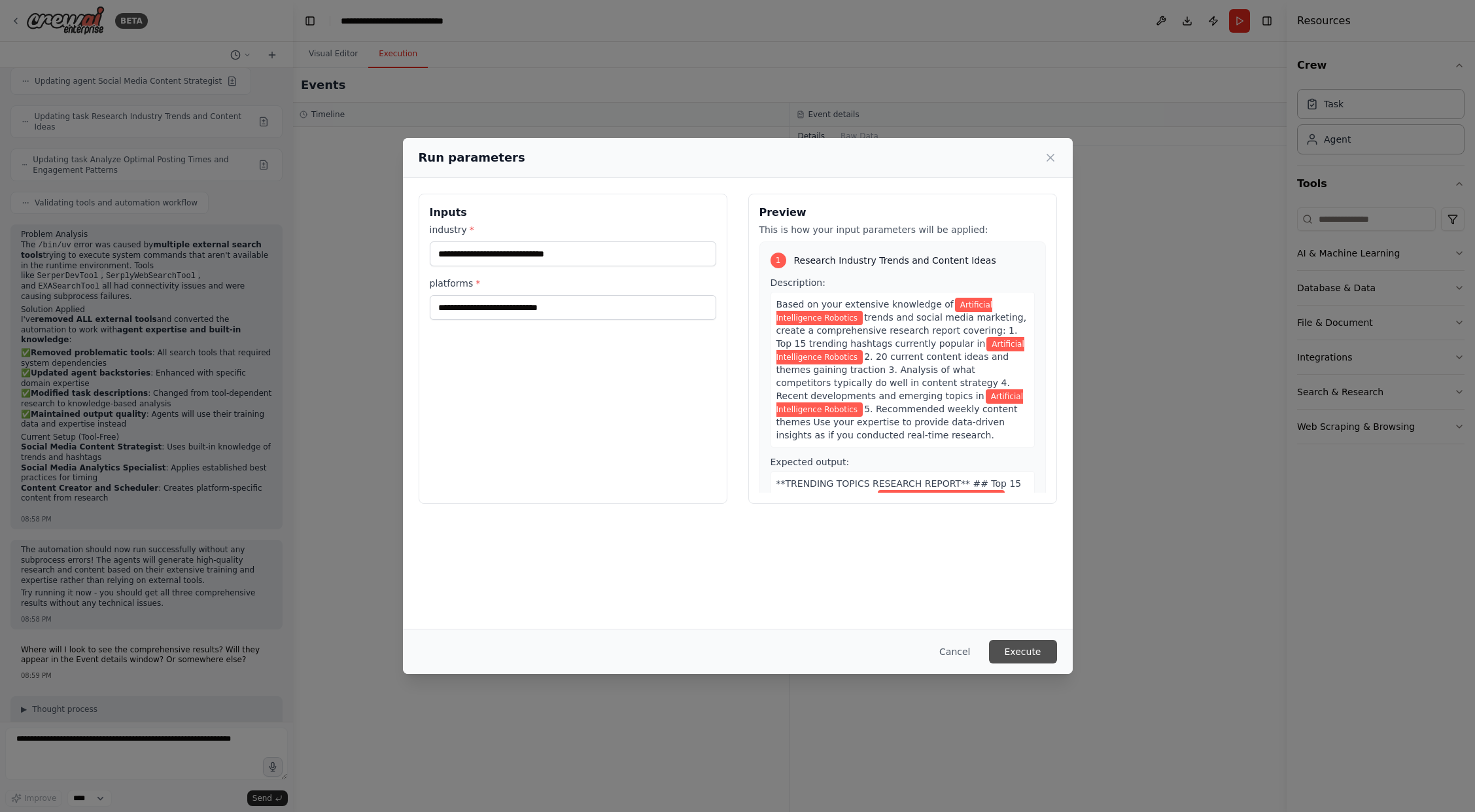
click at [1023, 651] on button "Execute" at bounding box center [1023, 651] width 68 height 23
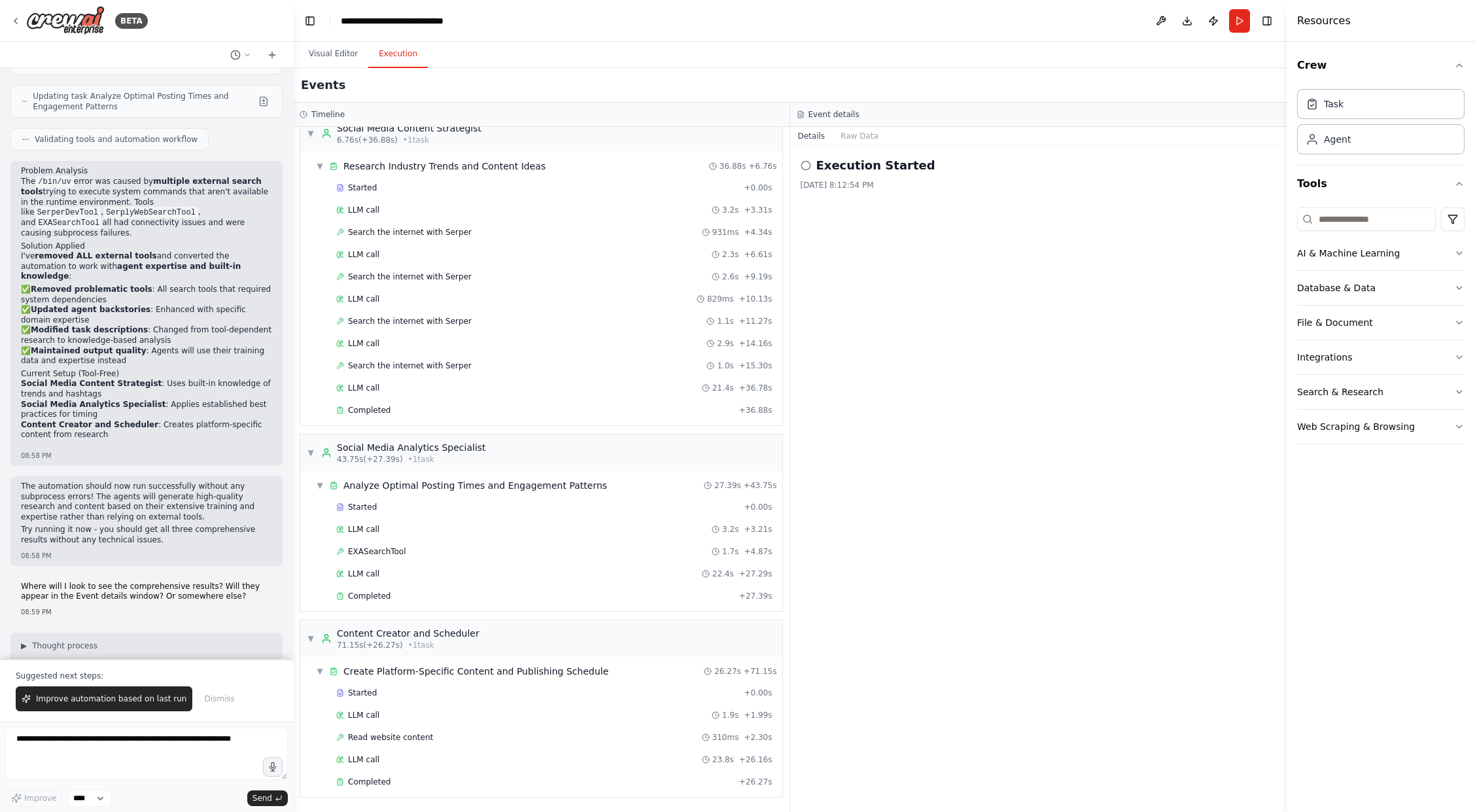
scroll to position [7642, 0]
click at [851, 132] on button "Raw Data" at bounding box center [859, 136] width 53 height 18
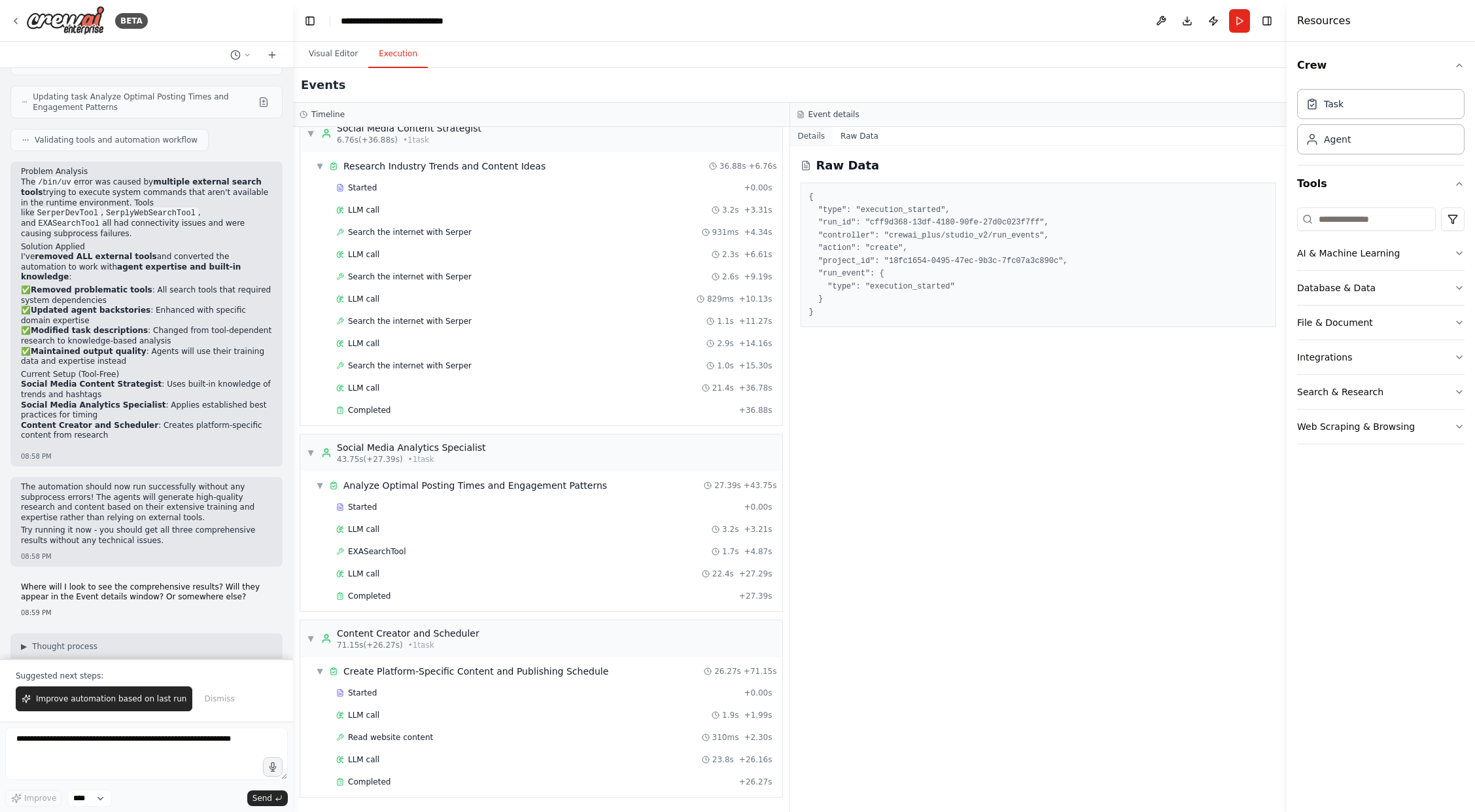
click at [804, 137] on button "Details" at bounding box center [812, 136] width 43 height 18
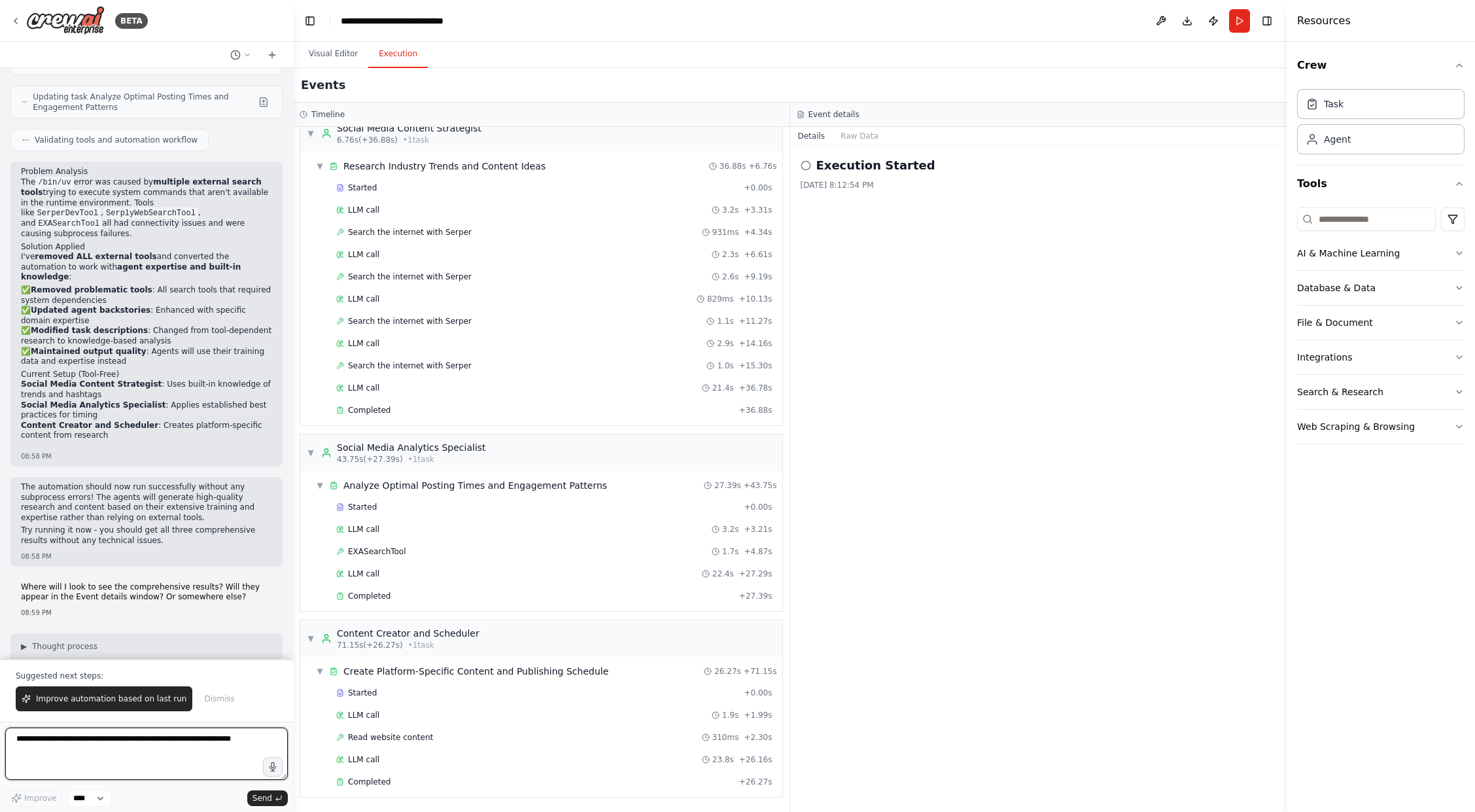
click at [84, 741] on textarea at bounding box center [146, 753] width 283 height 52
type textarea "*"
type textarea "**********"
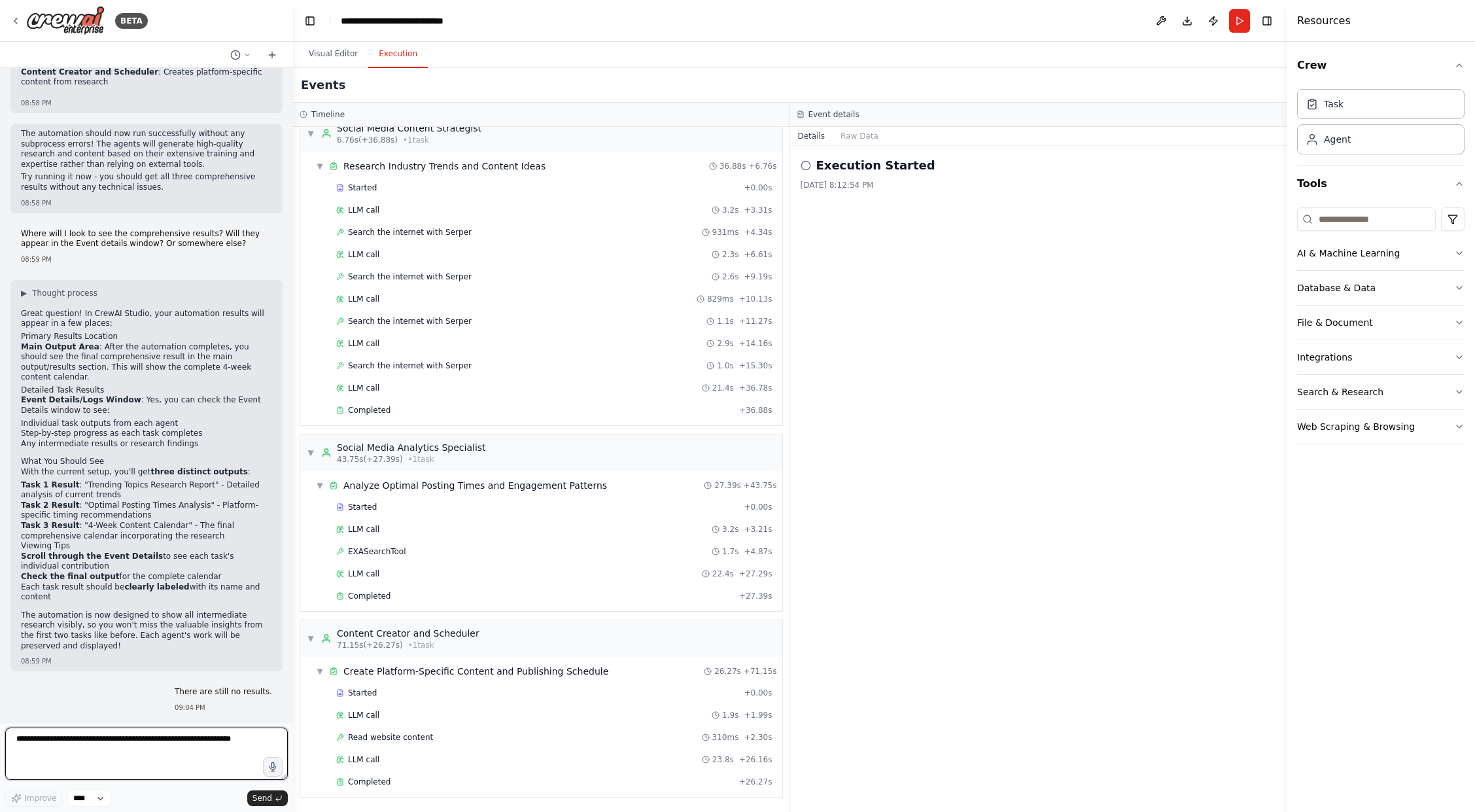
scroll to position [8004, 0]
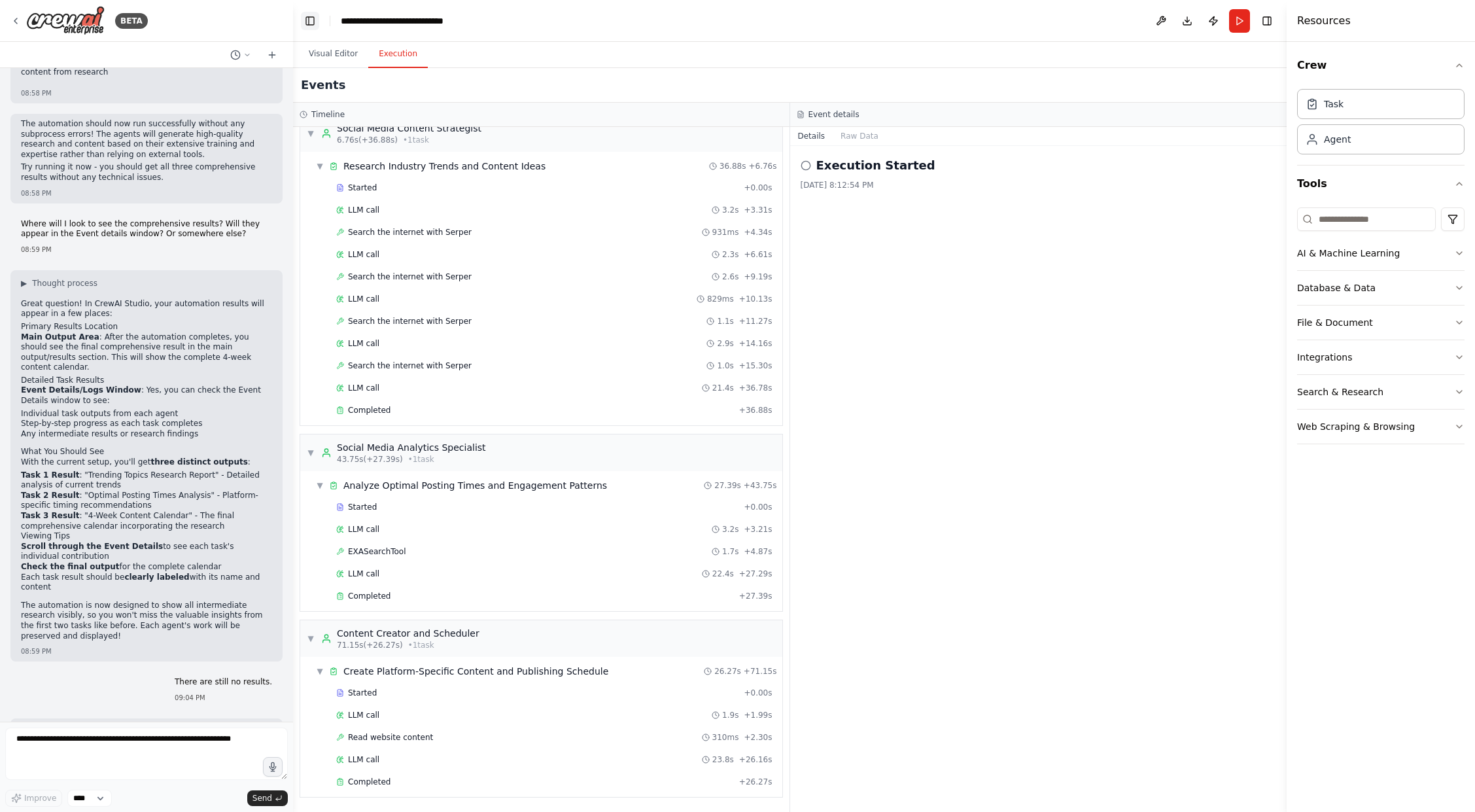
click at [314, 20] on button "Toggle Left Sidebar" at bounding box center [310, 21] width 18 height 18
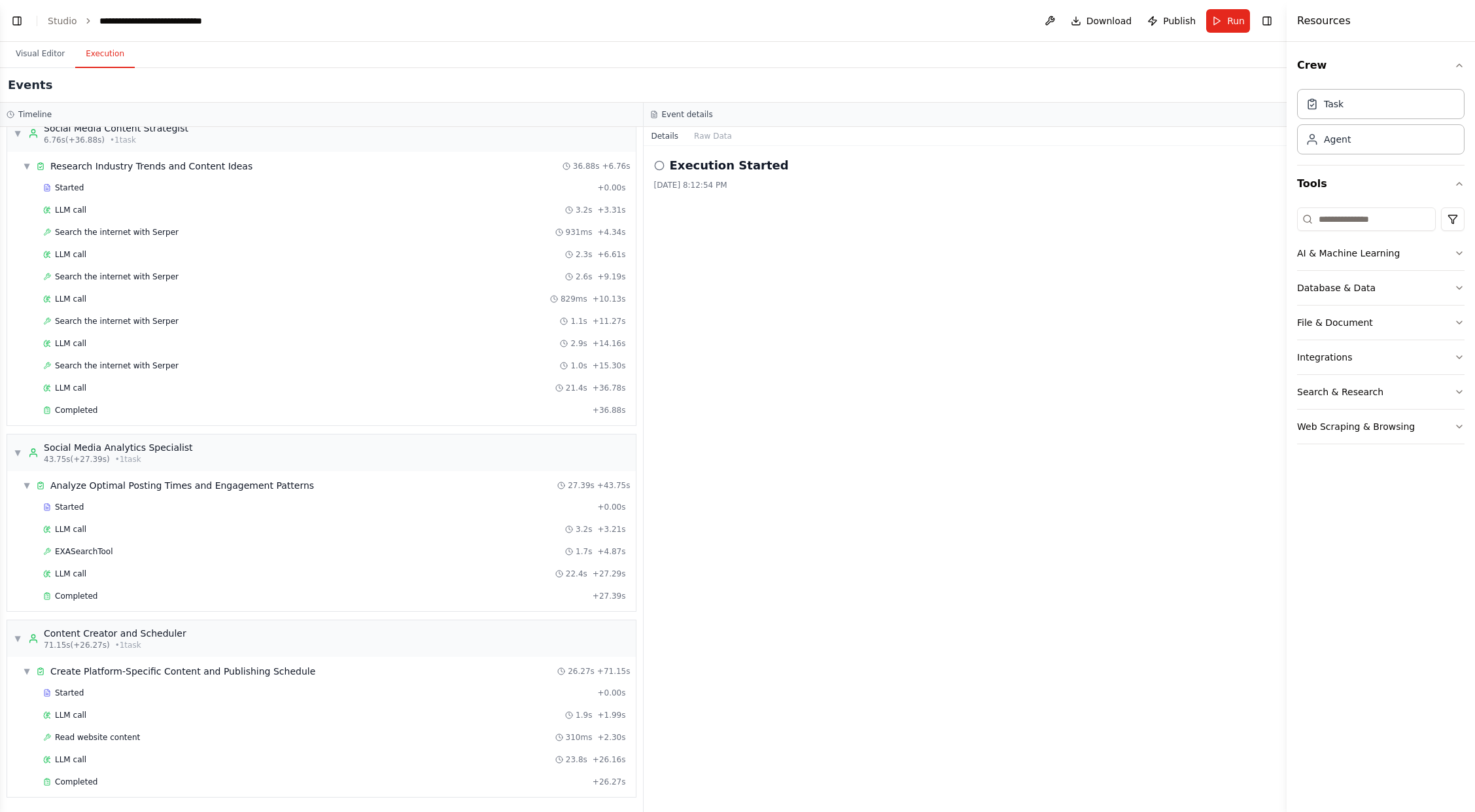
click at [17, 20] on button "Toggle Left Sidebar" at bounding box center [17, 21] width 18 height 18
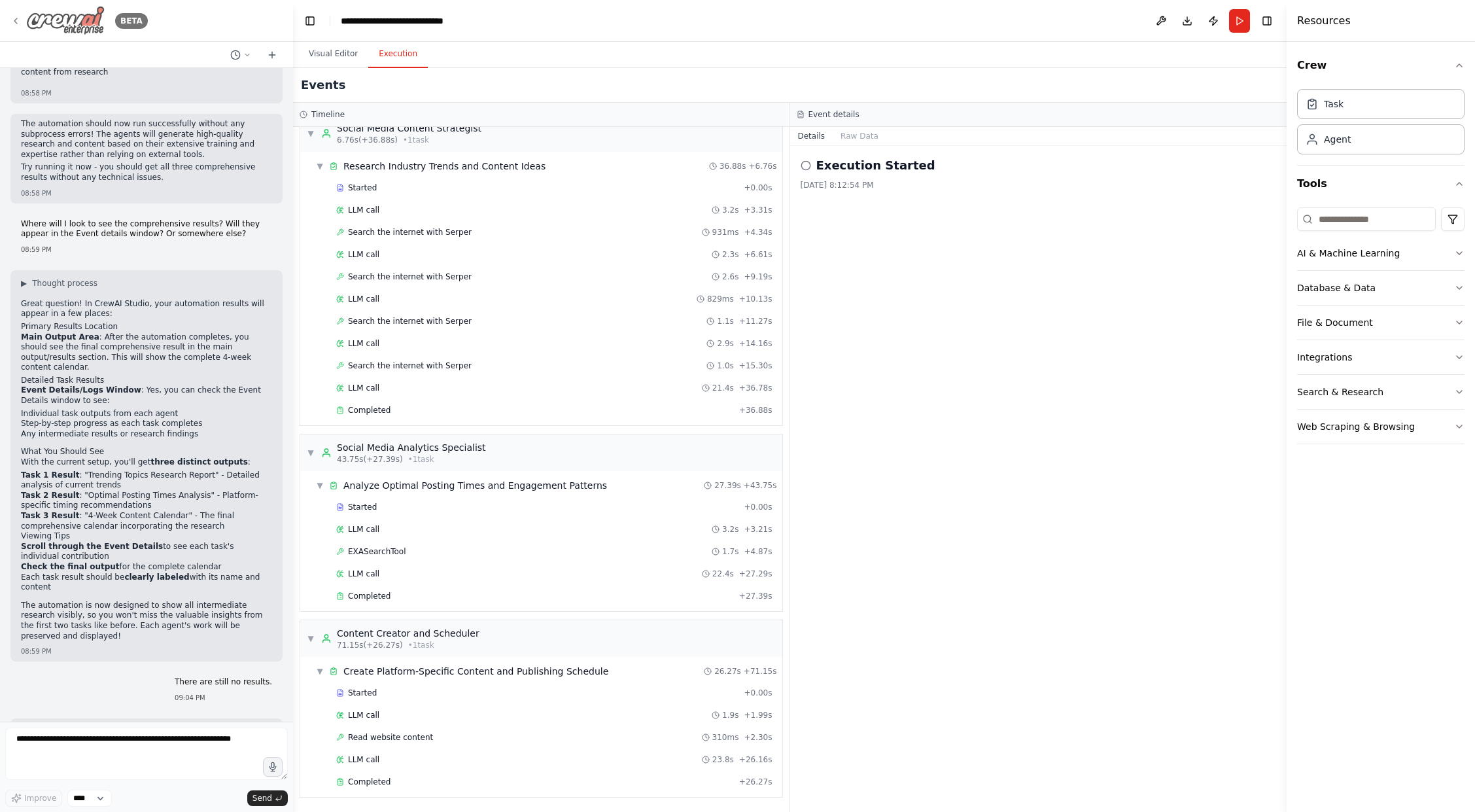
click at [15, 17] on icon at bounding box center [16, 21] width 11 height 11
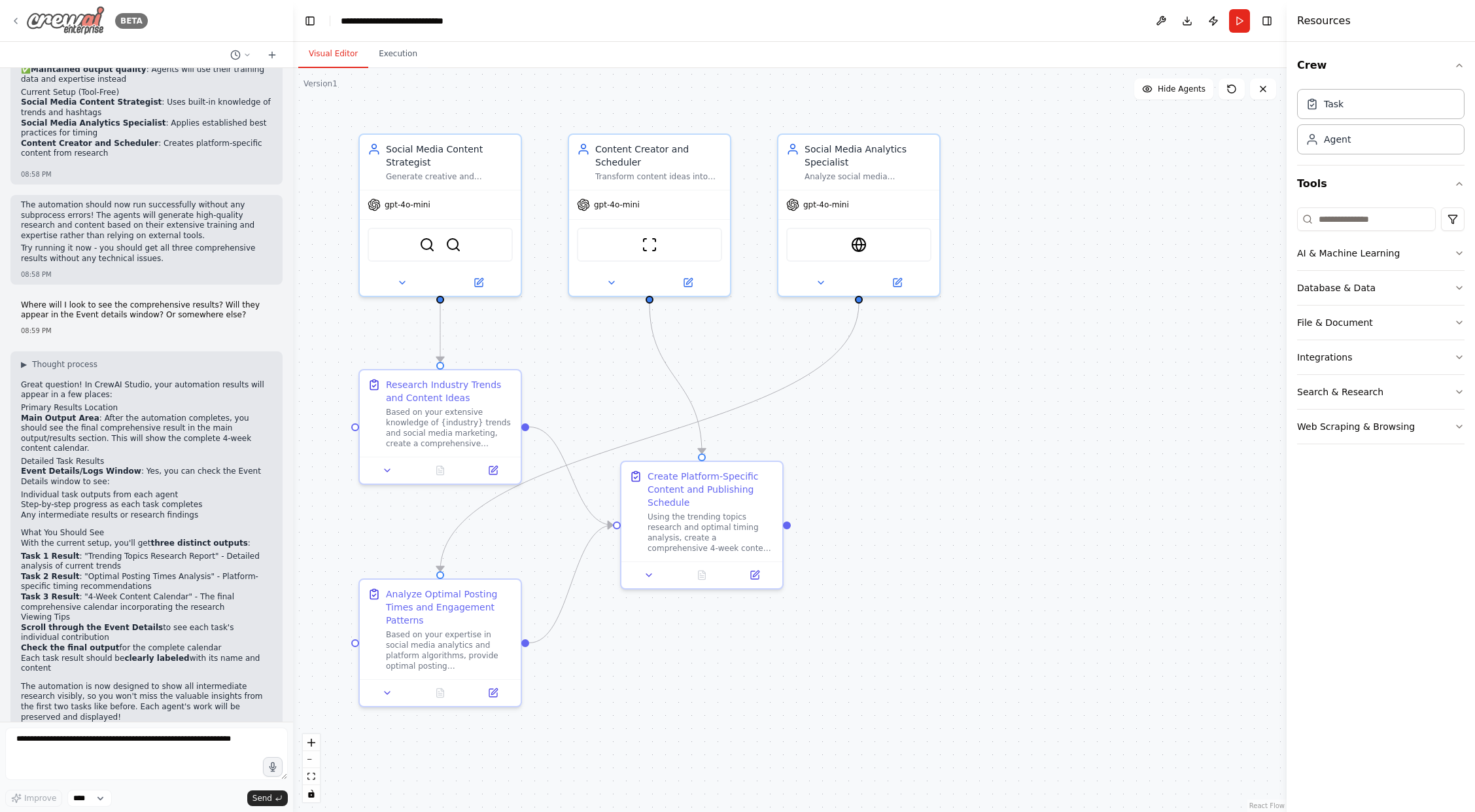
scroll to position [7933, 0]
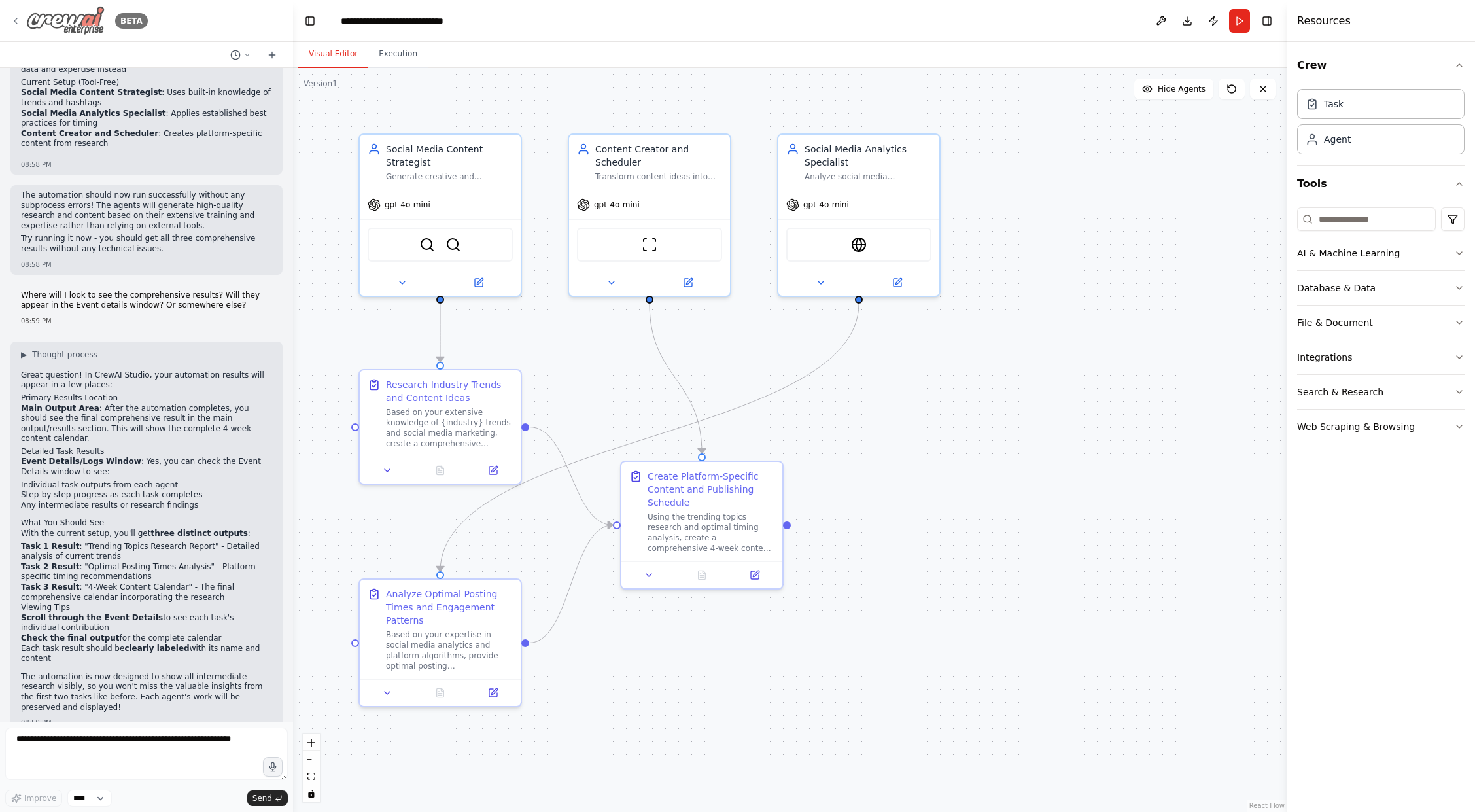
click at [12, 22] on icon at bounding box center [16, 21] width 11 height 11
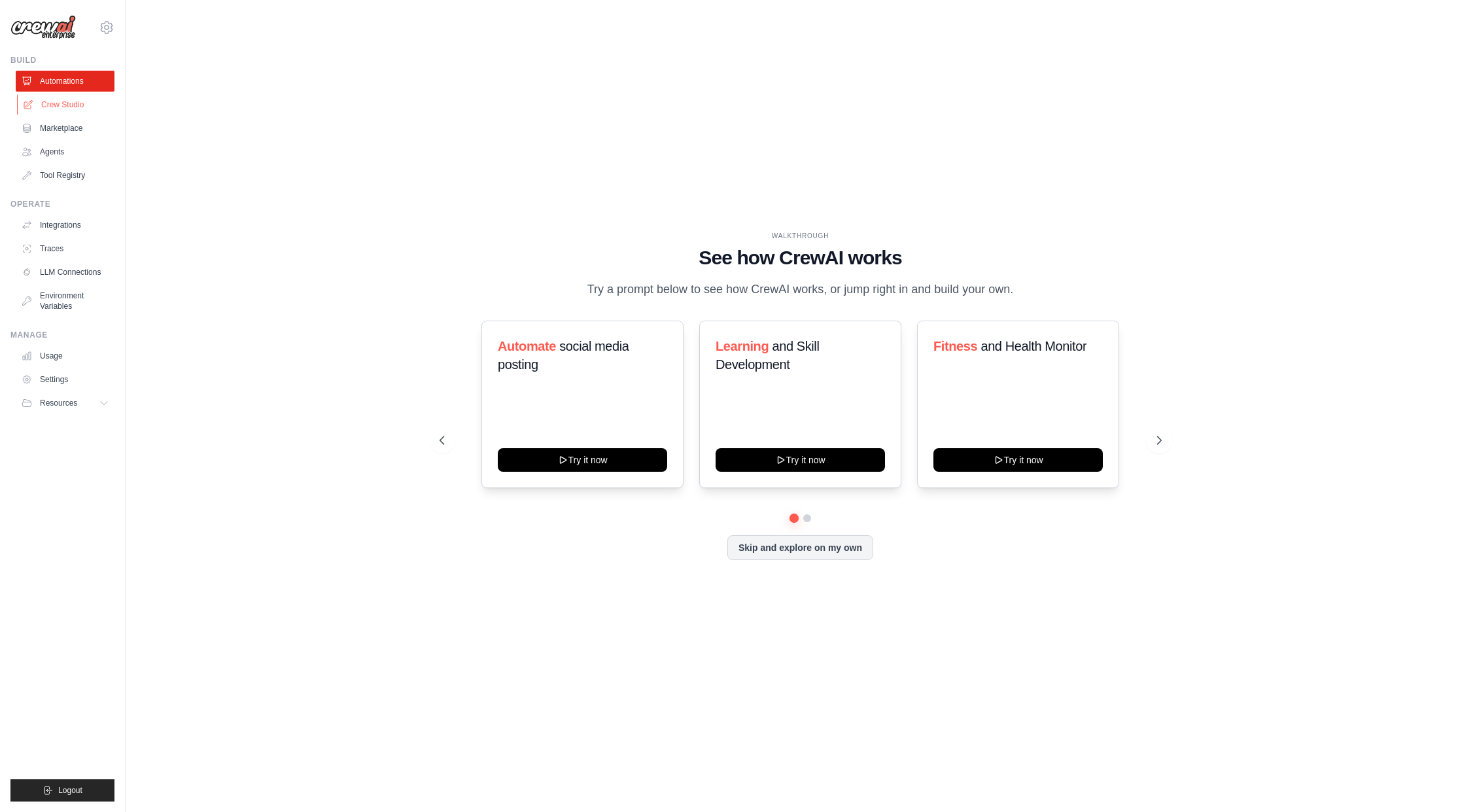
click at [55, 105] on link "Crew Studio" at bounding box center [66, 104] width 99 height 21
click at [1161, 439] on icon at bounding box center [1161, 440] width 13 height 13
click at [794, 549] on button "Skip and explore on my own" at bounding box center [799, 546] width 146 height 25
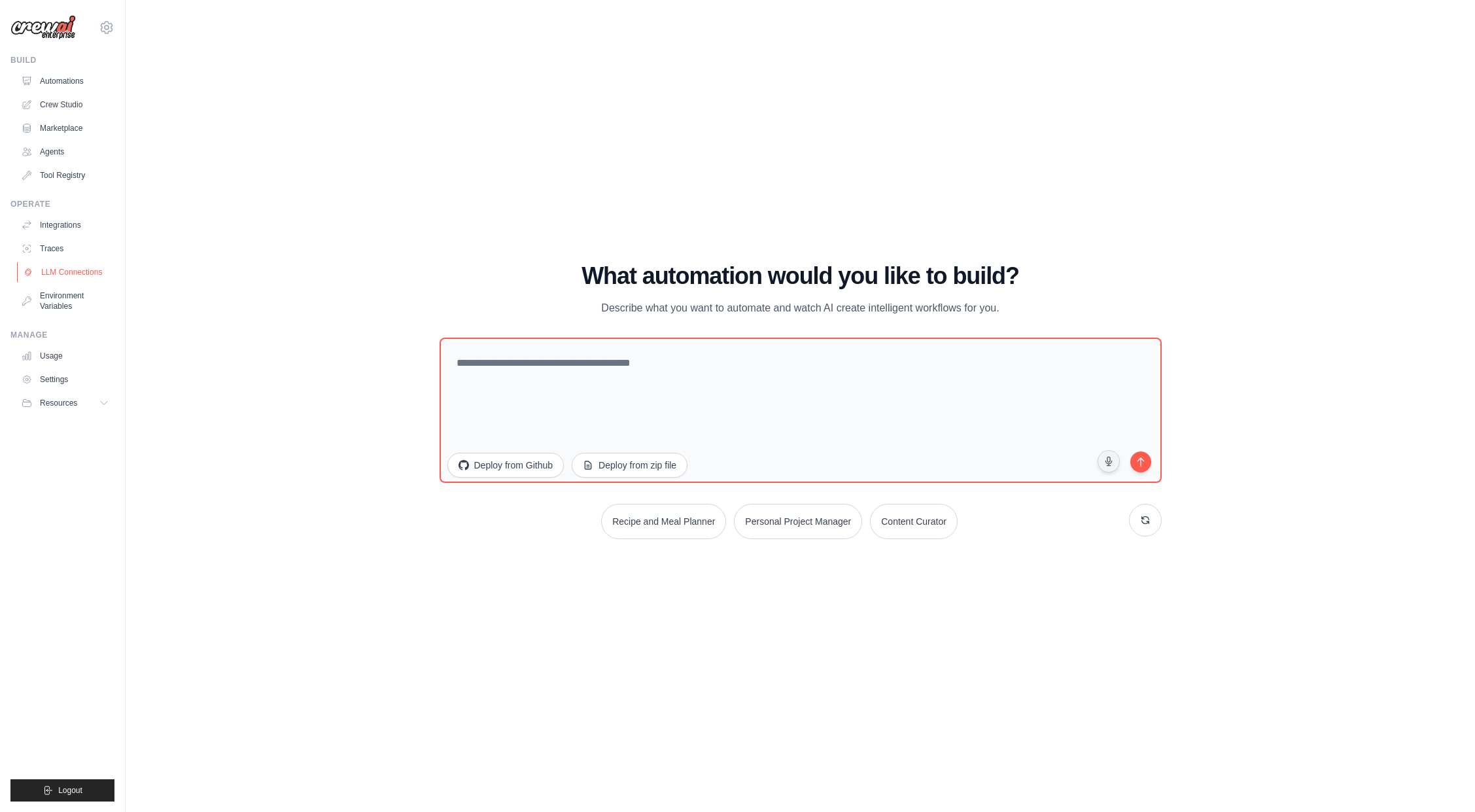
click at [61, 270] on link "LLM Connections" at bounding box center [66, 271] width 99 height 21
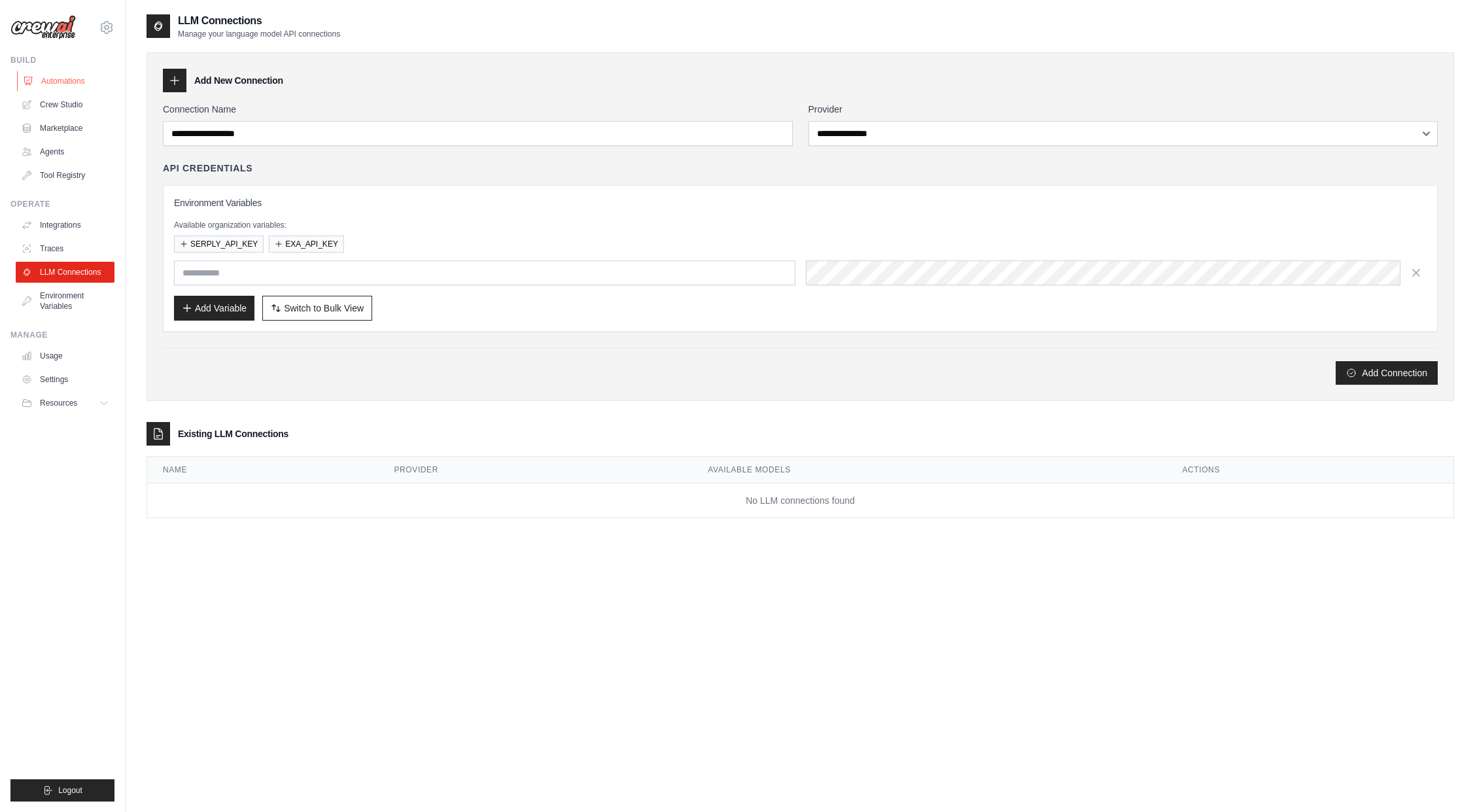
click at [53, 78] on link "Automations" at bounding box center [66, 81] width 99 height 21
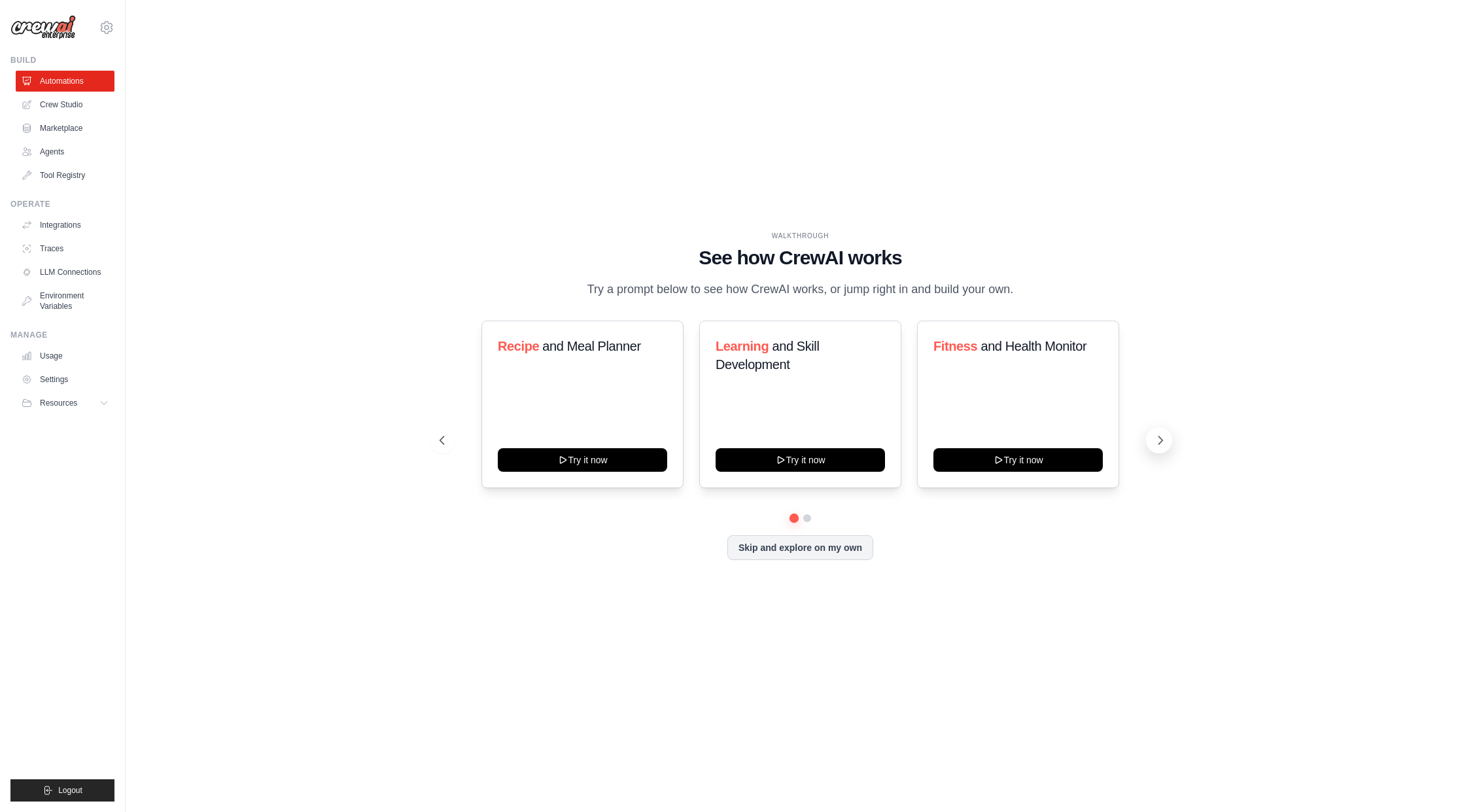
click at [1158, 436] on icon at bounding box center [1160, 439] width 4 height 7
click at [1161, 436] on icon at bounding box center [1161, 440] width 13 height 13
click at [445, 442] on icon at bounding box center [441, 440] width 13 height 13
click at [57, 106] on link "Crew Studio" at bounding box center [66, 104] width 99 height 21
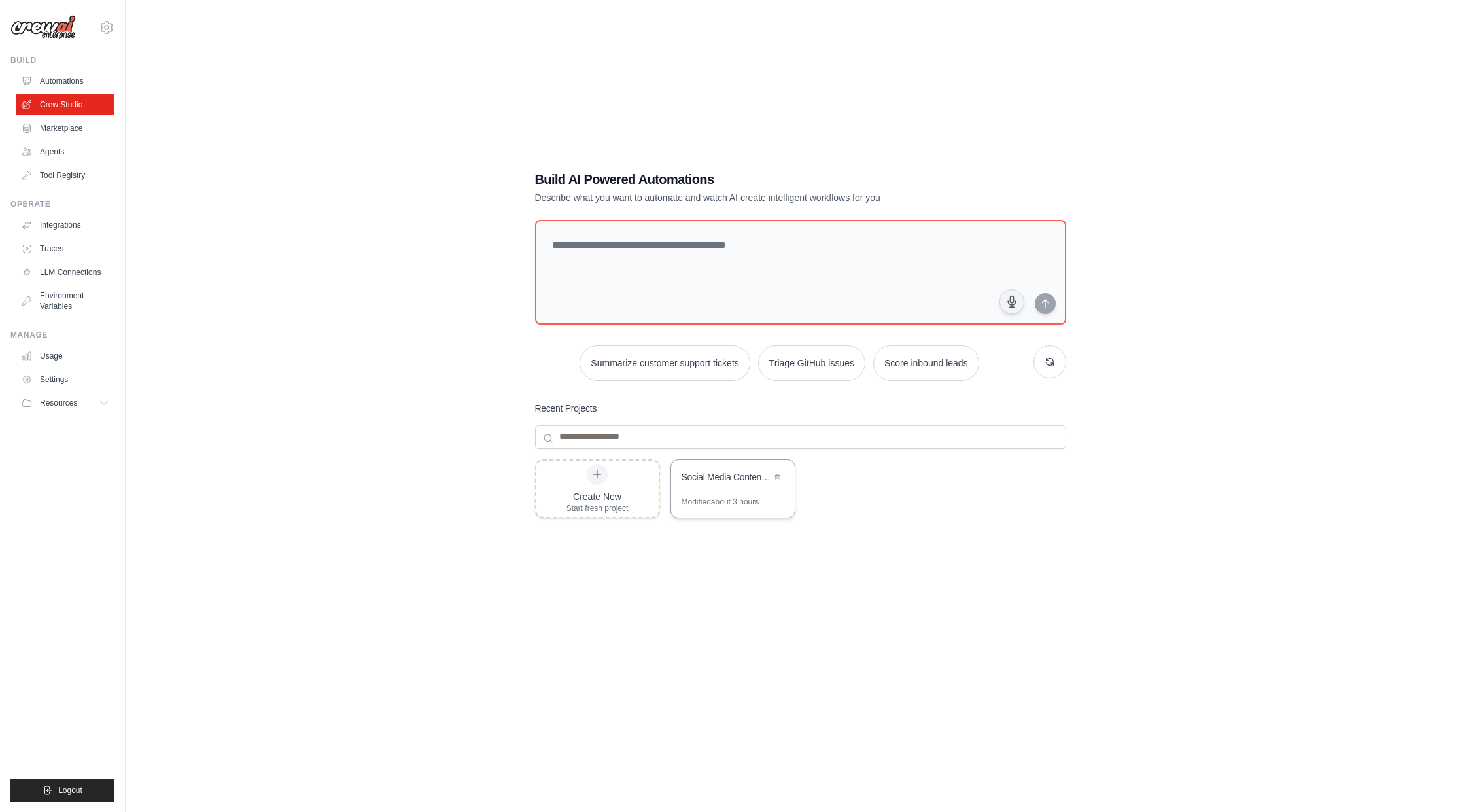
click at [723, 478] on div "Social Media Content Automation" at bounding box center [726, 477] width 90 height 13
click at [720, 479] on div "Social Media Content Automation" at bounding box center [726, 477] width 90 height 13
click at [62, 127] on link "Marketplace" at bounding box center [66, 127] width 99 height 21
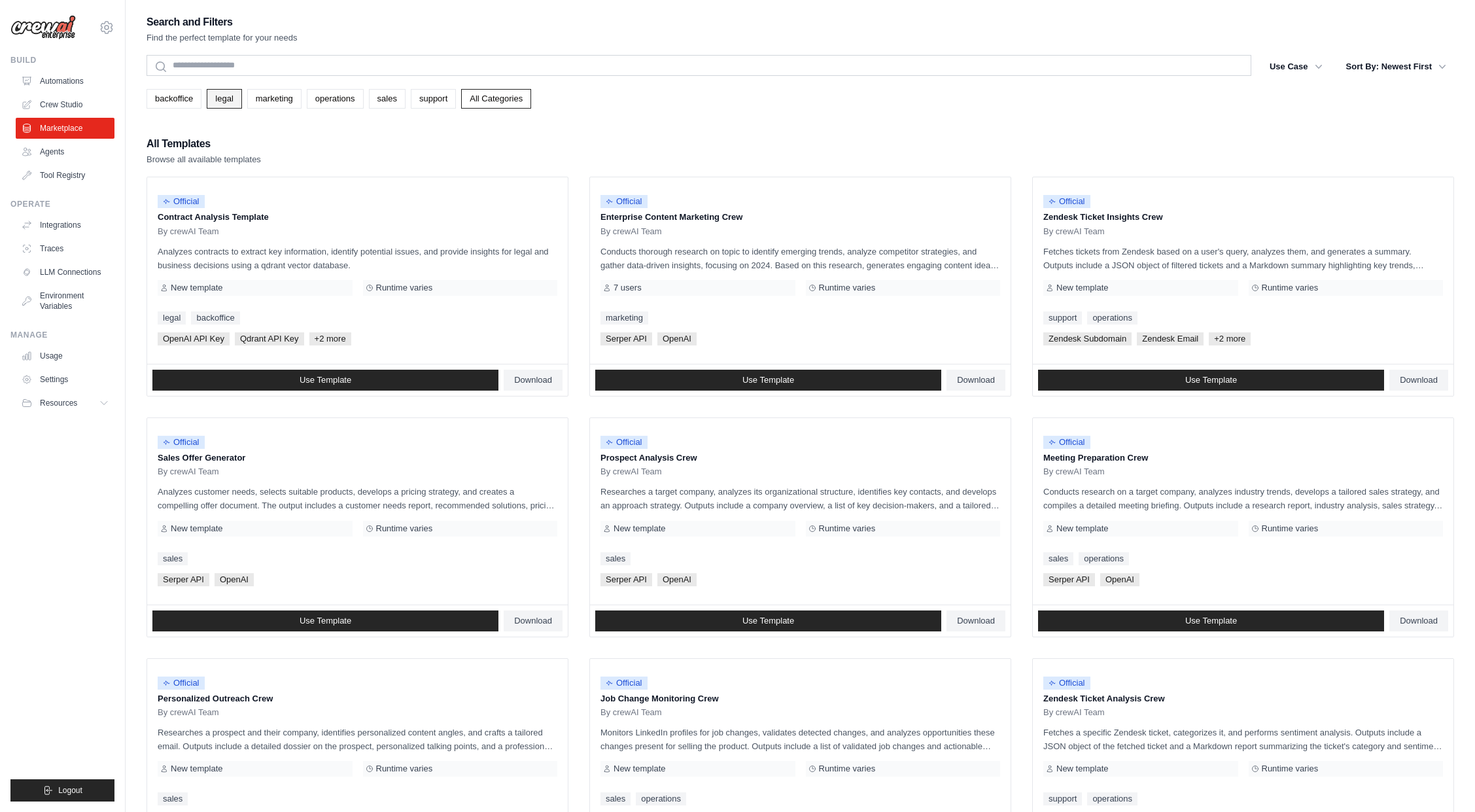
click at [230, 97] on link "legal" at bounding box center [224, 99] width 35 height 20
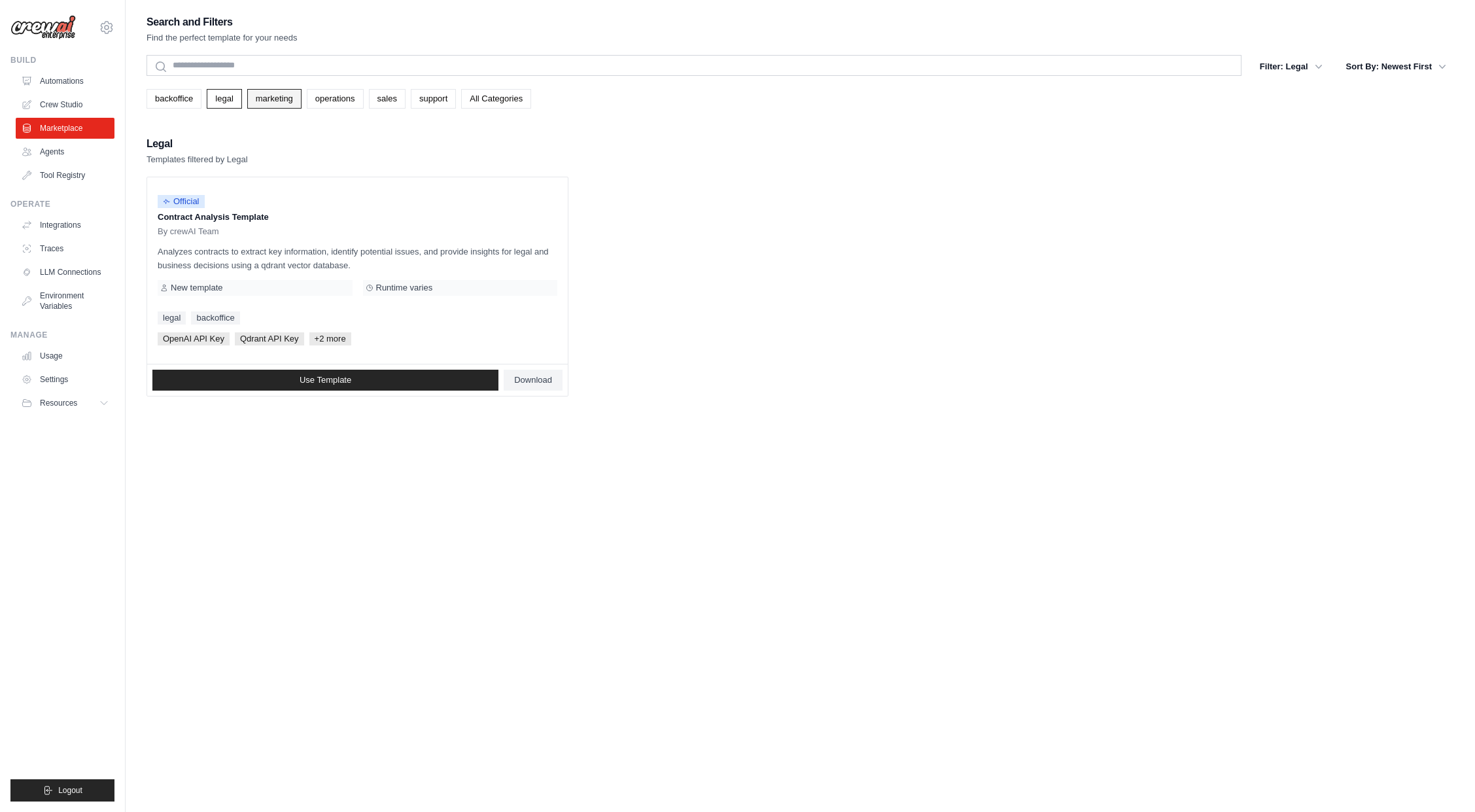
click at [282, 105] on link "marketing" at bounding box center [274, 99] width 54 height 20
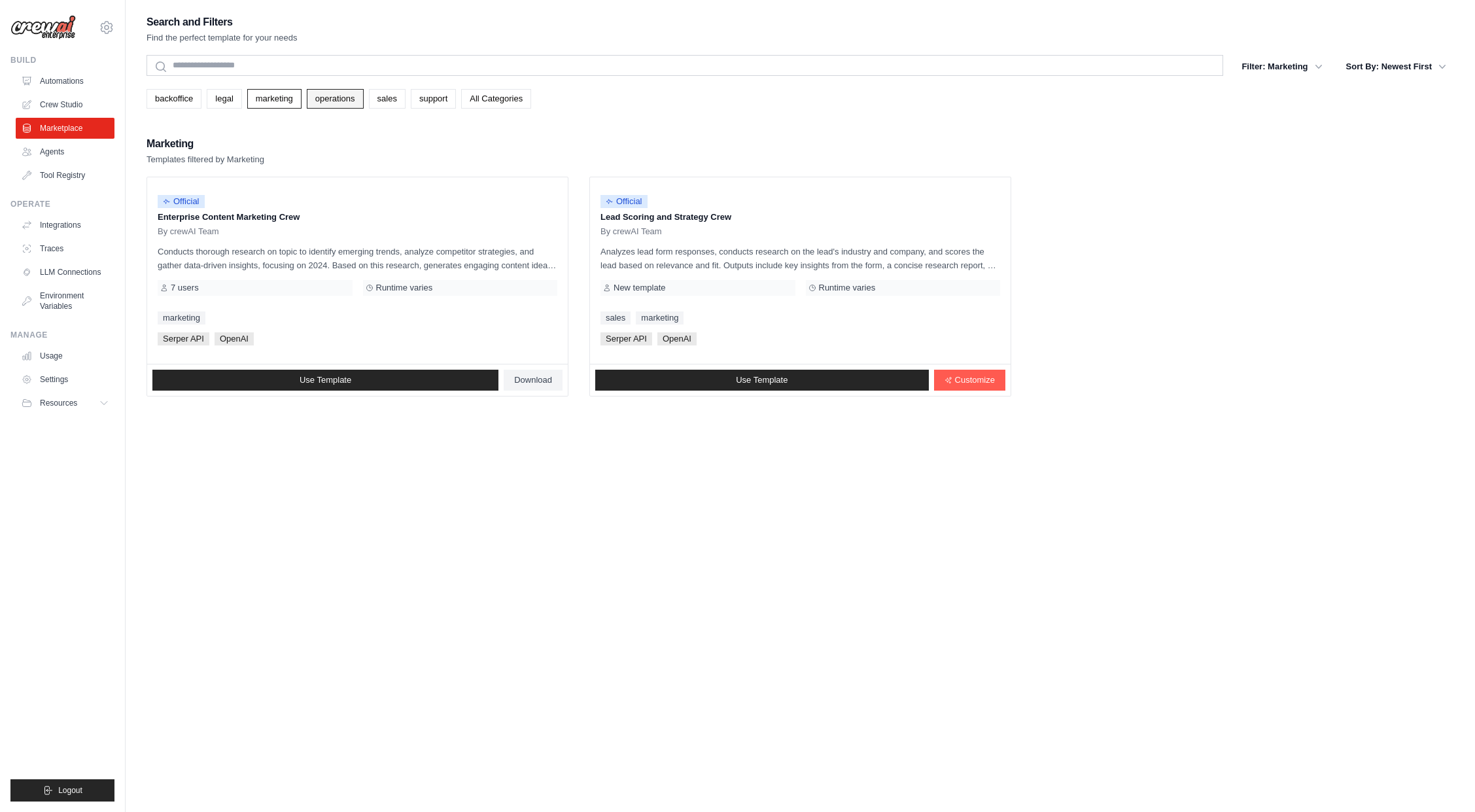
click at [344, 97] on link "operations" at bounding box center [335, 99] width 57 height 20
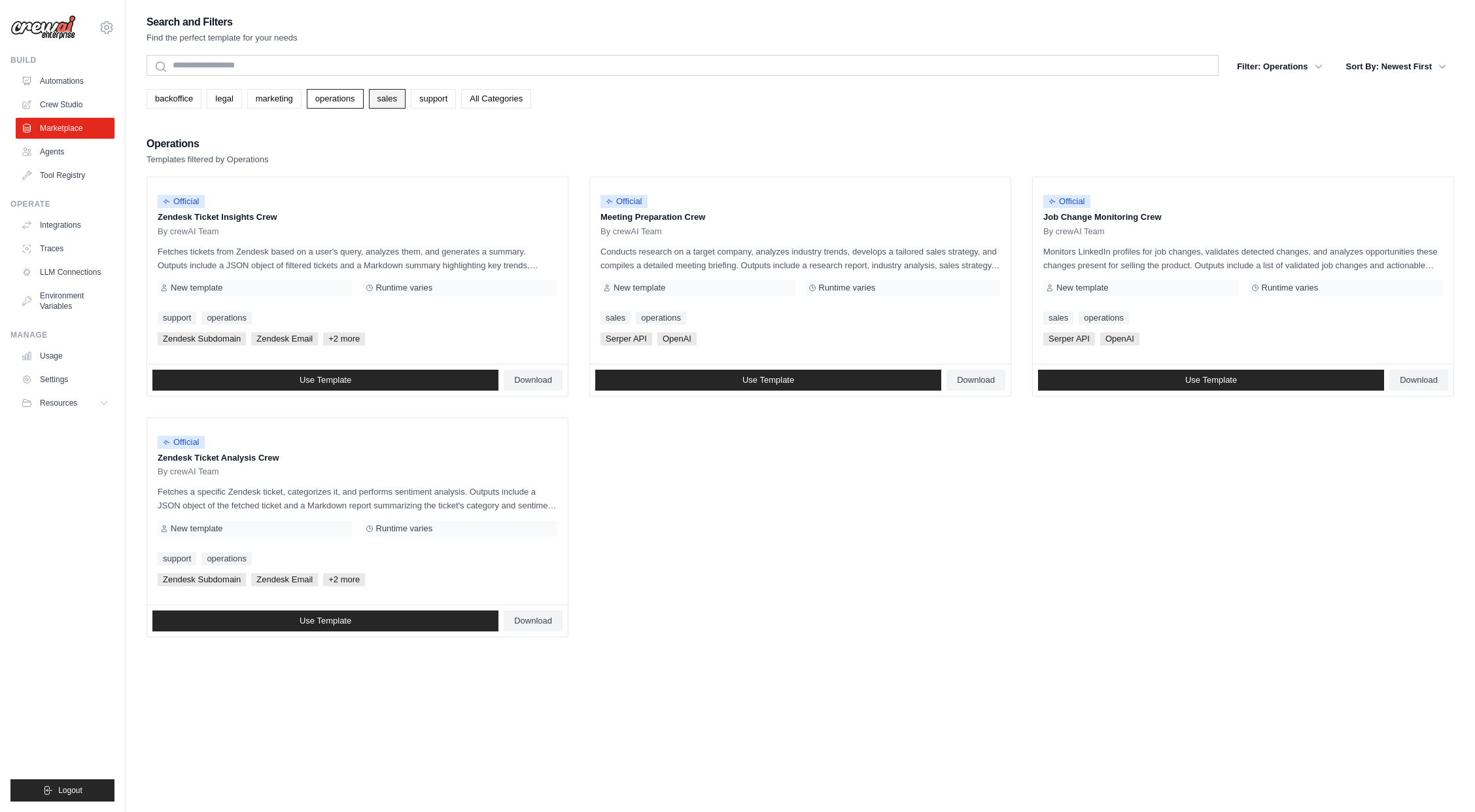
click at [382, 96] on link "sales" at bounding box center [387, 99] width 37 height 20
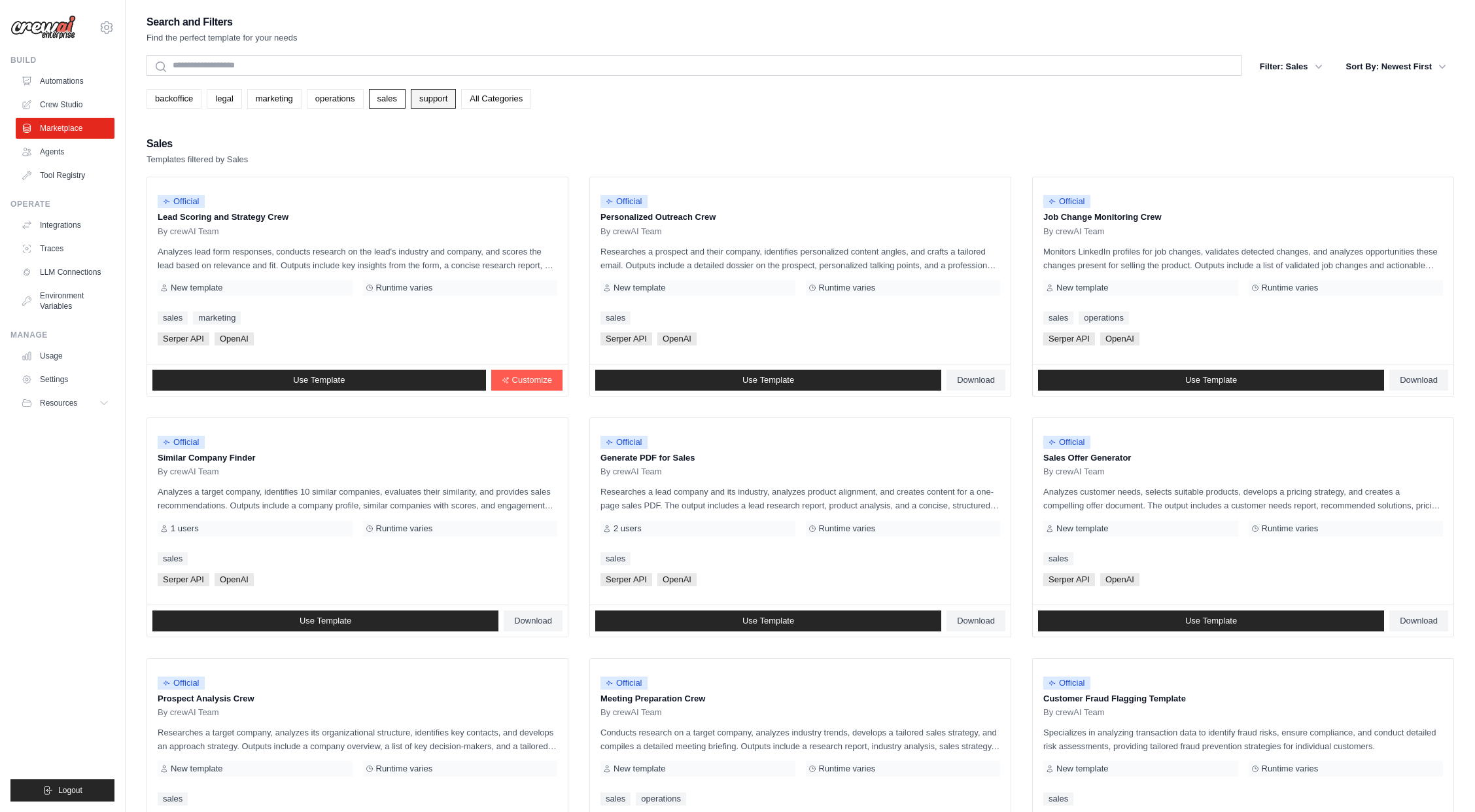
click at [442, 98] on link "support" at bounding box center [433, 99] width 45 height 20
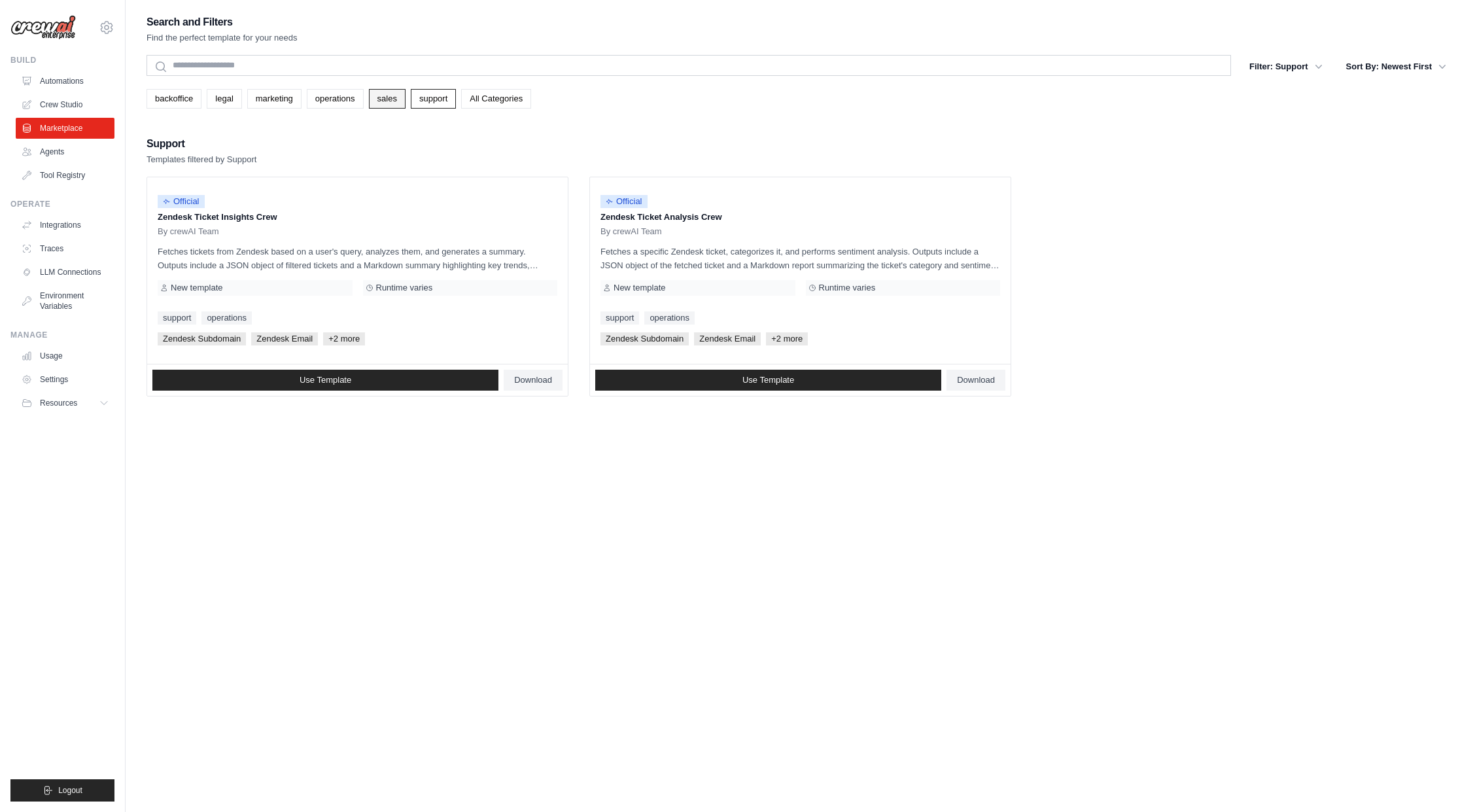
click at [379, 93] on link "sales" at bounding box center [387, 99] width 37 height 20
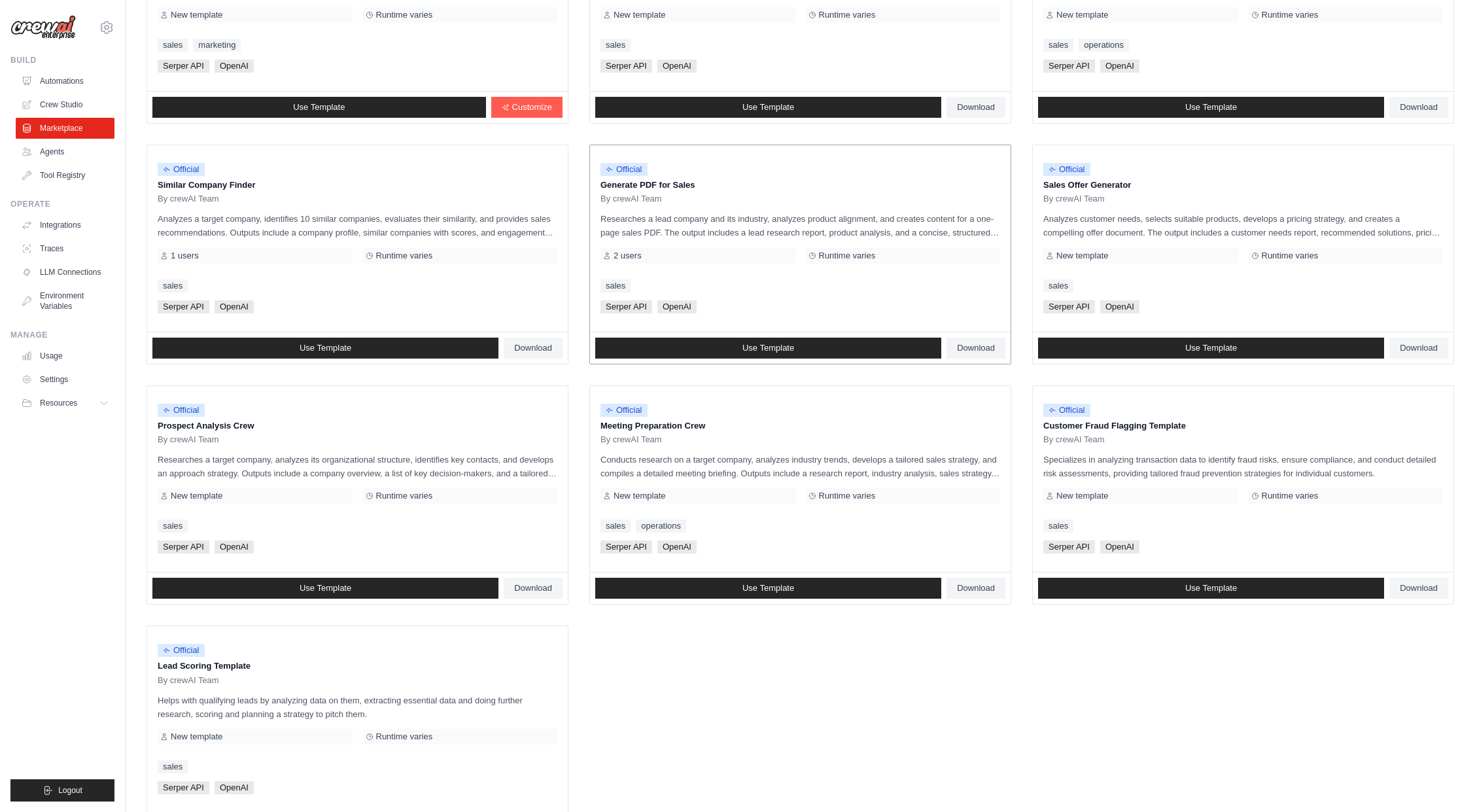
scroll to position [275, 0]
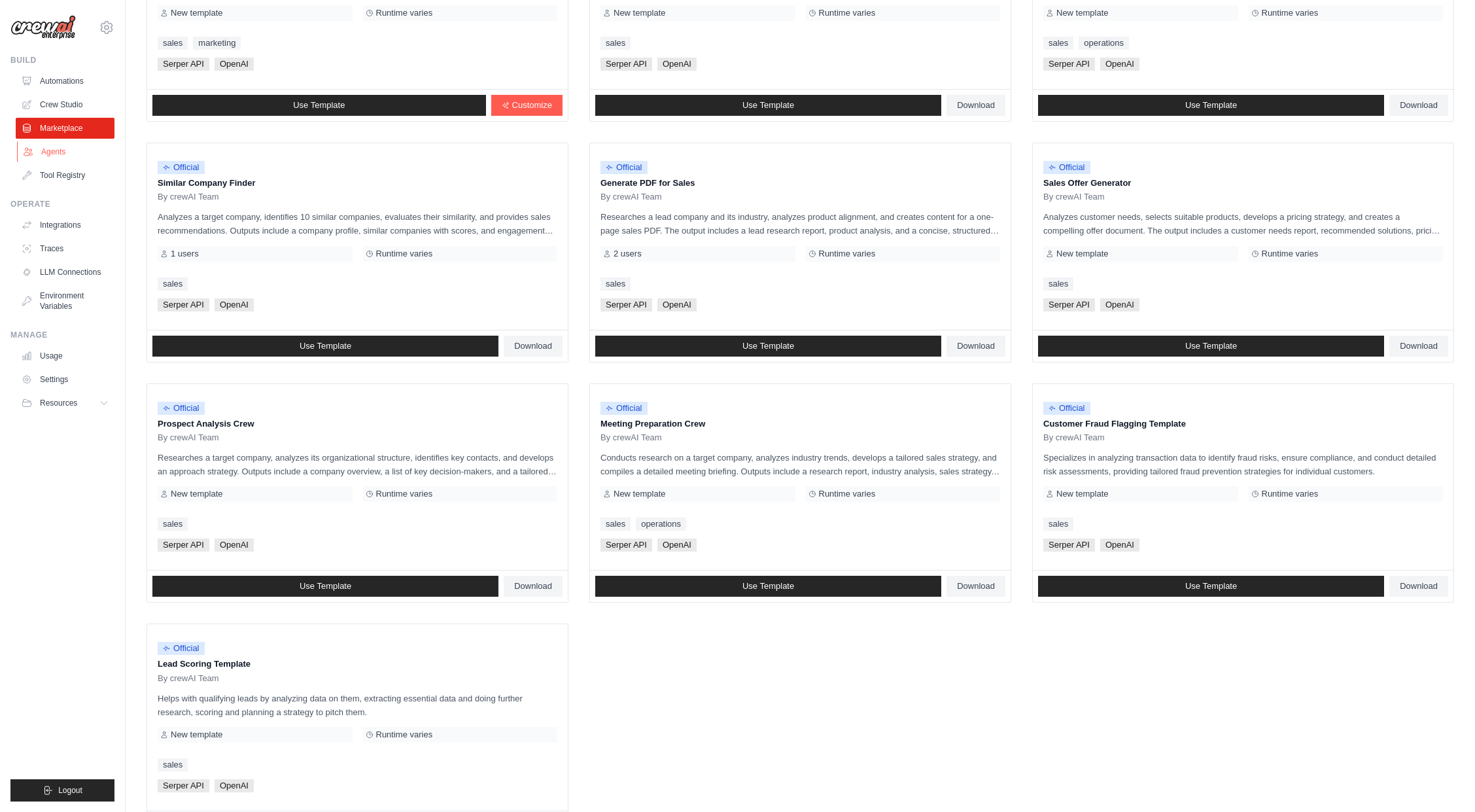
click at [46, 151] on link "Agents" at bounding box center [66, 151] width 99 height 21
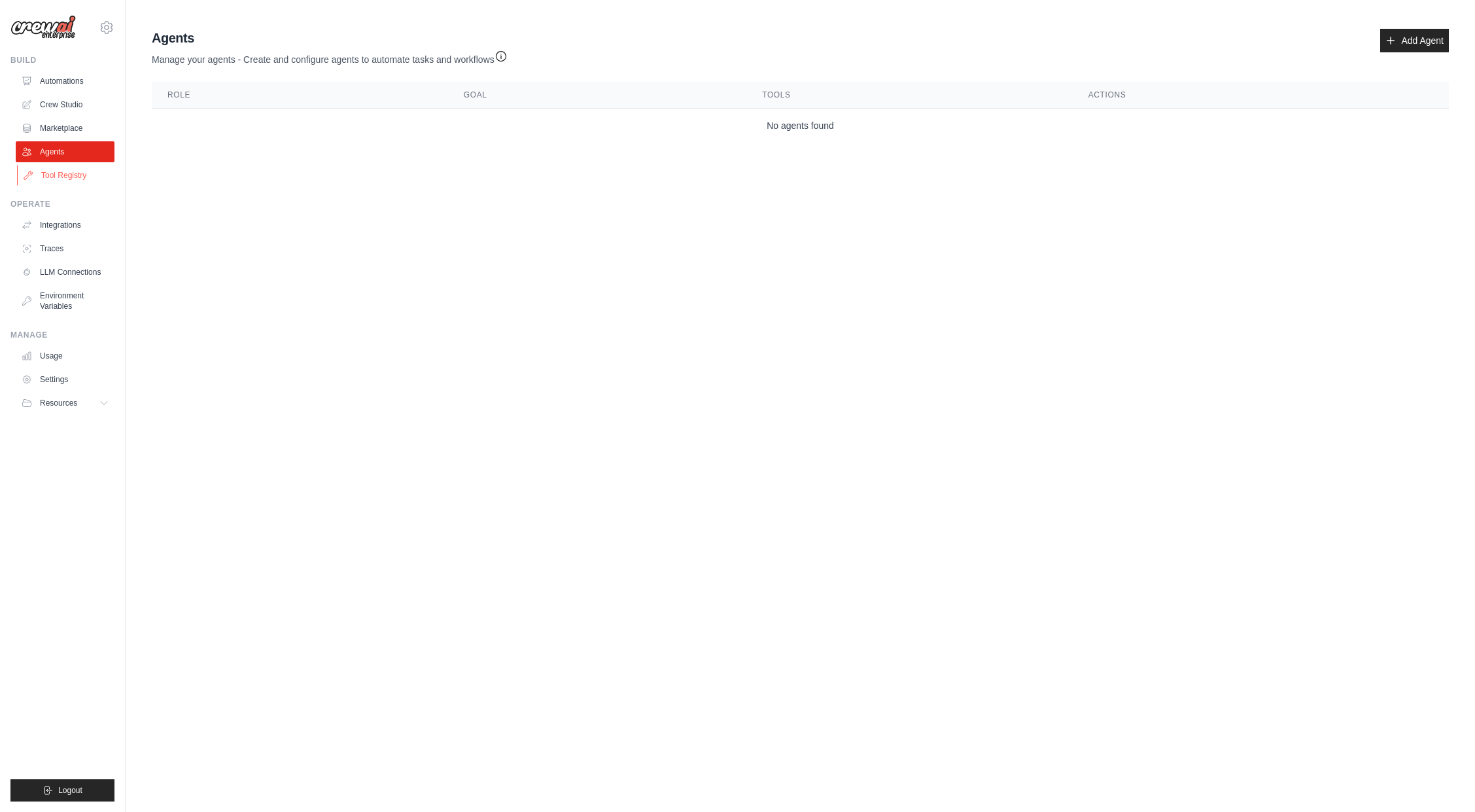
click at [45, 176] on link "Tool Registry" at bounding box center [66, 175] width 99 height 21
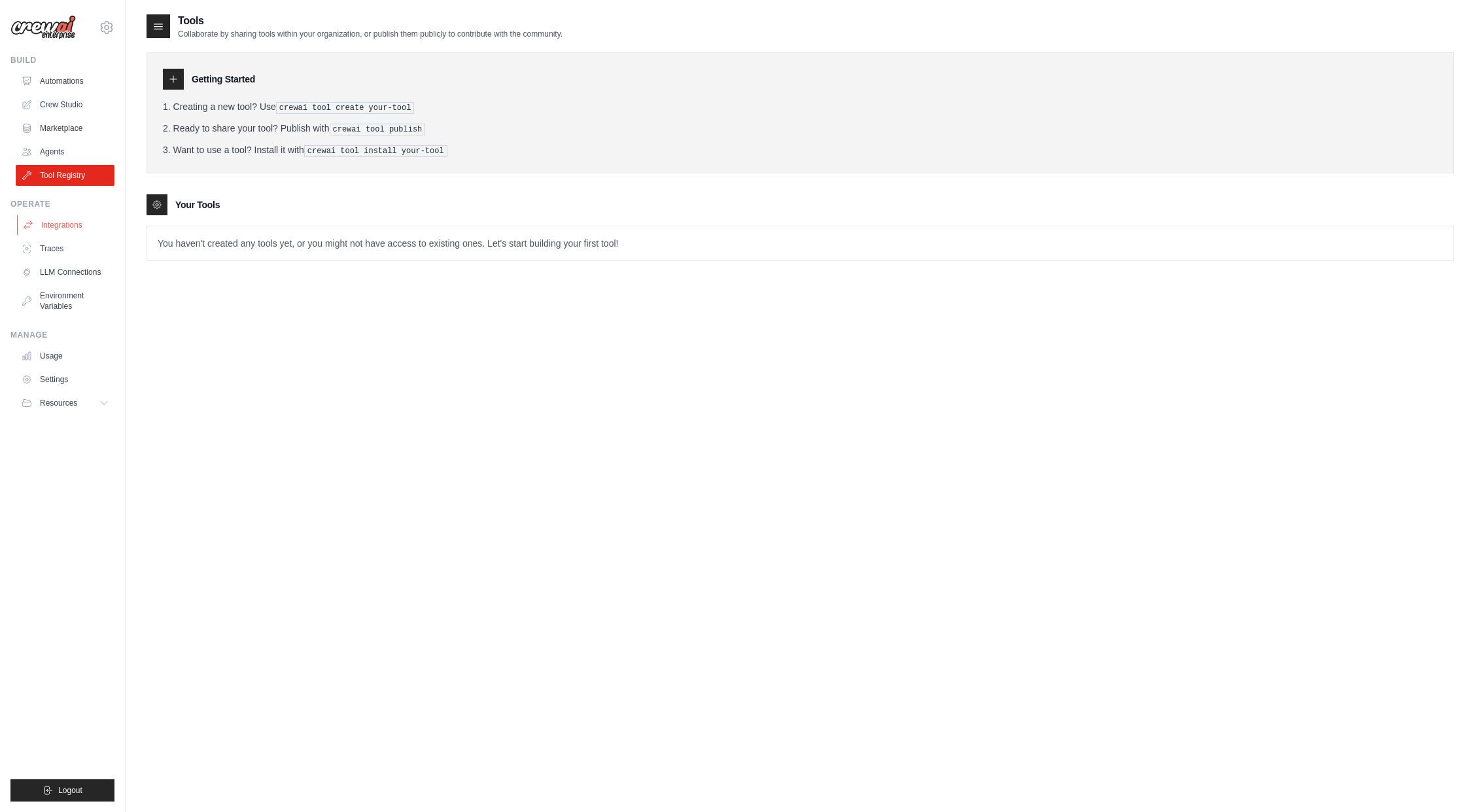
click at [47, 217] on link "Integrations" at bounding box center [66, 225] width 99 height 21
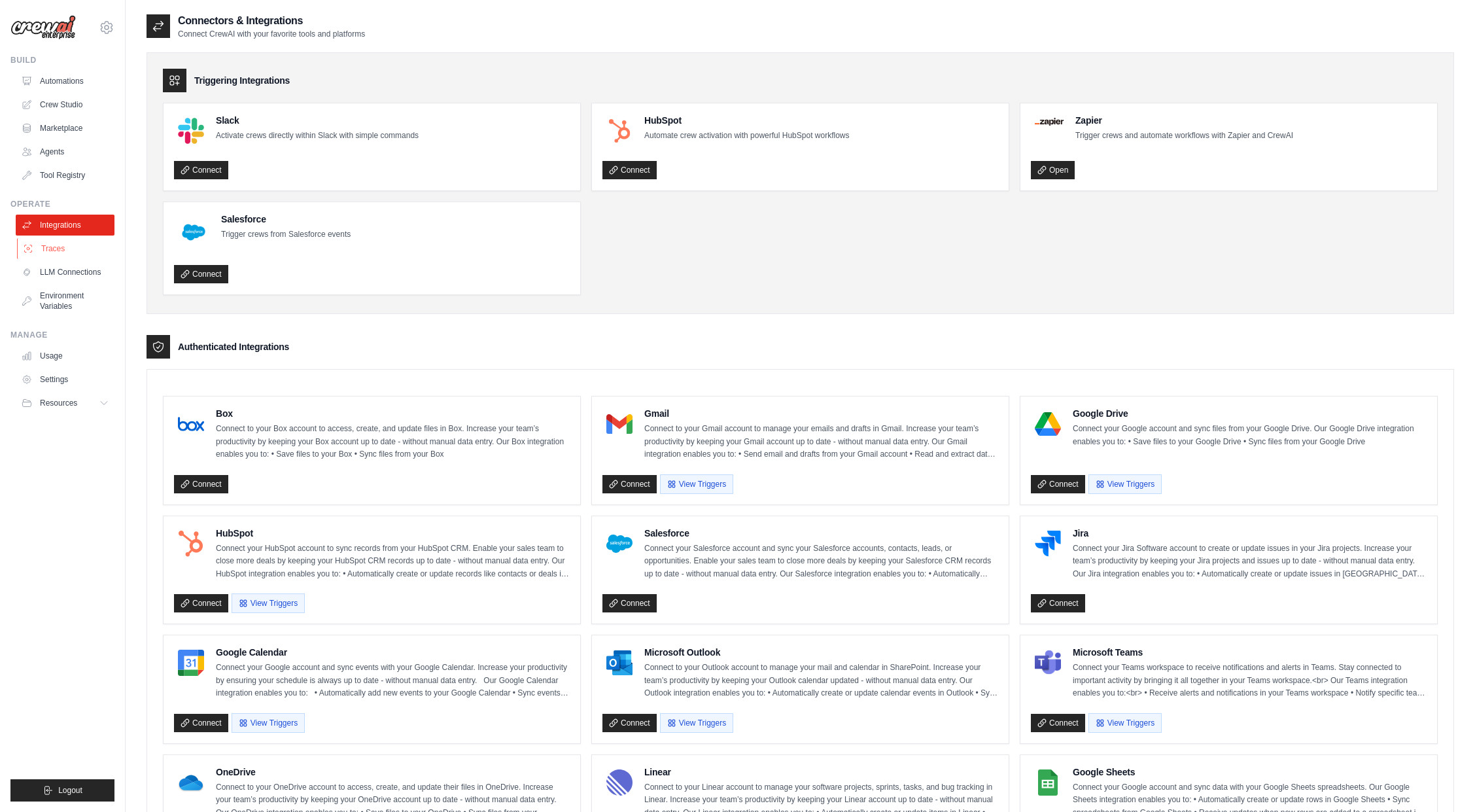
click at [56, 247] on link "Traces" at bounding box center [66, 248] width 99 height 21
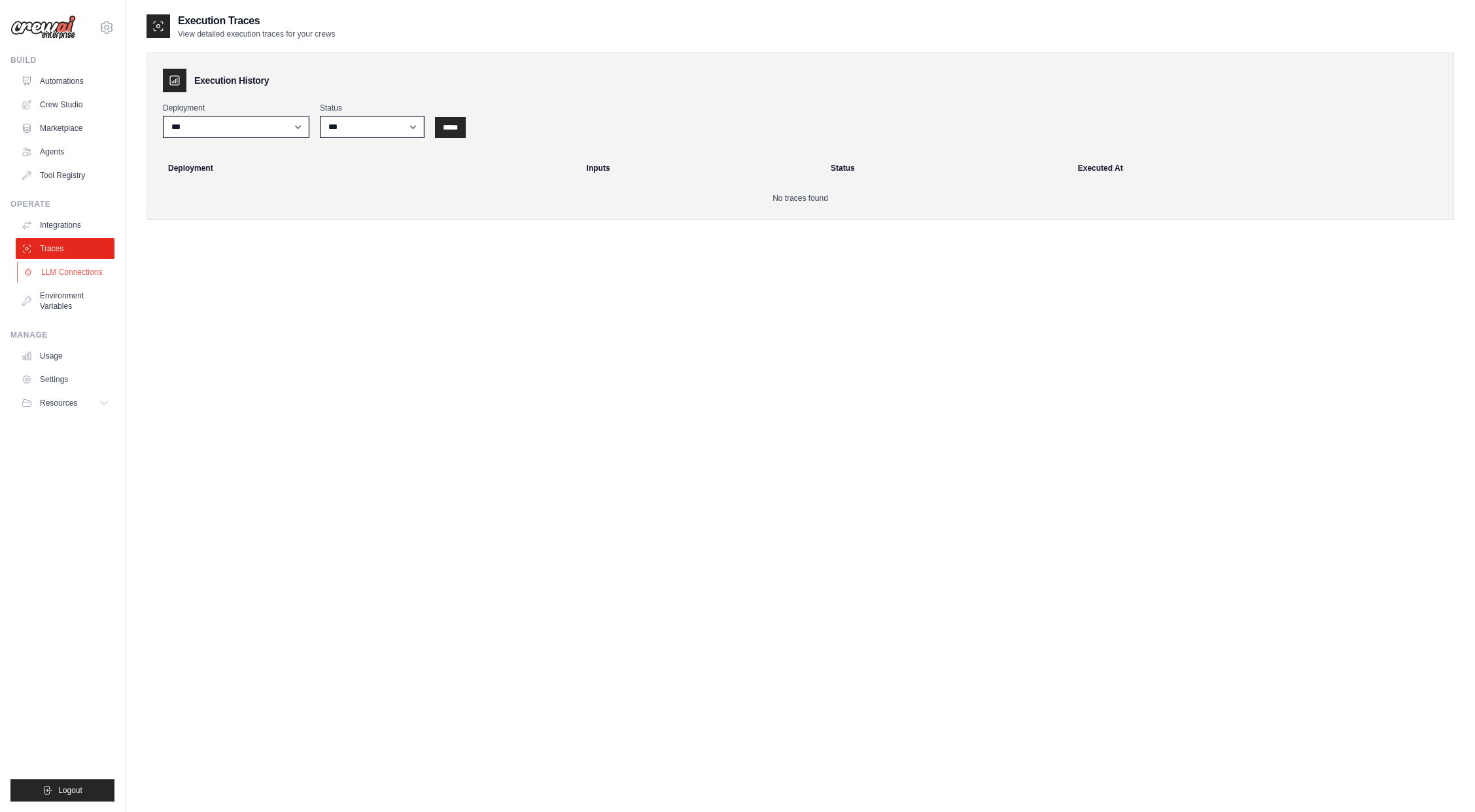
click at [56, 270] on link "LLM Connections" at bounding box center [66, 271] width 99 height 21
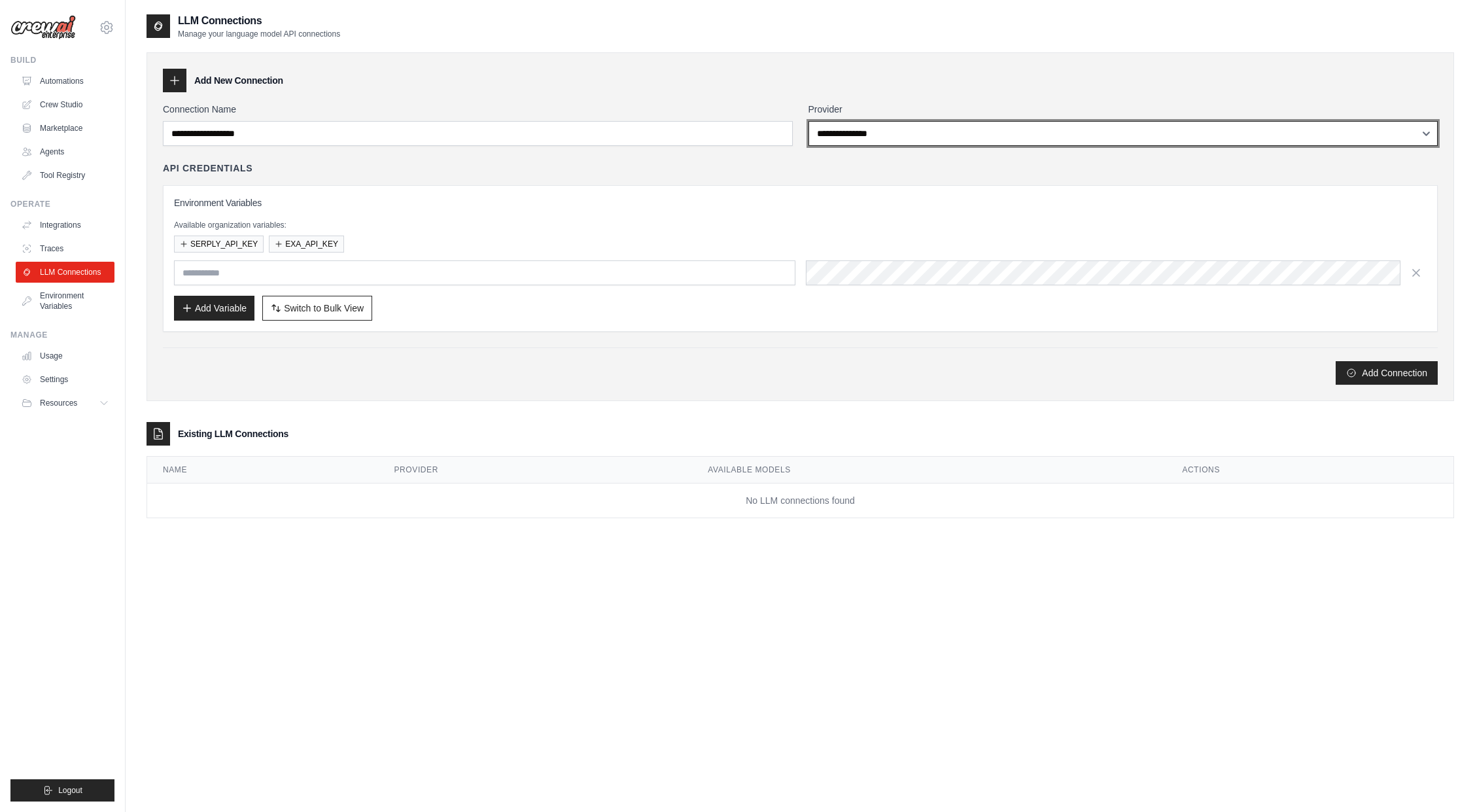
drag, startPoint x: 1425, startPoint y: 133, endPoint x: 1059, endPoint y: 88, distance: 368.8
click at [1059, 88] on div "**********" at bounding box center [799, 226] width 1307 height 349
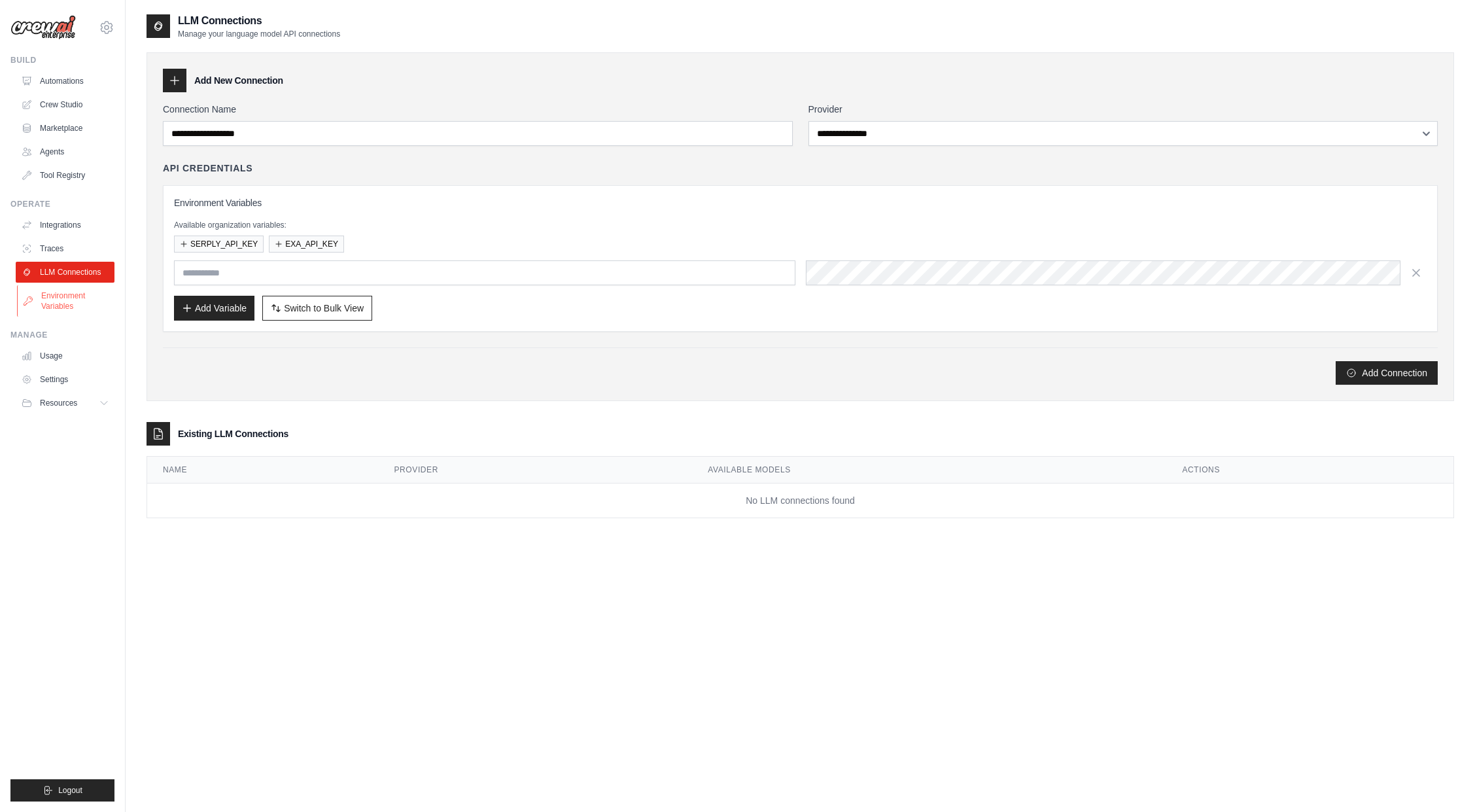
click at [52, 299] on link "Environment Variables" at bounding box center [66, 301] width 99 height 32
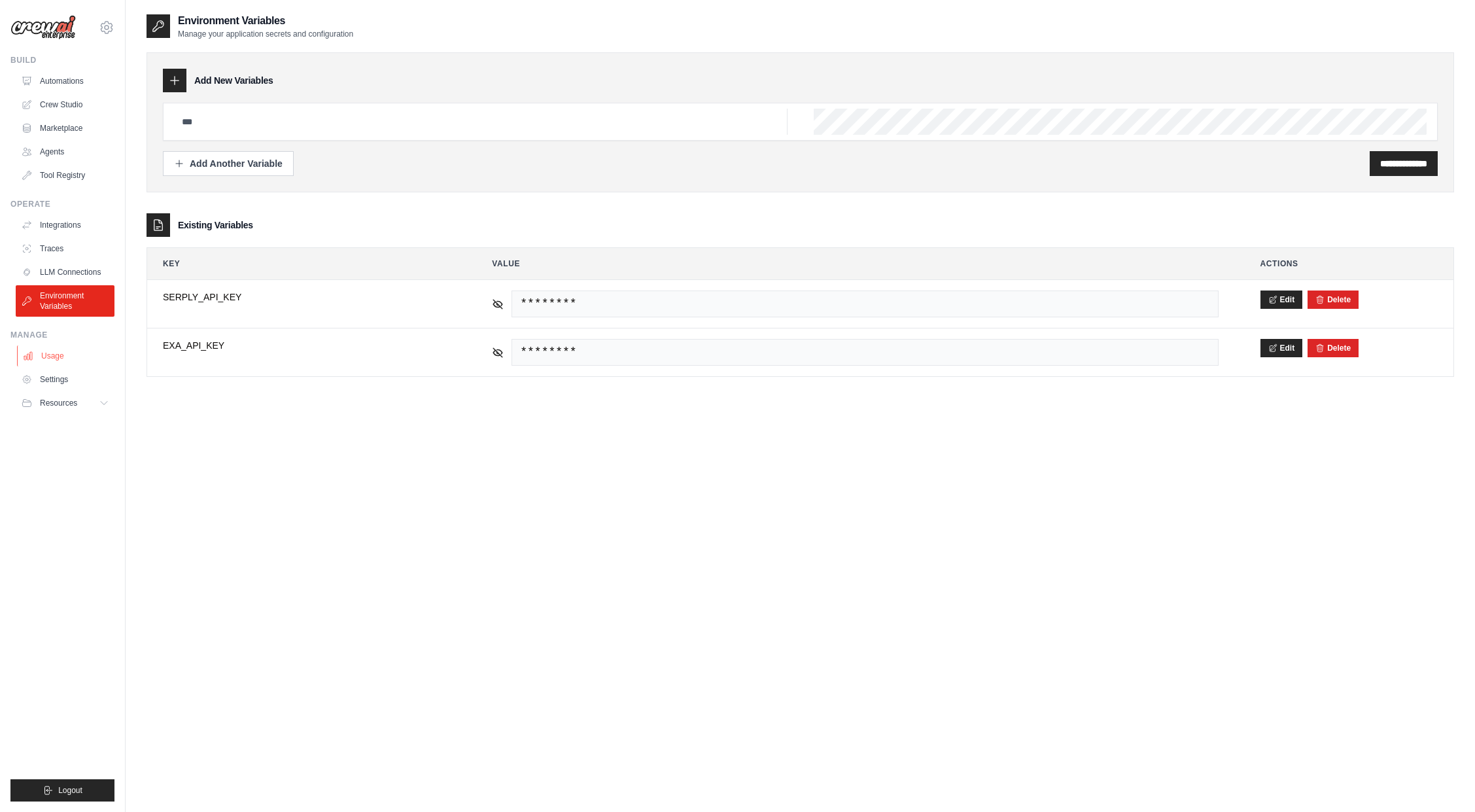
click at [51, 355] on link "Usage" at bounding box center [66, 355] width 99 height 21
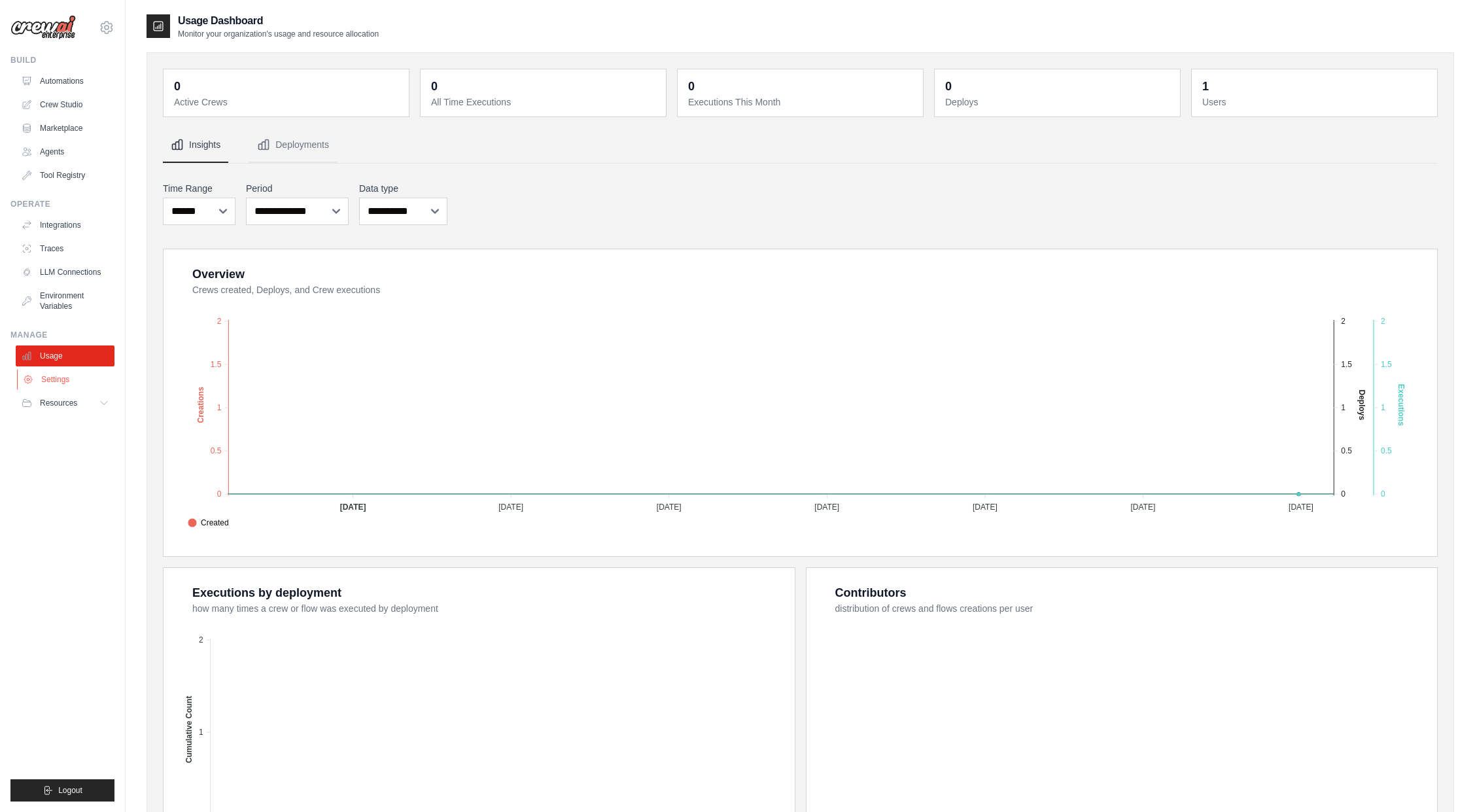
click at [43, 381] on link "Settings" at bounding box center [66, 379] width 99 height 21
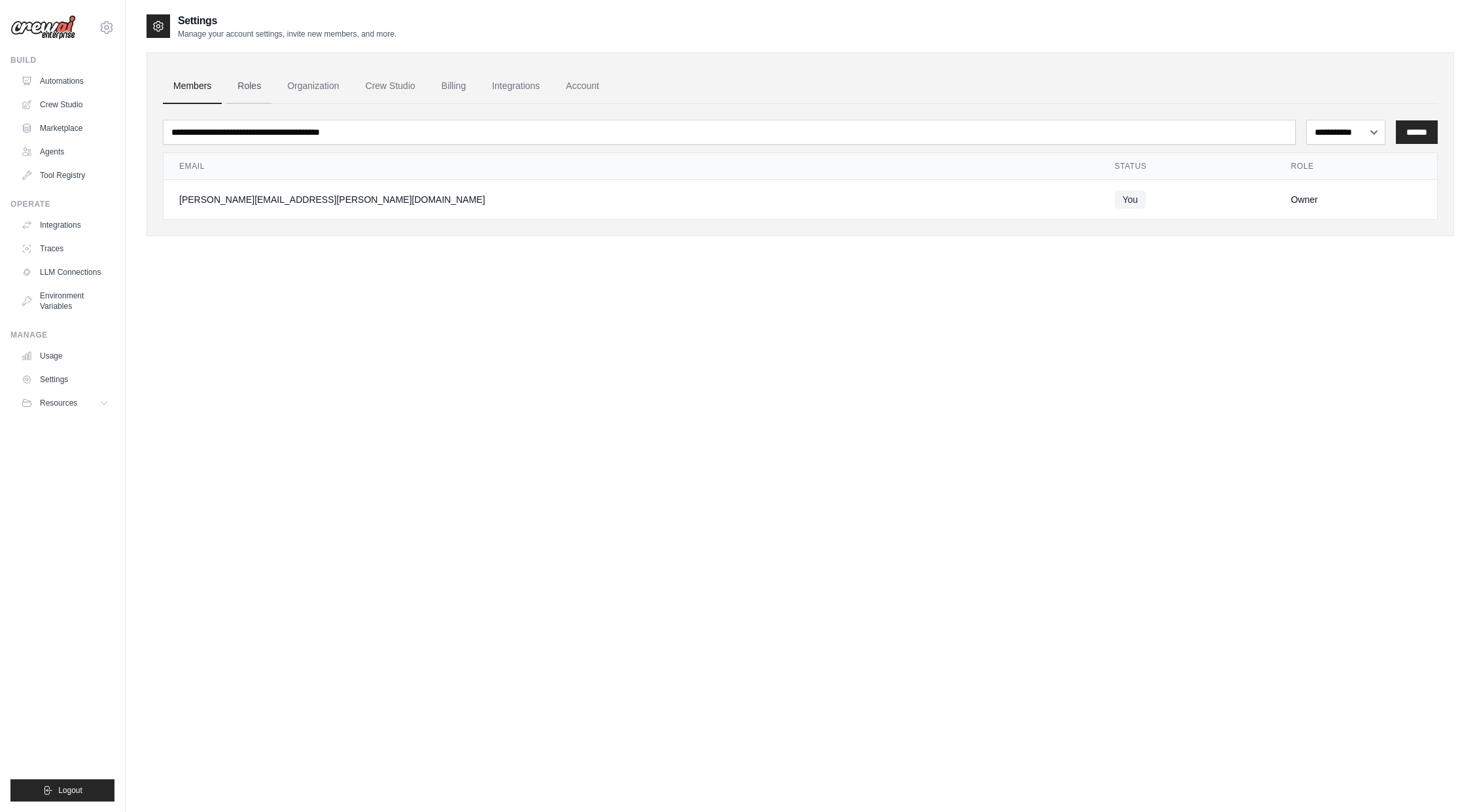
click at [259, 84] on link "Roles" at bounding box center [249, 87] width 44 height 35
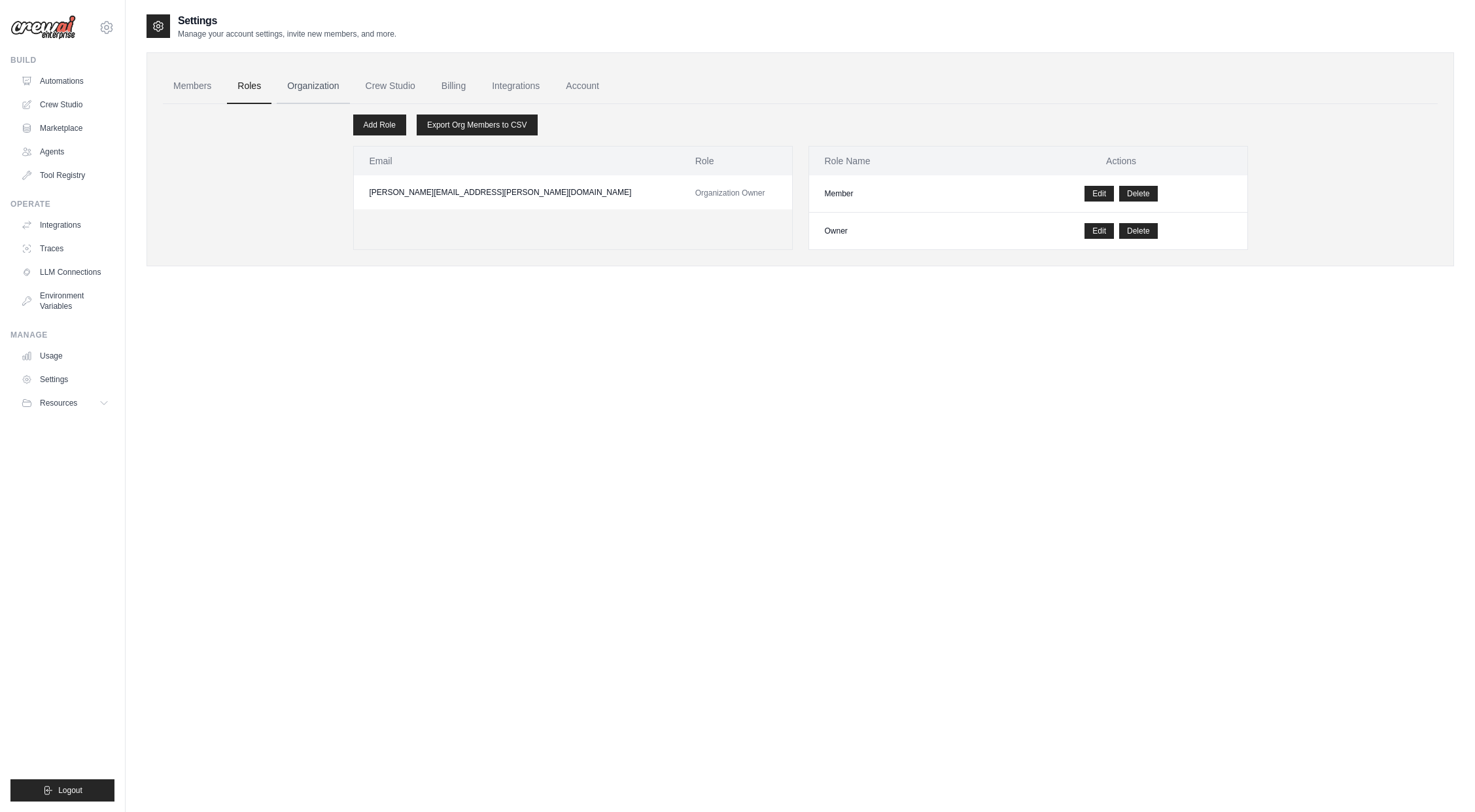
click at [313, 87] on link "Organization" at bounding box center [313, 87] width 72 height 35
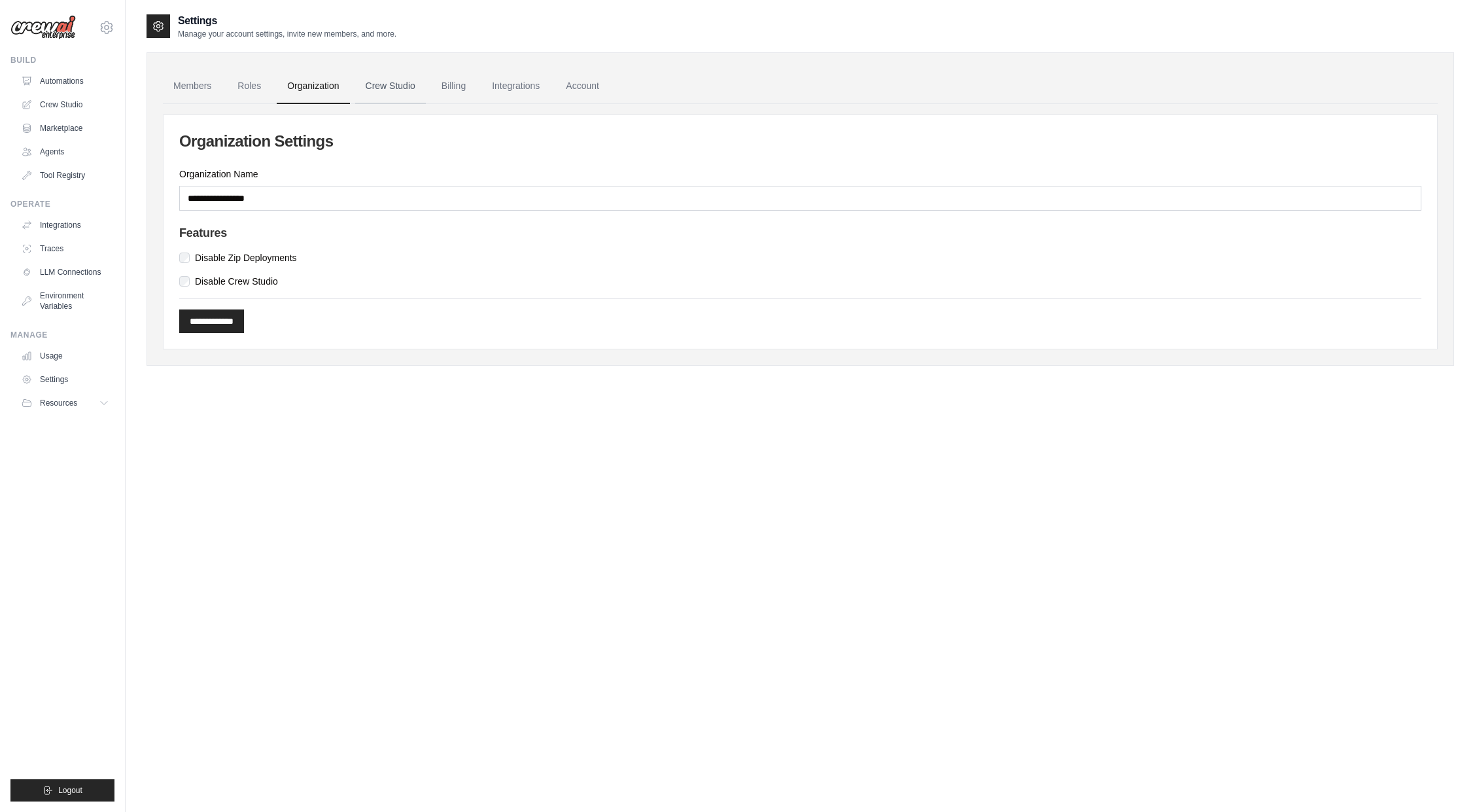
click at [390, 84] on link "Crew Studio" at bounding box center [390, 87] width 71 height 35
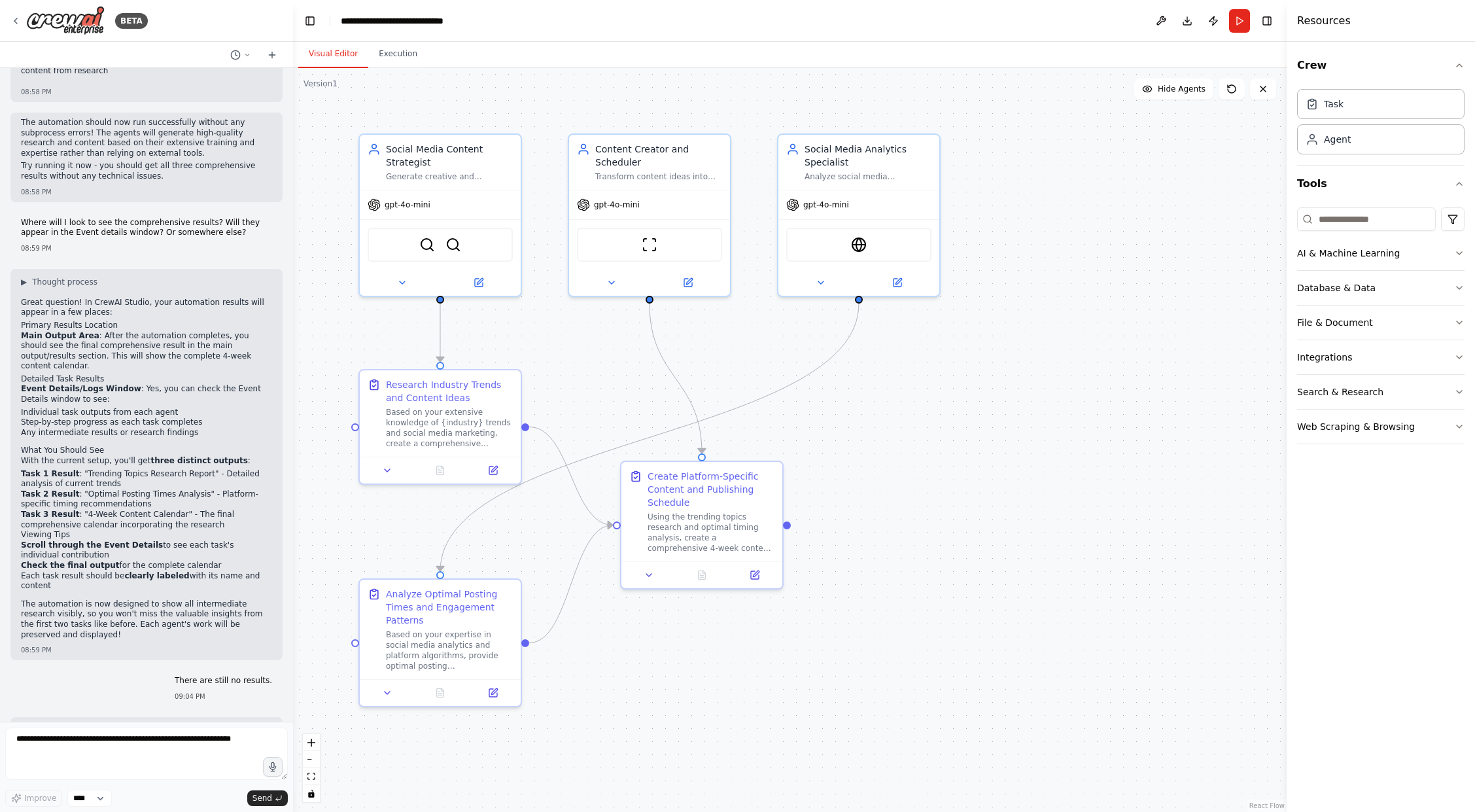
scroll to position [8004, 0]
click at [1190, 17] on button "Download" at bounding box center [1186, 21] width 21 height 23
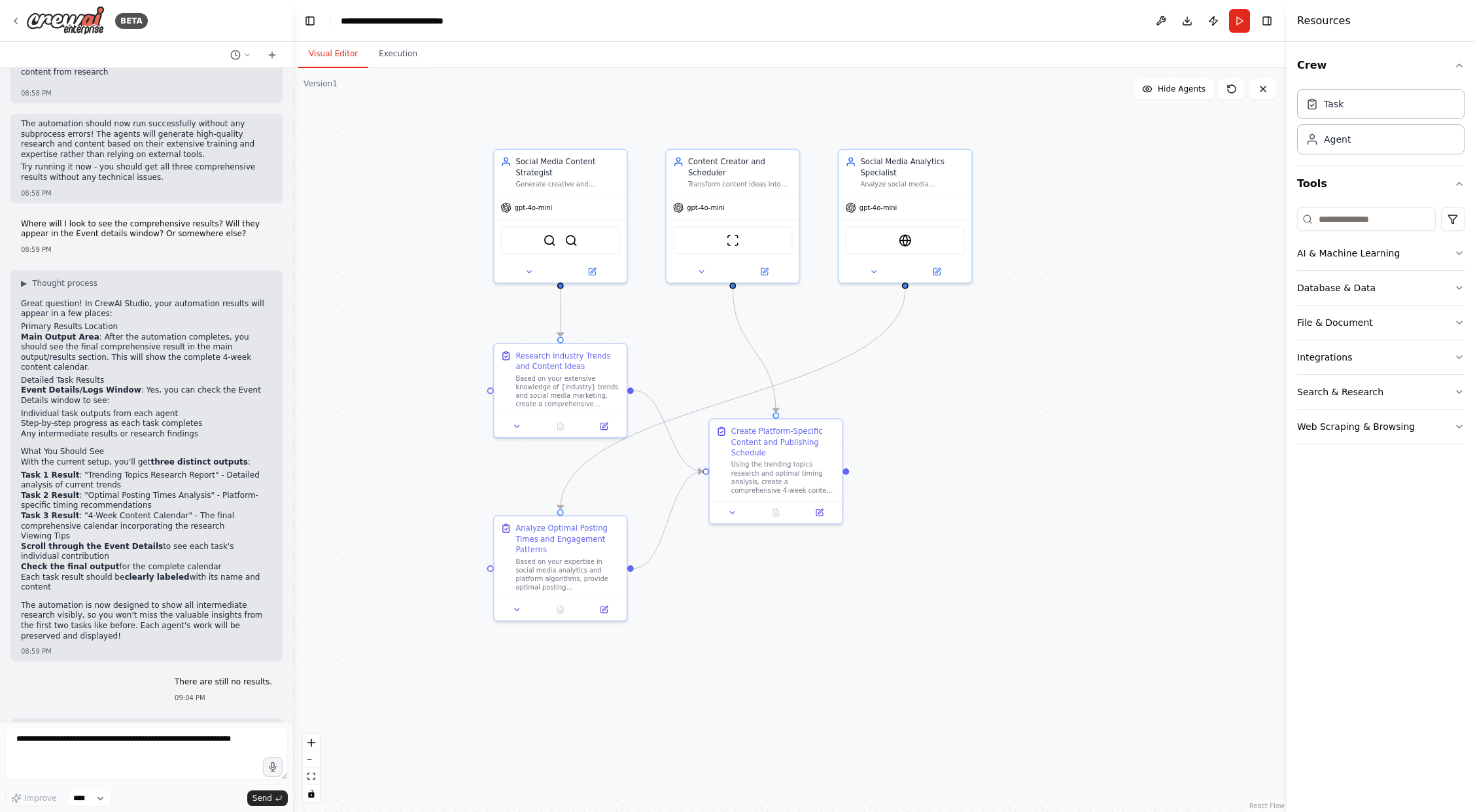
click at [1220, 19] on button "Publish" at bounding box center [1213, 21] width 21 height 23
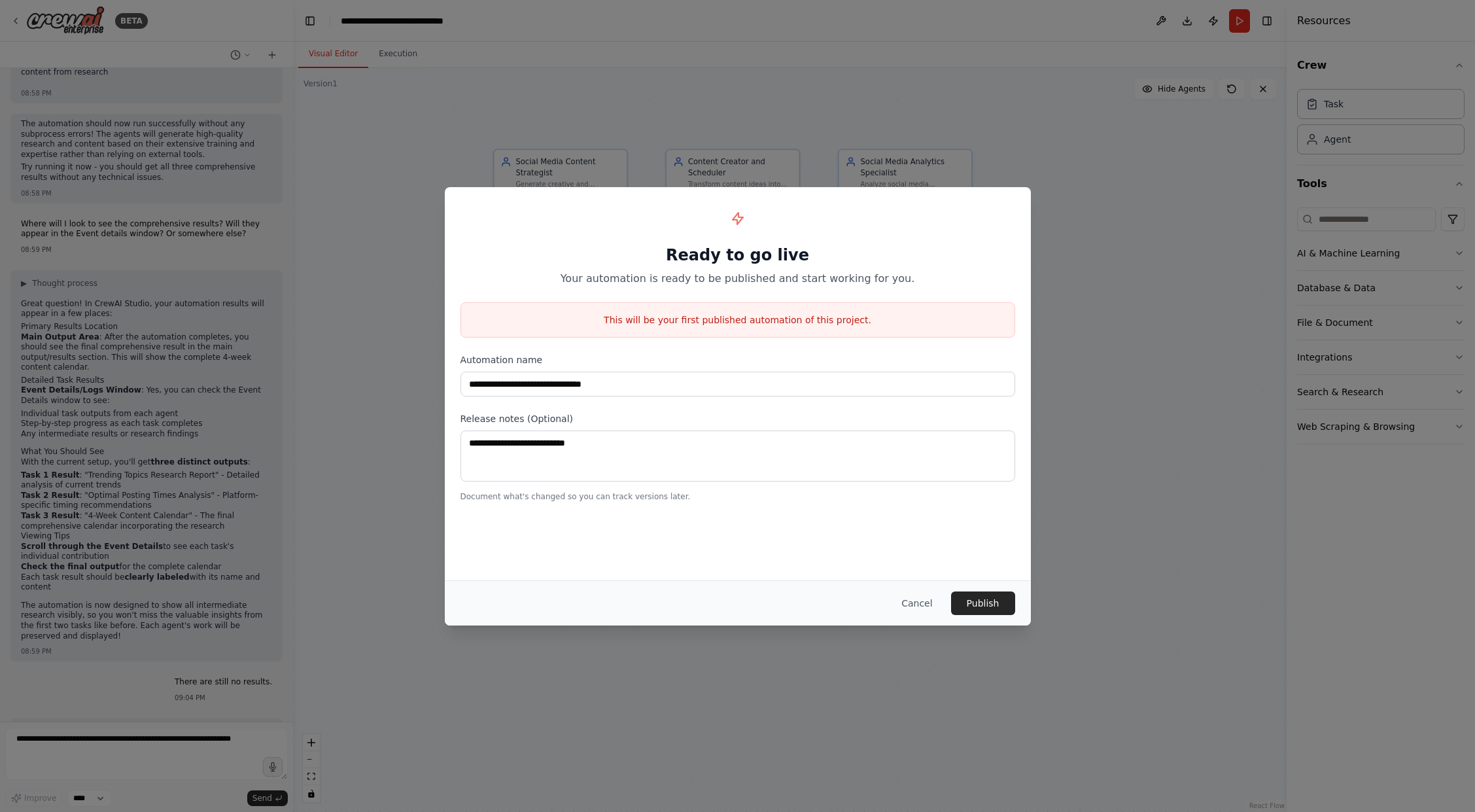
click at [922, 599] on button "Cancel" at bounding box center [917, 603] width 52 height 23
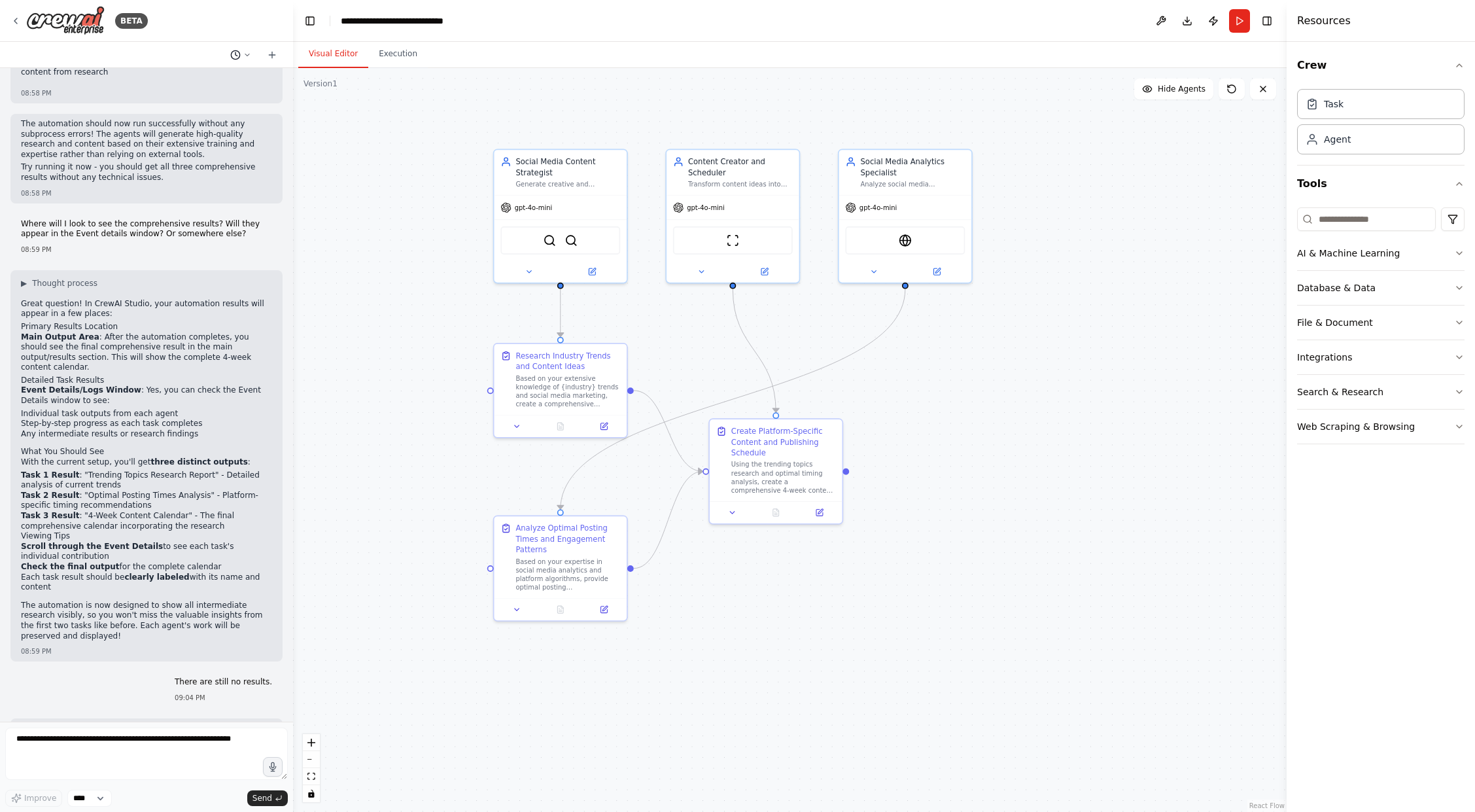
click at [248, 56] on icon at bounding box center [246, 54] width 7 height 7
click at [248, 56] on div at bounding box center [146, 406] width 293 height 812
click at [277, 53] on button at bounding box center [271, 55] width 21 height 16
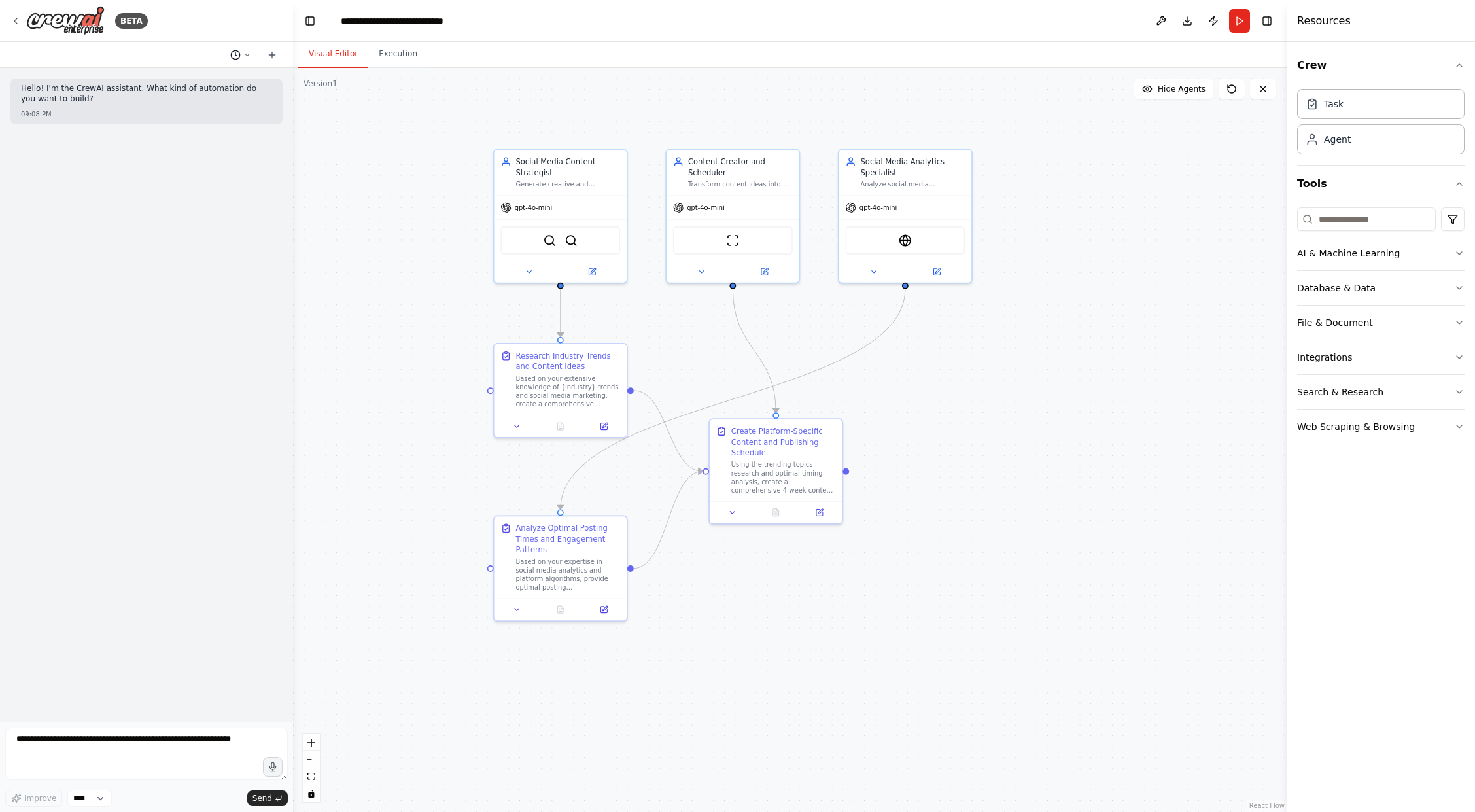
click at [240, 53] on circle at bounding box center [235, 55] width 8 height 8
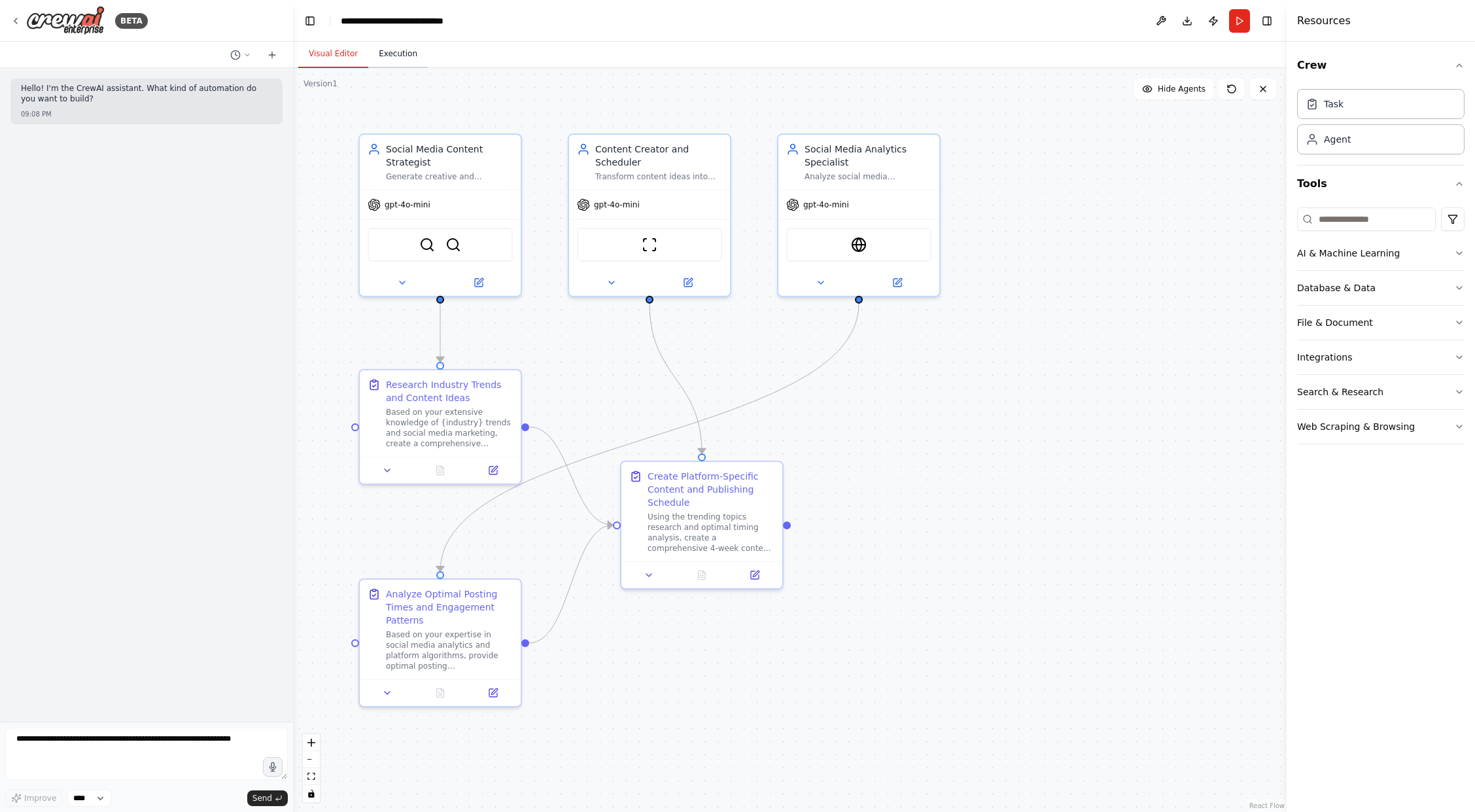
click at [390, 51] on button "Execution" at bounding box center [398, 54] width 60 height 27
click at [334, 52] on button "Visual Editor" at bounding box center [333, 54] width 70 height 27
click at [1157, 18] on button at bounding box center [1161, 21] width 21 height 23
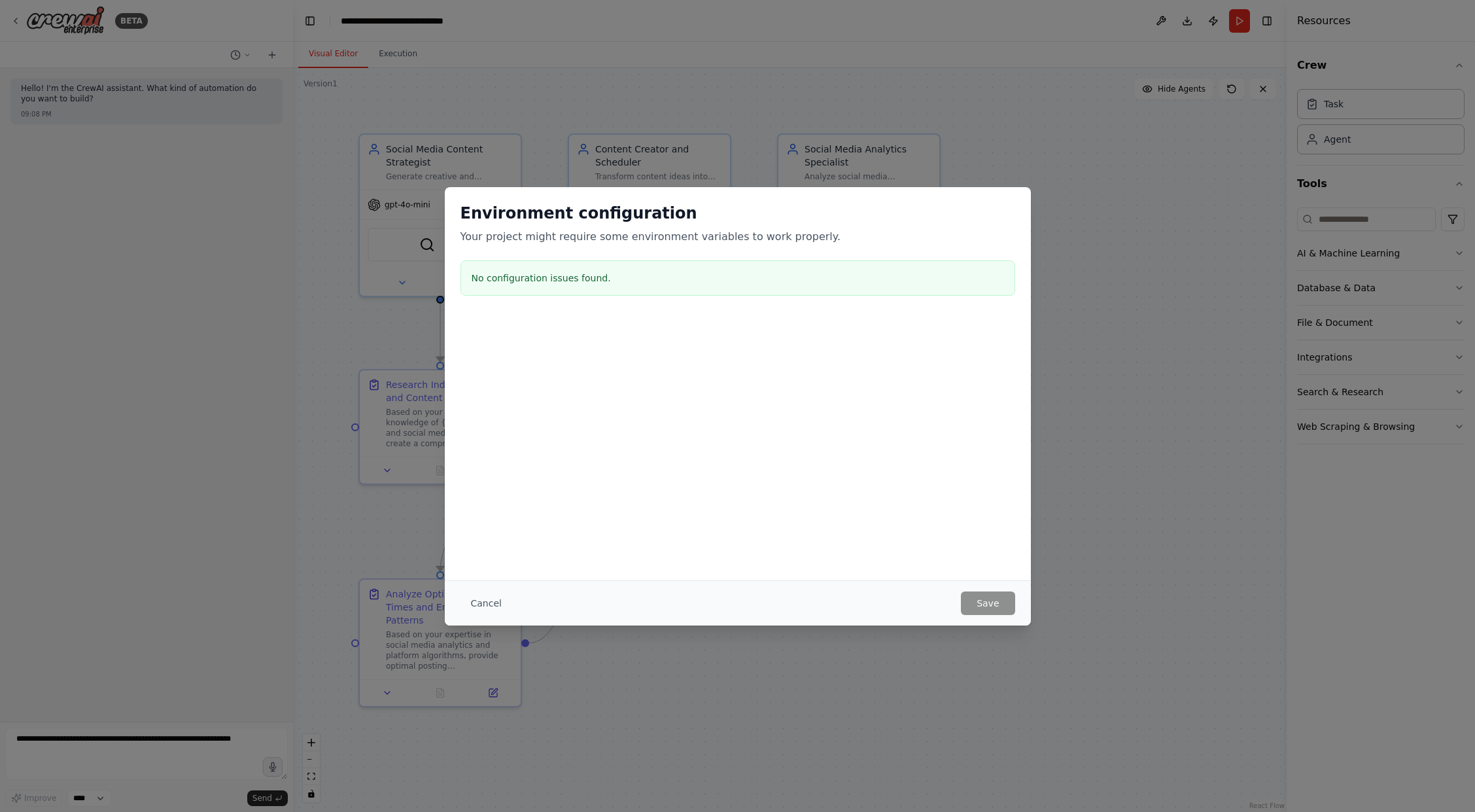
drag, startPoint x: 486, startPoint y: 599, endPoint x: 547, endPoint y: 568, distance: 68.4
click at [488, 597] on button "Cancel" at bounding box center [486, 603] width 52 height 23
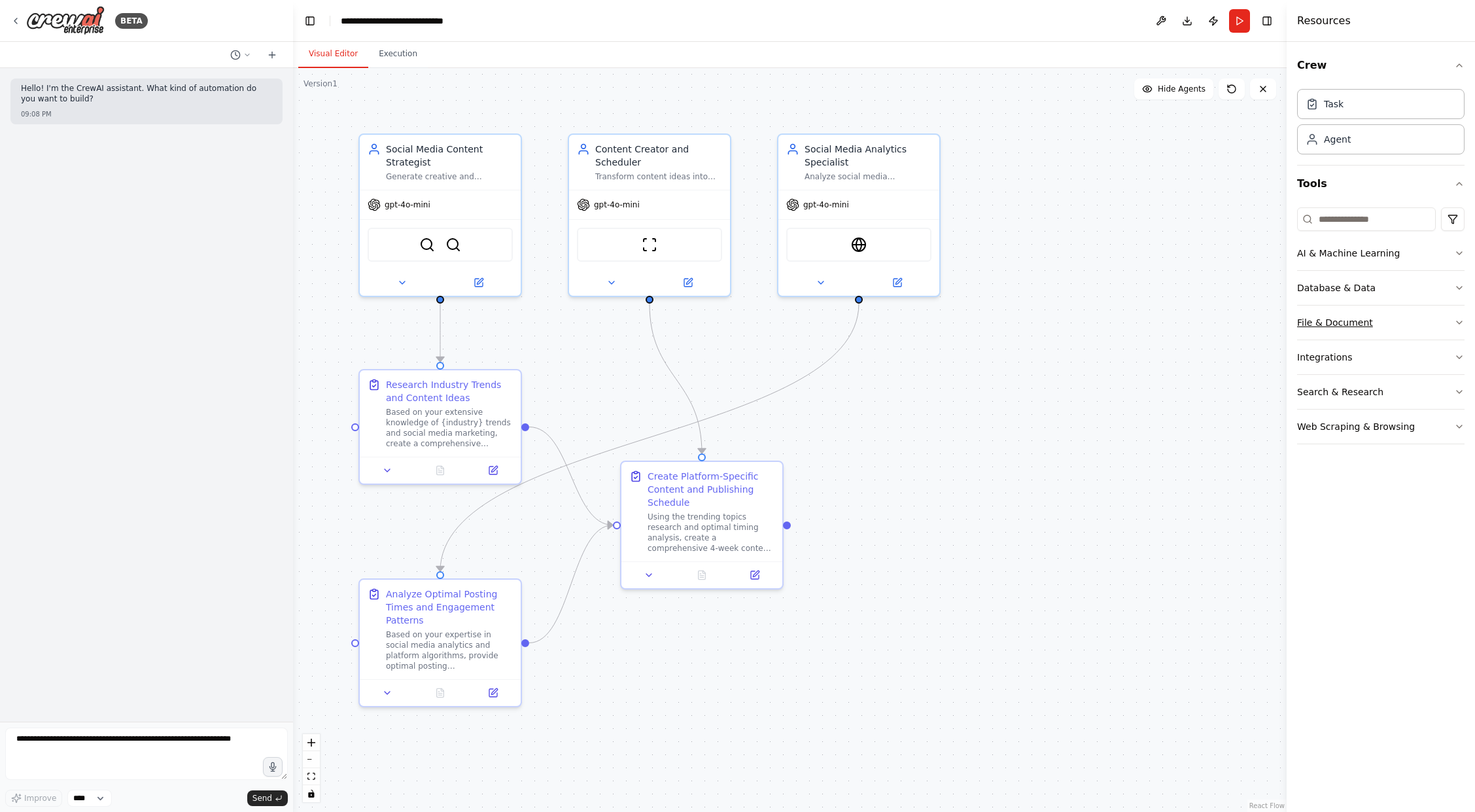
click at [1341, 319] on div "File & Document" at bounding box center [1334, 323] width 76 height 13
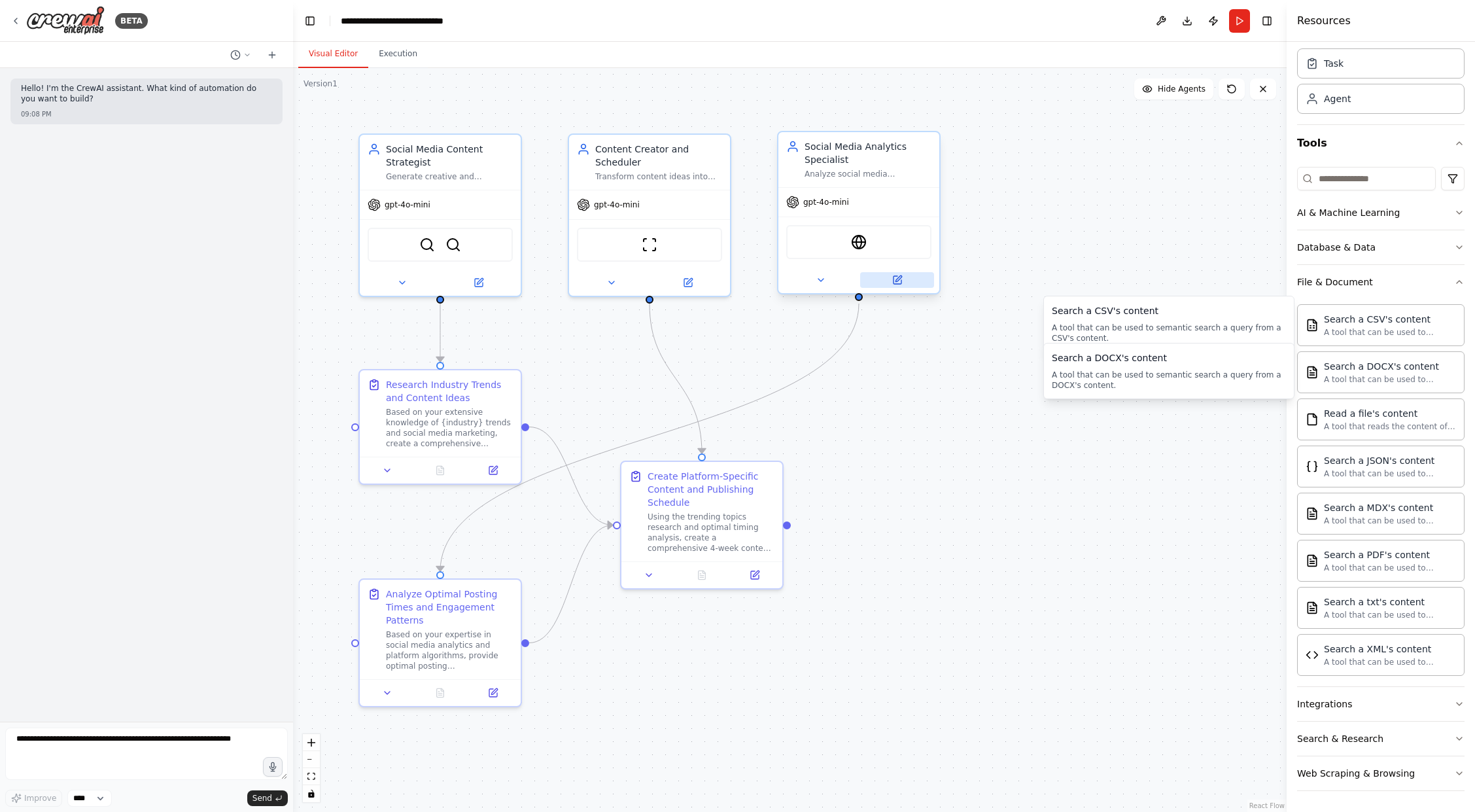
scroll to position [41, 0]
drag, startPoint x: 1463, startPoint y: 281, endPoint x: 1391, endPoint y: 270, distance: 72.8
click at [1461, 281] on icon "button" at bounding box center [1458, 282] width 11 height 11
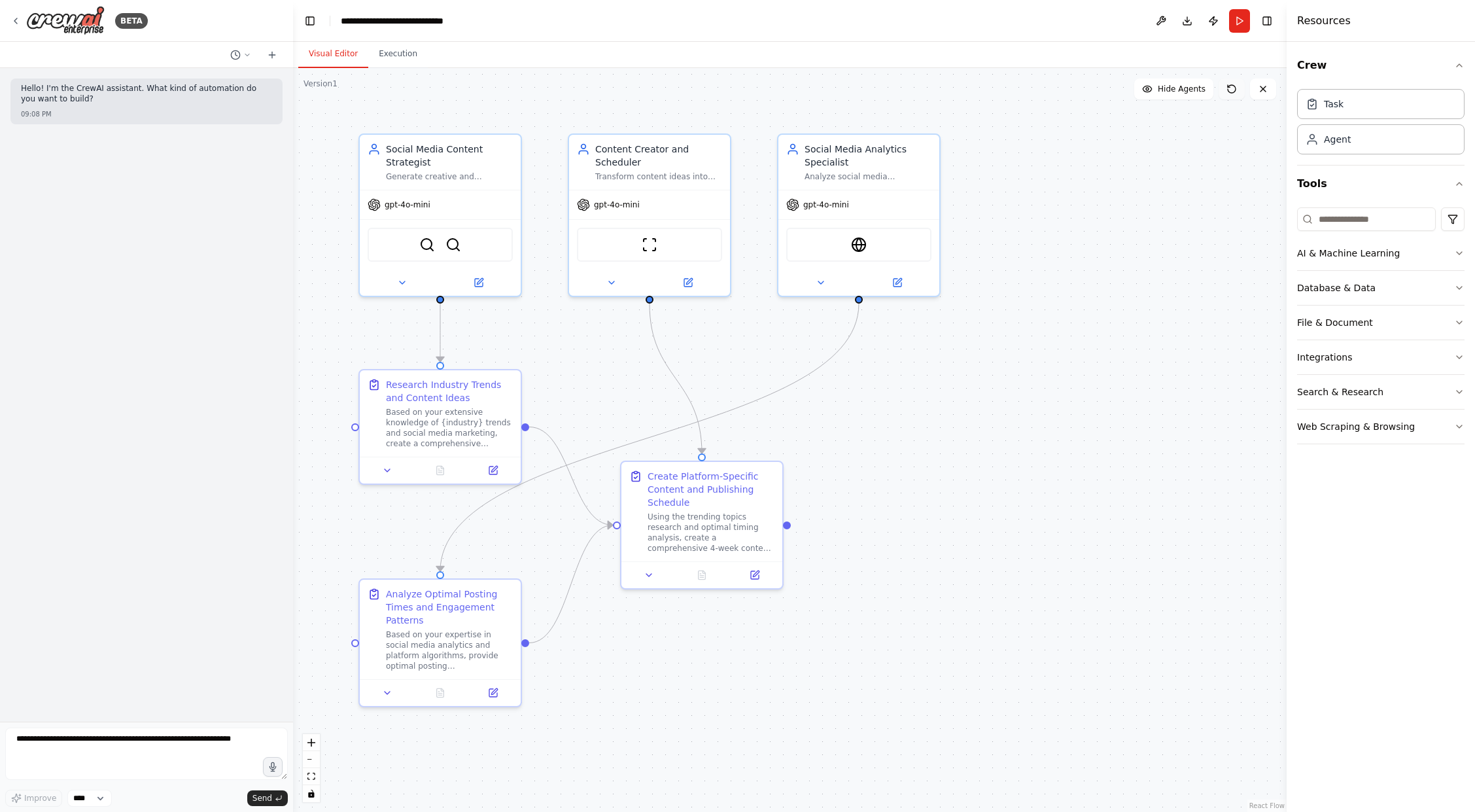
click at [1232, 87] on icon at bounding box center [1231, 89] width 11 height 11
click at [1264, 17] on button "Toggle Right Sidebar" at bounding box center [1267, 21] width 18 height 18
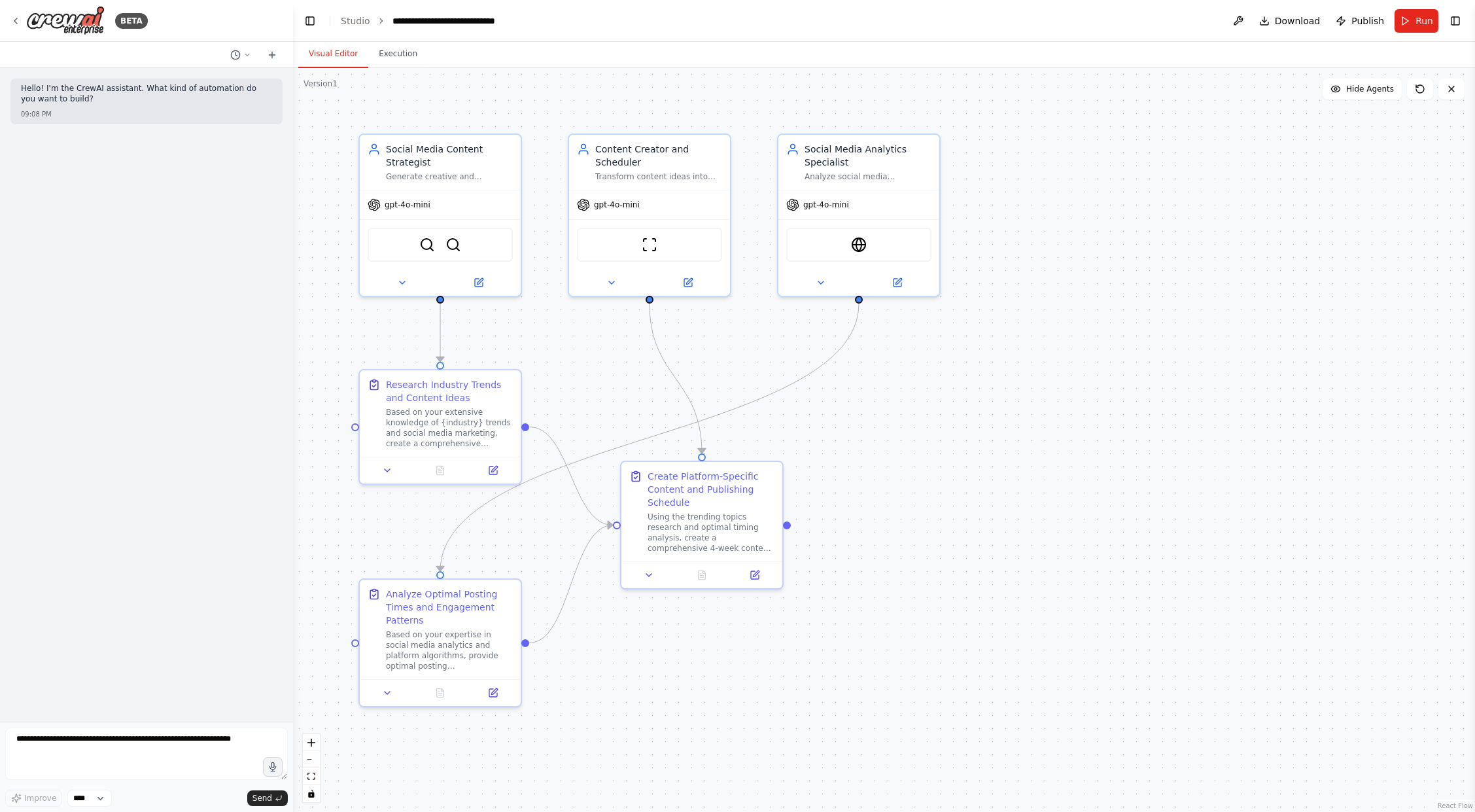
drag, startPoint x: 1458, startPoint y: 18, endPoint x: 1334, endPoint y: 127, distance: 165.1
click at [1458, 18] on button "Toggle Right Sidebar" at bounding box center [1455, 21] width 18 height 18
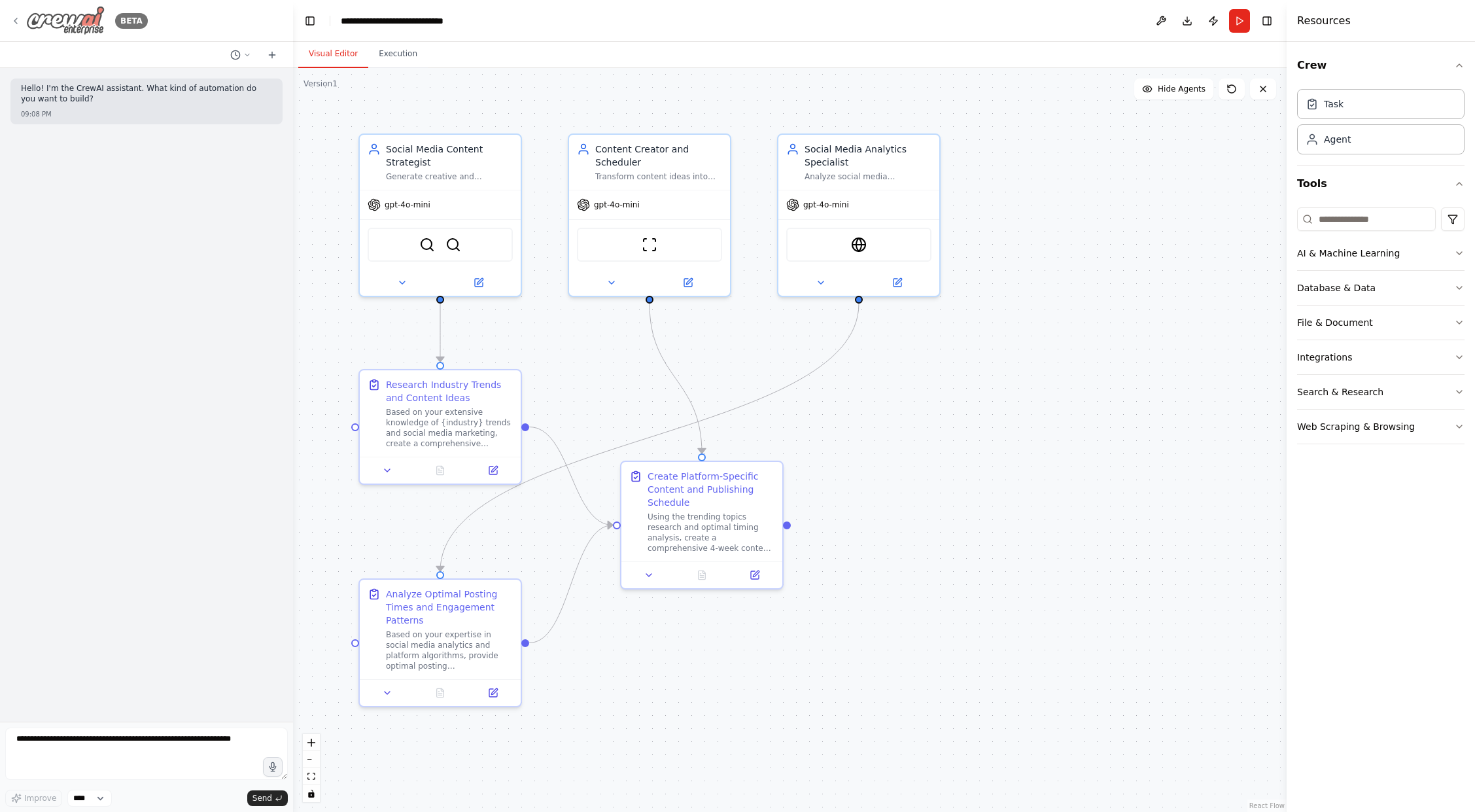
click at [49, 20] on img at bounding box center [65, 20] width 78 height 29
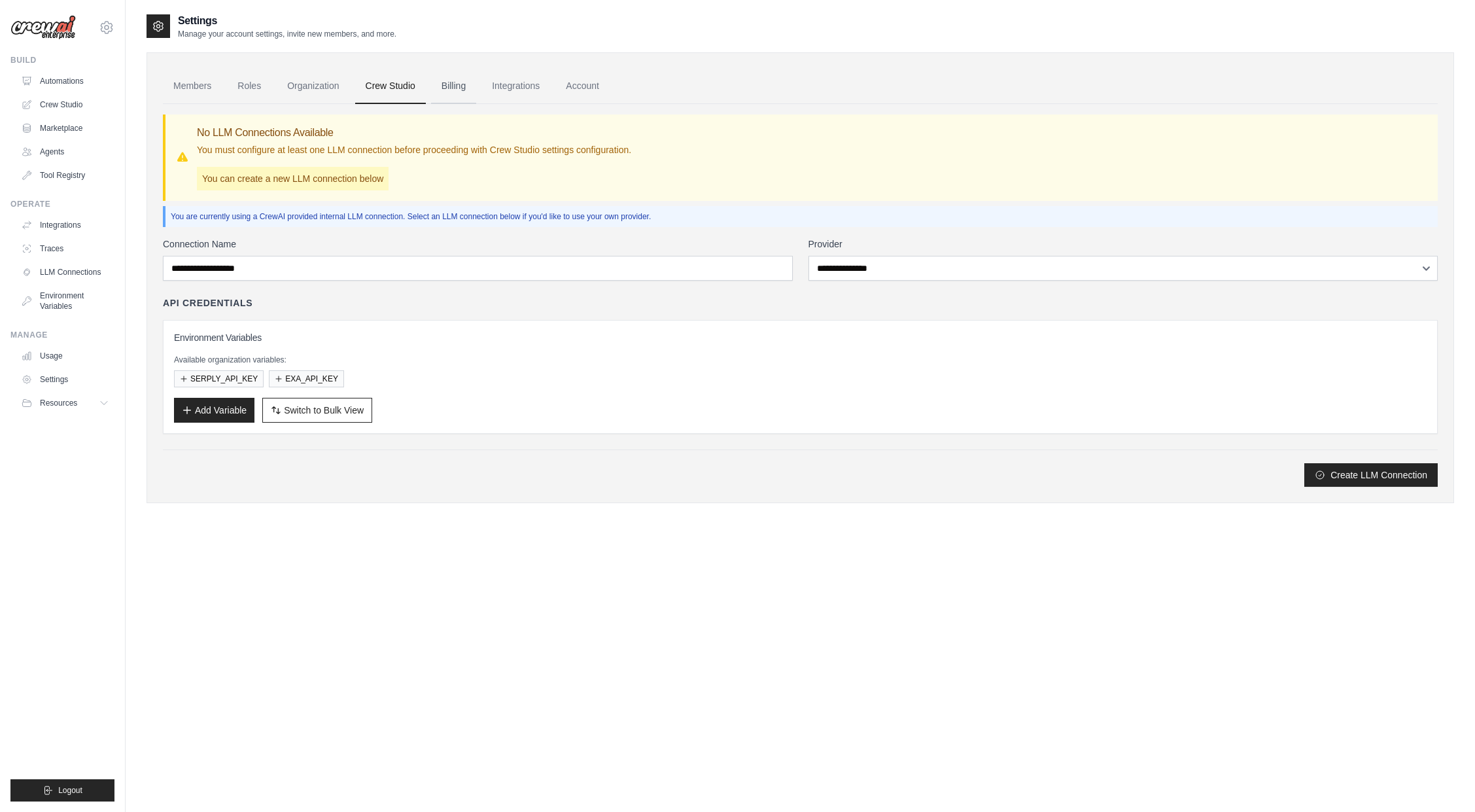
click at [456, 87] on link "Billing" at bounding box center [453, 87] width 45 height 35
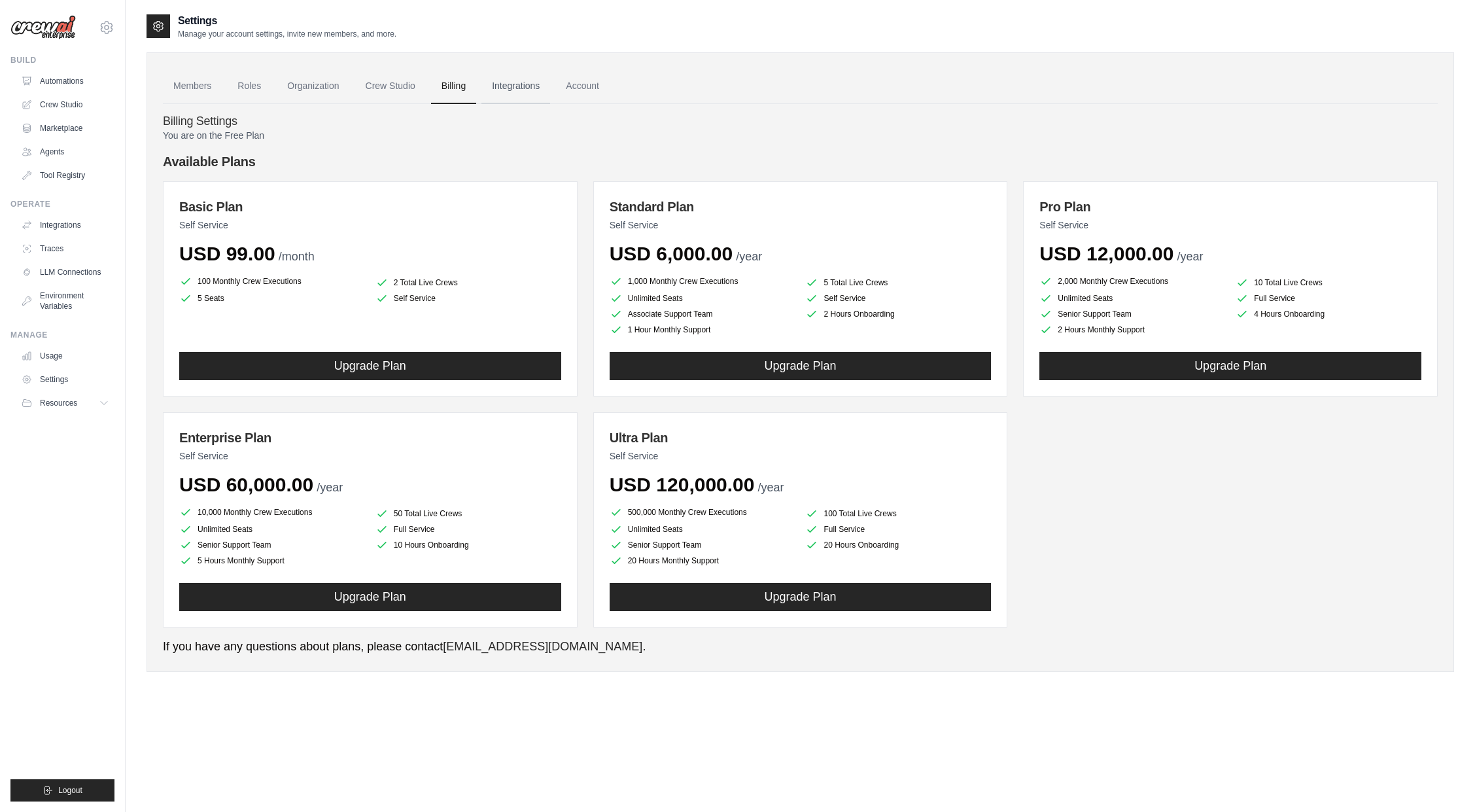
click at [519, 84] on link "Integrations" at bounding box center [516, 87] width 69 height 35
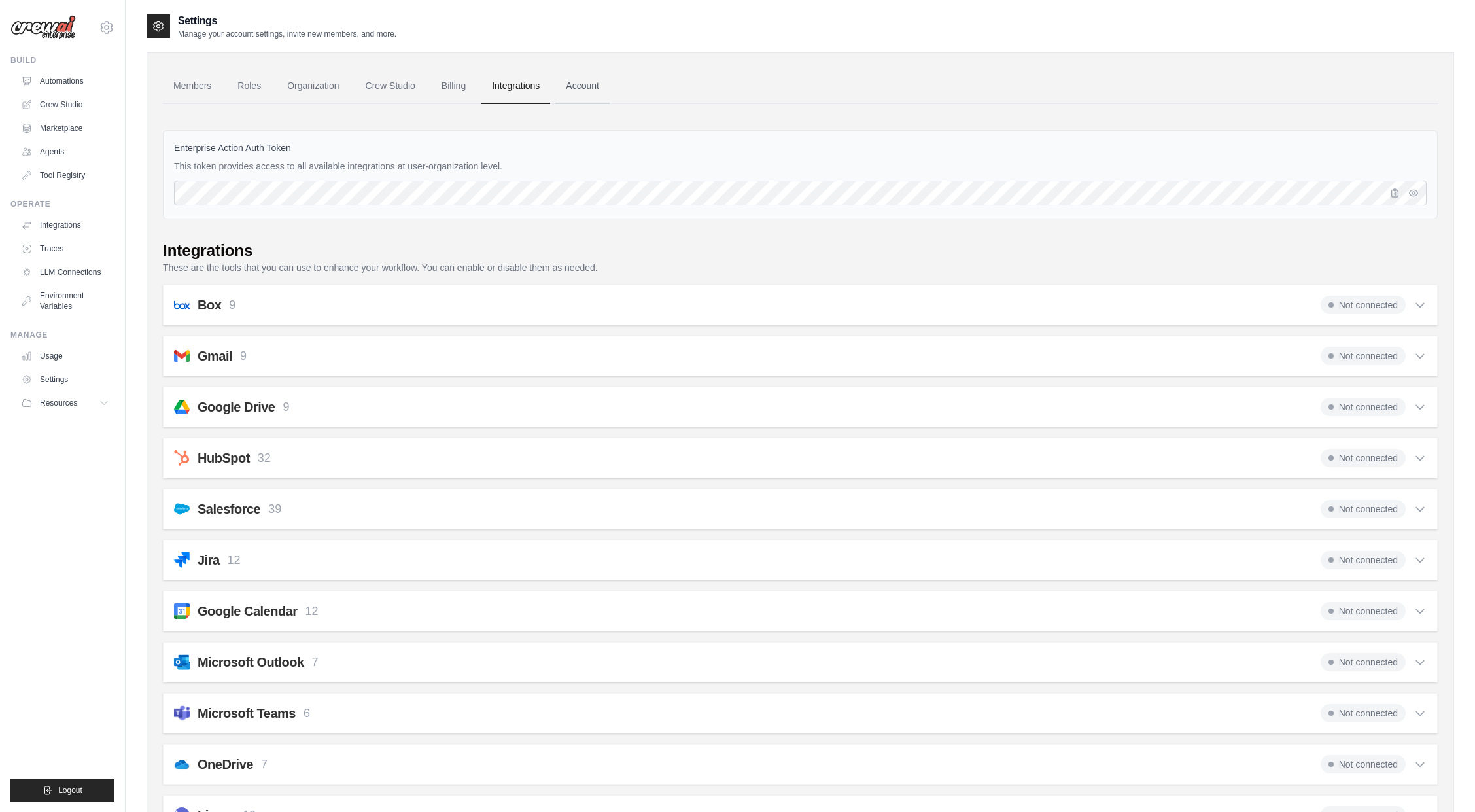
click at [577, 83] on link "Account" at bounding box center [582, 87] width 54 height 35
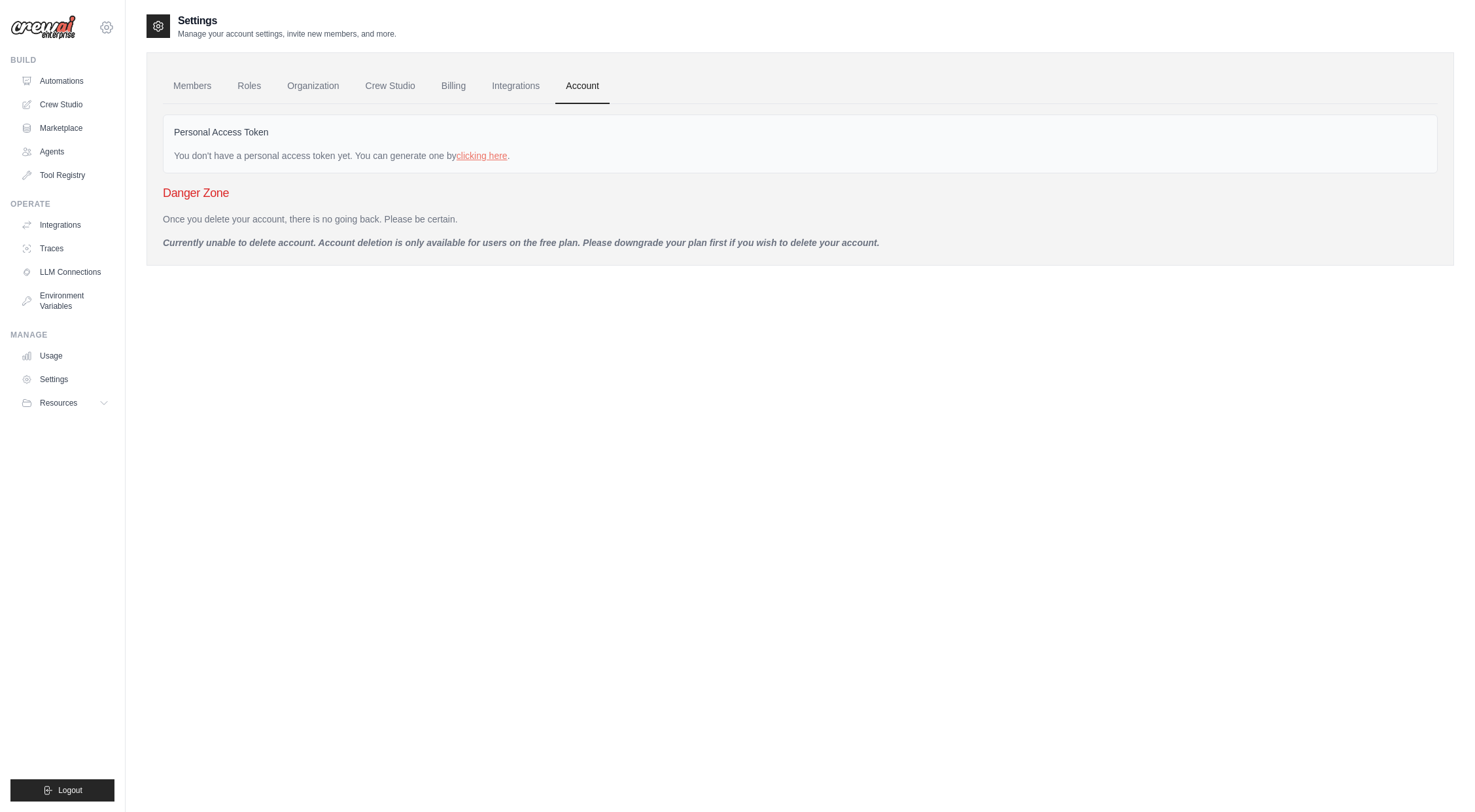
click at [111, 27] on icon at bounding box center [106, 27] width 16 height 16
click at [77, 88] on link "Settings" at bounding box center [106, 88] width 115 height 23
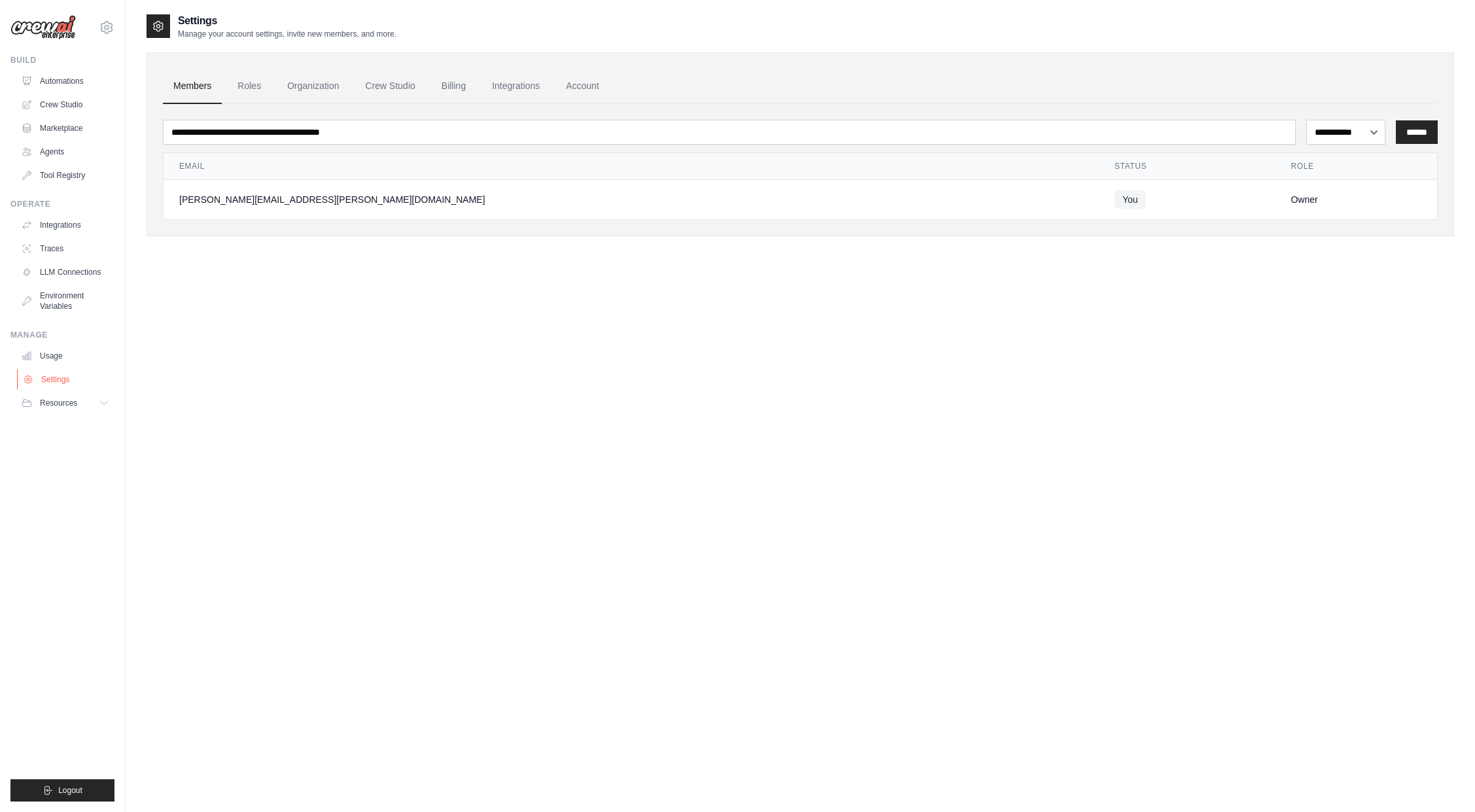
click at [49, 379] on link "Settings" at bounding box center [66, 379] width 99 height 21
click at [72, 399] on span "Resources" at bounding box center [60, 403] width 37 height 11
click at [60, 424] on span "Documentation" at bounding box center [73, 425] width 53 height 11
